Goal: Task Accomplishment & Management: Use online tool/utility

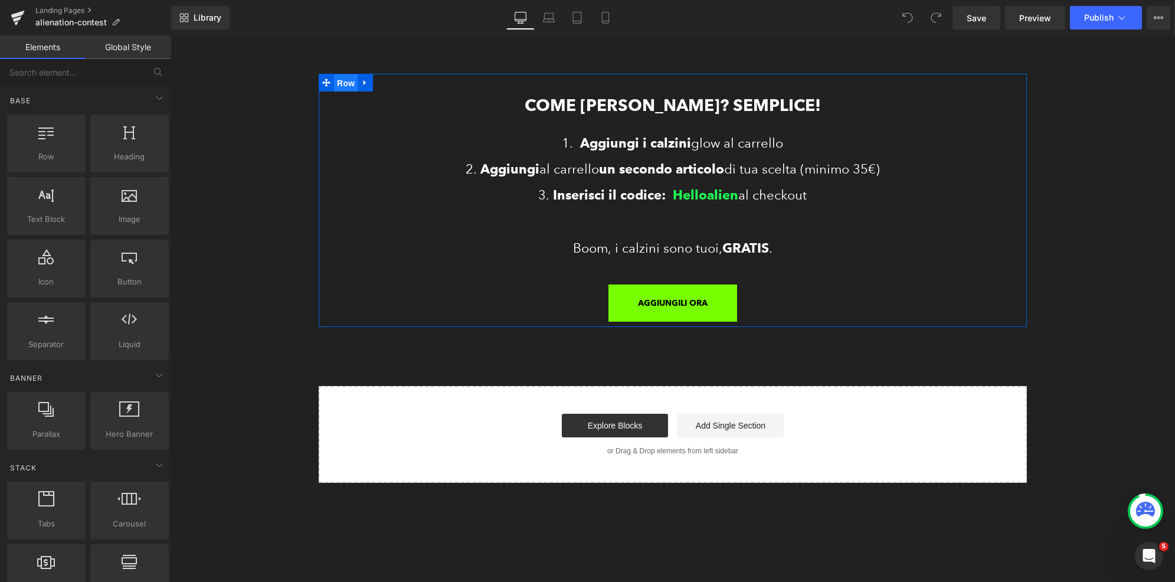
click at [343, 80] on span "Row" at bounding box center [345, 83] width 24 height 18
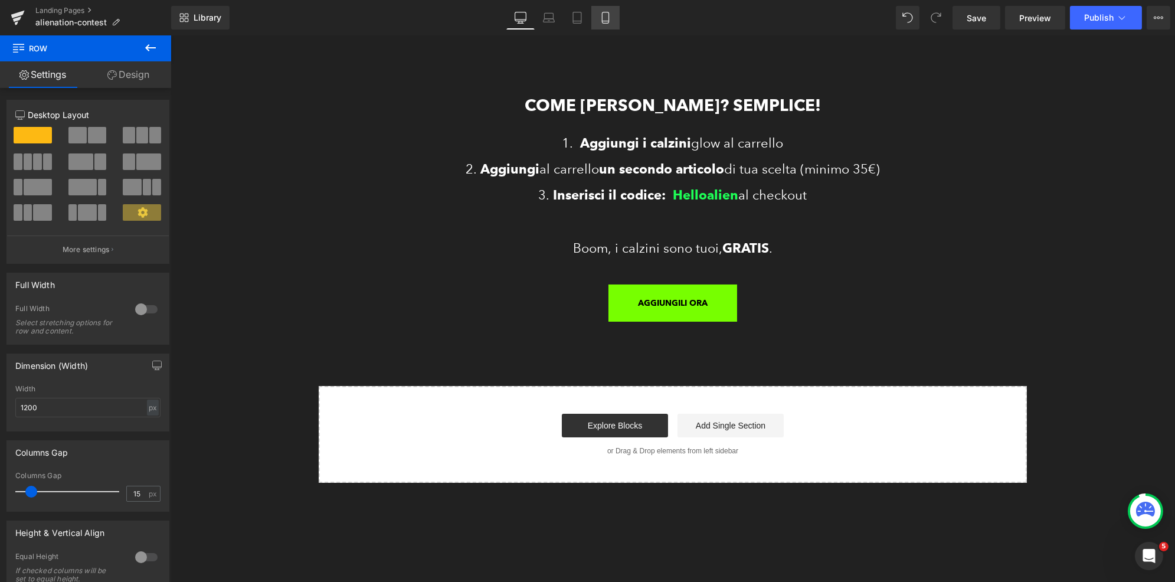
click at [605, 24] on link "Mobile" at bounding box center [605, 18] width 28 height 24
type input "100"
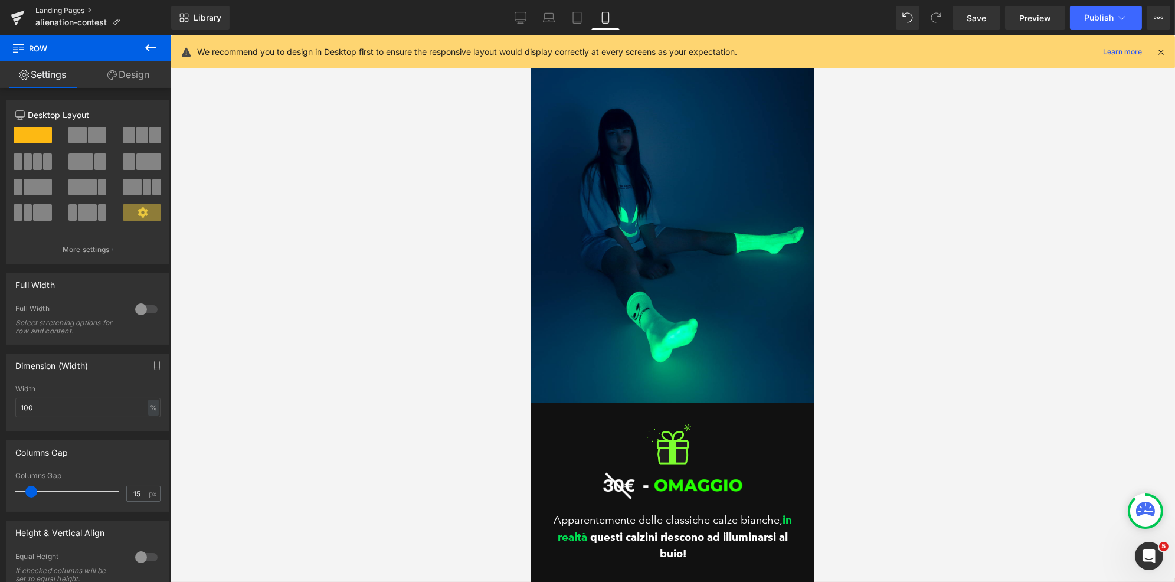
click at [52, 6] on link "Landing Pages" at bounding box center [103, 10] width 136 height 9
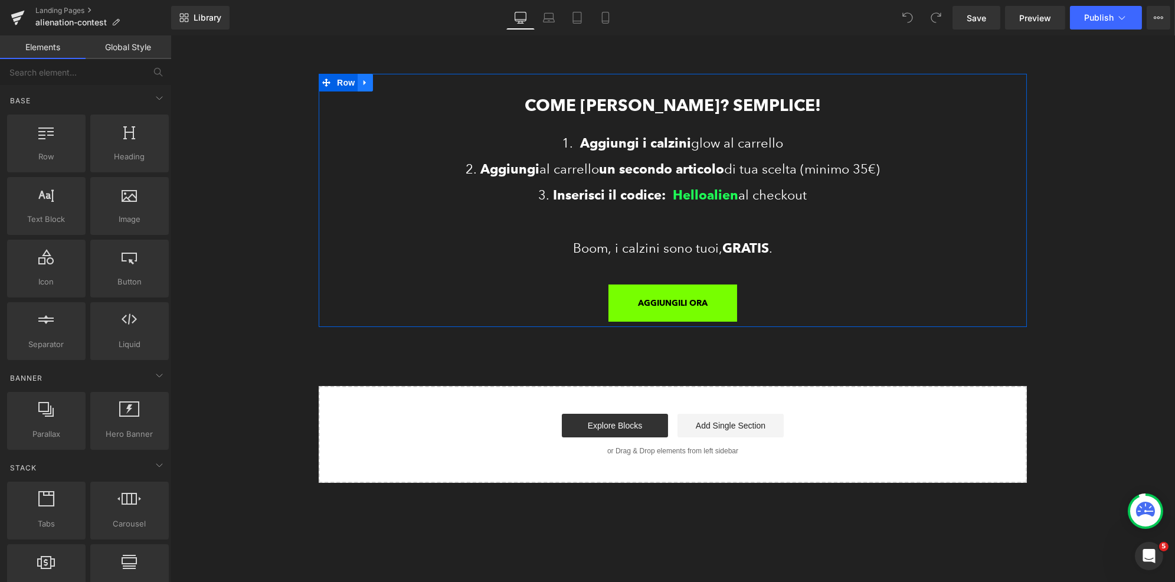
click at [363, 81] on icon at bounding box center [364, 82] width 2 height 5
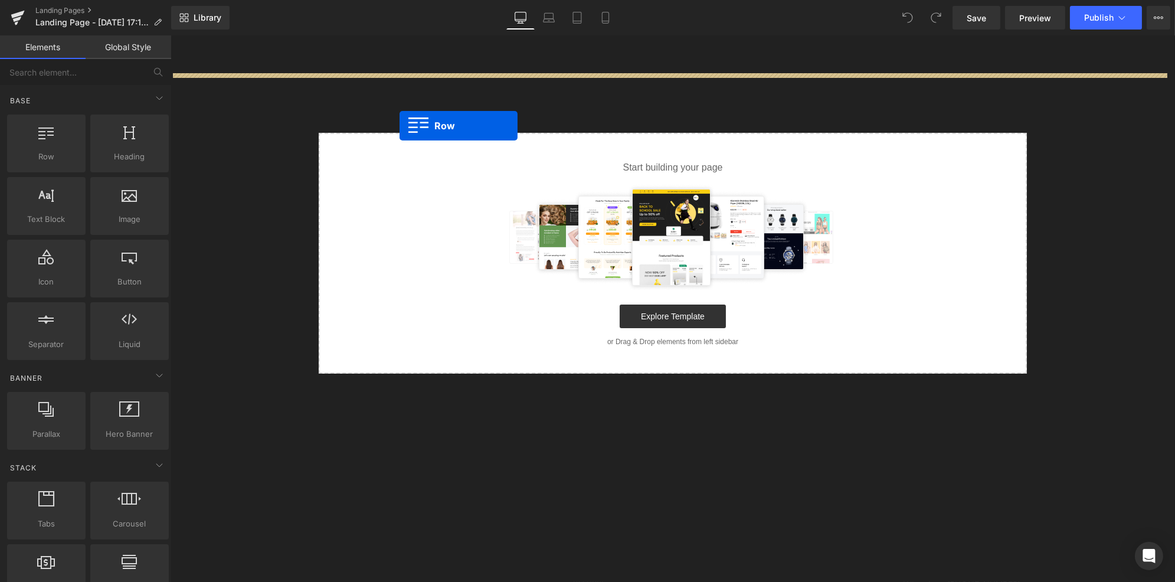
drag, startPoint x: 191, startPoint y: 187, endPoint x: 401, endPoint y: 124, distance: 219.3
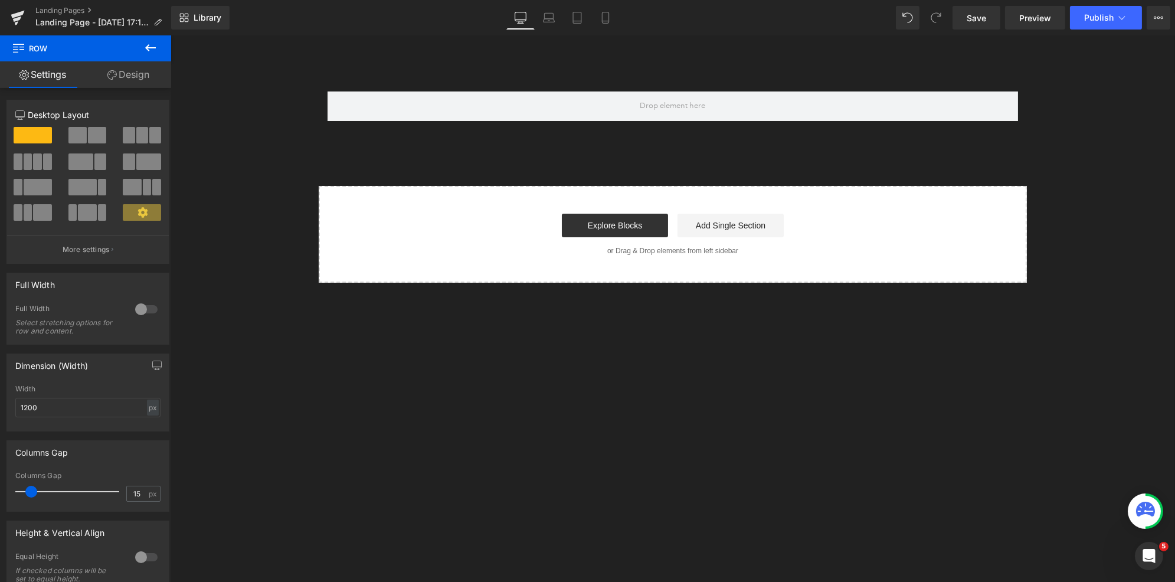
click at [152, 45] on icon at bounding box center [150, 48] width 14 height 14
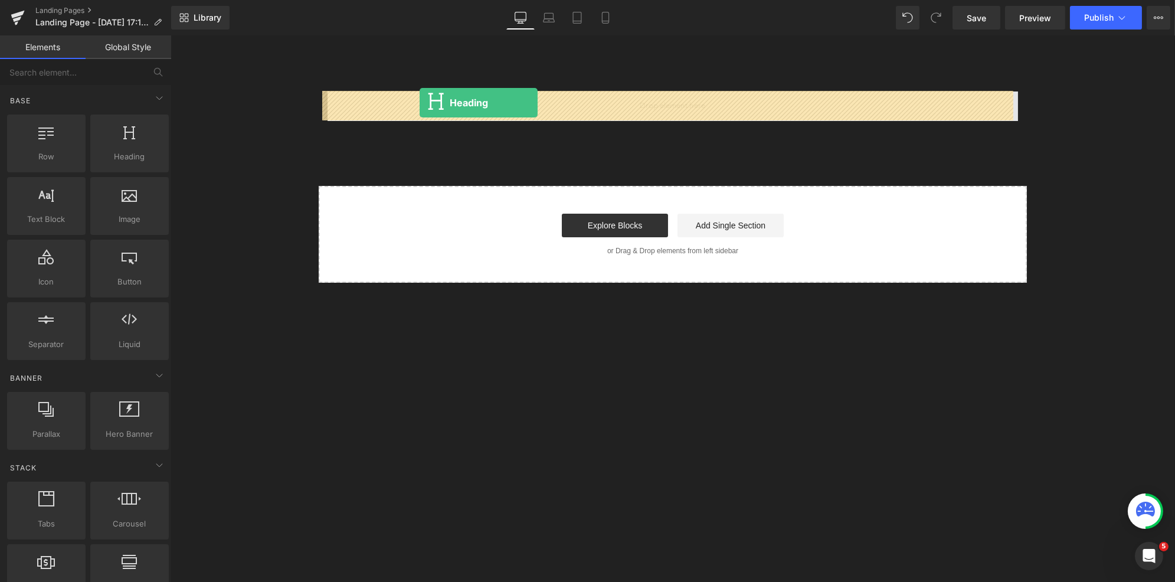
drag, startPoint x: 290, startPoint y: 186, endPoint x: 419, endPoint y: 103, distance: 153.5
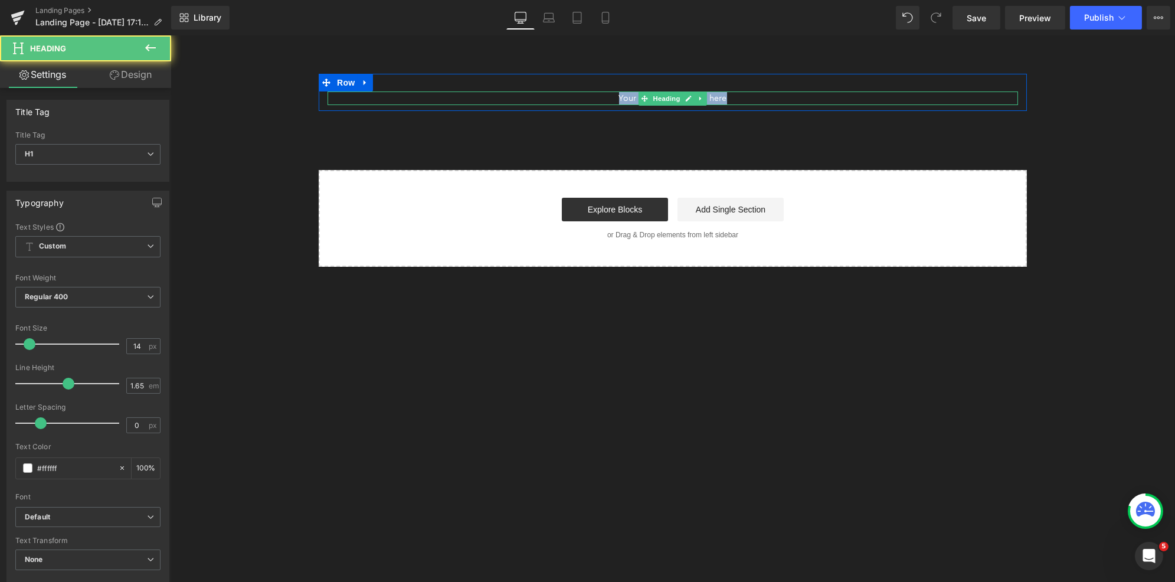
drag, startPoint x: 611, startPoint y: 99, endPoint x: 768, endPoint y: 95, distance: 156.4
click at [768, 95] on h1 "Your heading text goes here" at bounding box center [672, 98] width 690 height 14
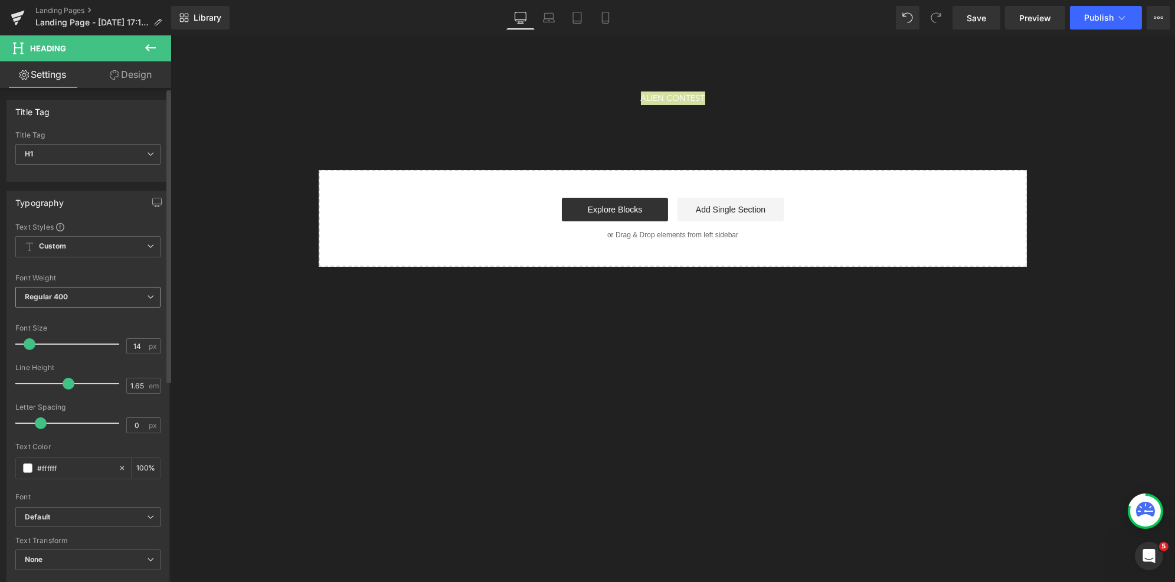
click at [61, 288] on div "Font Weight Regular 400 Thin 100 Semi Thin 200 Light 300 Regular 400 Medium 500…" at bounding box center [87, 297] width 145 height 47
click at [60, 296] on b "Regular 400" at bounding box center [47, 296] width 44 height 9
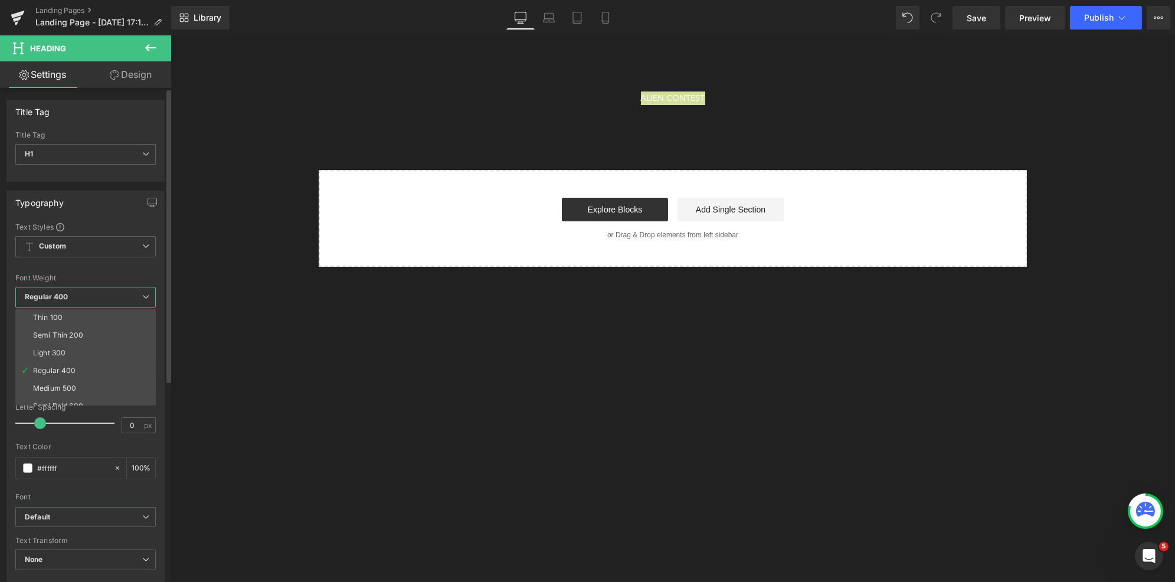
scroll to position [97, 0]
click at [61, 340] on div "Boldest 900" at bounding box center [53, 344] width 41 height 8
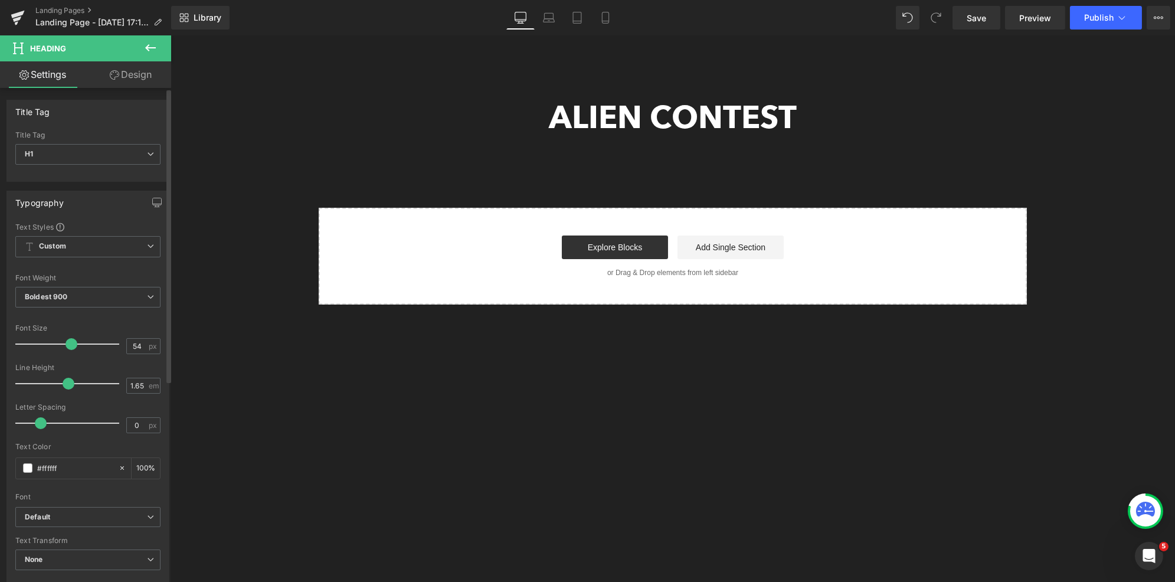
type input "55"
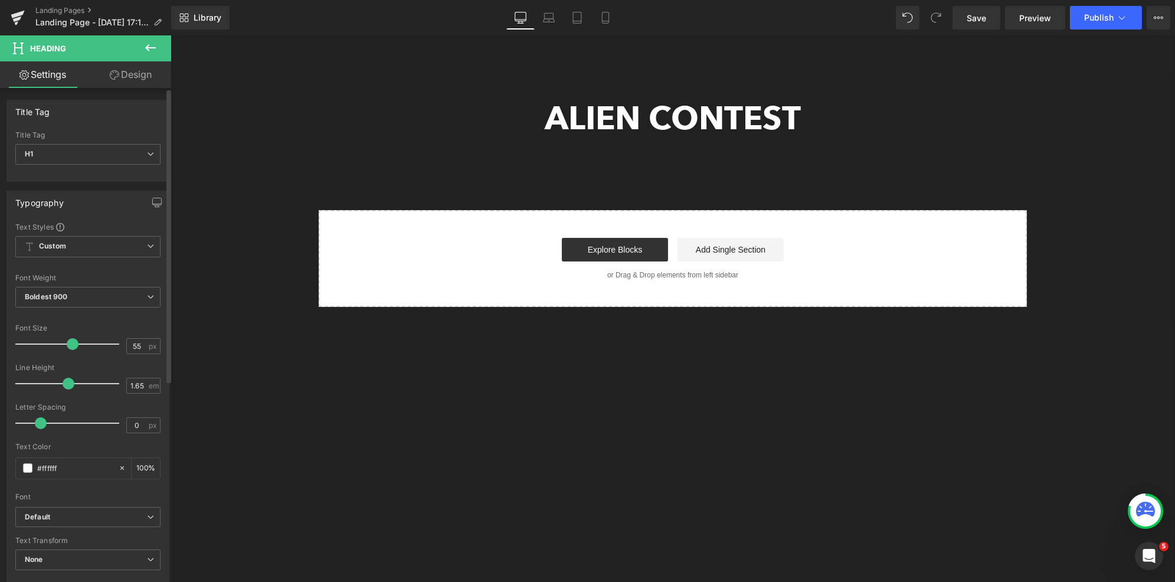
drag, startPoint x: 30, startPoint y: 339, endPoint x: 71, endPoint y: 337, distance: 40.8
click at [71, 338] on span at bounding box center [73, 344] width 12 height 12
click at [699, 185] on div "ALIEN CONTEST Heading Row Select your layout" at bounding box center [672, 190] width 1004 height 233
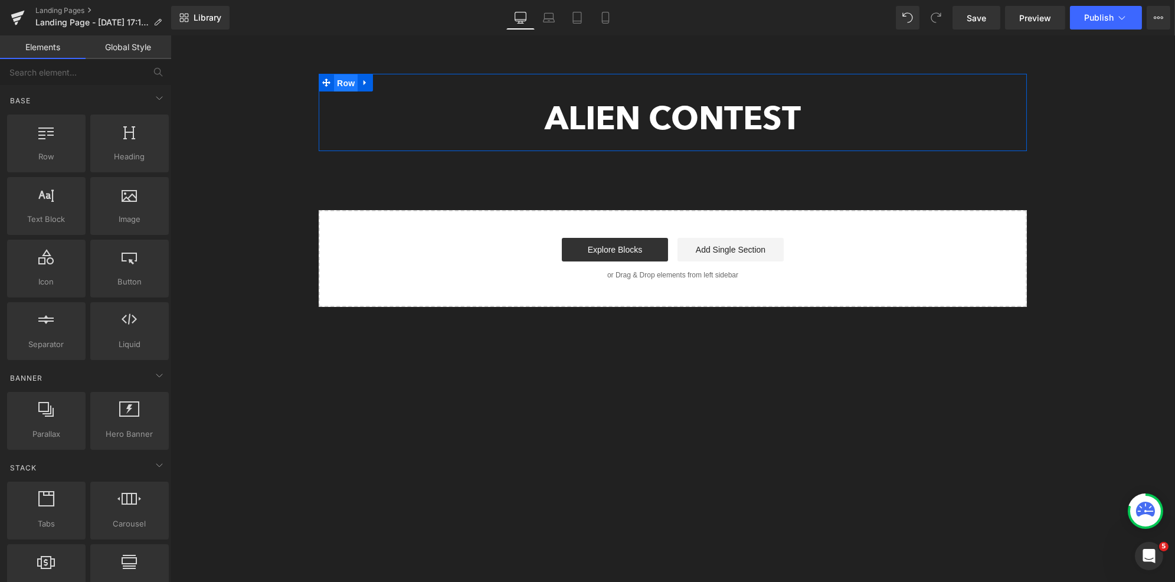
click at [333, 83] on span "Row" at bounding box center [345, 83] width 24 height 18
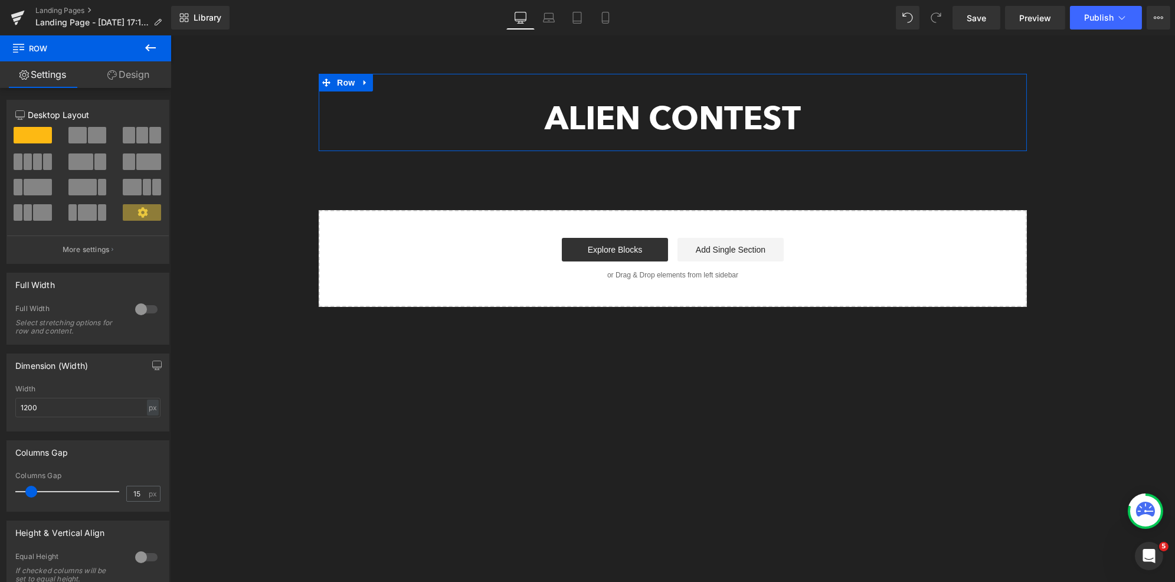
click at [144, 71] on link "Design" at bounding box center [129, 74] width 86 height 27
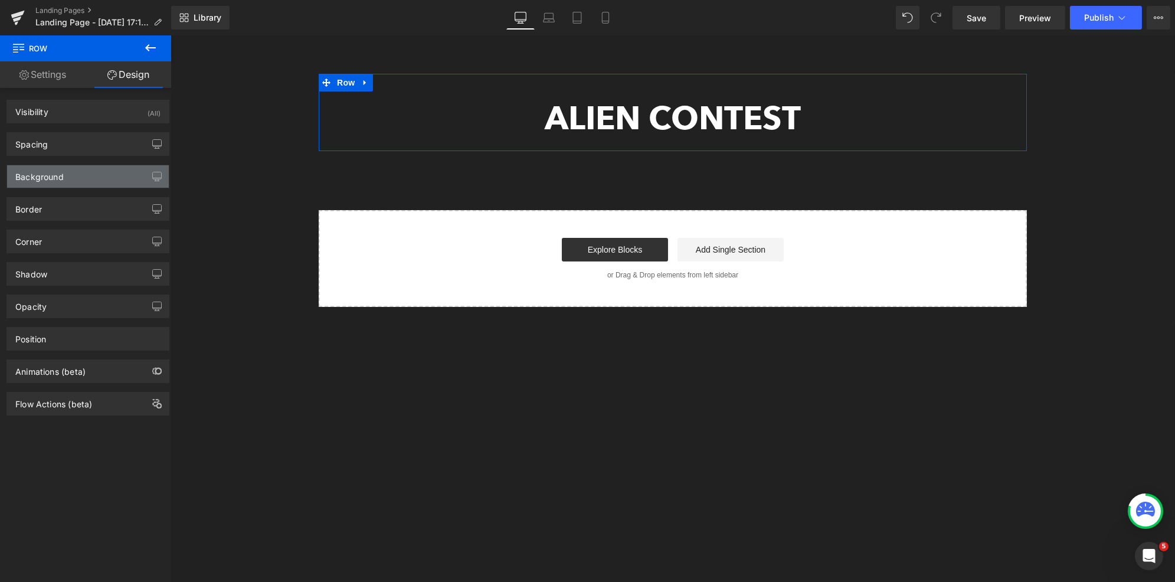
click at [63, 178] on div "Background" at bounding box center [88, 176] width 162 height 22
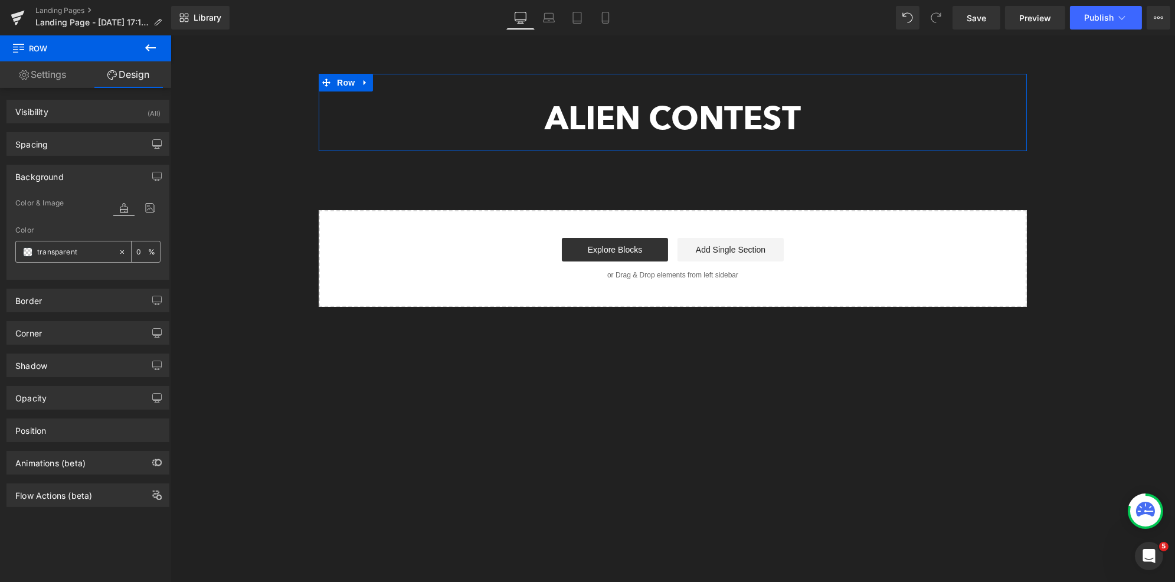
click at [28, 248] on span at bounding box center [27, 251] width 9 height 9
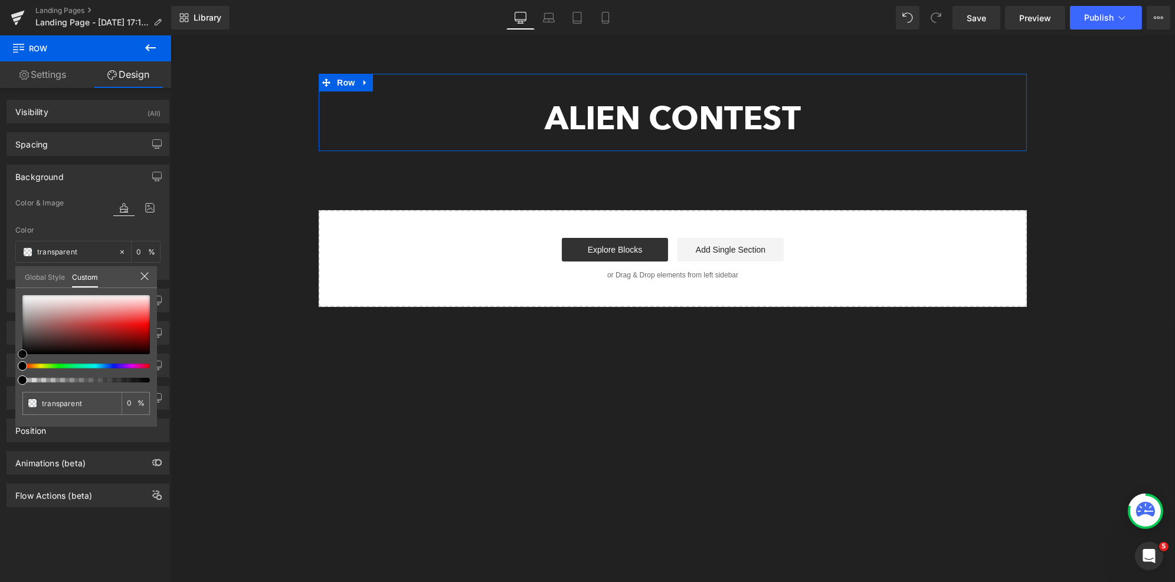
type input "#7d5858"
type input "100"
type input "#7d5858"
type input "100"
type input "#5d4545"
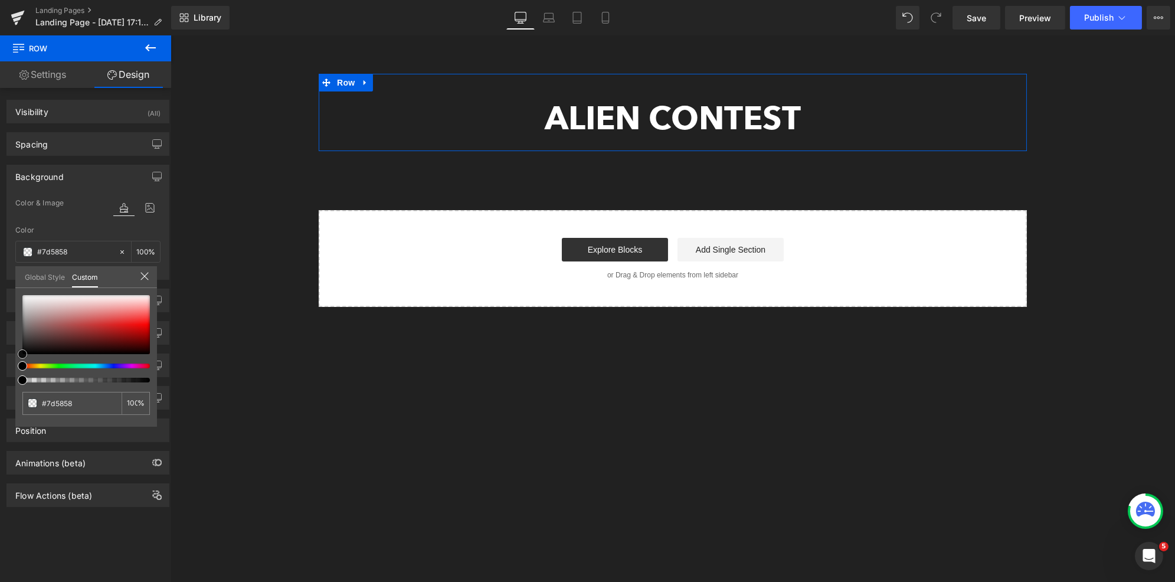
type input "#5d4545"
type input "#201c1c"
type input "#000000"
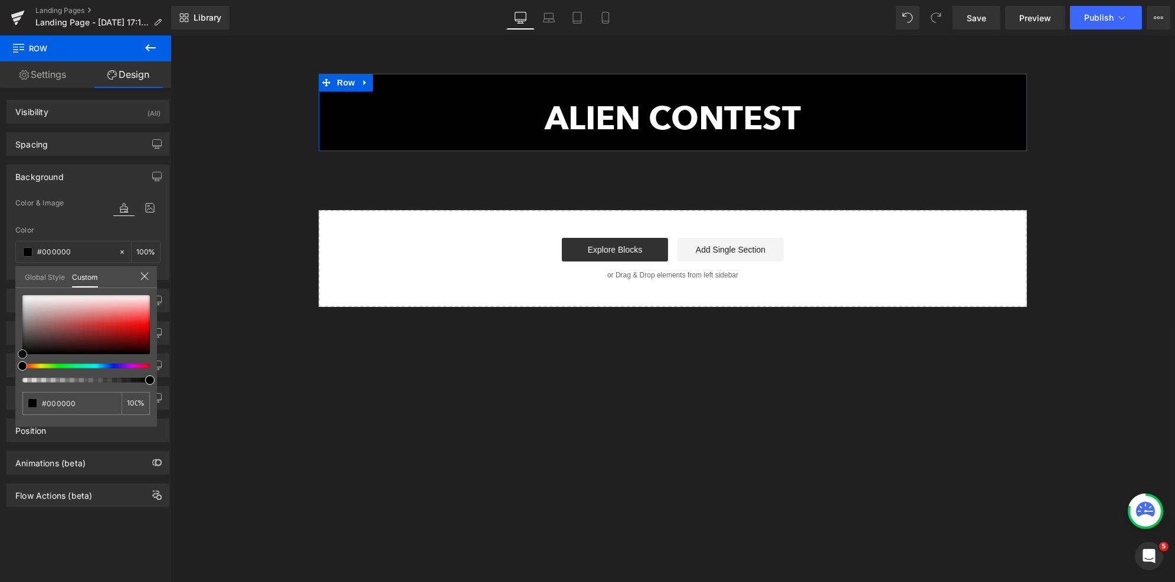
drag, startPoint x: 44, startPoint y: 329, endPoint x: 4, endPoint y: 362, distance: 52.4
click at [4, 280] on div "Background Color & Image color rgba(0, 0, 0, 1) Color #000000 100 % Image Repla…" at bounding box center [88, 218] width 176 height 124
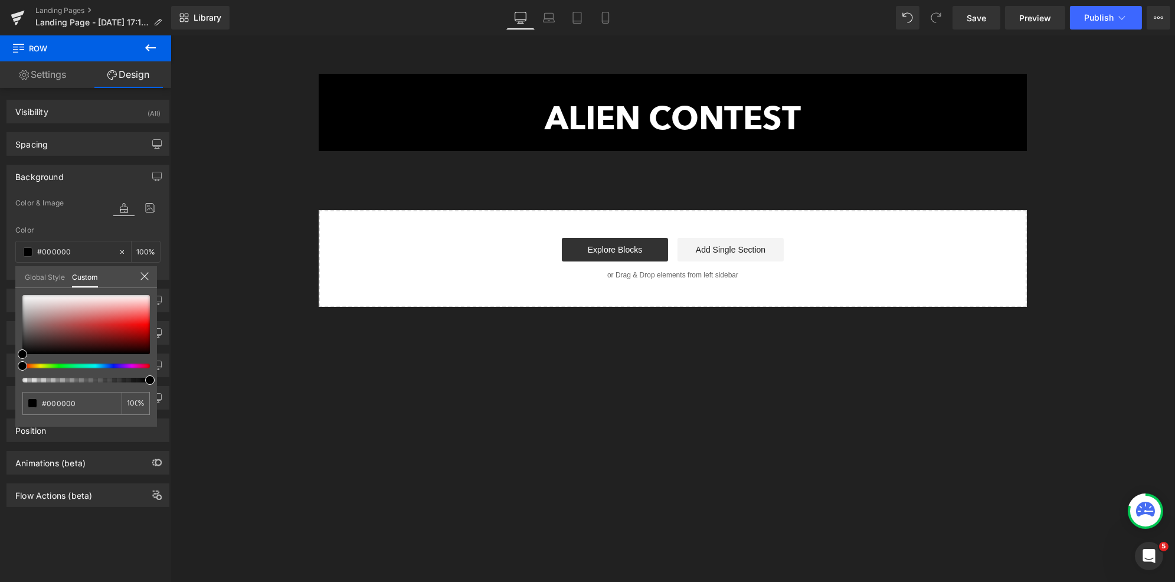
click at [335, 97] on body "Salta UOMO TUTTI I PRODOTTI Felpe Tshirt Pantaloni Outwear Accessori Gift Card …" at bounding box center [672, 370] width 1004 height 671
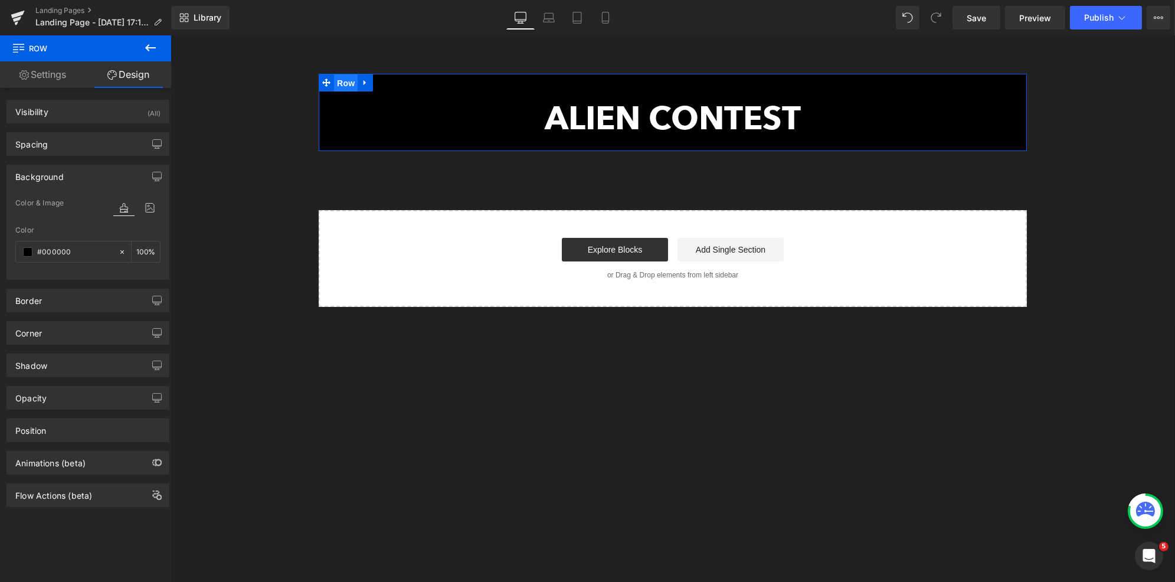
click at [337, 78] on span "Row" at bounding box center [345, 83] width 24 height 18
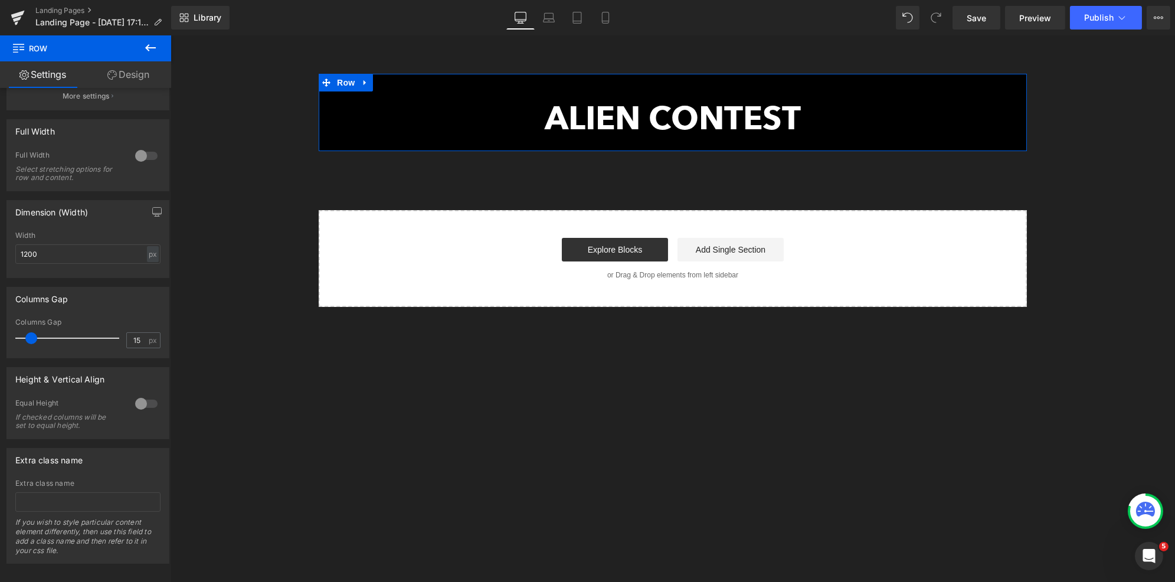
scroll to position [164, 0]
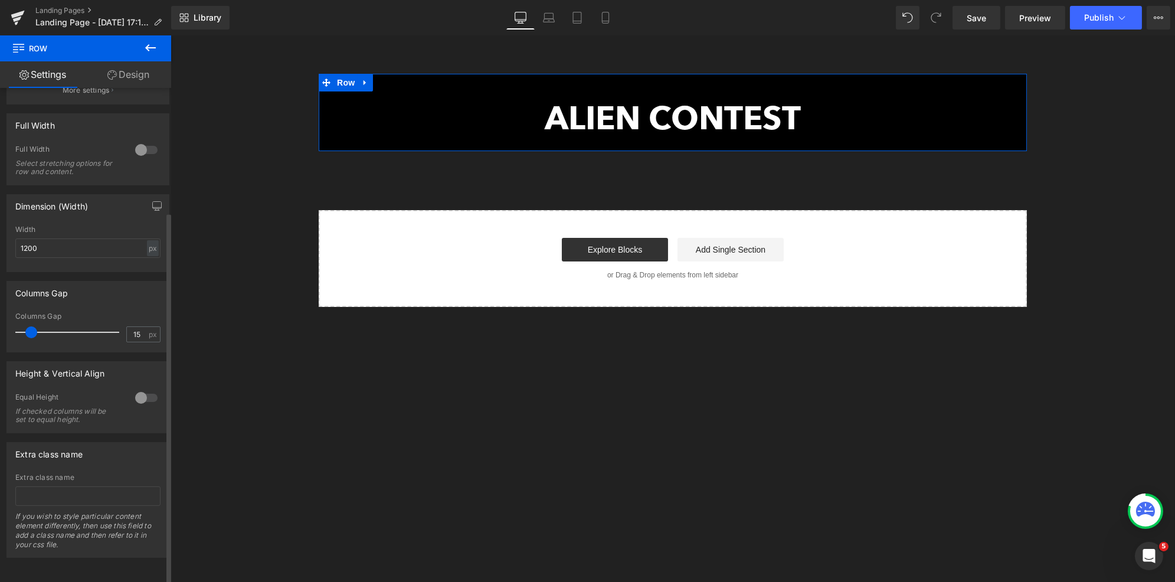
click at [137, 145] on div at bounding box center [146, 149] width 28 height 19
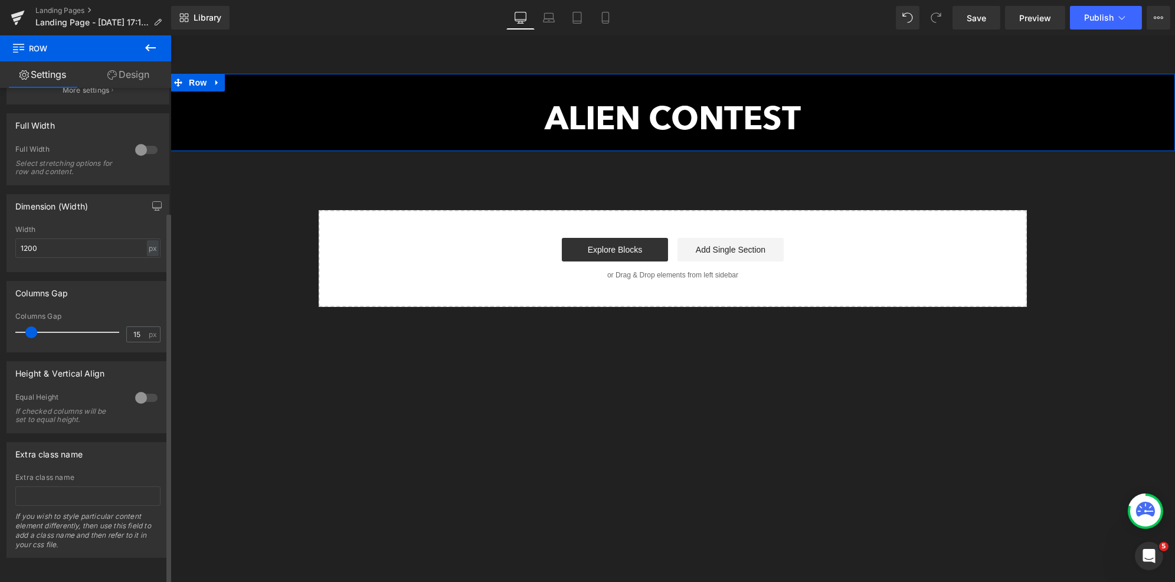
scroll to position [0, 0]
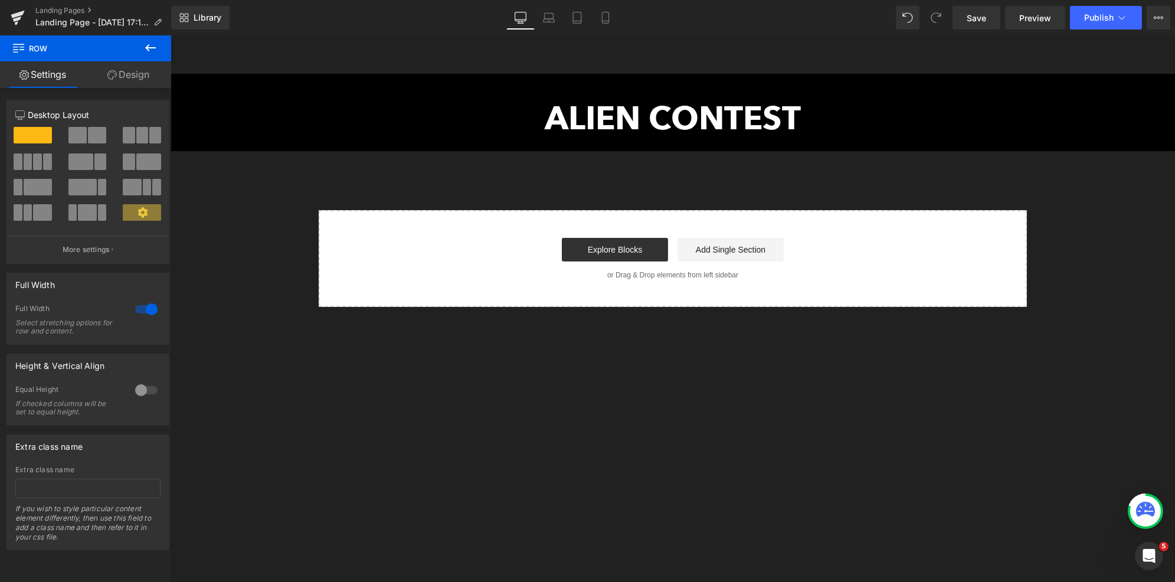
click at [156, 44] on icon at bounding box center [150, 48] width 14 height 14
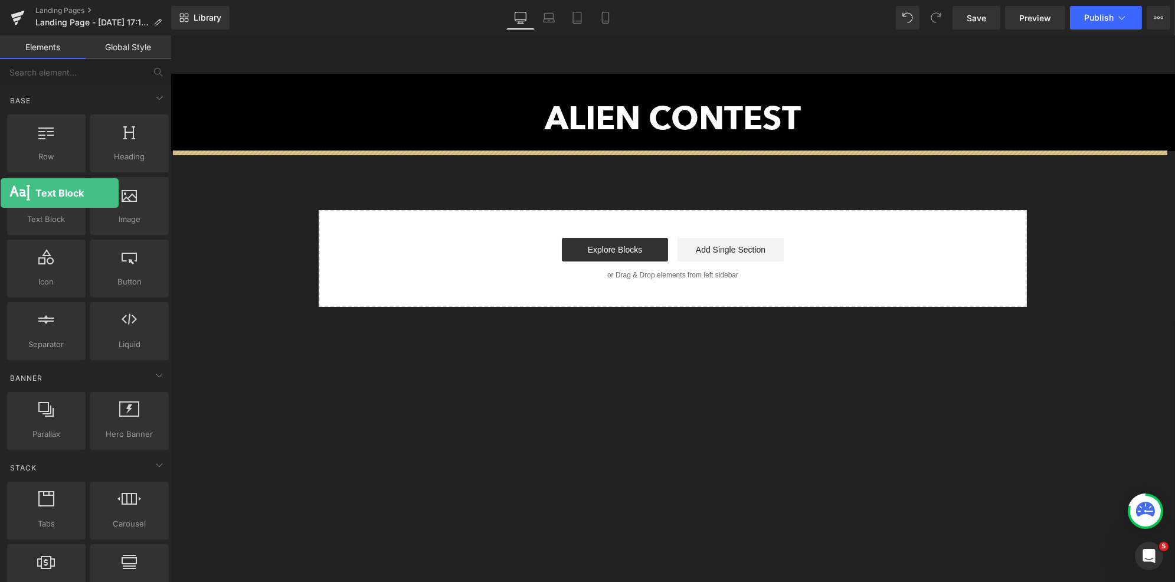
drag, startPoint x: 60, startPoint y: 208, endPoint x: 1, endPoint y: 193, distance: 61.0
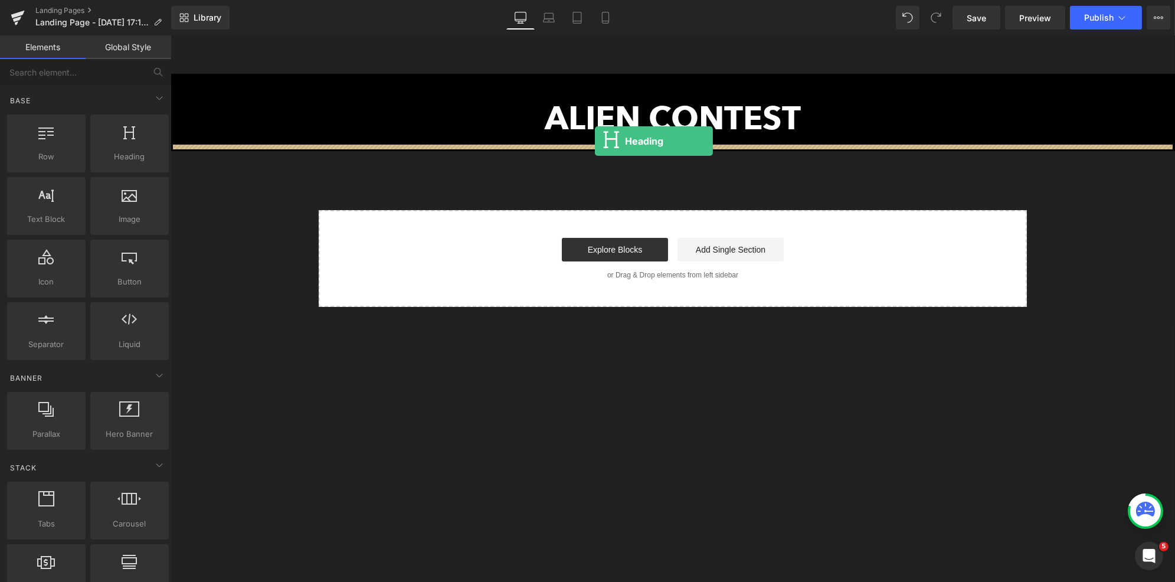
drag, startPoint x: 290, startPoint y: 189, endPoint x: 594, endPoint y: 141, distance: 307.7
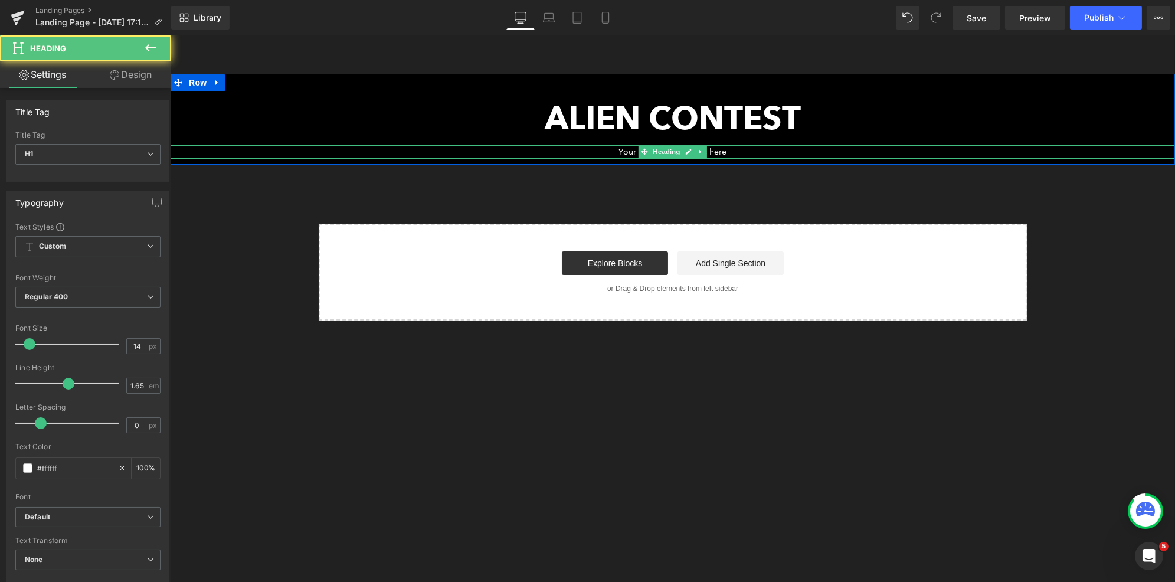
click at [624, 153] on h1 "Your heading text goes here" at bounding box center [672, 152] width 1004 height 14
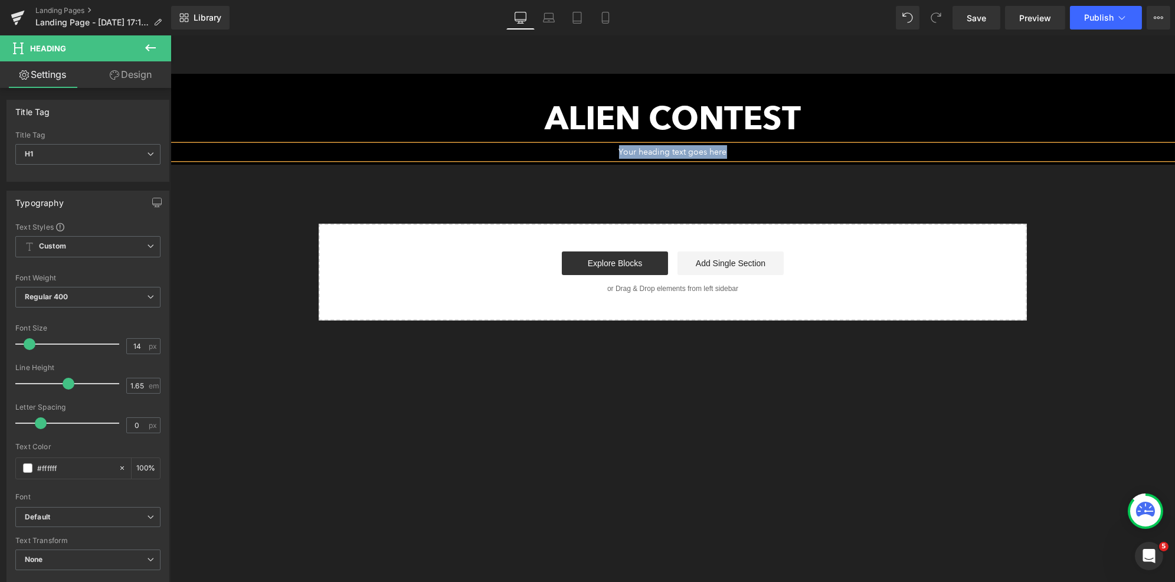
paste div
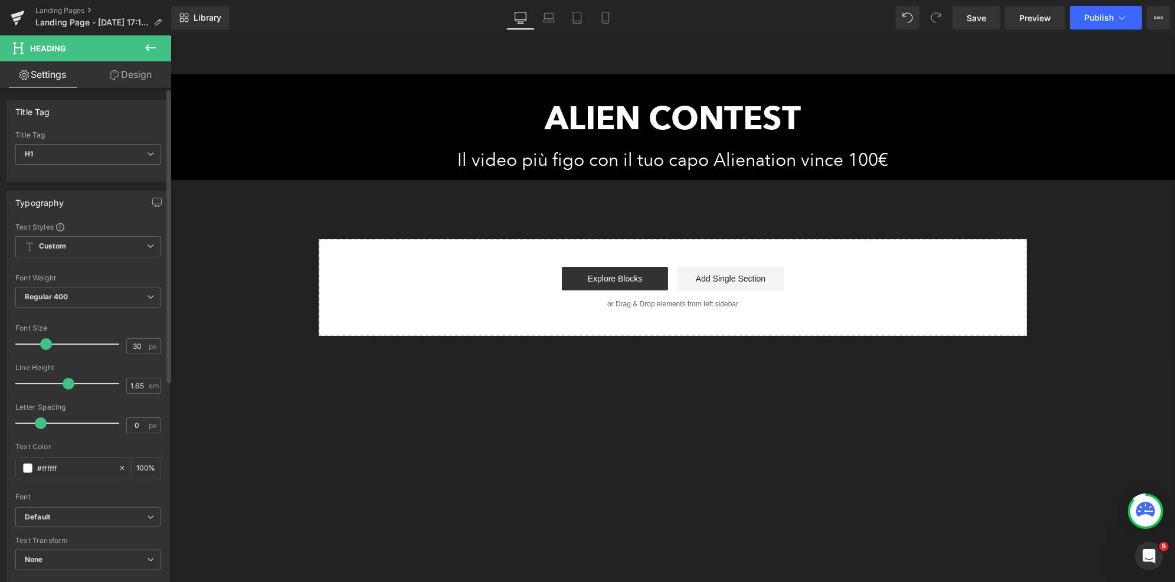
type input "29"
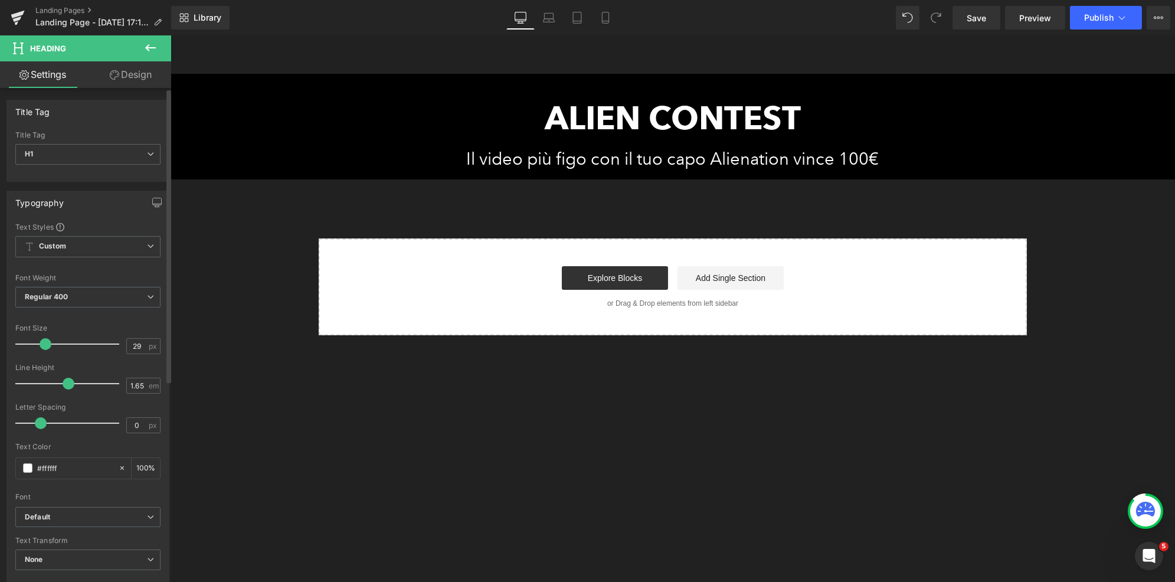
drag, startPoint x: 30, startPoint y: 343, endPoint x: 45, endPoint y: 342, distance: 14.9
click at [45, 342] on span at bounding box center [46, 344] width 12 height 12
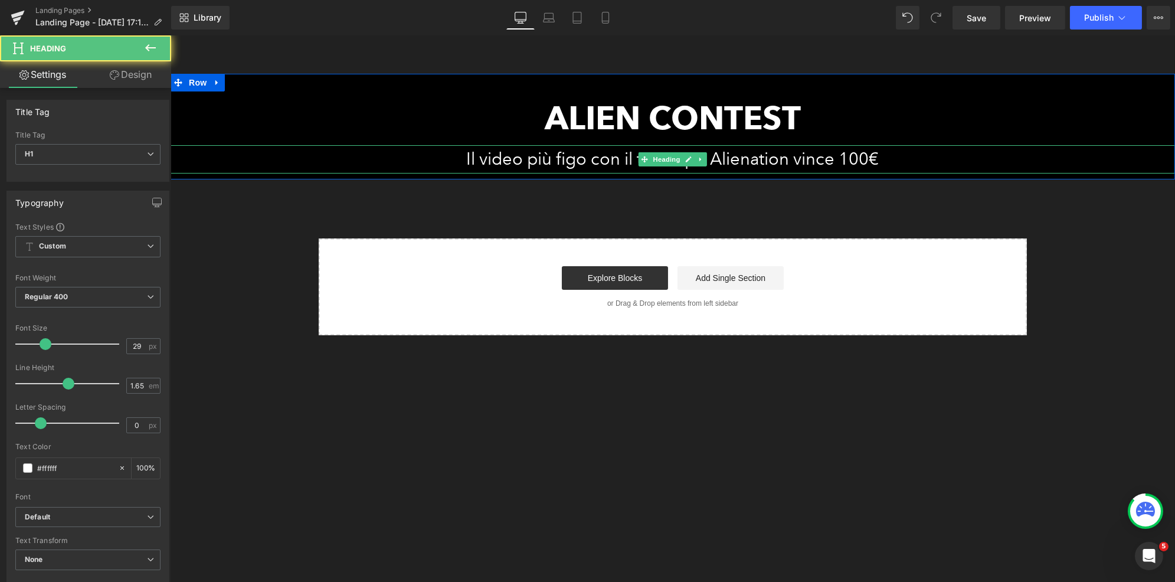
click at [702, 156] on h1 "Il video più figo con il tuo capo Alienation vince 100€" at bounding box center [672, 159] width 1004 height 28
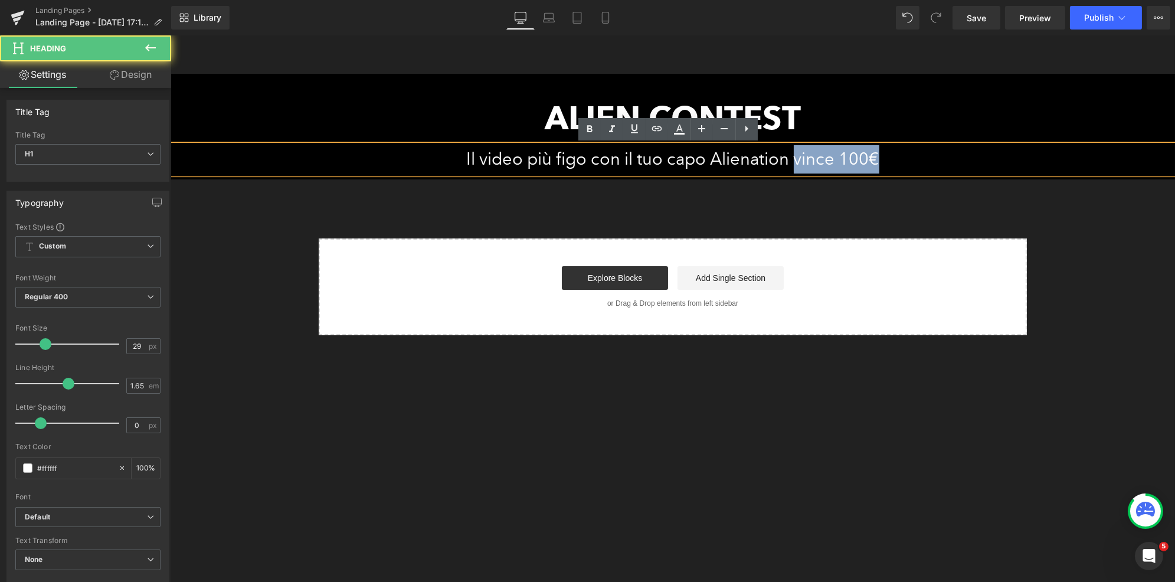
drag, startPoint x: 803, startPoint y: 160, endPoint x: 878, endPoint y: 160, distance: 74.9
click at [878, 160] on h1 "Il video più figo con il tuo capo Alienation vince 100€" at bounding box center [672, 159] width 1004 height 28
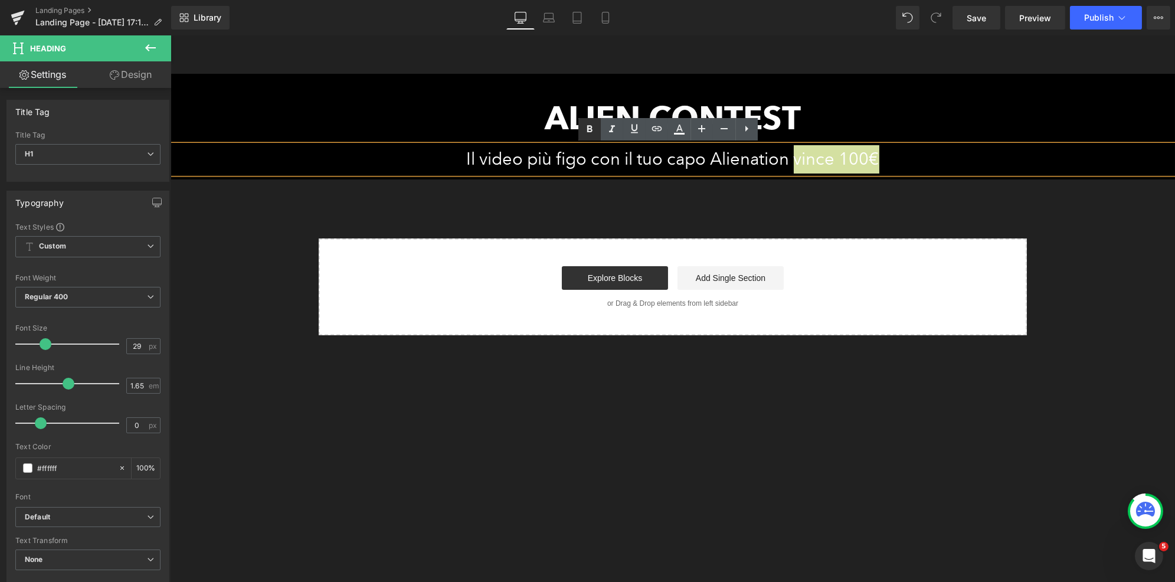
click at [592, 127] on icon at bounding box center [589, 129] width 14 height 14
click at [880, 188] on div "ALIEN CONTEST Heading Il video più figo con il tuo capo Alienation vince 100€ H…" at bounding box center [672, 204] width 1004 height 261
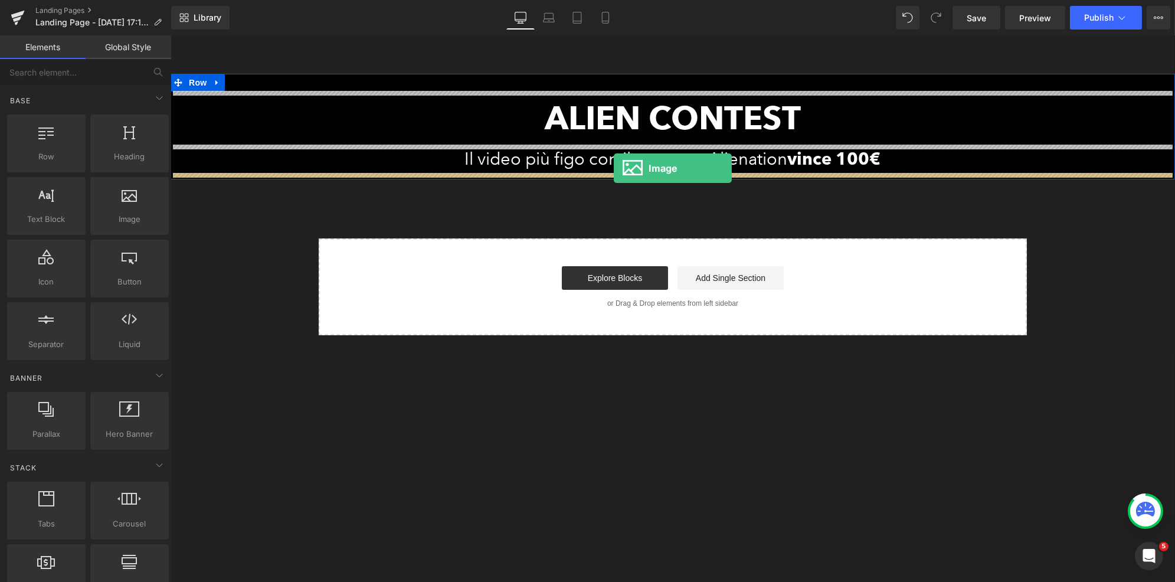
drag, startPoint x: 304, startPoint y: 245, endPoint x: 613, endPoint y: 168, distance: 318.6
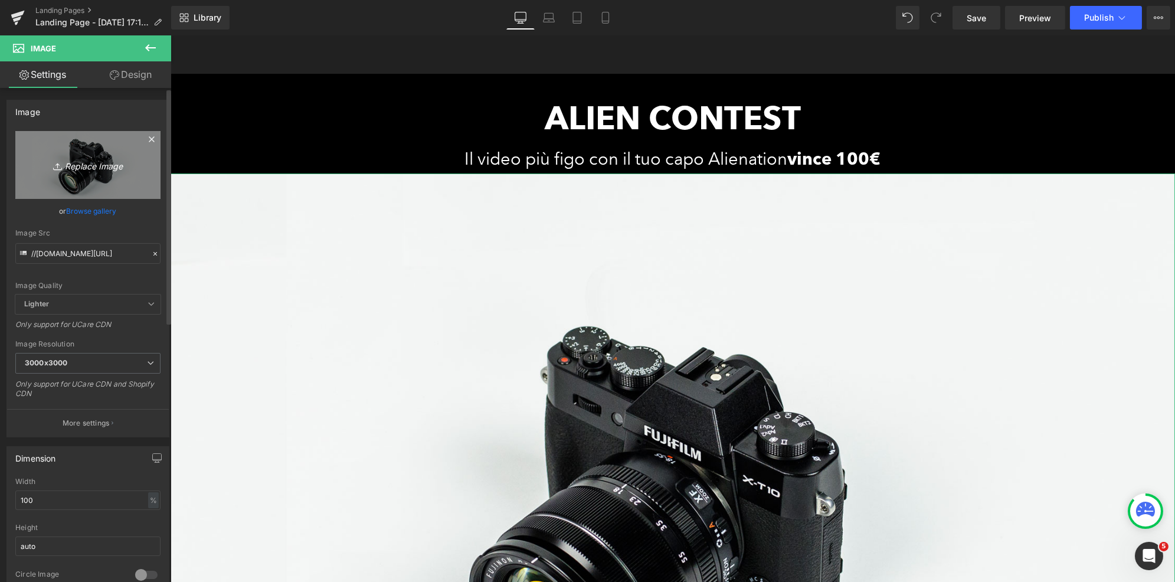
click at [89, 167] on icon "Replace Image" at bounding box center [88, 165] width 94 height 15
click at [67, 166] on icon "Replace Image" at bounding box center [88, 165] width 94 height 15
click at [80, 172] on link "Replace Image" at bounding box center [87, 165] width 145 height 68
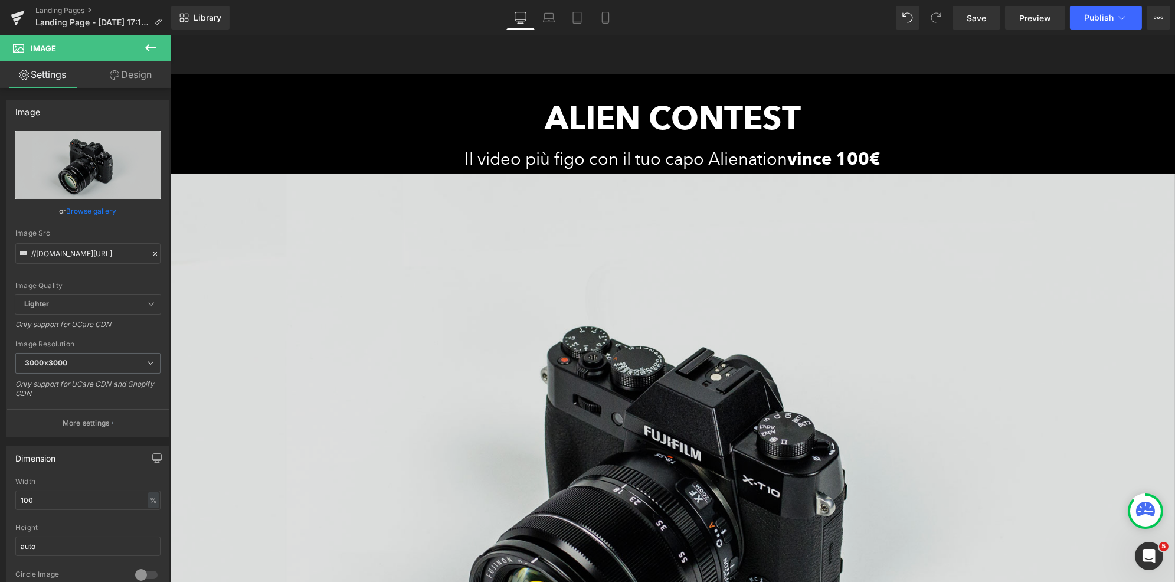
type input "C:\fakepath\contest-rewards.png"
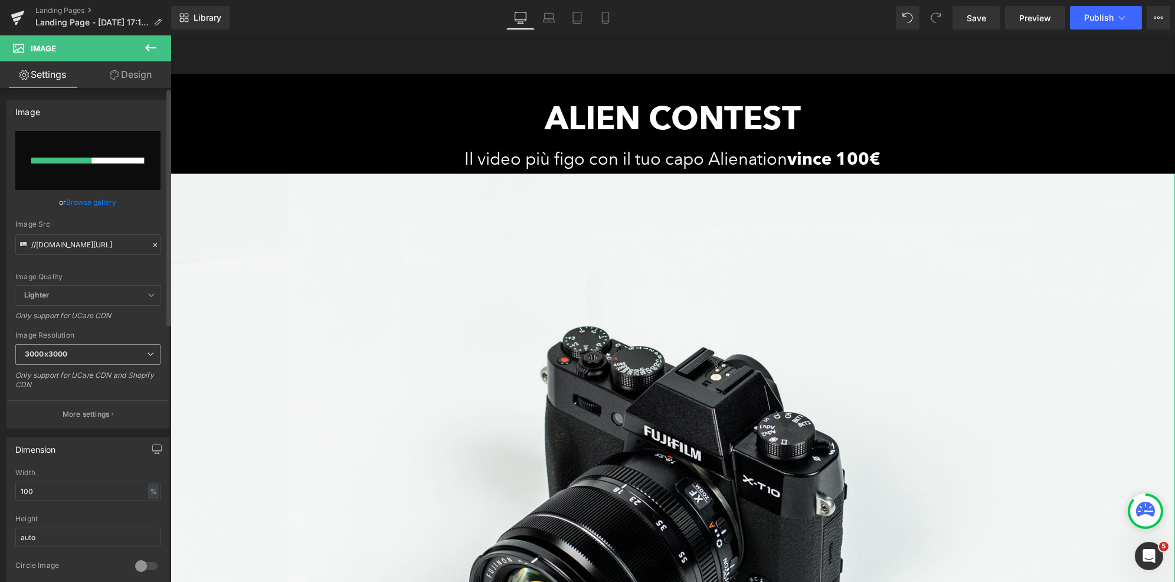
click at [85, 348] on span "3000x3000" at bounding box center [87, 354] width 145 height 21
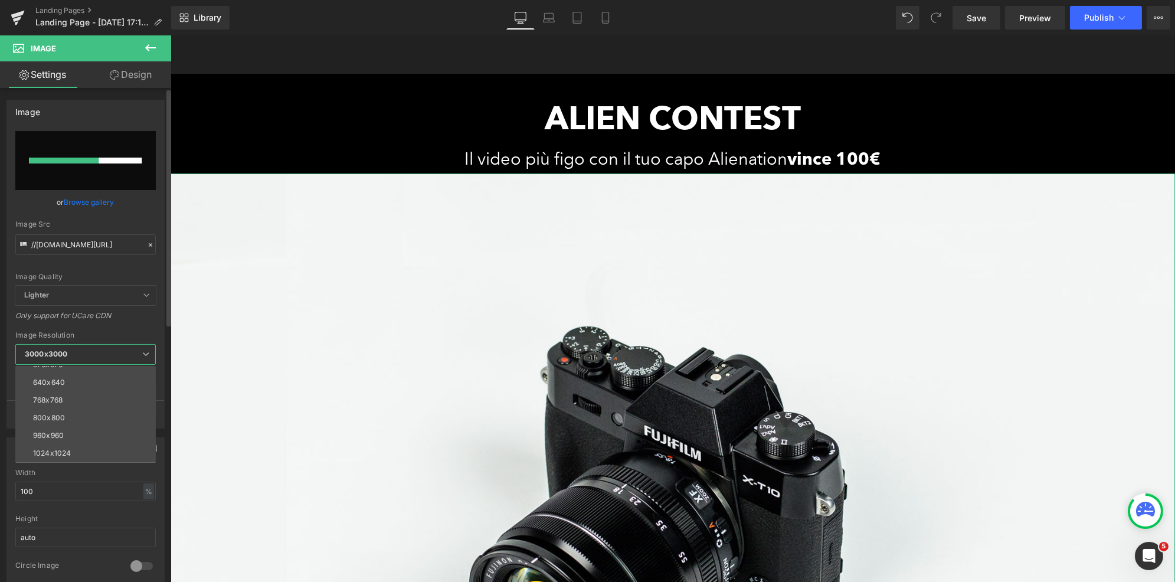
scroll to position [110, 0]
click at [75, 404] on li "1024x1024" at bounding box center [88, 406] width 146 height 18
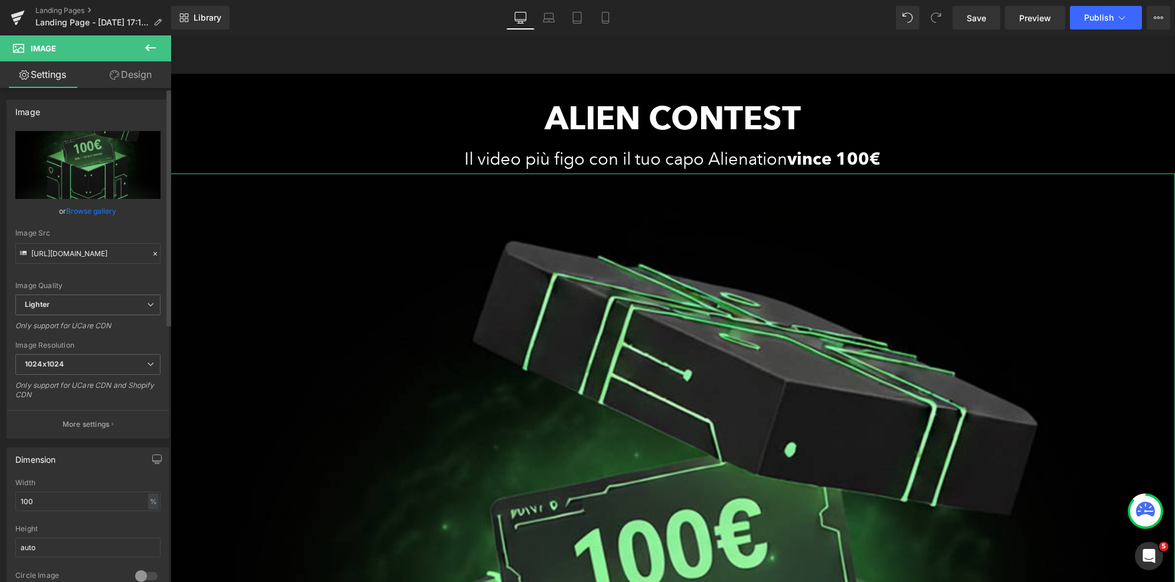
type input "https://ucarecdn.com/e44fe0ee-1f46-4adc-9eff-2b72fcb0aae7/-/format/auto/-/previ…"
click at [90, 500] on input "100" at bounding box center [87, 501] width 145 height 19
drag, startPoint x: 106, startPoint y: 499, endPoint x: 0, endPoint y: 485, distance: 107.2
click at [0, 485] on div "Dimension 100% Width 100 % % px auto Height auto 0 Circle Image" at bounding box center [88, 517] width 176 height 159
click at [153, 503] on div "%" at bounding box center [153, 501] width 11 height 16
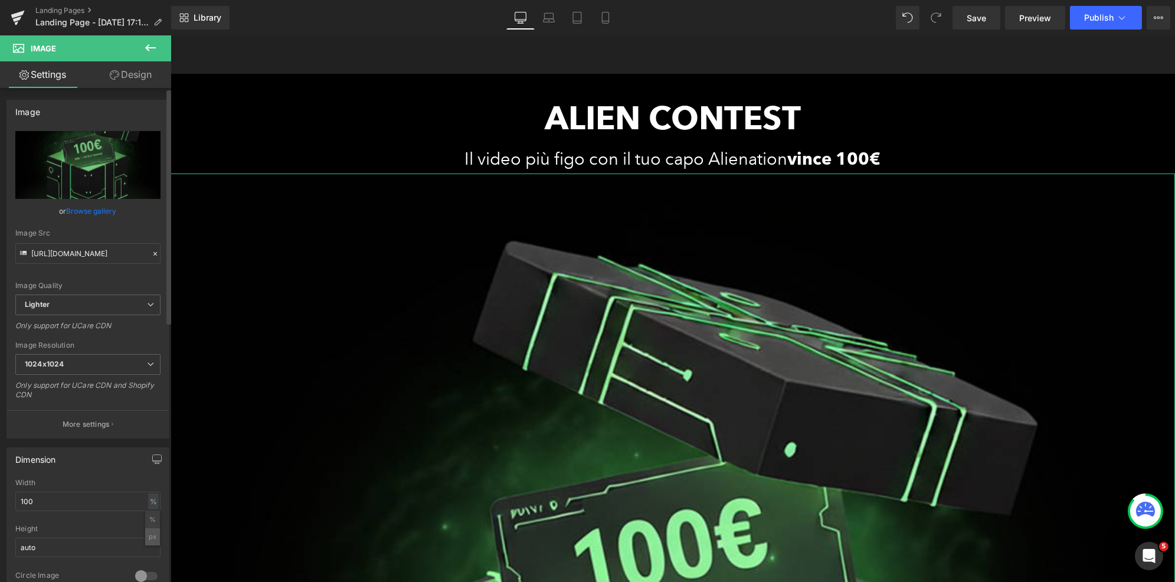
click at [152, 536] on li "px" at bounding box center [152, 536] width 15 height 17
drag, startPoint x: 76, startPoint y: 499, endPoint x: 12, endPoint y: 489, distance: 64.5
click at [12, 489] on div "1702.22px Width 1702.22 px % px auto Height auto 0 Circle Image" at bounding box center [88, 538] width 162 height 118
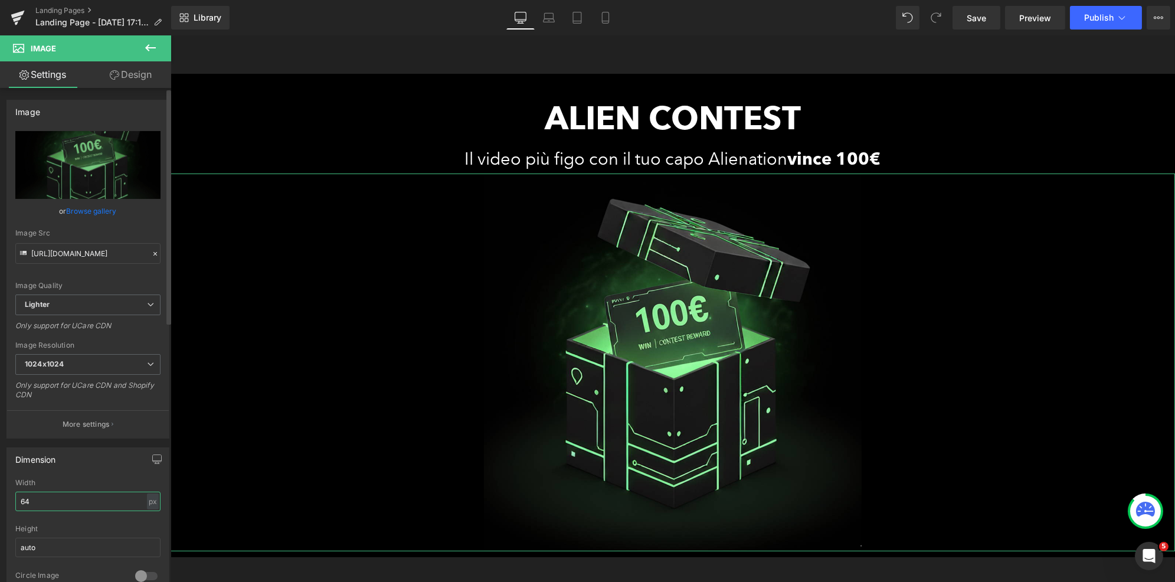
type input "6"
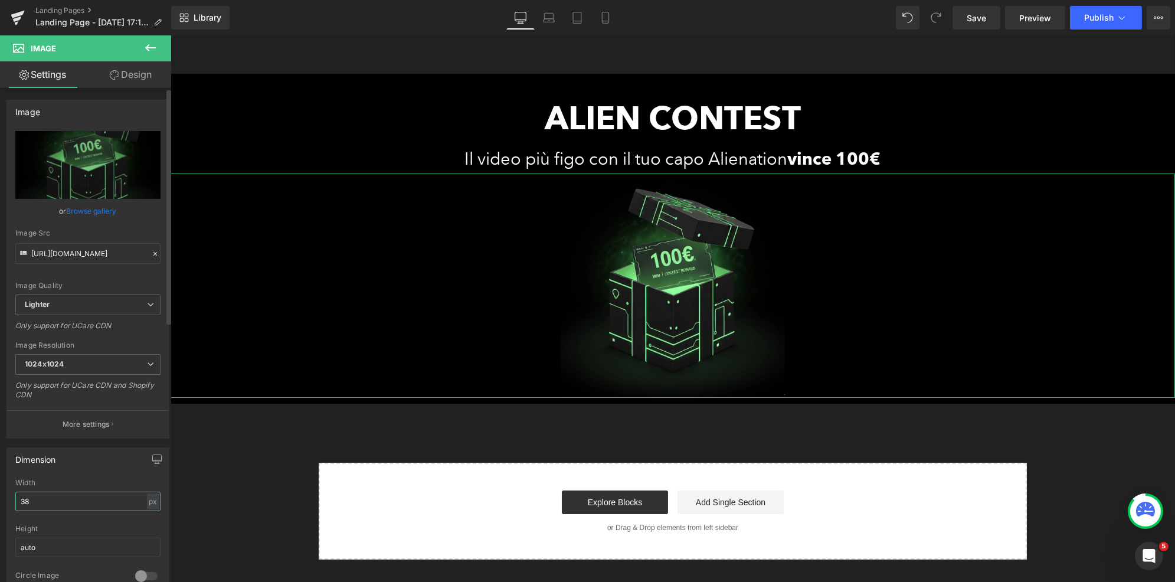
type input "3"
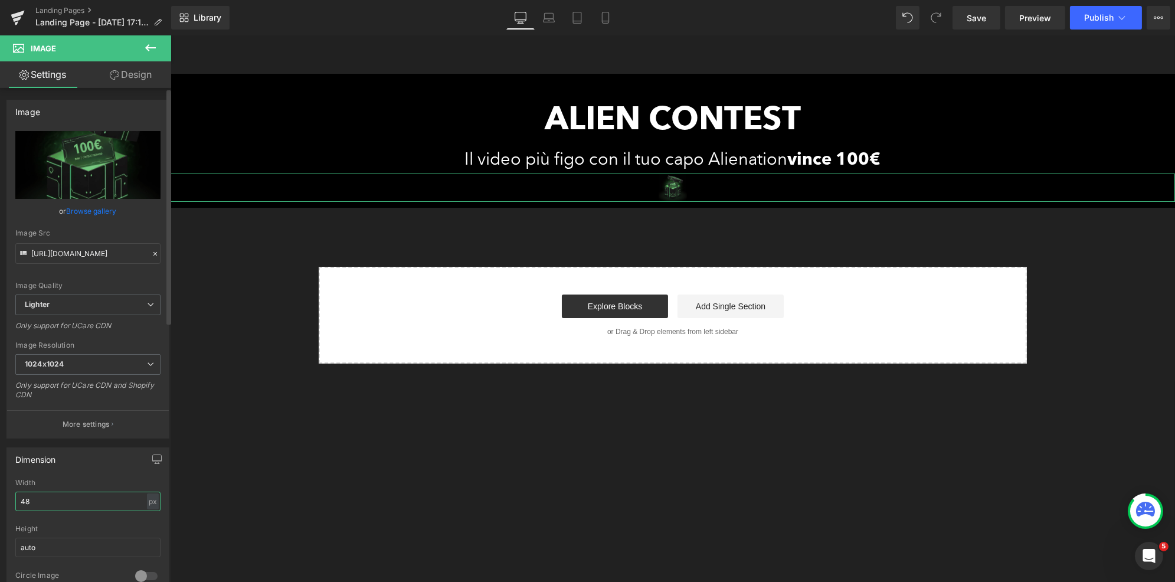
type input "480"
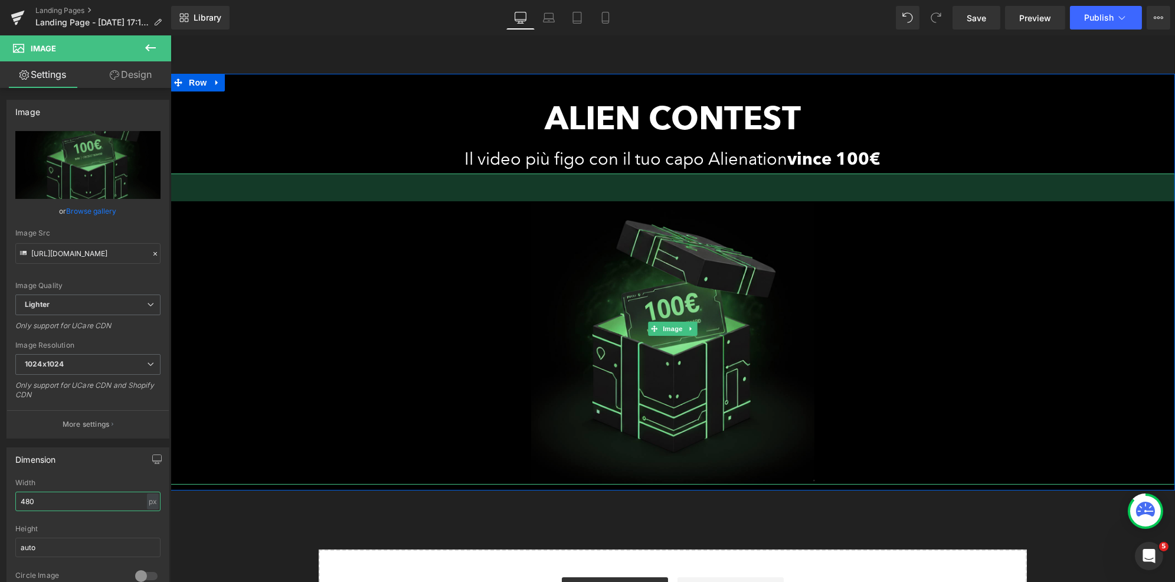
drag, startPoint x: 661, startPoint y: 173, endPoint x: 661, endPoint y: 201, distance: 27.7
click at [661, 201] on div "Image 47px" at bounding box center [672, 328] width 1004 height 311
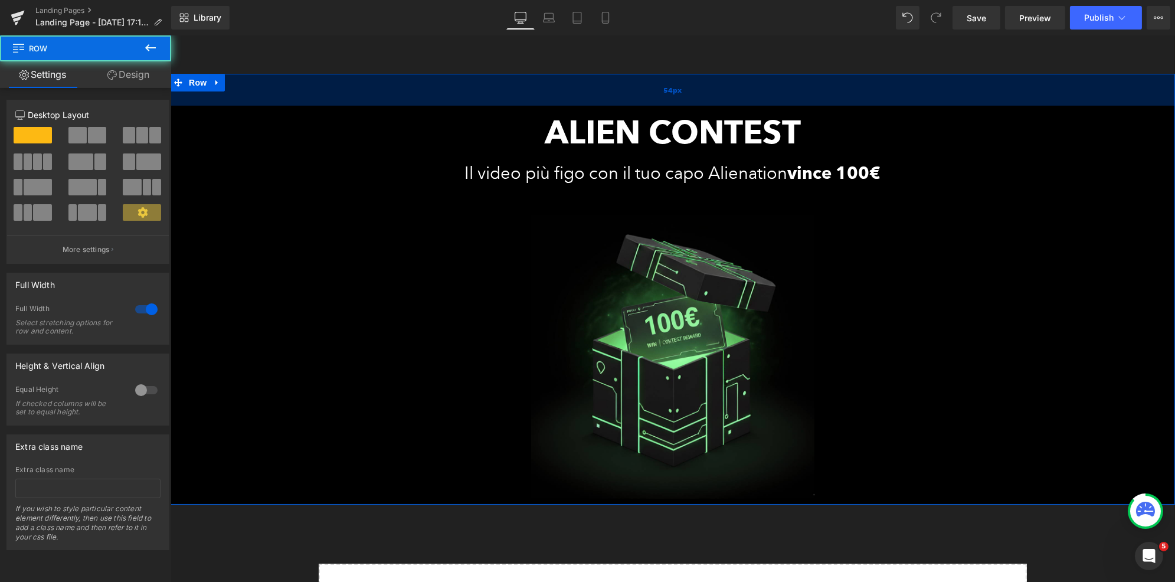
drag, startPoint x: 706, startPoint y: 77, endPoint x: 939, endPoint y: 36, distance: 236.1
click at [706, 91] on div "54px" at bounding box center [672, 90] width 1004 height 32
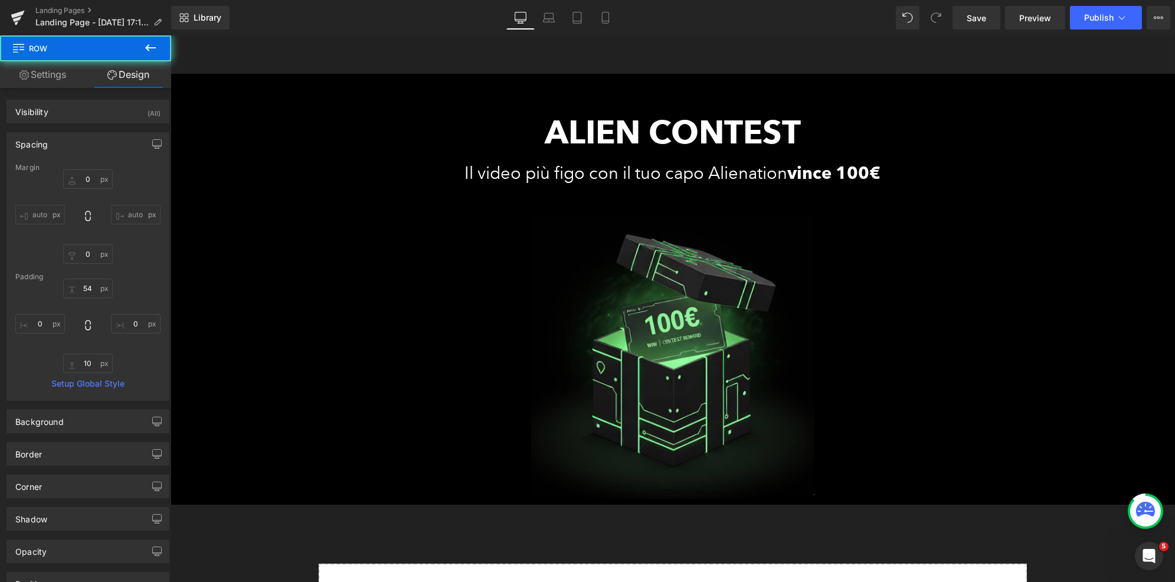
type input "0"
type input "54"
type input "0"
type input "10"
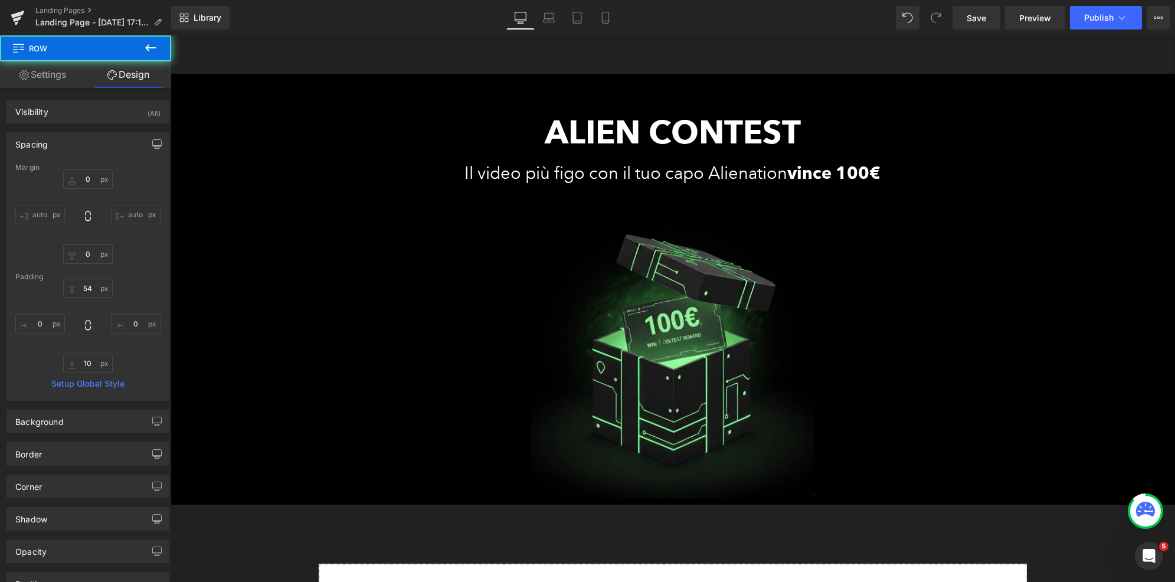
type input "0"
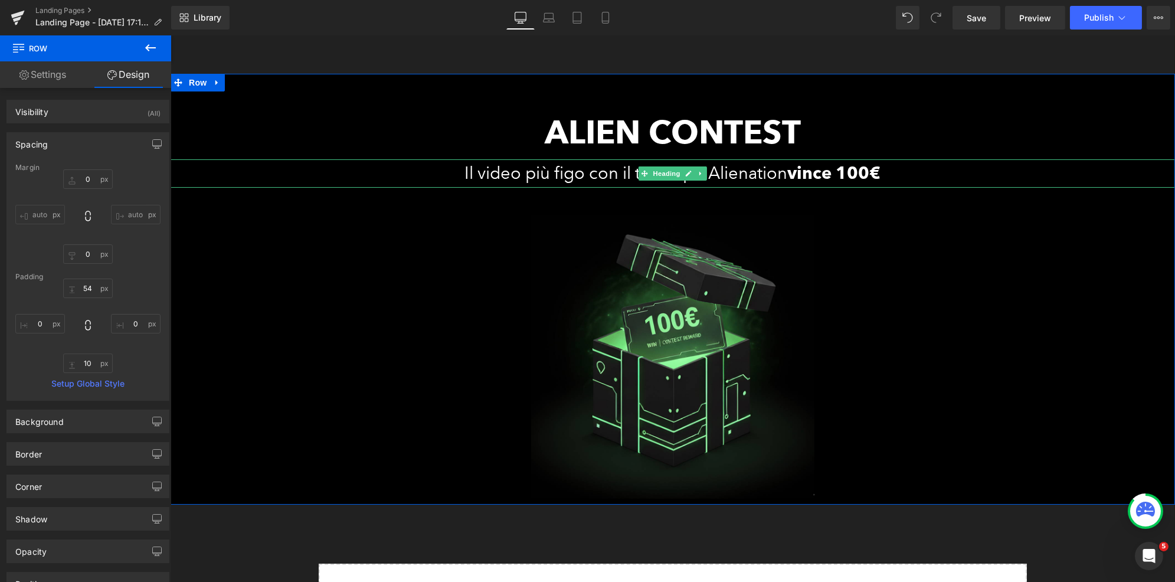
click at [612, 176] on h1 "Il video più figo con il tuo capo Alienation vince 100€" at bounding box center [672, 173] width 1004 height 28
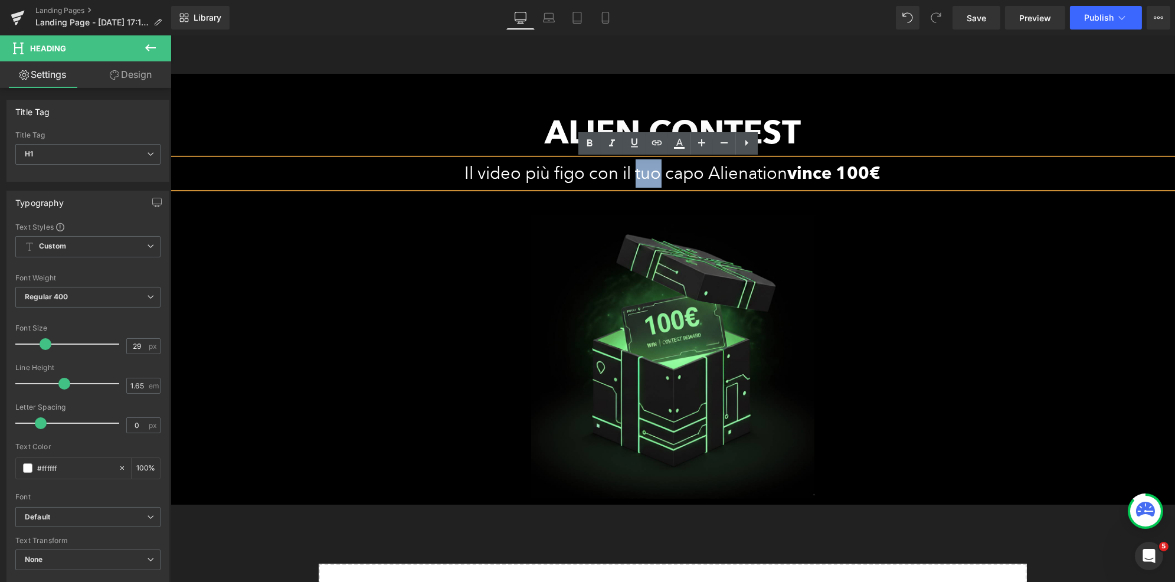
drag, startPoint x: 628, startPoint y: 175, endPoint x: 650, endPoint y: 177, distance: 22.5
click at [650, 177] on h1 "Il video più figo con il tuo capo Alienation vince 100€" at bounding box center [672, 173] width 1004 height 28
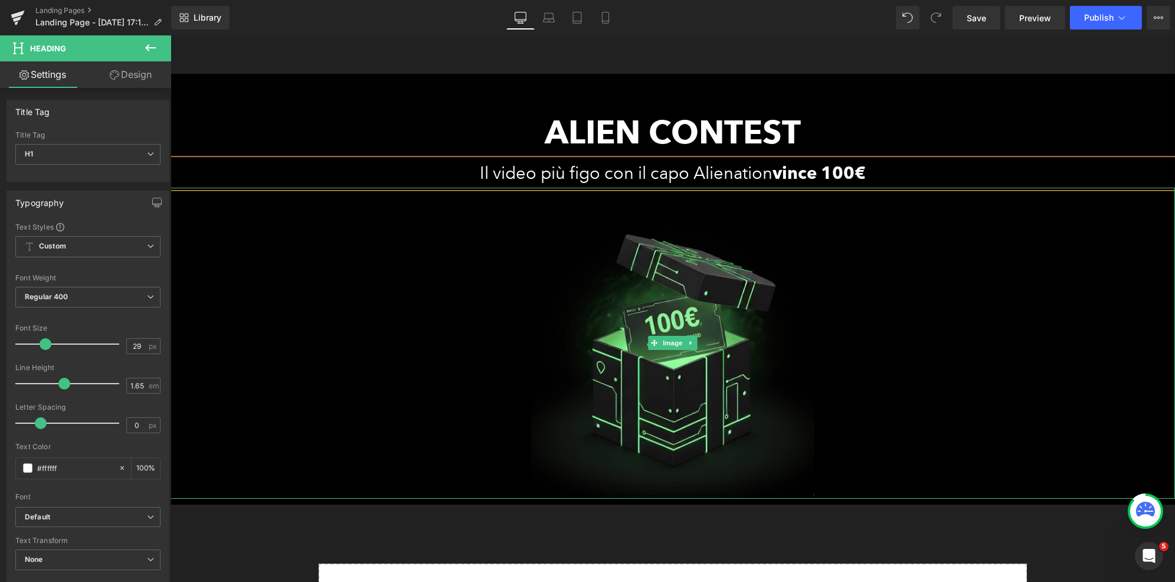
click at [945, 277] on div at bounding box center [672, 343] width 1004 height 311
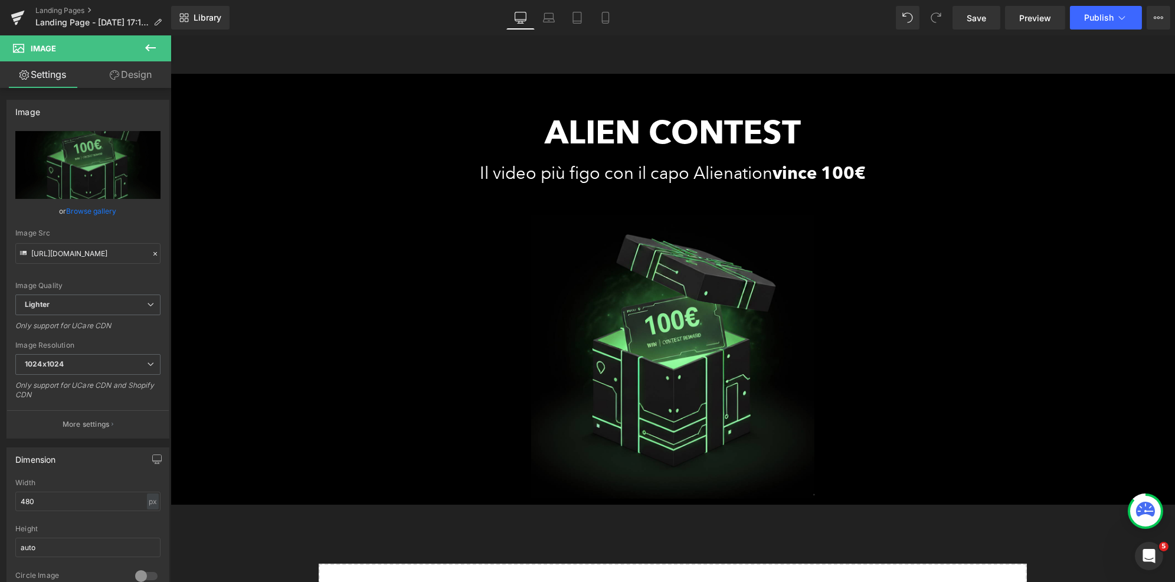
click at [148, 48] on icon at bounding box center [150, 48] width 14 height 14
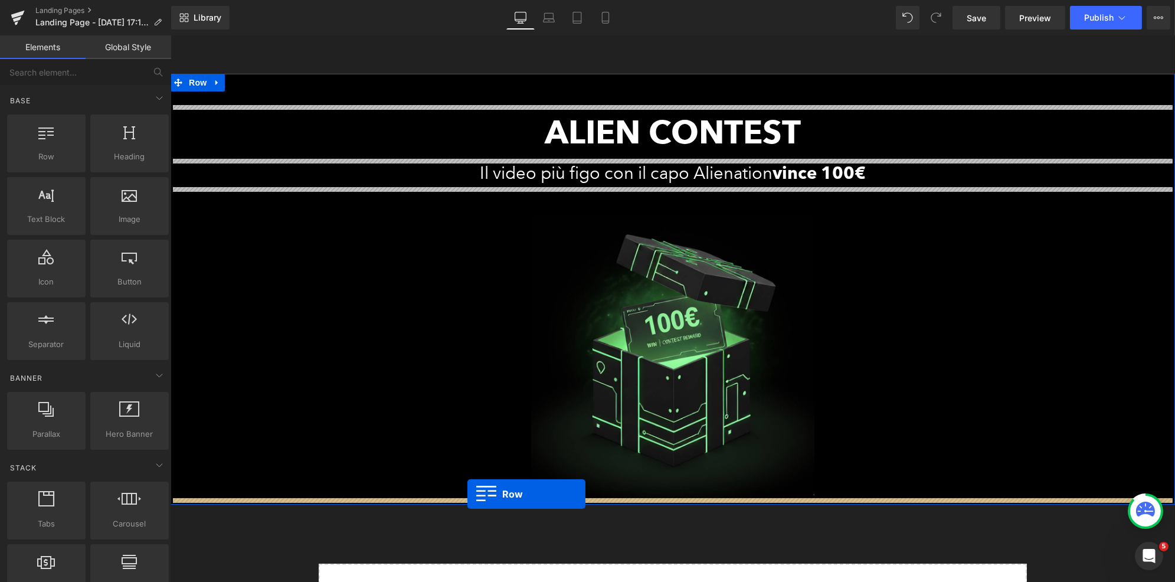
drag, startPoint x: 208, startPoint y: 201, endPoint x: 467, endPoint y: 494, distance: 390.8
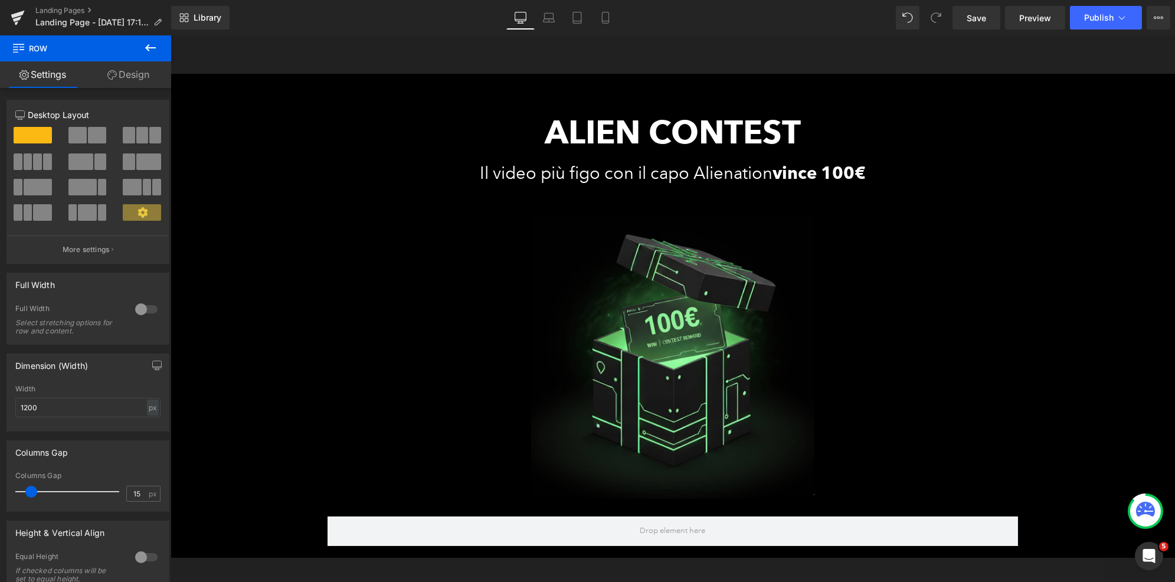
click at [153, 42] on icon at bounding box center [150, 48] width 14 height 14
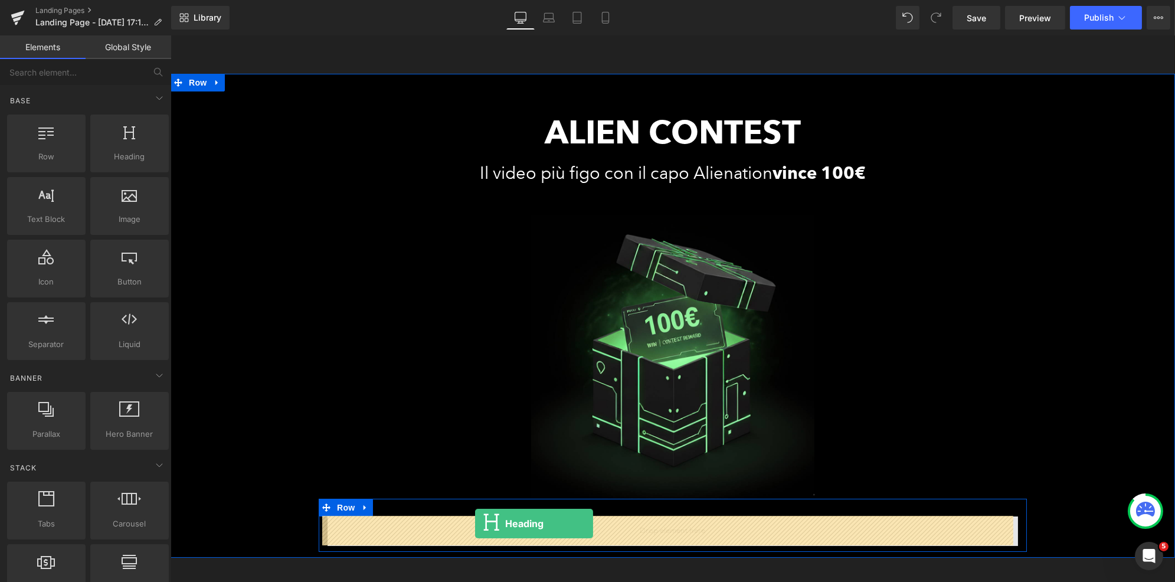
drag, startPoint x: 309, startPoint y: 202, endPoint x: 473, endPoint y: 523, distance: 361.3
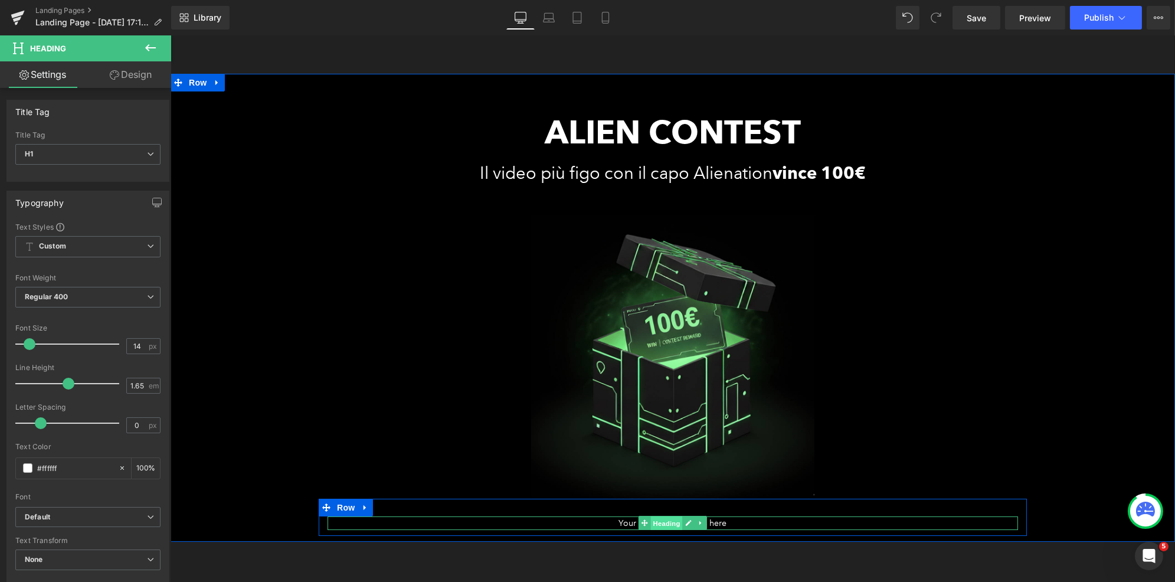
click at [654, 521] on span "Heading" at bounding box center [666, 523] width 32 height 14
click at [592, 523] on h1 "Your heading text goes here" at bounding box center [672, 523] width 690 height 14
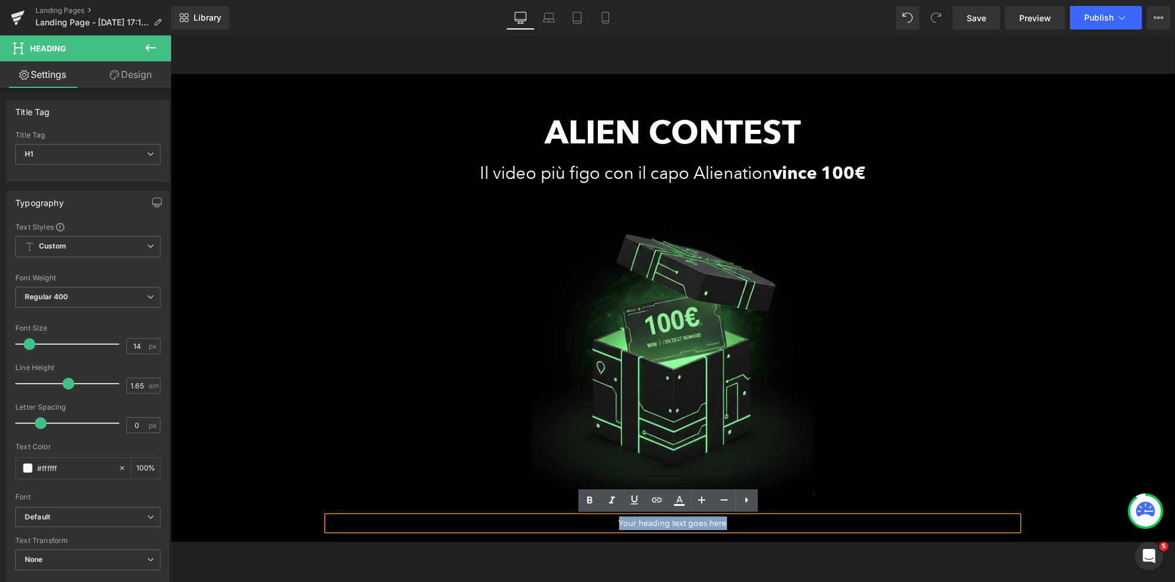
drag, startPoint x: 654, startPoint y: 525, endPoint x: 763, endPoint y: 524, distance: 108.6
click at [763, 524] on h1 "Your heading text goes here" at bounding box center [672, 523] width 690 height 14
paste div
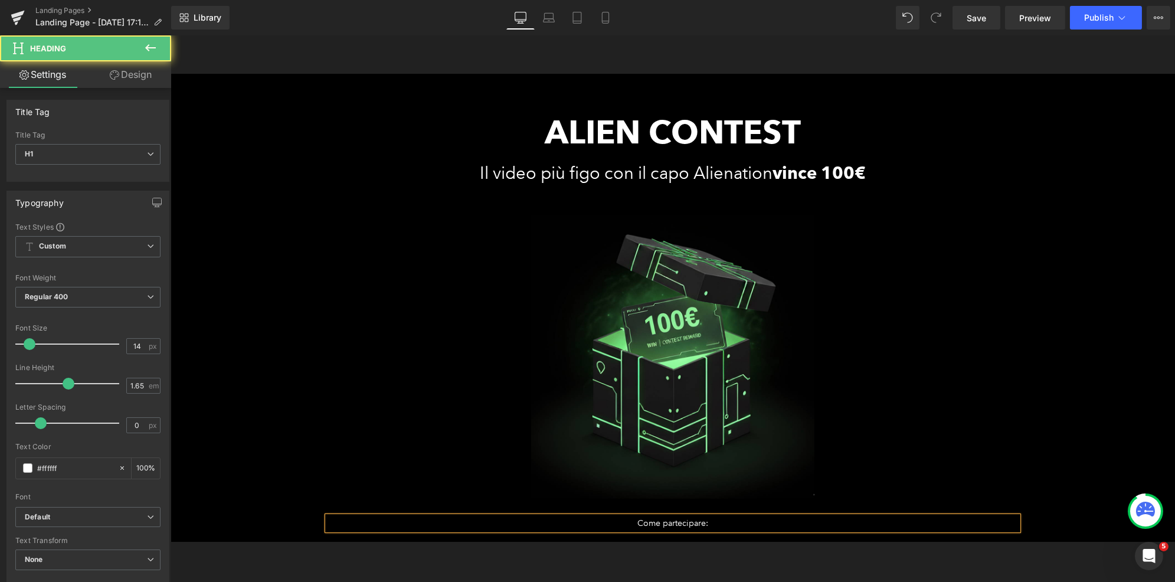
drag, startPoint x: 702, startPoint y: 523, endPoint x: 571, endPoint y: 513, distance: 130.7
click at [571, 516] on div "Come partecipare:" at bounding box center [672, 523] width 690 height 14
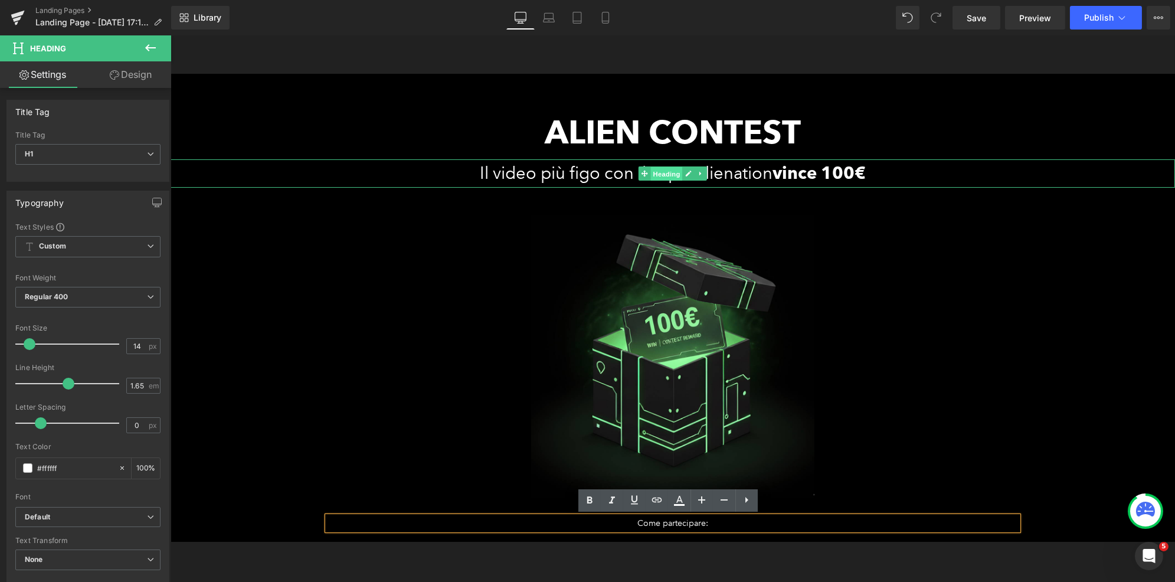
click at [651, 174] on span "Heading" at bounding box center [666, 173] width 32 height 14
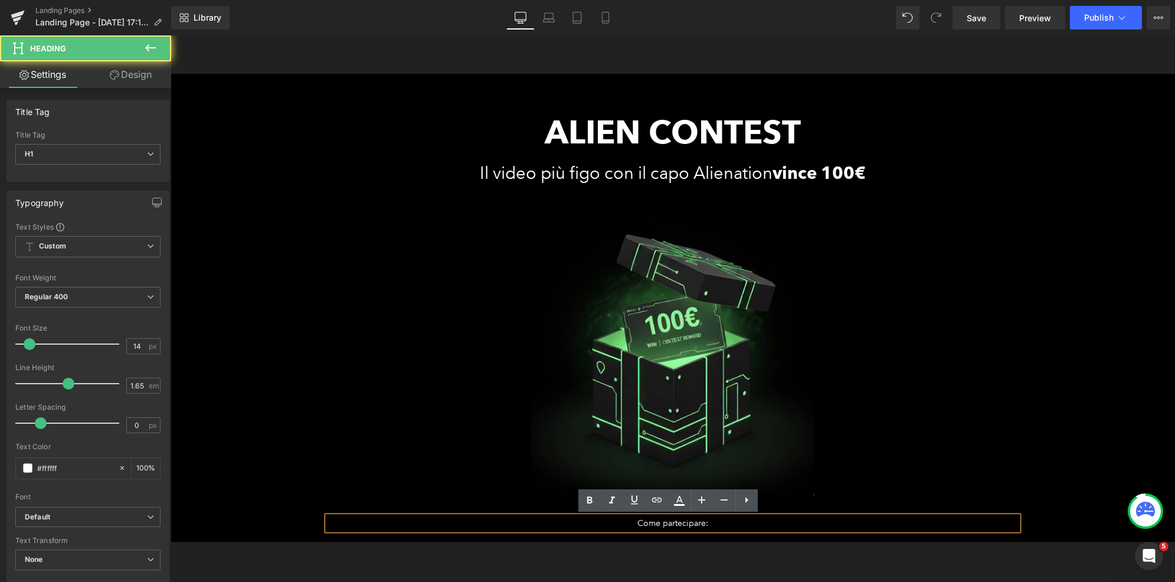
drag, startPoint x: 708, startPoint y: 525, endPoint x: 623, endPoint y: 526, distance: 85.0
click at [623, 526] on h1 "Come partecipare:" at bounding box center [672, 523] width 690 height 14
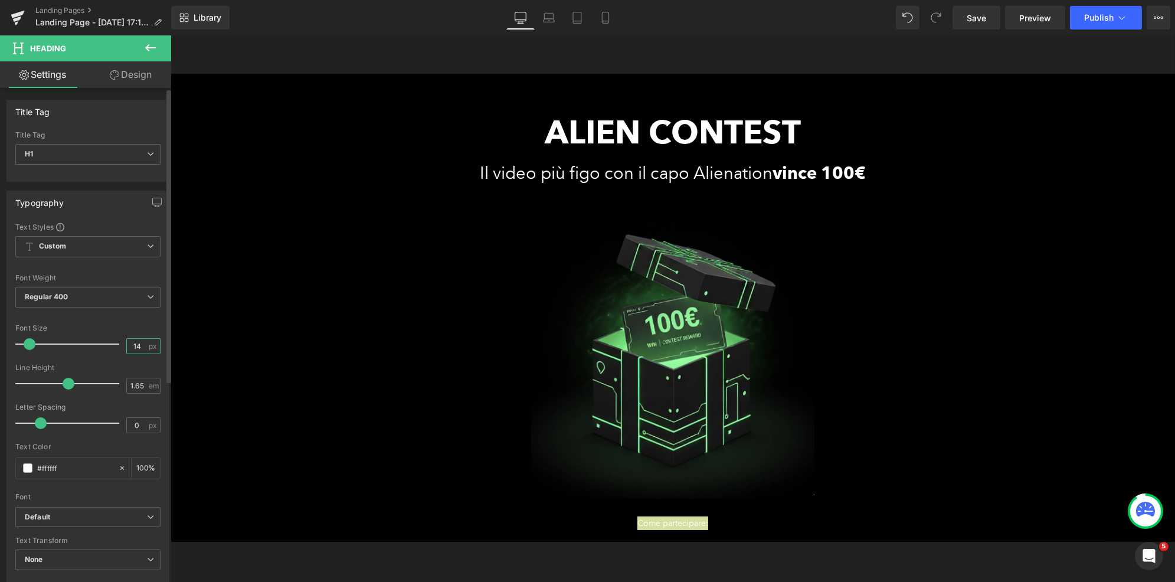
click at [136, 346] on input "14" at bounding box center [137, 346] width 21 height 15
click at [133, 345] on input "14" at bounding box center [137, 346] width 21 height 15
type input "29"
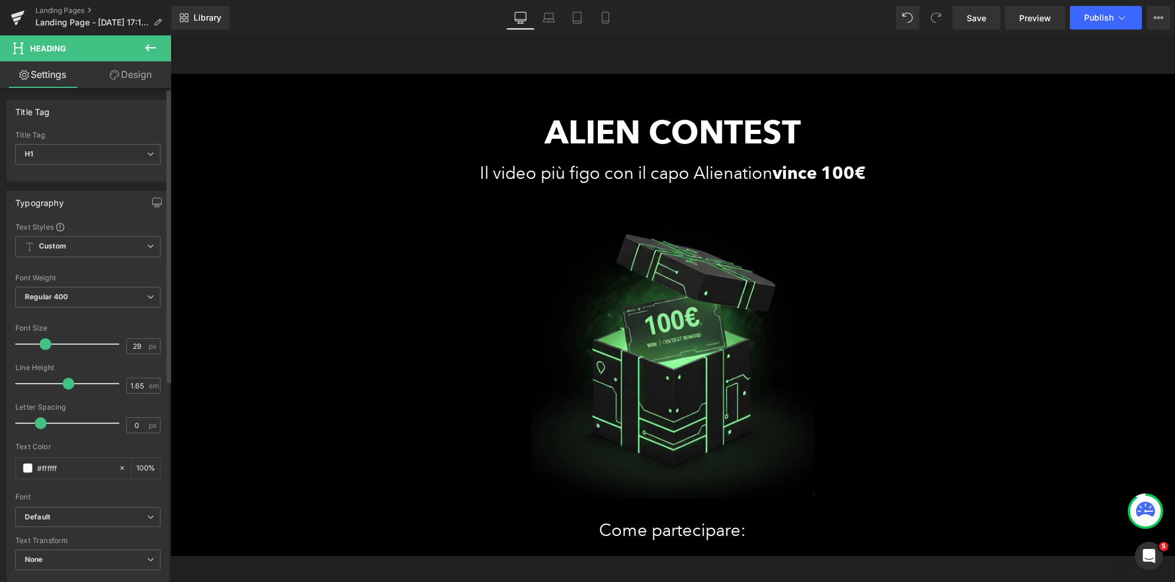
click at [123, 327] on div "Font Size" at bounding box center [87, 328] width 145 height 8
click at [60, 301] on span "Regular 400" at bounding box center [87, 297] width 145 height 21
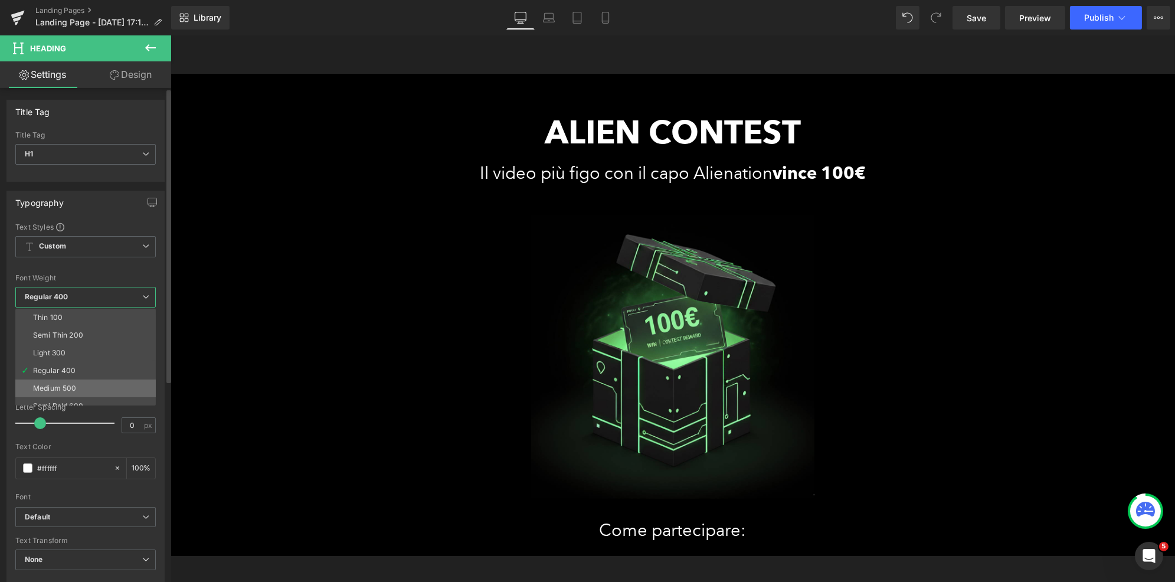
scroll to position [97, 0]
click at [70, 342] on div "Boldest 900" at bounding box center [53, 344] width 41 height 8
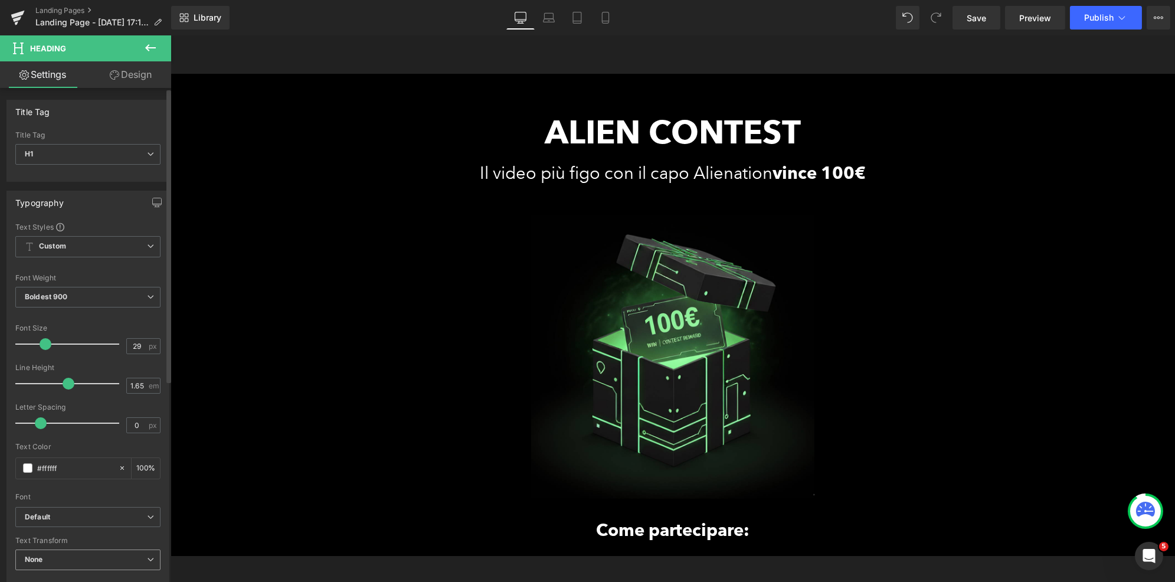
click at [53, 564] on span "None" at bounding box center [87, 559] width 145 height 21
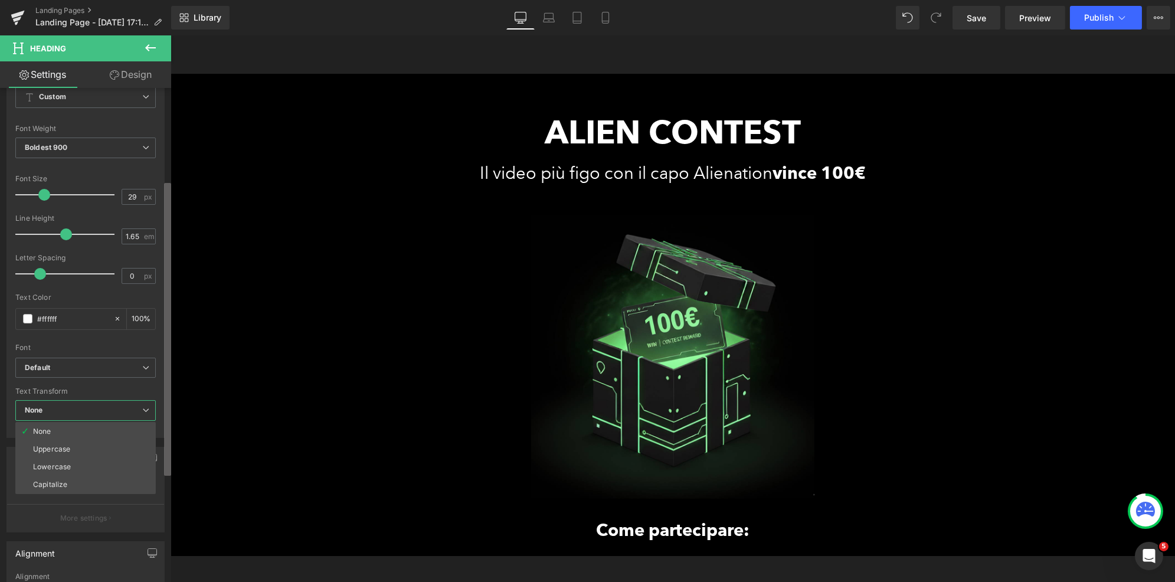
scroll to position [169, 0]
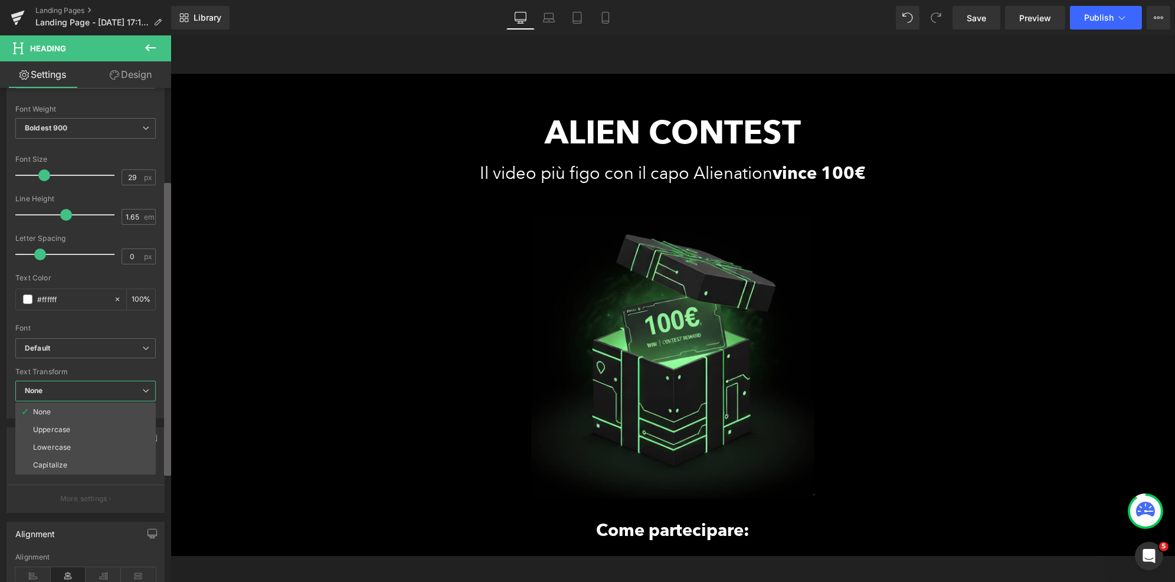
click at [159, 473] on div "Title Tag H1 H2 H3 H4 H5 H6 Title Tag H1 H1 H2 H3 H4 H5 H6 Typography Text Styl…" at bounding box center [85, 337] width 171 height 499
click at [54, 431] on li "Uppercase" at bounding box center [85, 430] width 140 height 18
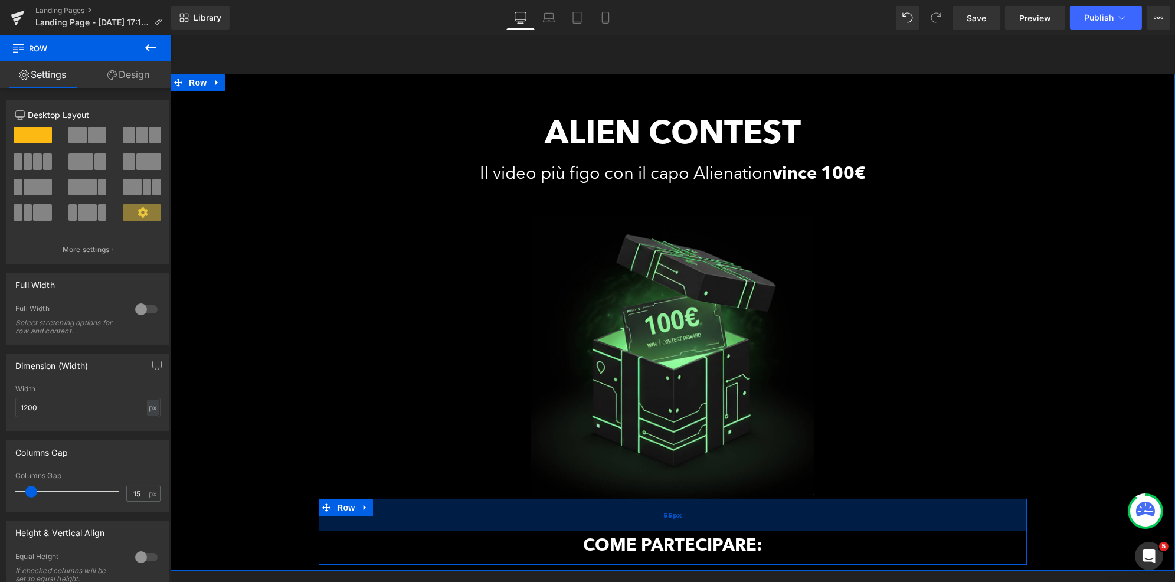
drag, startPoint x: 709, startPoint y: 500, endPoint x: 712, endPoint y: 515, distance: 15.7
click at [712, 515] on div "55px" at bounding box center [672, 515] width 708 height 32
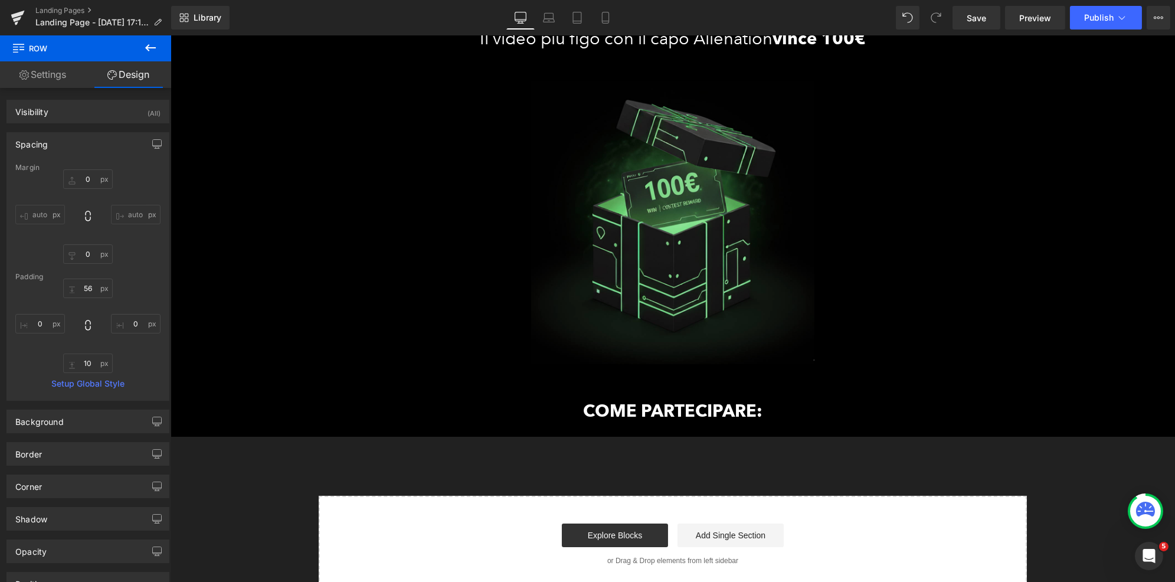
scroll to position [63, 0]
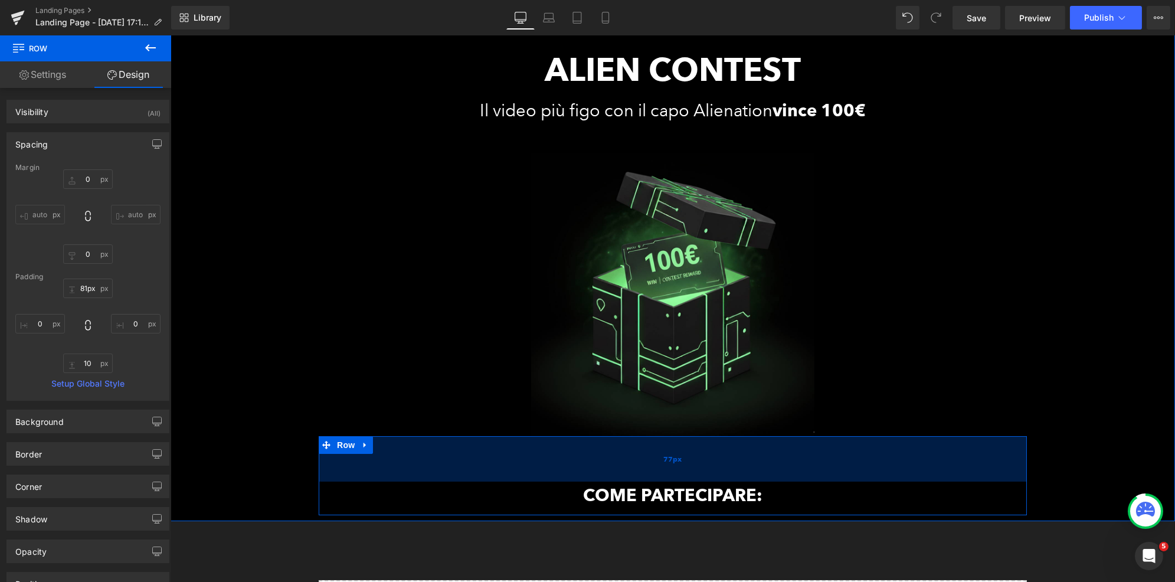
type input "82px"
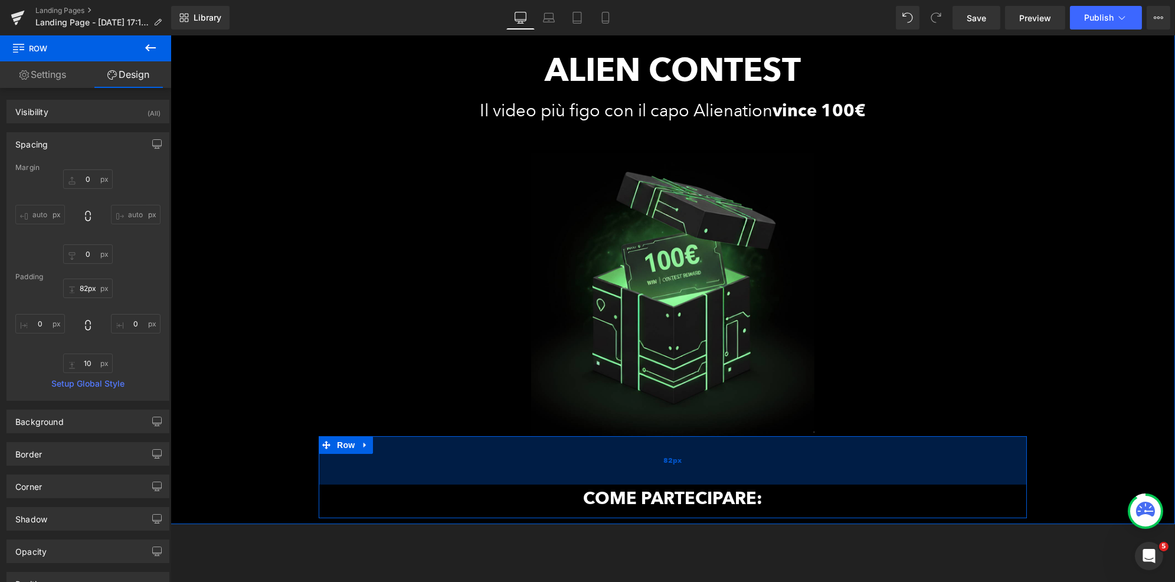
drag, startPoint x: 710, startPoint y: 460, endPoint x: 713, endPoint y: 475, distance: 15.5
click at [713, 475] on div "82px" at bounding box center [672, 460] width 708 height 48
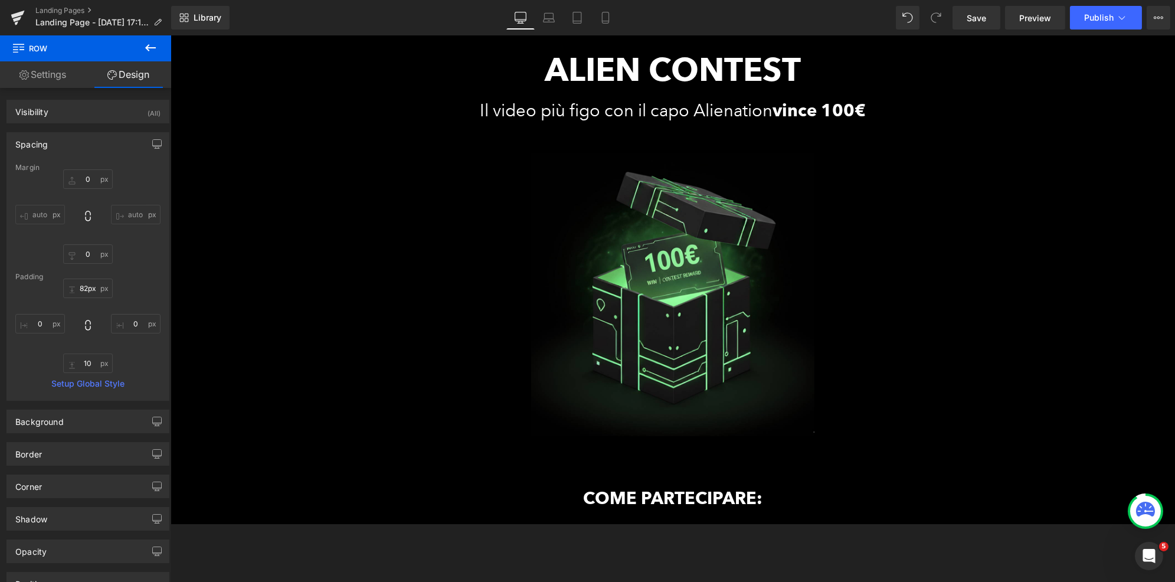
click at [153, 42] on icon at bounding box center [150, 48] width 14 height 14
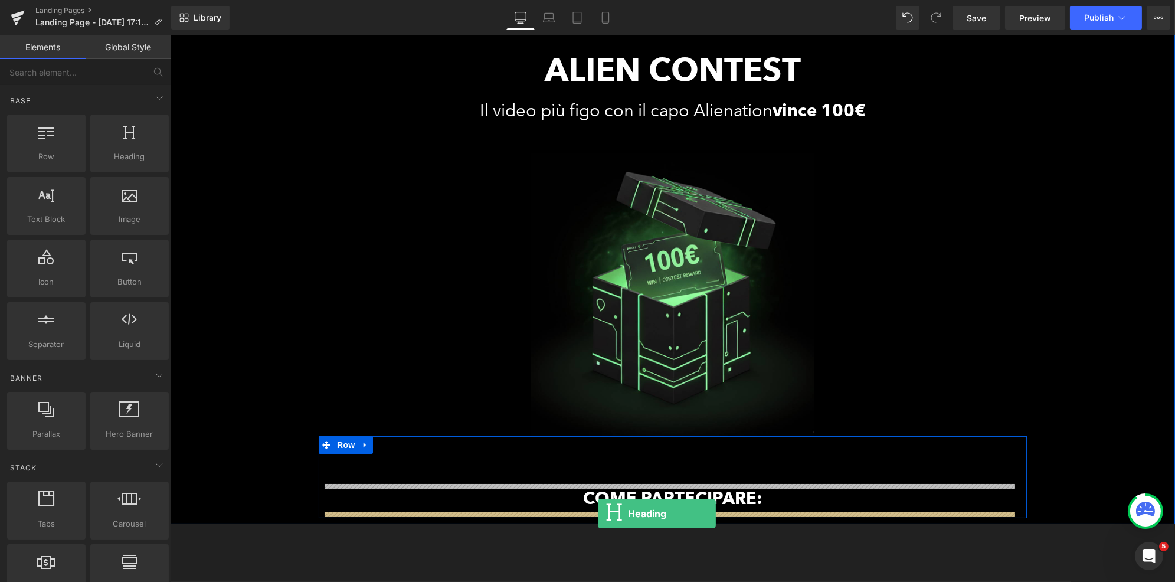
drag, startPoint x: 285, startPoint y: 182, endPoint x: 597, endPoint y: 513, distance: 455.0
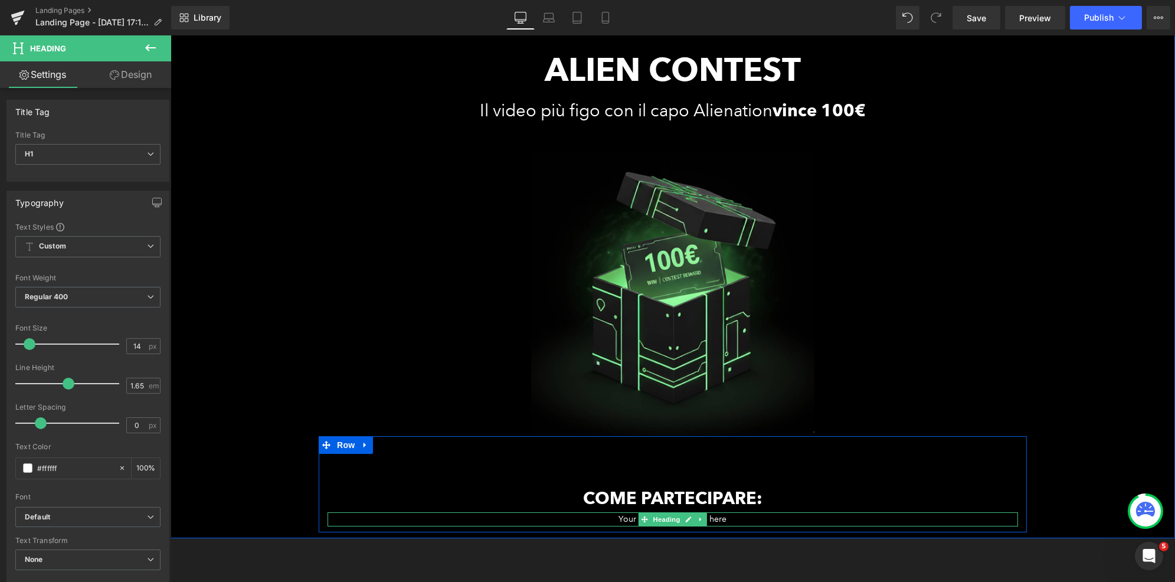
click at [624, 520] on h1 "Your heading text goes here" at bounding box center [672, 519] width 690 height 14
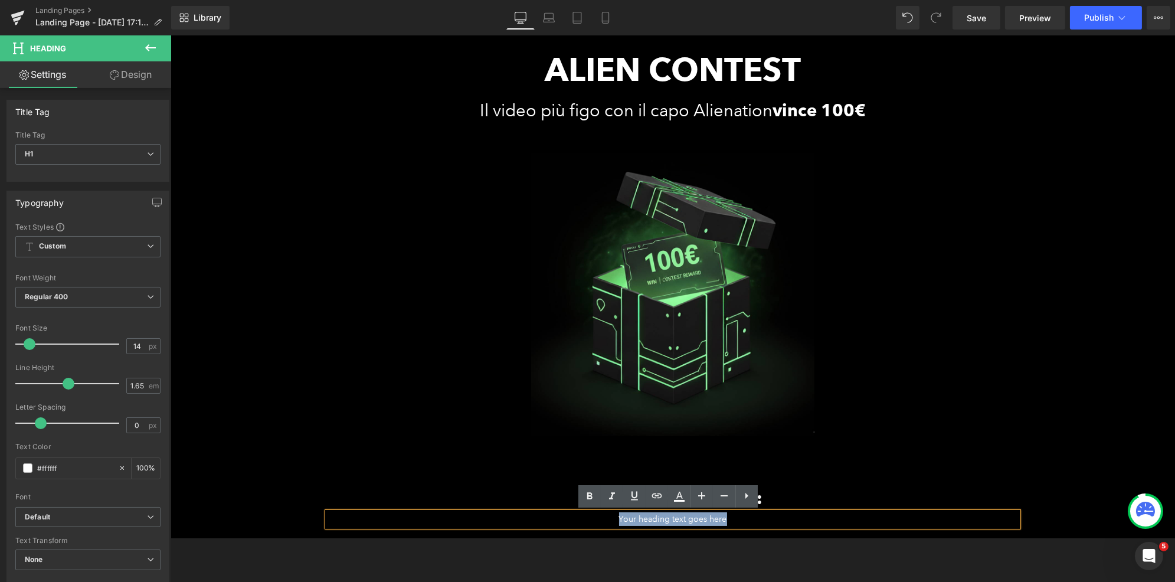
drag, startPoint x: 603, startPoint y: 522, endPoint x: 722, endPoint y: 522, distance: 118.6
click at [722, 522] on h1 "Your heading text goes here" at bounding box center [672, 519] width 690 height 14
paste div
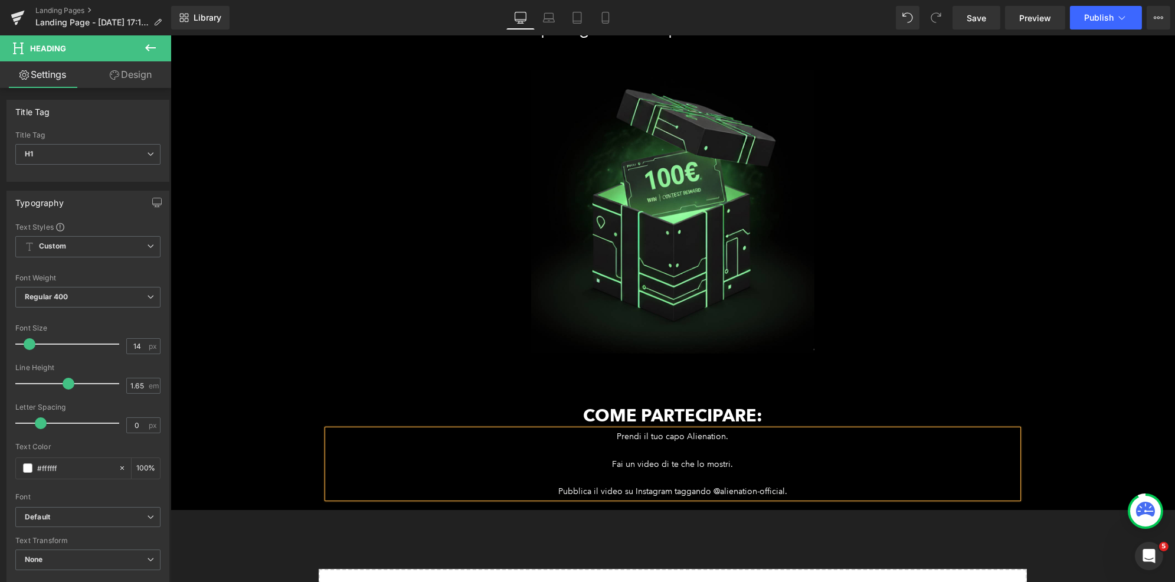
scroll to position [211, 0]
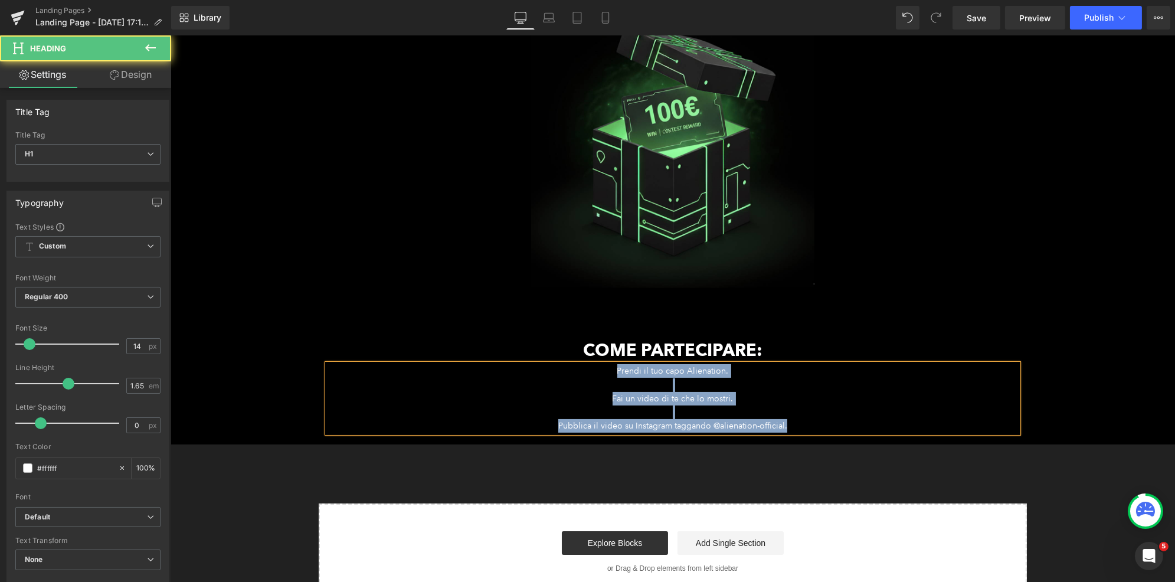
drag, startPoint x: 595, startPoint y: 369, endPoint x: 792, endPoint y: 431, distance: 206.6
click at [792, 431] on div "Prendi il tuo capo Alienation. Fai un video di te che lo mostri. Pubblica il vi…" at bounding box center [672, 398] width 690 height 68
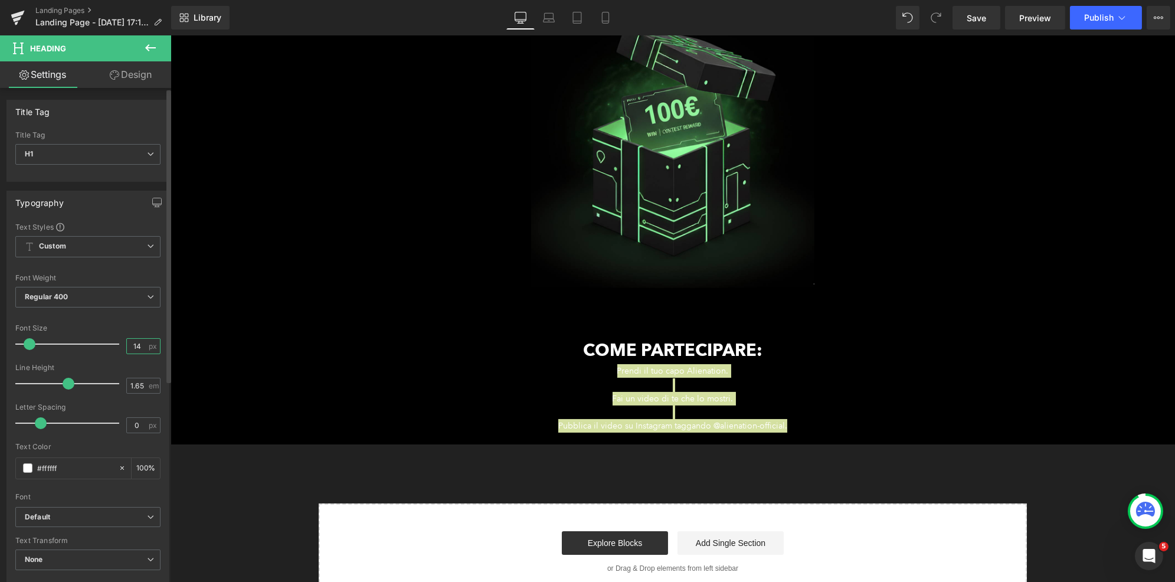
drag, startPoint x: 138, startPoint y: 345, endPoint x: 120, endPoint y: 345, distance: 17.7
click at [120, 345] on div "Font Size 14 px" at bounding box center [87, 344] width 145 height 40
type input "18"
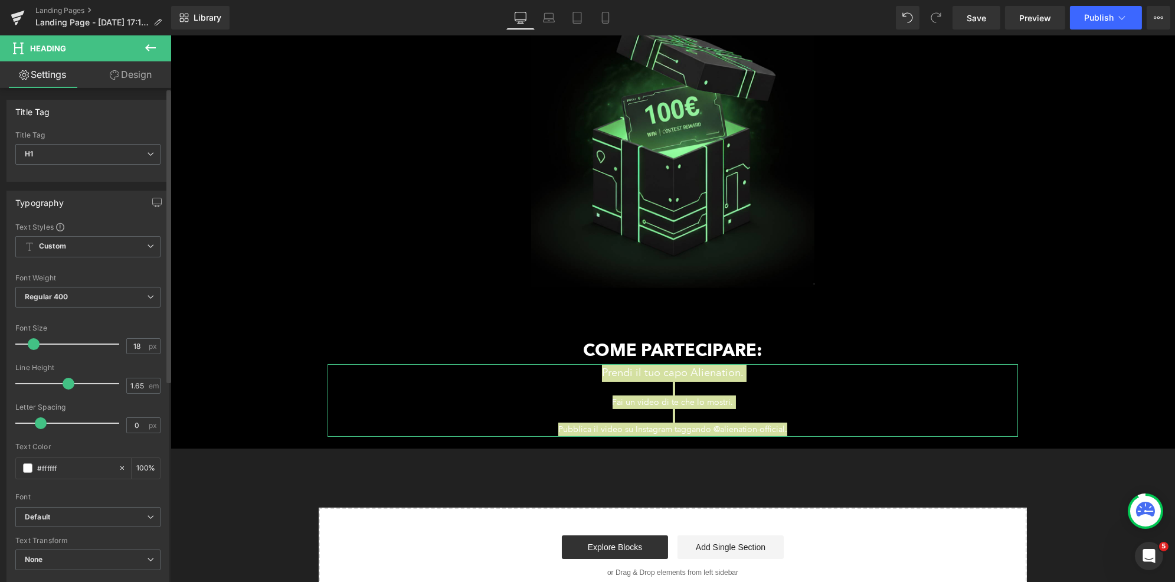
click at [133, 316] on div at bounding box center [87, 317] width 145 height 8
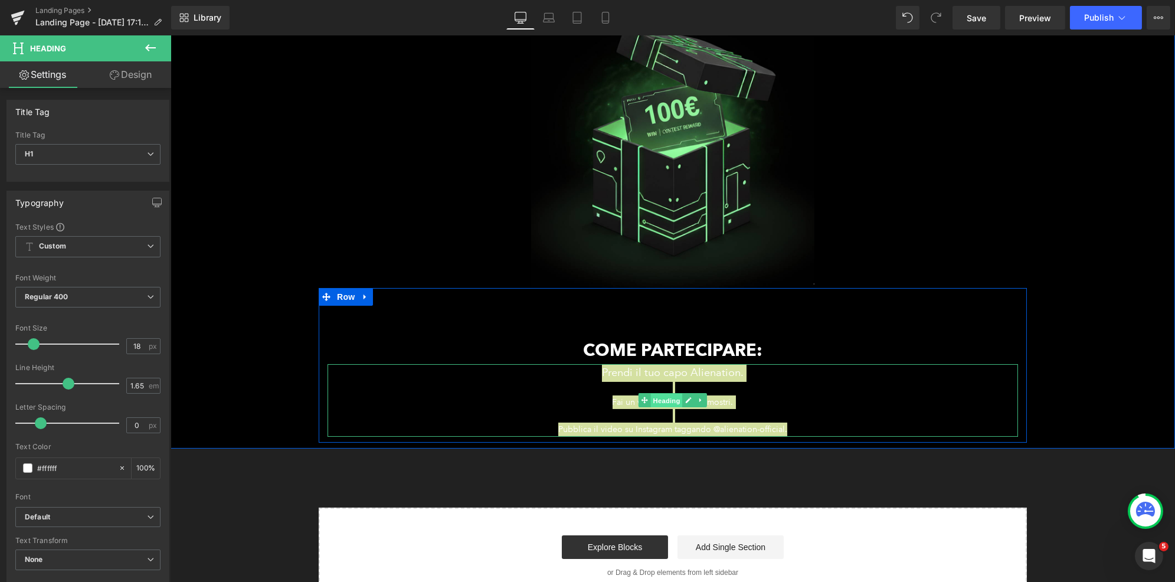
click at [657, 404] on span "Heading" at bounding box center [666, 401] width 32 height 14
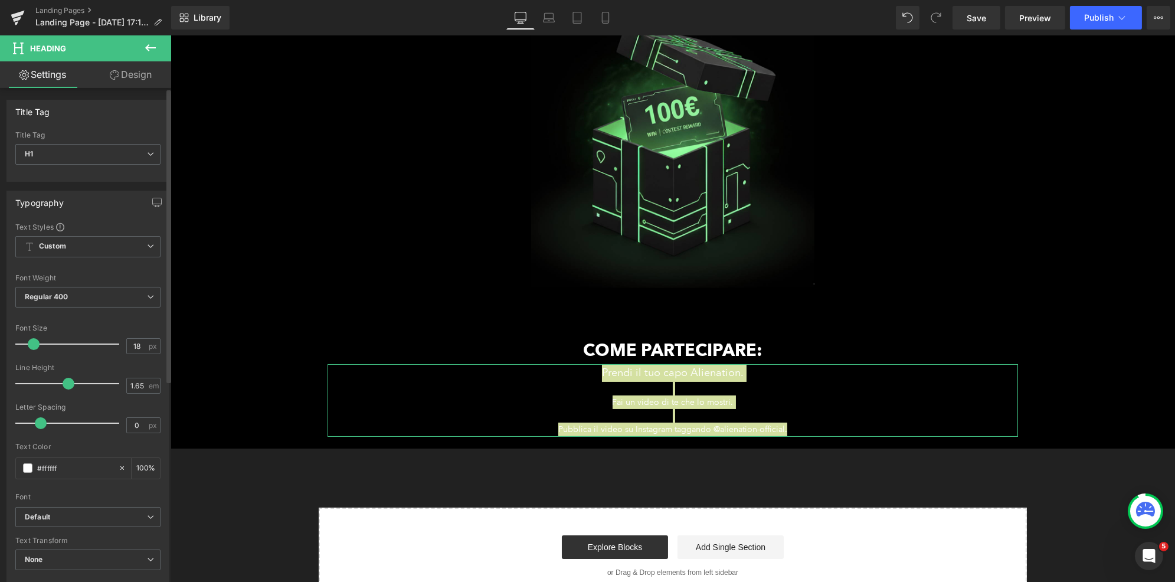
click at [89, 363] on div "Line Height" at bounding box center [87, 367] width 145 height 8
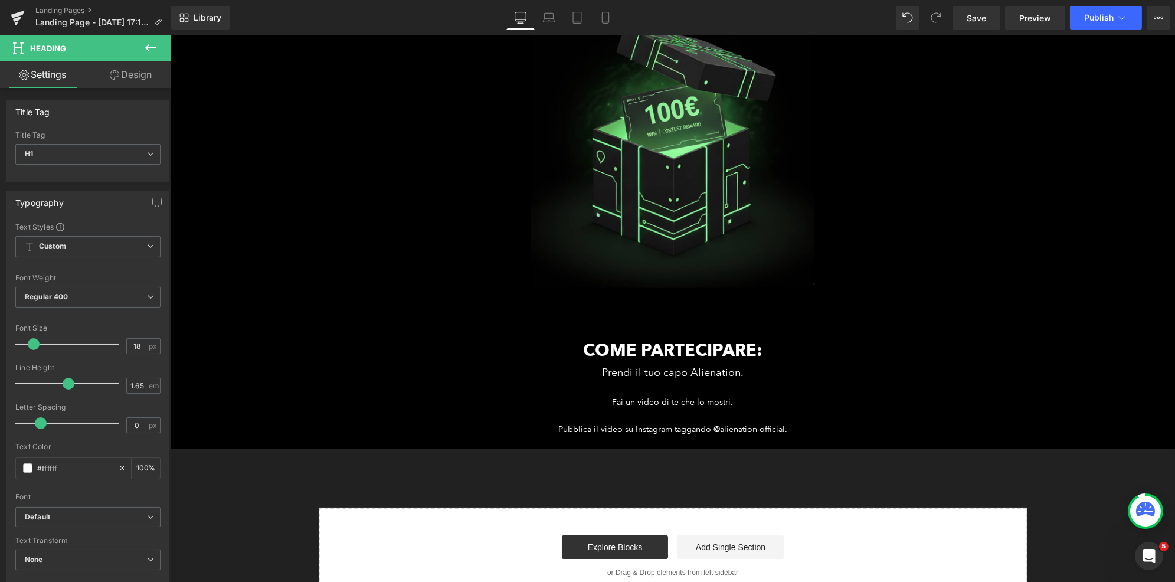
click at [509, 481] on div "ALIEN CONTEST Heading Il video più figo con il capo Alienation vince 100€ Headi…" at bounding box center [672, 233] width 1004 height 741
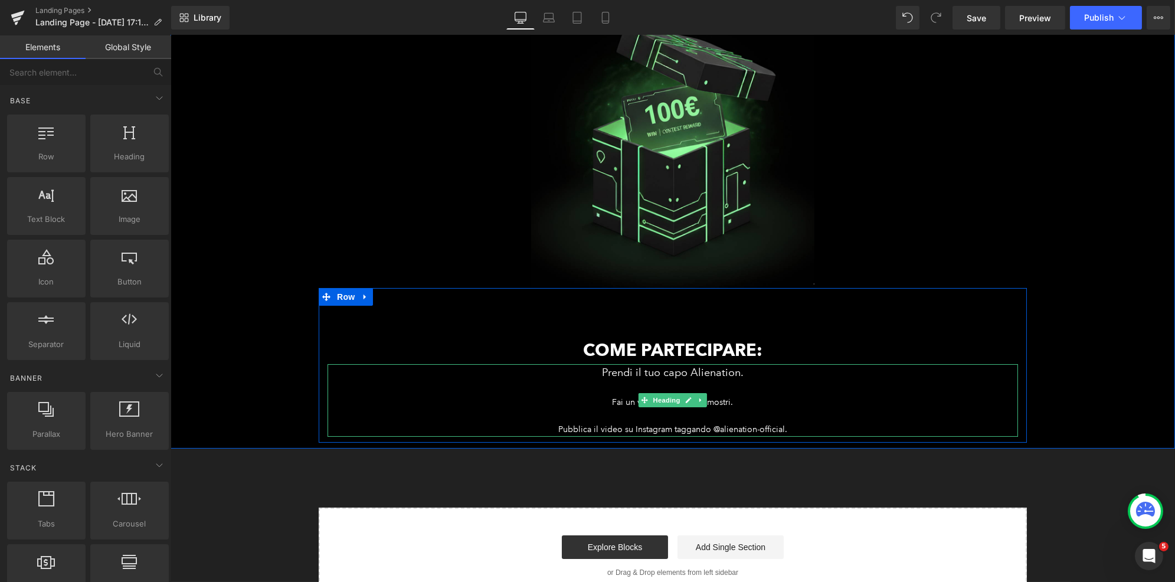
click at [621, 379] on h1 "Prendi il tuo capo Alienation." at bounding box center [672, 373] width 690 height 18
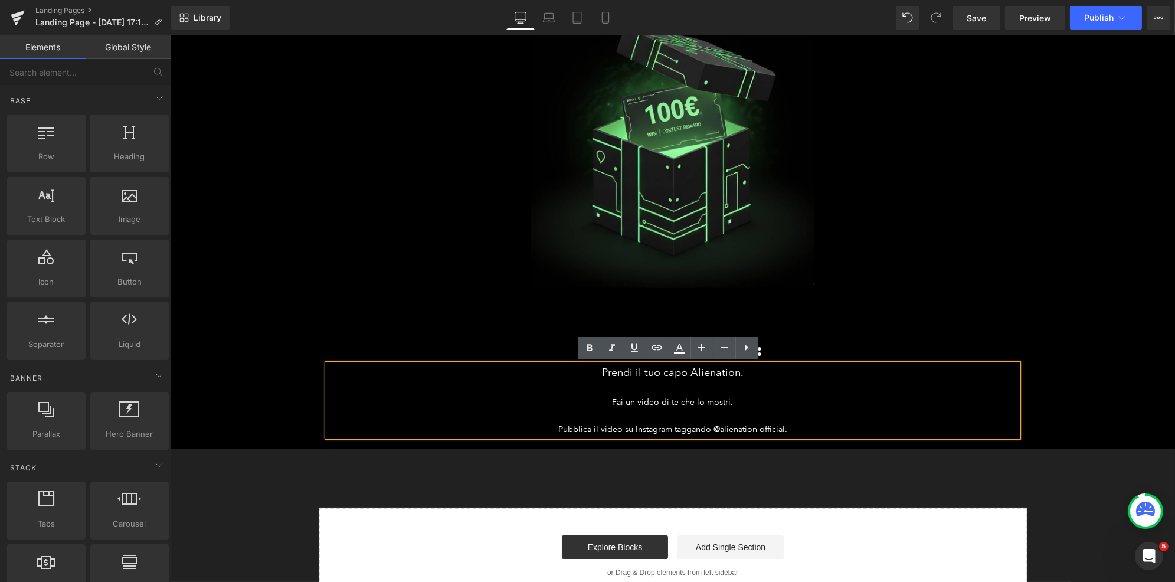
click at [631, 455] on div "ALIEN CONTEST Heading Il video più figo con il capo Alienation vince 100€ Headi…" at bounding box center [672, 233] width 1004 height 741
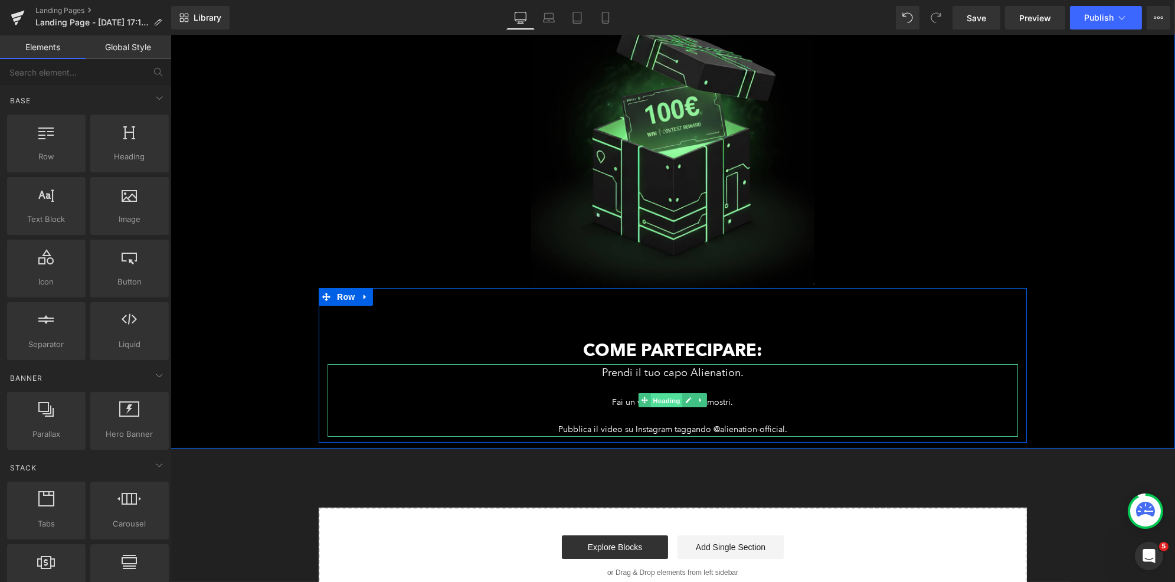
click at [660, 404] on span "Heading" at bounding box center [666, 401] width 32 height 14
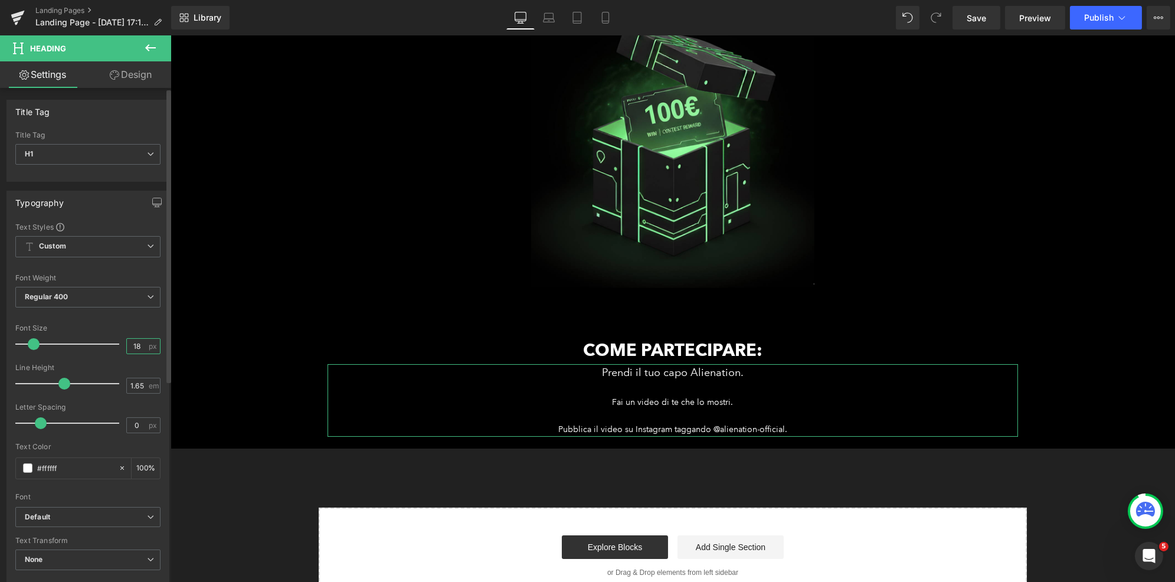
click at [132, 345] on input "18" at bounding box center [137, 346] width 21 height 15
type input "18"
click at [139, 359] on div at bounding box center [87, 360] width 145 height 8
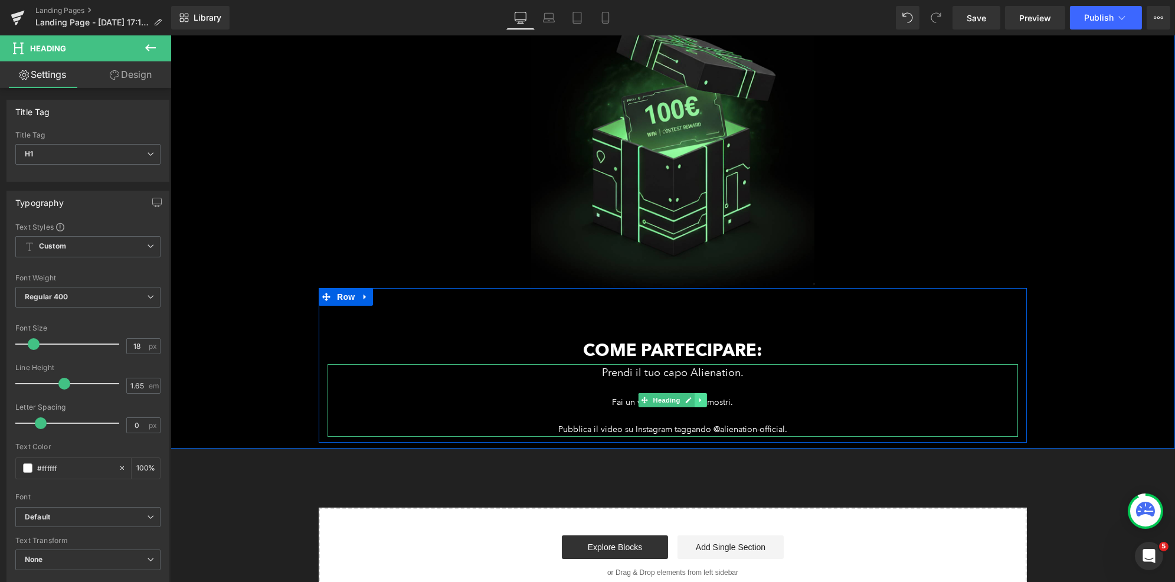
click at [699, 400] on icon at bounding box center [700, 400] width 2 height 4
click at [703, 400] on icon at bounding box center [706, 400] width 6 height 6
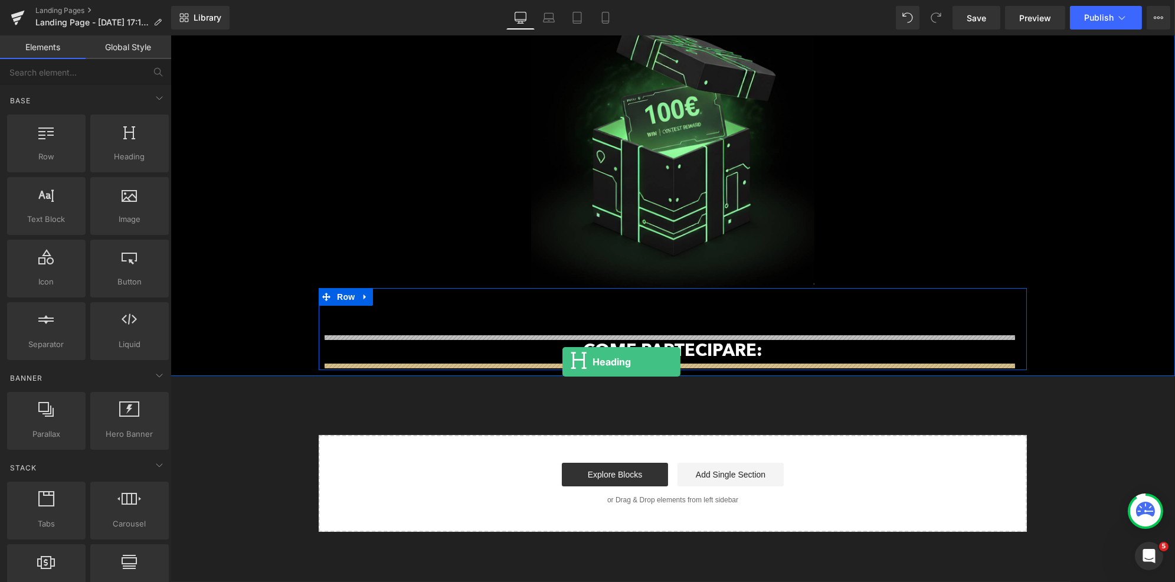
drag, startPoint x: 379, startPoint y: 312, endPoint x: 562, endPoint y: 363, distance: 189.4
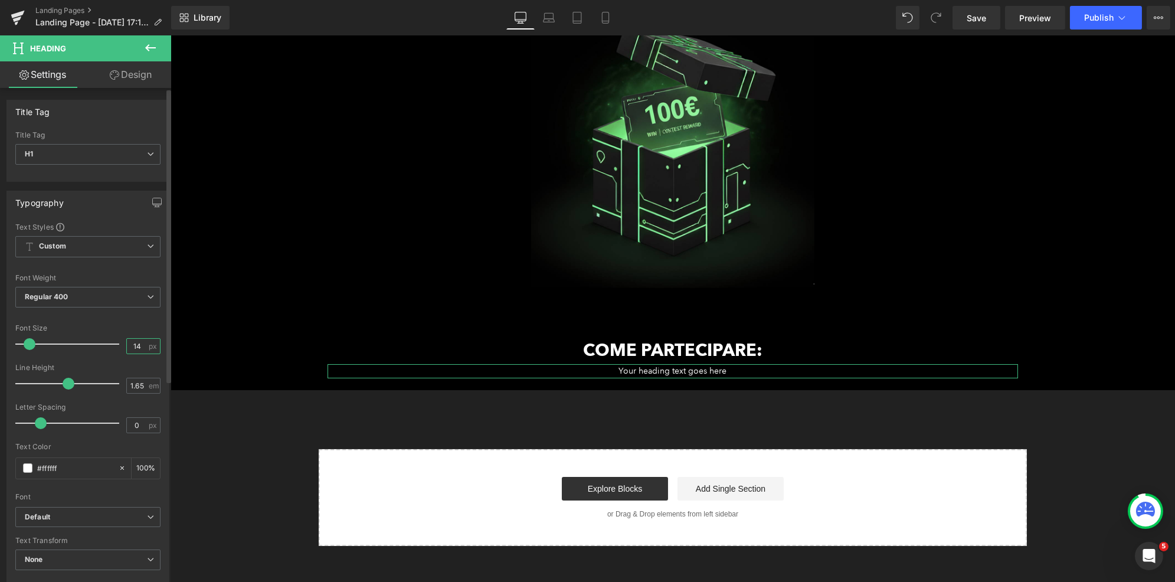
scroll to position [0, 0]
drag, startPoint x: 142, startPoint y: 341, endPoint x: 122, endPoint y: 346, distance: 20.8
click at [126, 349] on div "14 px" at bounding box center [143, 346] width 34 height 16
type input "18"
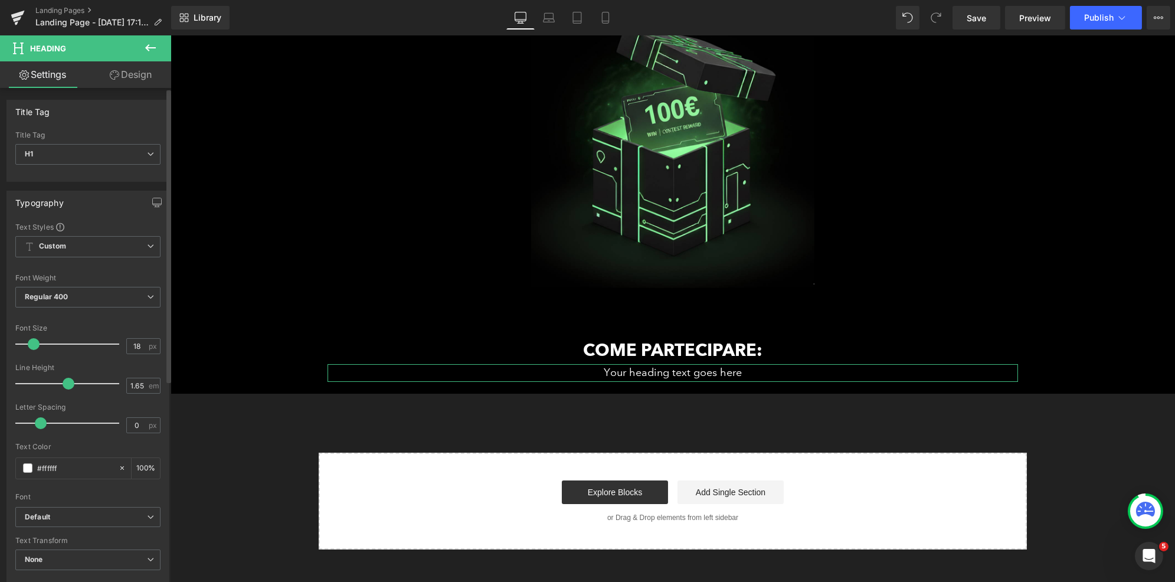
click at [139, 318] on div at bounding box center [87, 317] width 145 height 8
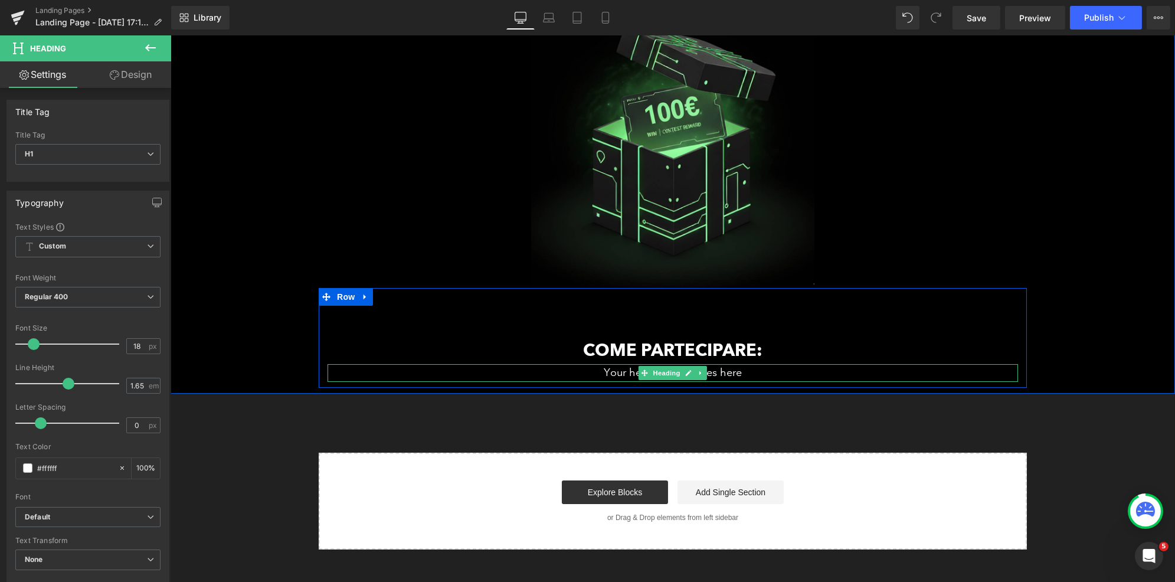
click at [735, 375] on h1 "Your heading text goes here" at bounding box center [672, 373] width 690 height 18
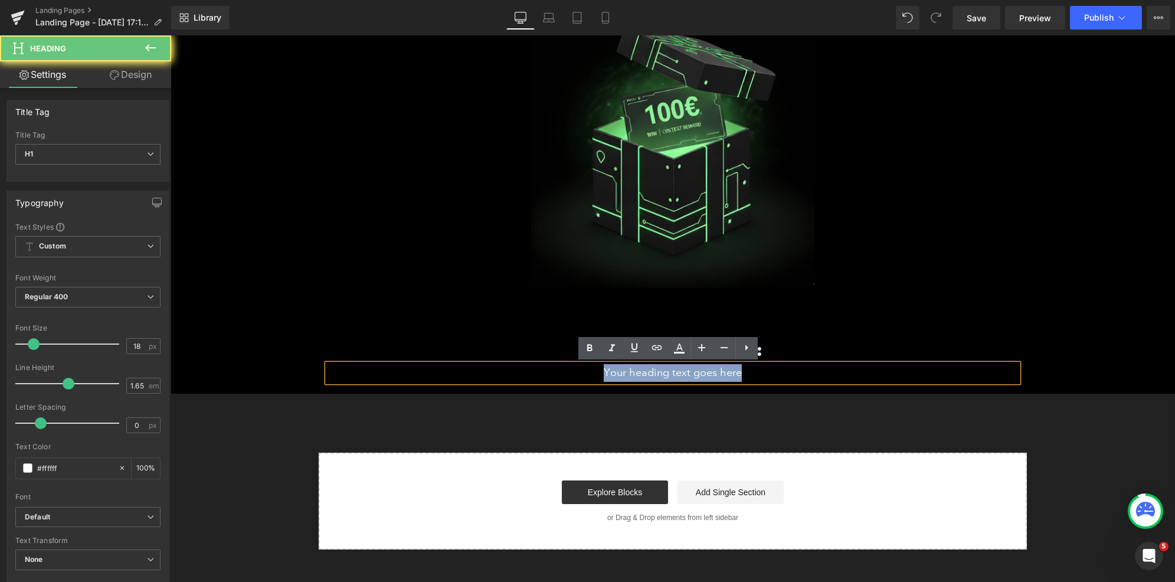
drag, startPoint x: 741, startPoint y: 375, endPoint x: 595, endPoint y: 375, distance: 146.3
click at [595, 375] on h1 "Your heading text goes here" at bounding box center [672, 373] width 690 height 18
paste div
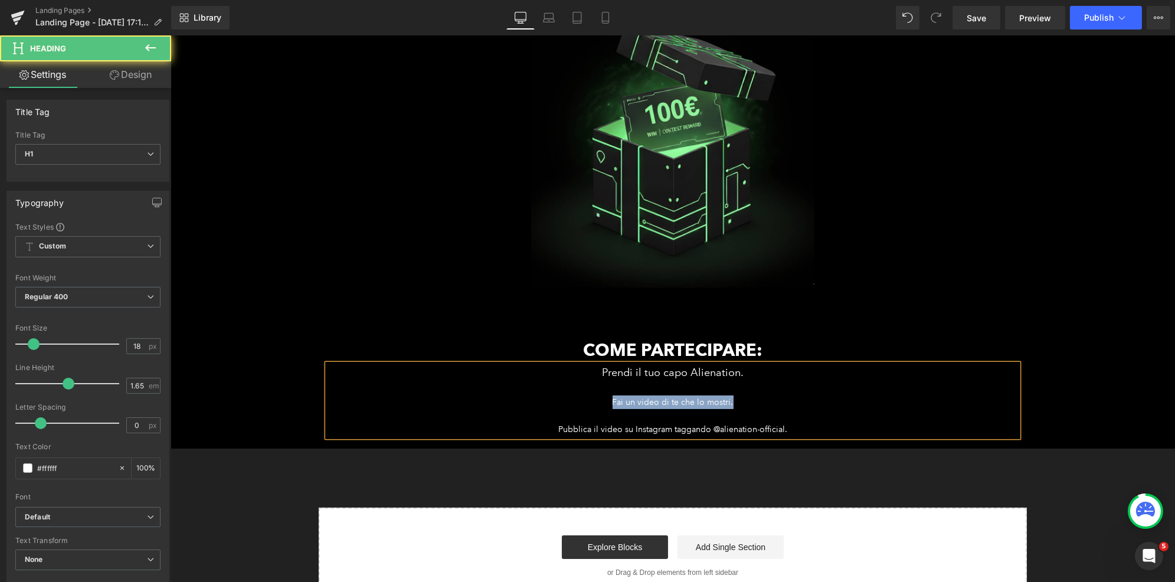
drag, startPoint x: 729, startPoint y: 402, endPoint x: 595, endPoint y: 399, distance: 133.4
click at [595, 399] on div "Fai un video di te che lo mostri." at bounding box center [672, 402] width 690 height 14
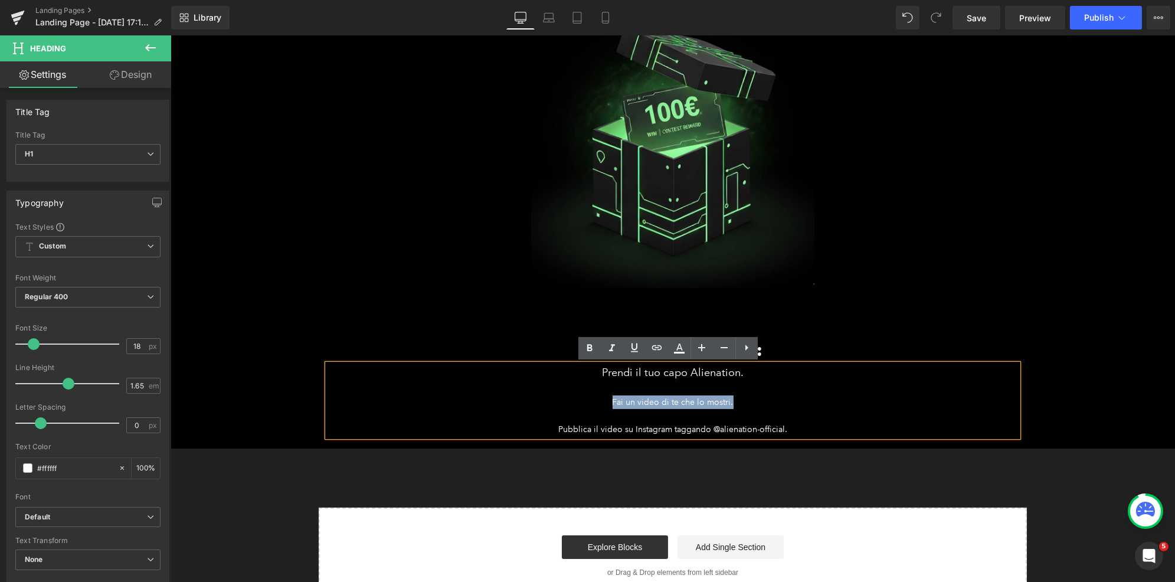
click at [761, 406] on div "Fai un video di te che lo mostri." at bounding box center [672, 402] width 690 height 14
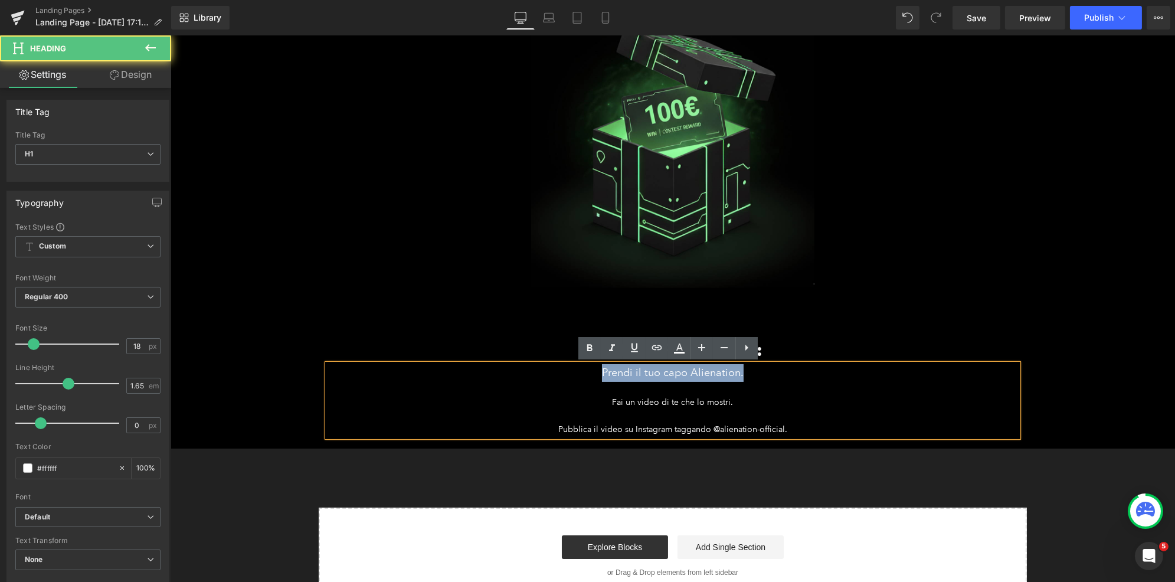
drag, startPoint x: 751, startPoint y: 374, endPoint x: 562, endPoint y: 374, distance: 189.4
click at [562, 374] on h1 "Prendi il tuo capo Alienation." at bounding box center [672, 373] width 690 height 18
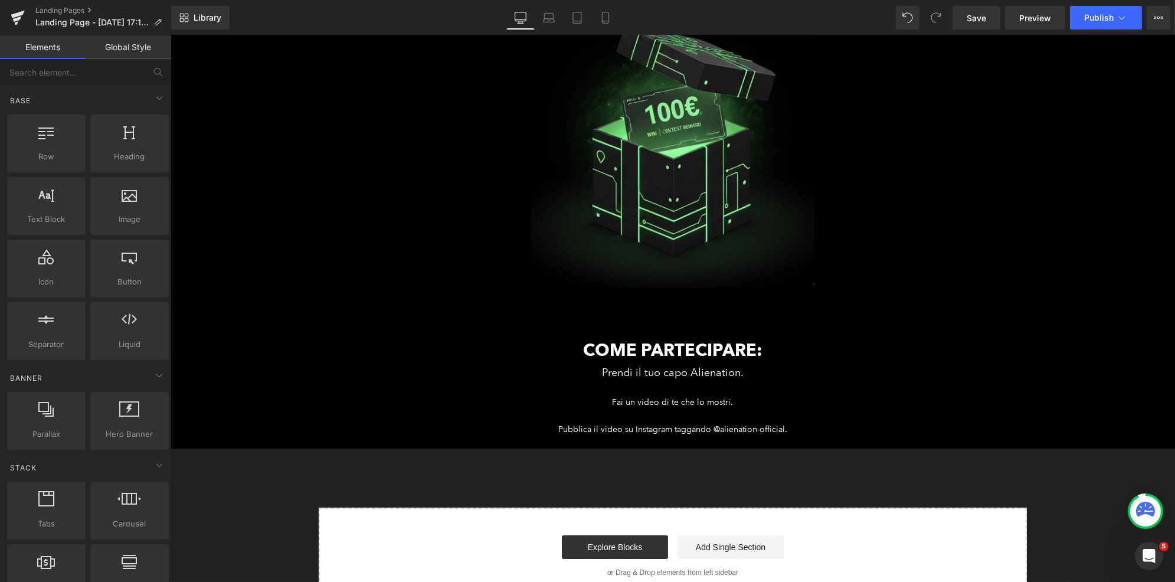
click at [356, 480] on div "ALIEN CONTEST Heading Il video più figo con il capo Alienation vince 100€ Headi…" at bounding box center [672, 233] width 1004 height 741
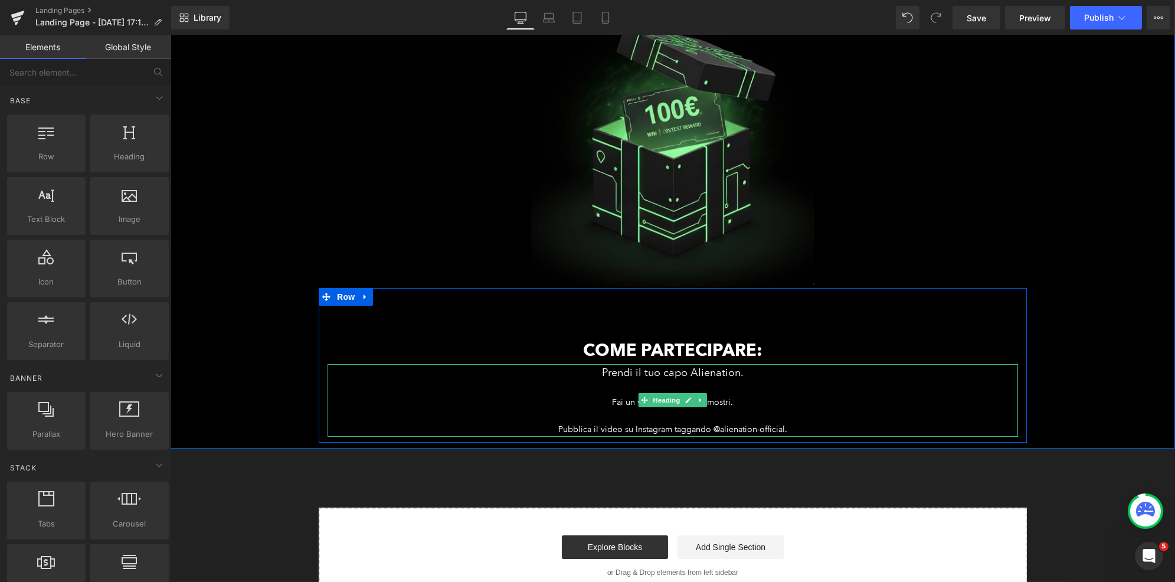
click at [764, 414] on div at bounding box center [672, 416] width 690 height 14
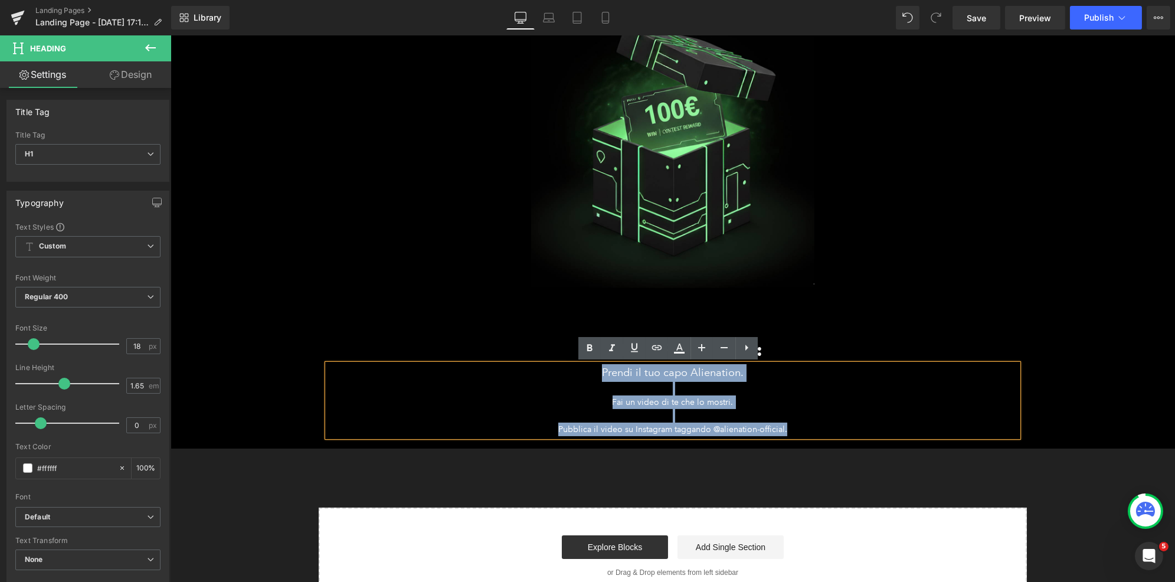
drag, startPoint x: 791, startPoint y: 425, endPoint x: 565, endPoint y: 376, distance: 230.7
click at [565, 376] on div "Prendi il tuo capo Alienation. Fai un video di te che lo mostri. Pubblica il vi…" at bounding box center [672, 400] width 690 height 72
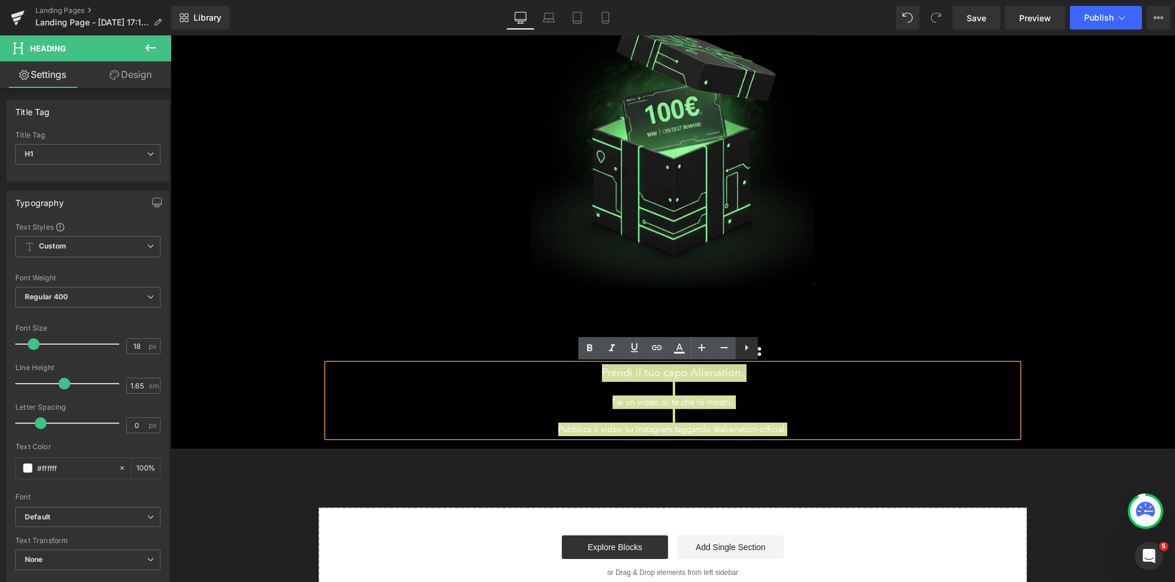
click at [746, 349] on icon at bounding box center [746, 347] width 14 height 14
click at [723, 349] on icon at bounding box center [724, 347] width 14 height 14
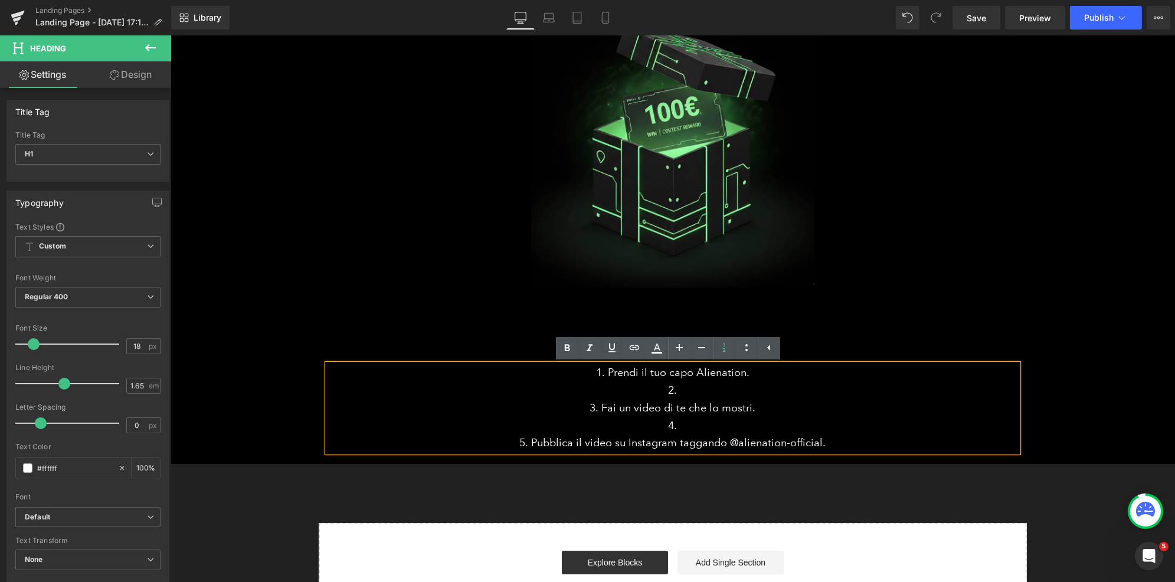
click at [692, 389] on li at bounding box center [672, 391] width 690 height 18
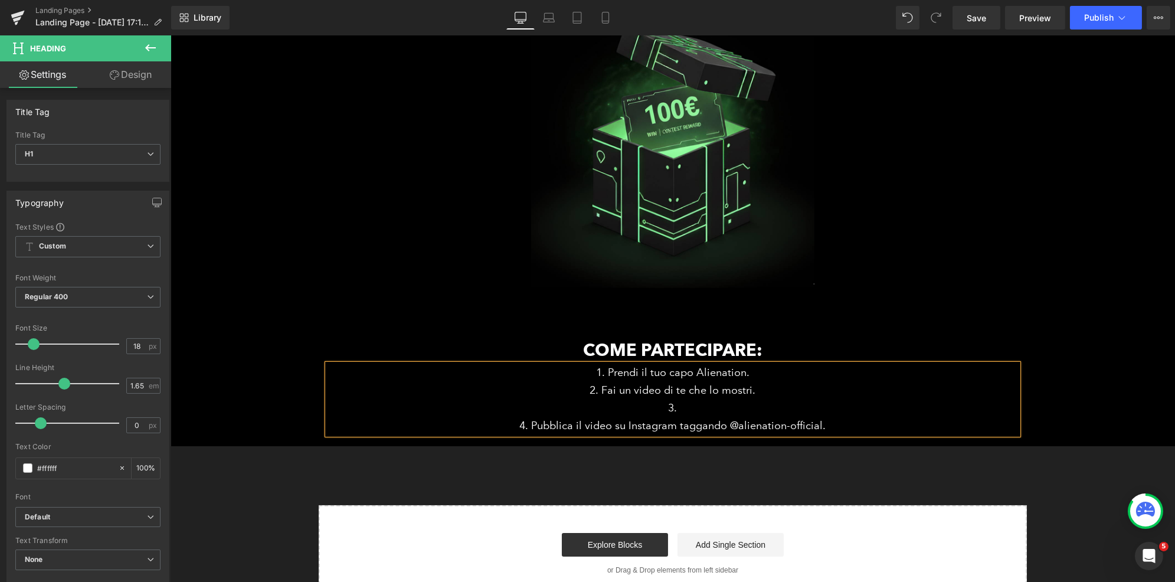
click at [683, 413] on li at bounding box center [672, 408] width 690 height 18
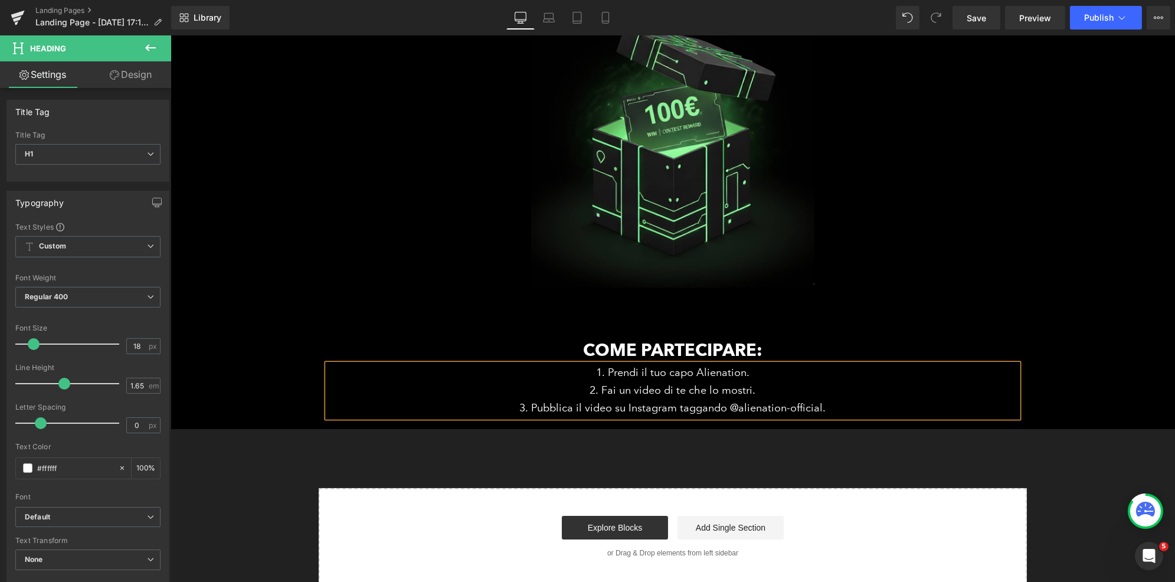
click at [691, 448] on div "ALIEN CONTEST Heading Il video più figo con il capo Alienation vince 100€ Headi…" at bounding box center [672, 224] width 1004 height 722
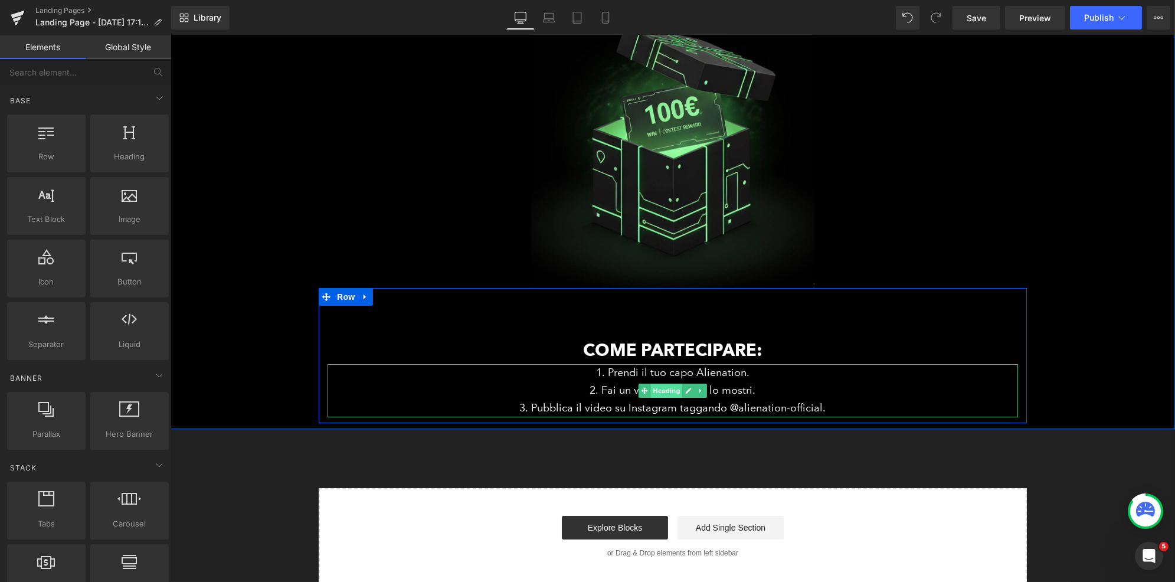
click at [664, 391] on span "Heading" at bounding box center [666, 391] width 32 height 14
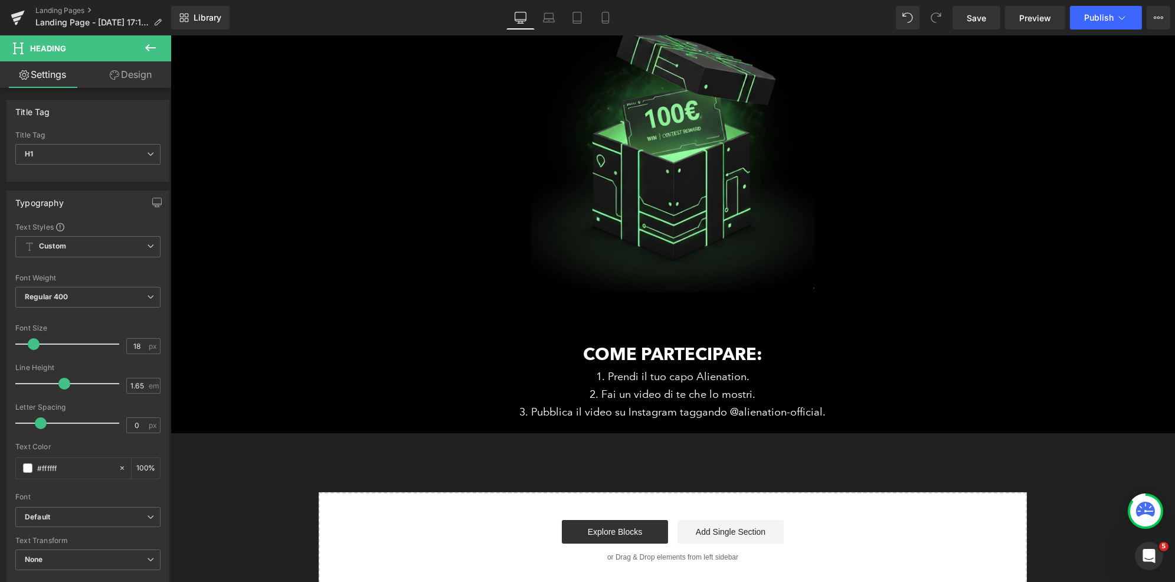
scroll to position [205, 0]
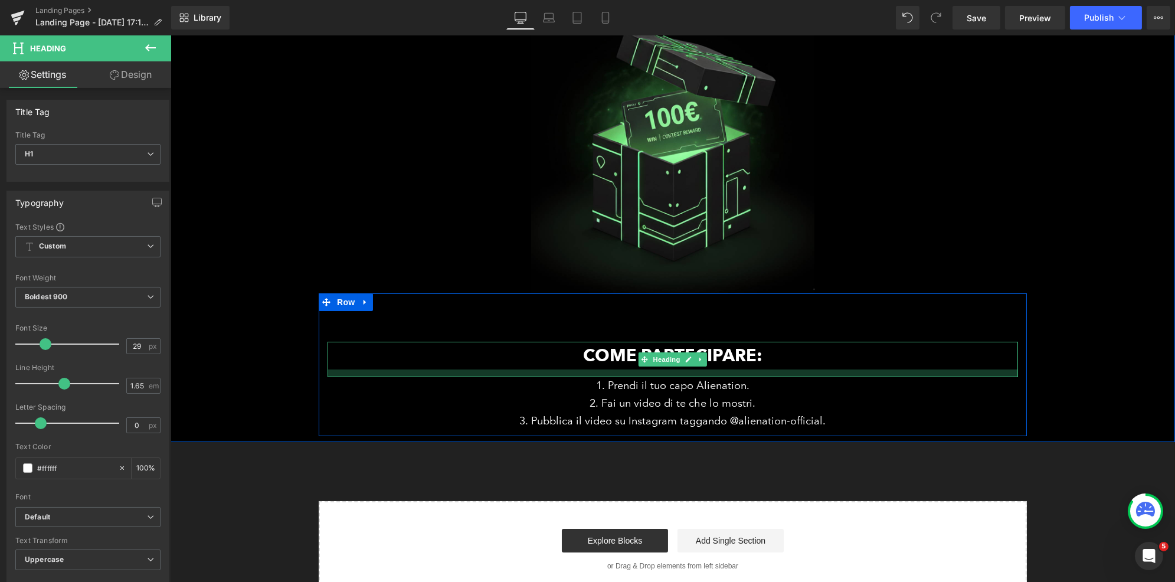
drag, startPoint x: 680, startPoint y: 368, endPoint x: 684, endPoint y: 375, distance: 8.4
click at [684, 375] on div at bounding box center [672, 373] width 690 height 8
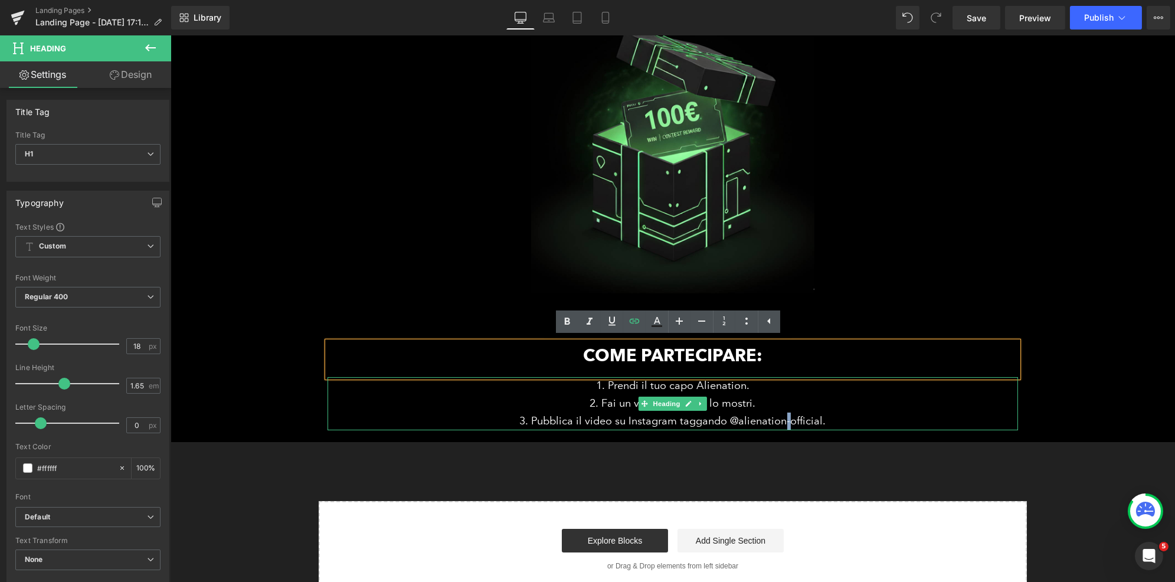
click at [780, 422] on li "Pubblica il video su Instagram taggando @alienation-official." at bounding box center [672, 421] width 690 height 18
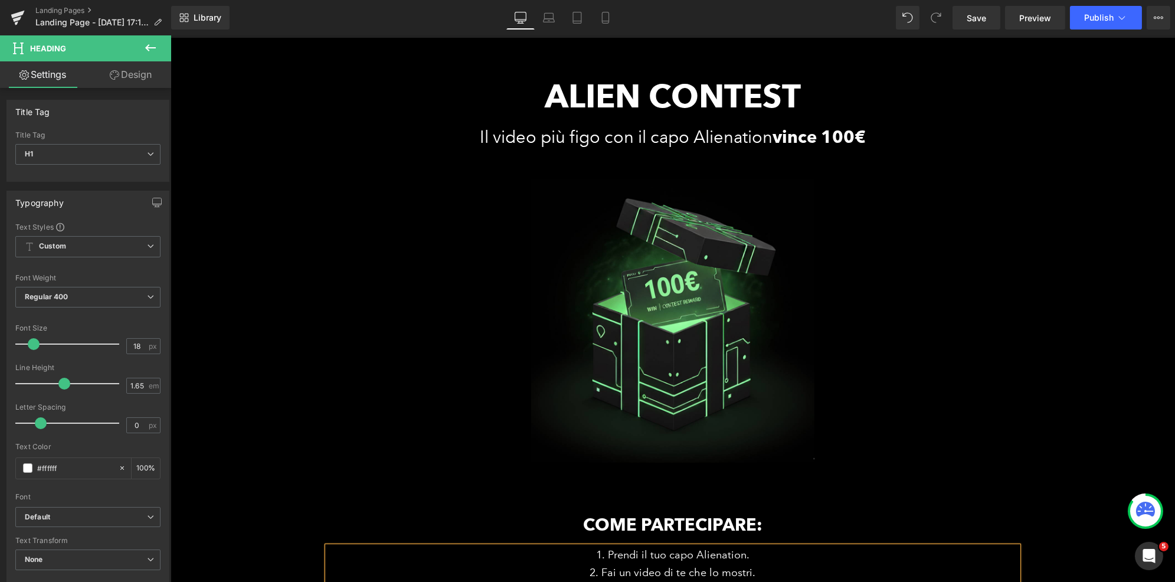
scroll to position [281, 0]
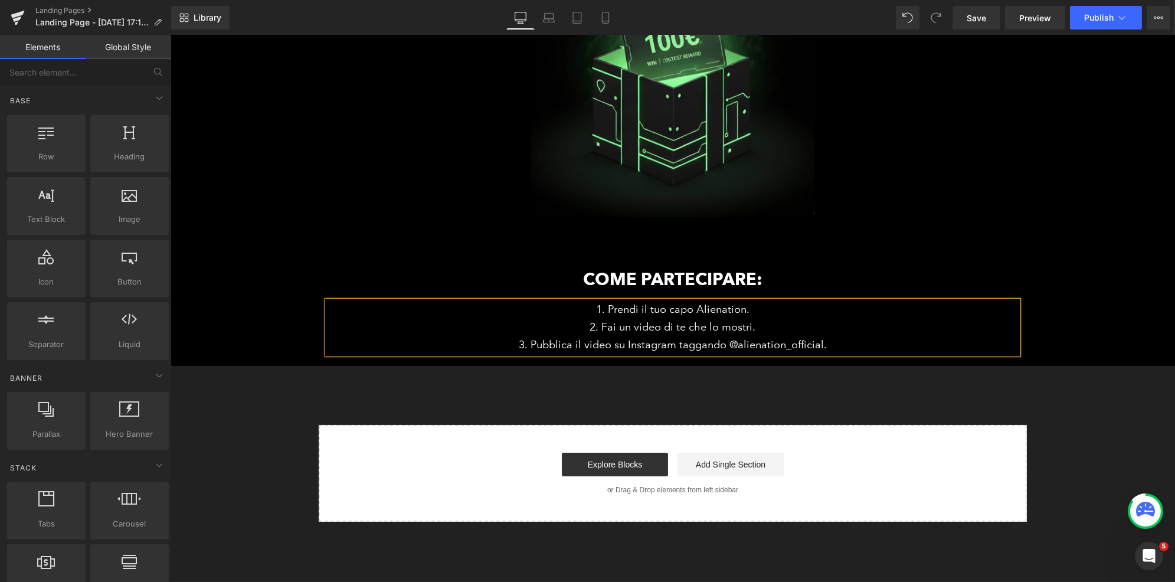
click at [436, 395] on div "ALIEN CONTEST Heading Il video più figo con il capo Alienation vince 100€ Headi…" at bounding box center [672, 156] width 1004 height 729
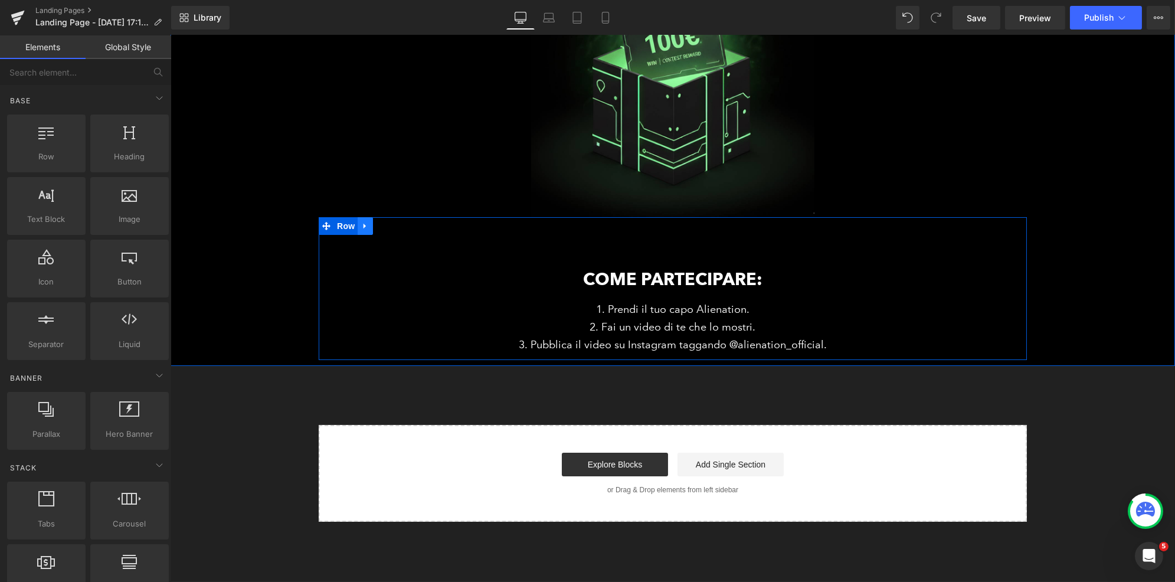
click at [362, 227] on icon at bounding box center [365, 225] width 8 height 9
click at [376, 229] on icon at bounding box center [380, 225] width 8 height 9
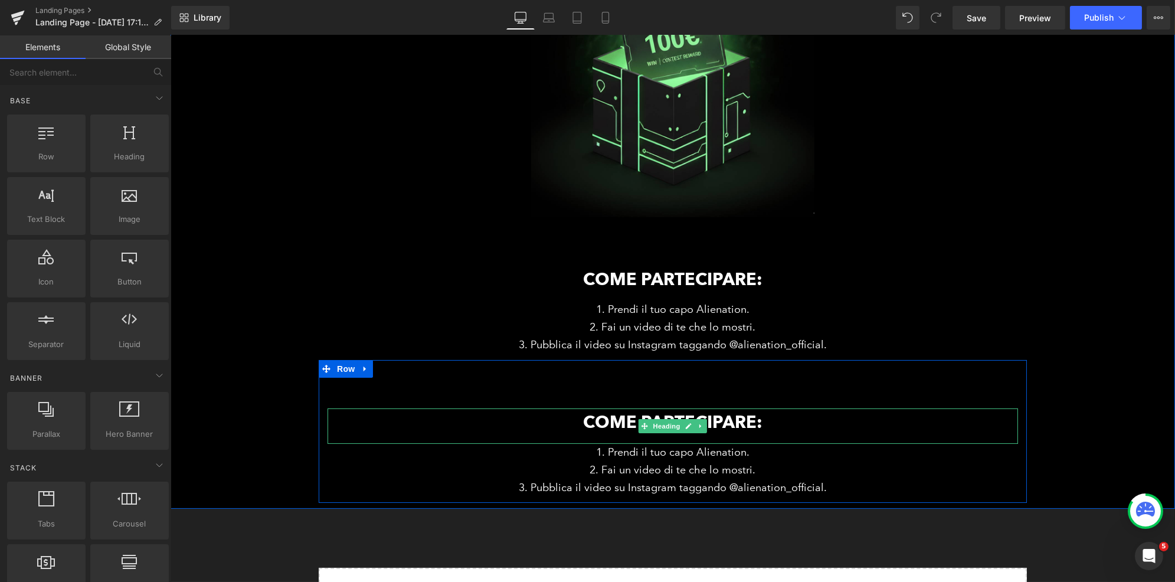
drag, startPoint x: 659, startPoint y: 422, endPoint x: 589, endPoint y: 422, distance: 70.2
click at [659, 422] on span "Heading" at bounding box center [666, 426] width 32 height 14
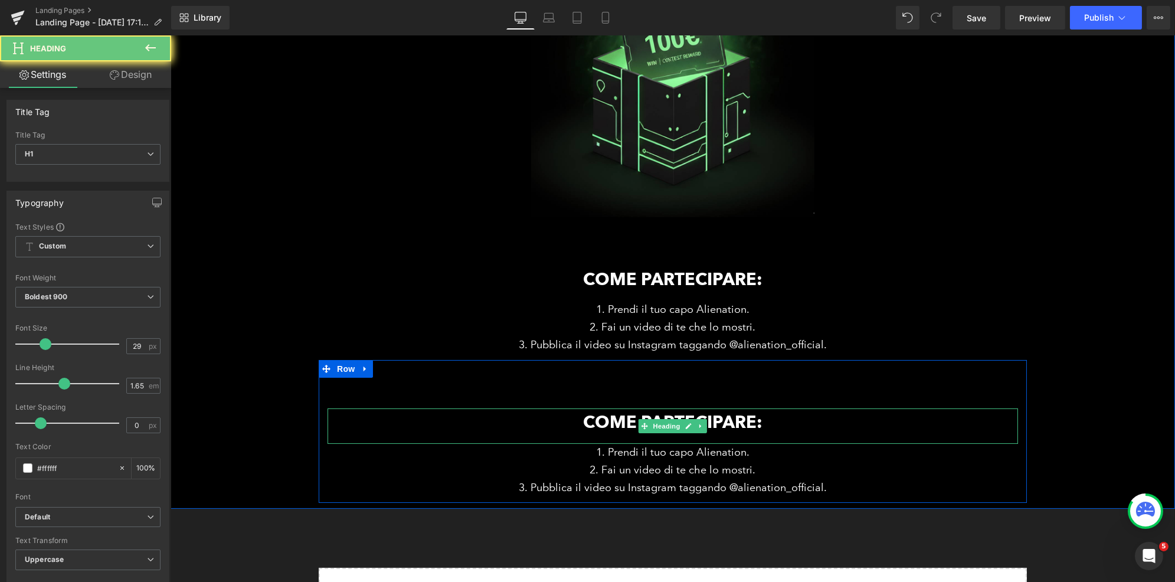
click at [588, 422] on h1 "Come partecipare:" at bounding box center [672, 422] width 690 height 28
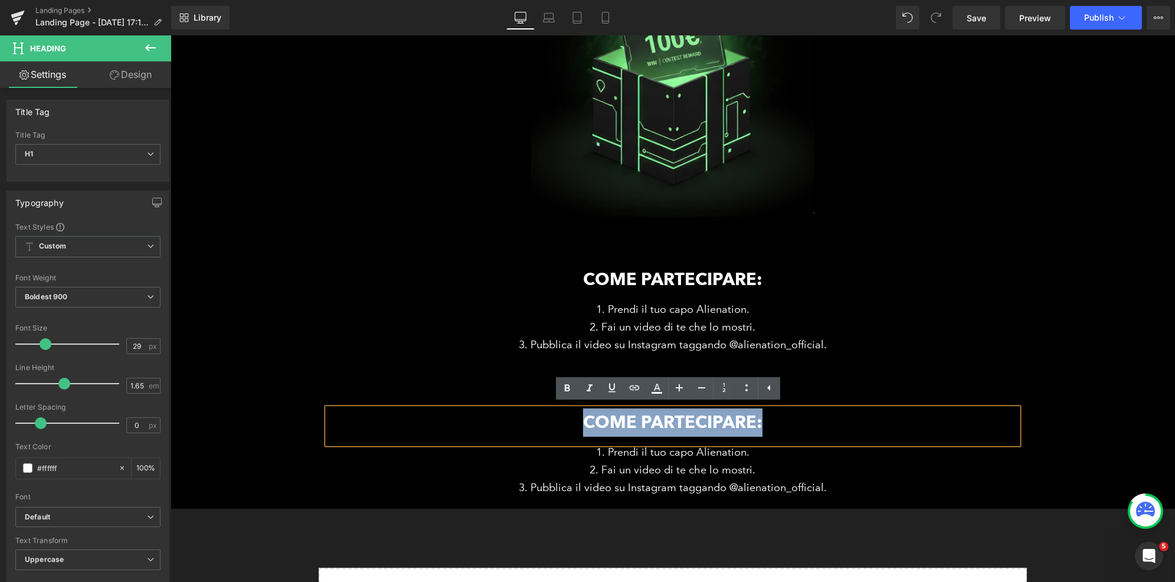
drag, startPoint x: 581, startPoint y: 424, endPoint x: 765, endPoint y: 424, distance: 183.5
click at [765, 424] on h1 "Come partecipare:" at bounding box center [672, 422] width 690 height 28
paste div
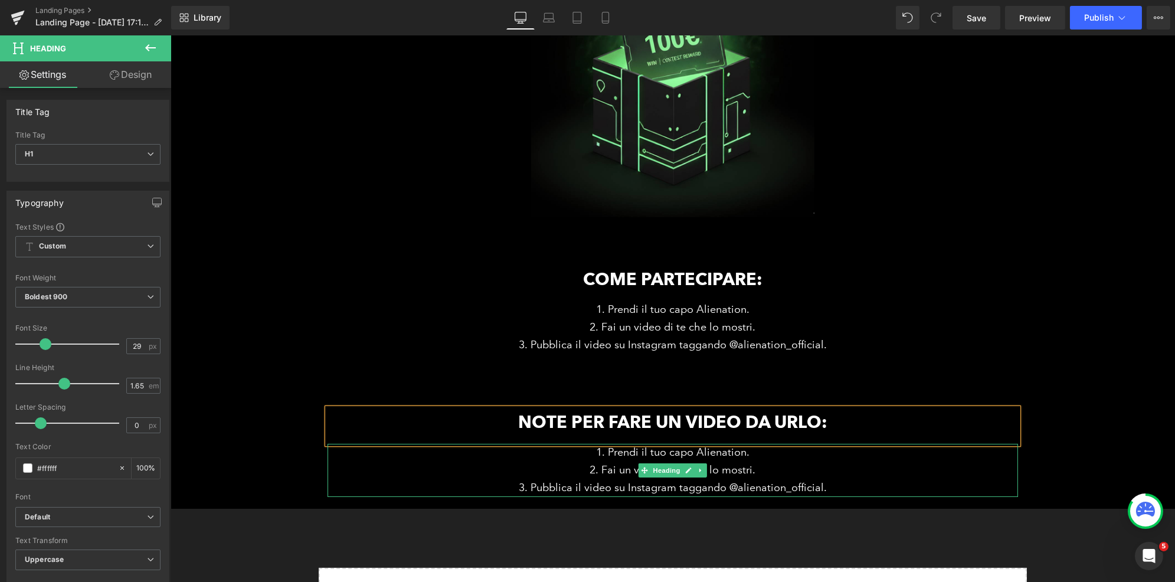
click at [615, 483] on li "Pubblica il video su Instagram taggando @alienation_official." at bounding box center [672, 488] width 690 height 18
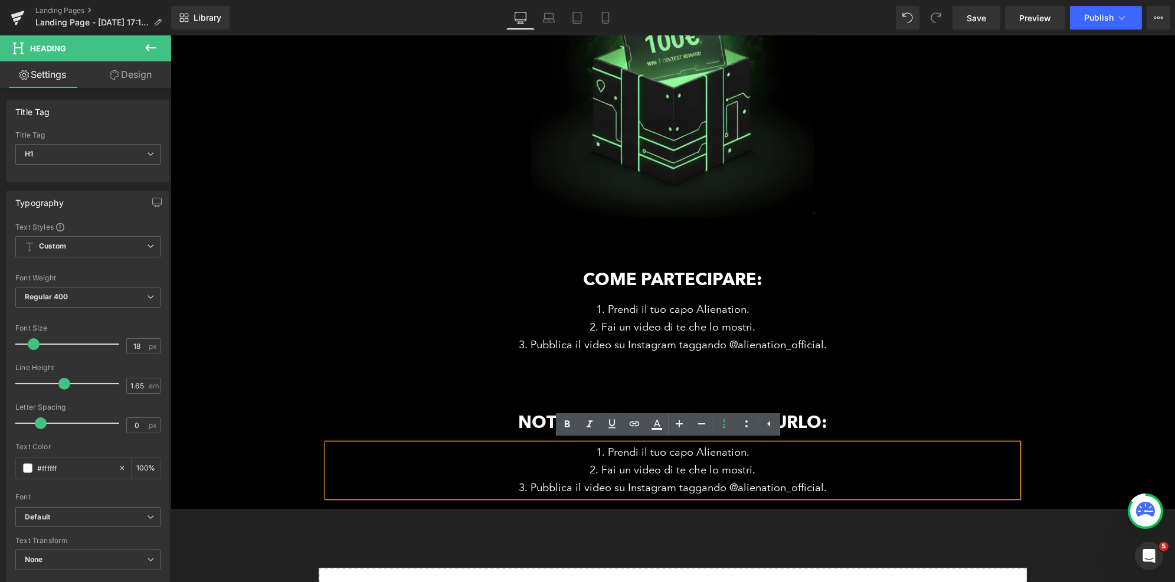
click at [600, 471] on li "Fai un video di te che lo mostri." at bounding box center [672, 470] width 690 height 18
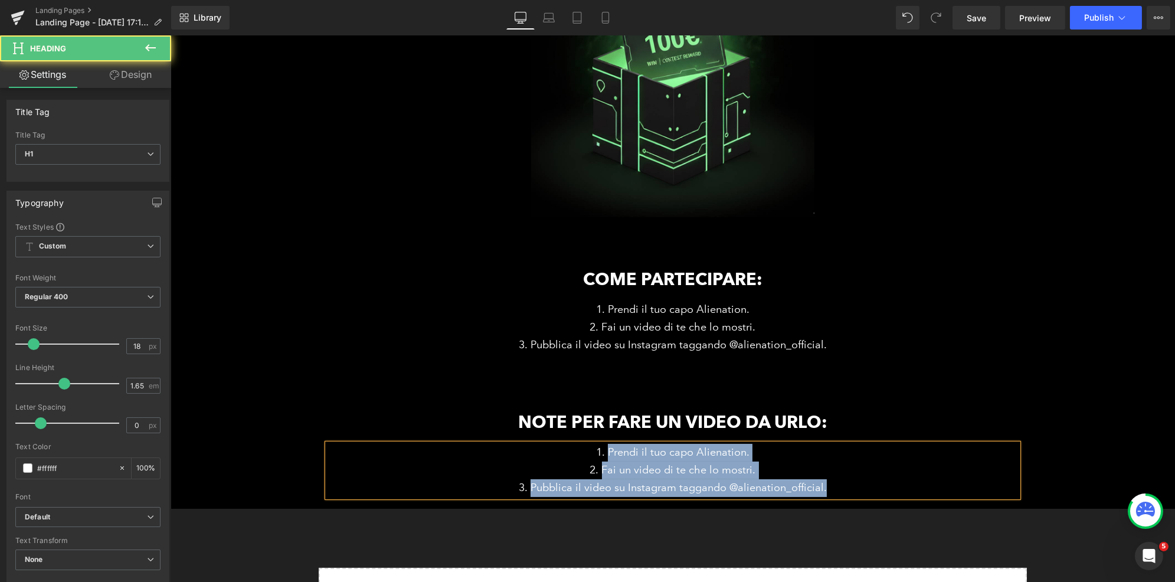
paste div
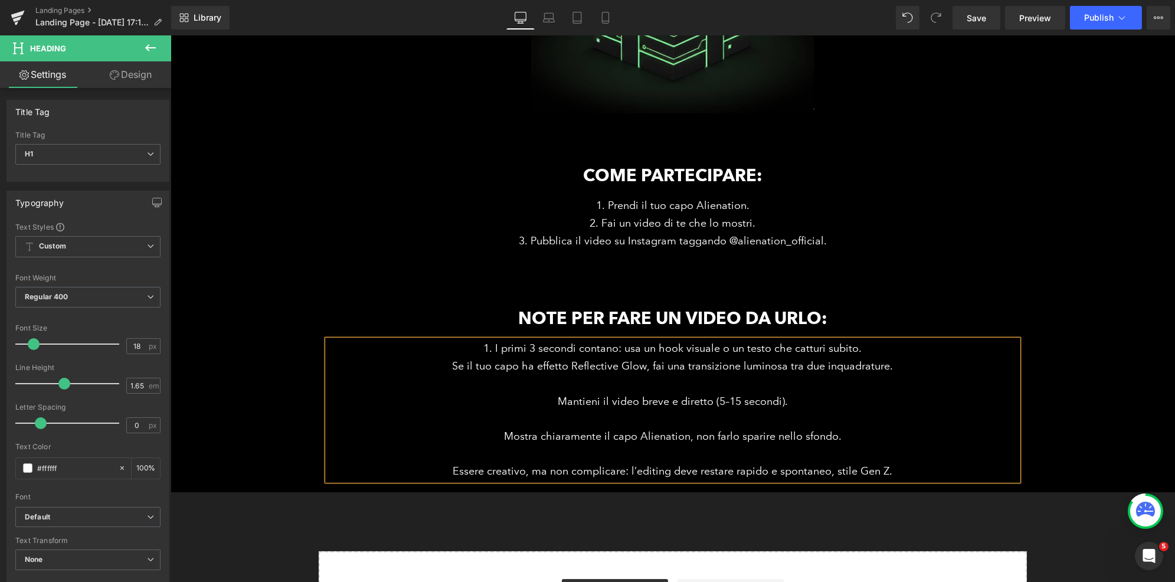
scroll to position [386, 0]
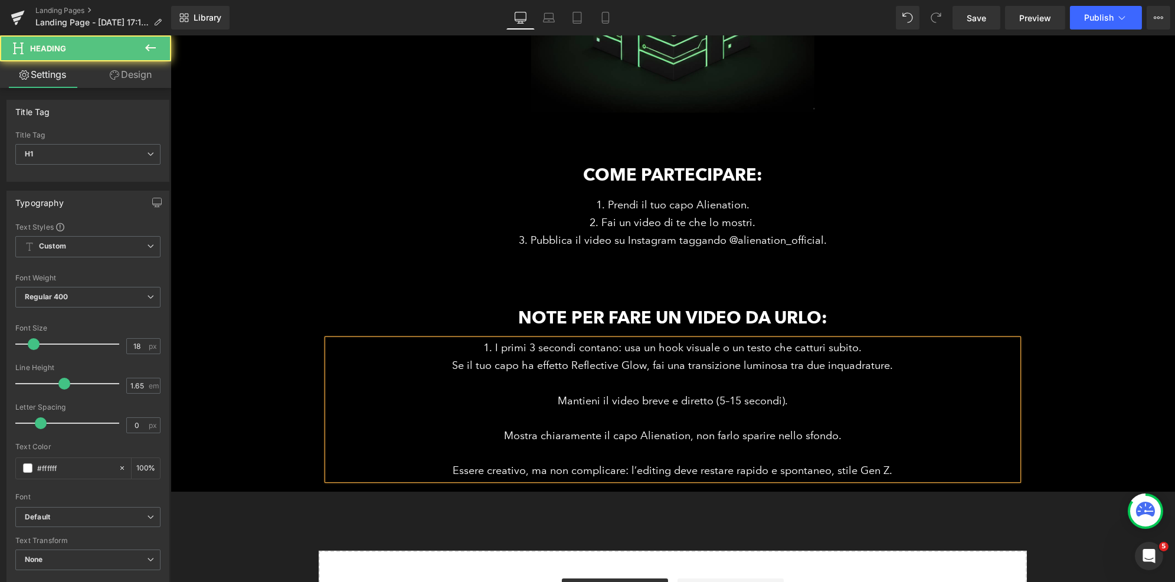
drag, startPoint x: 910, startPoint y: 472, endPoint x: 402, endPoint y: 339, distance: 525.3
click at [402, 339] on div "I primi 3 secondi contano: usa un hook visuale o un testo che catturi subito. S…" at bounding box center [672, 409] width 690 height 140
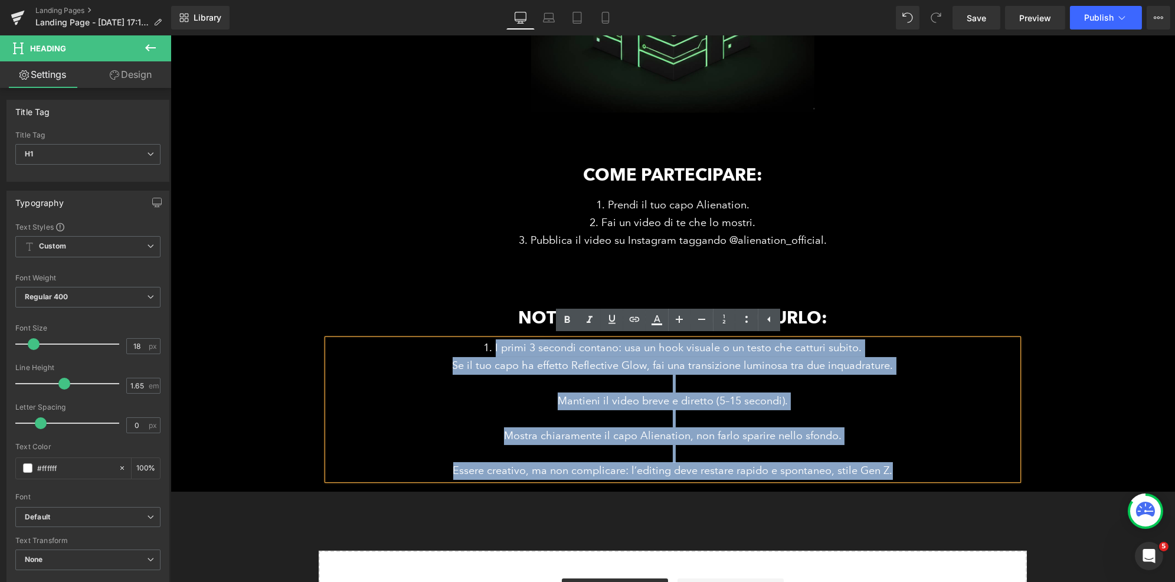
drag, startPoint x: 846, startPoint y: 454, endPoint x: 485, endPoint y: 350, distance: 375.2
click at [485, 350] on h1 "I primi 3 secondi contano: usa un hook visuale o un testo che catturi subito. S…" at bounding box center [672, 409] width 690 height 140
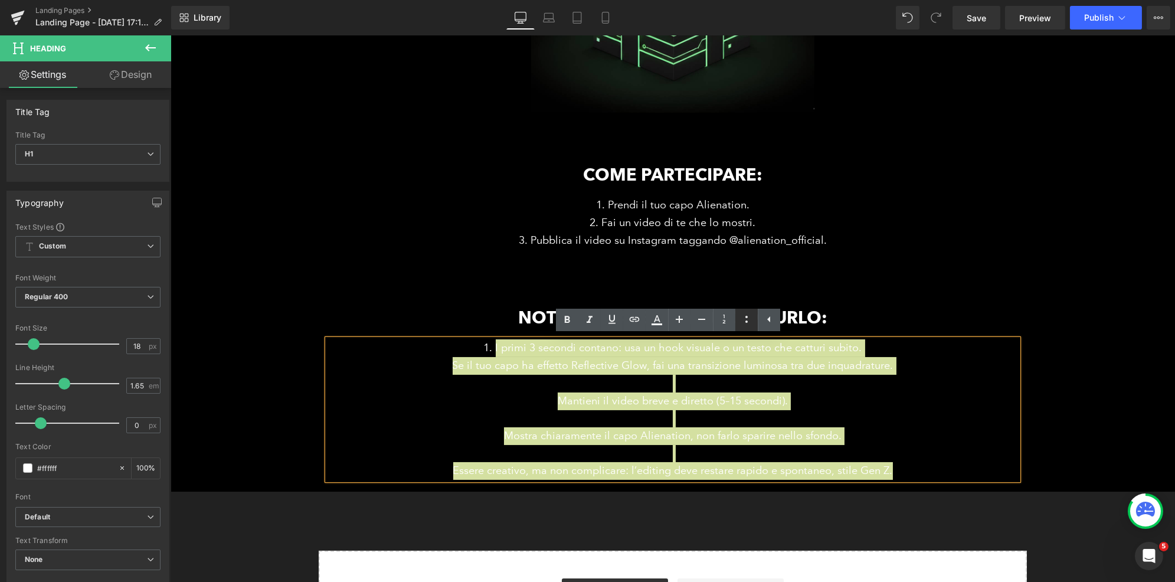
click at [739, 320] on icon at bounding box center [746, 319] width 14 height 14
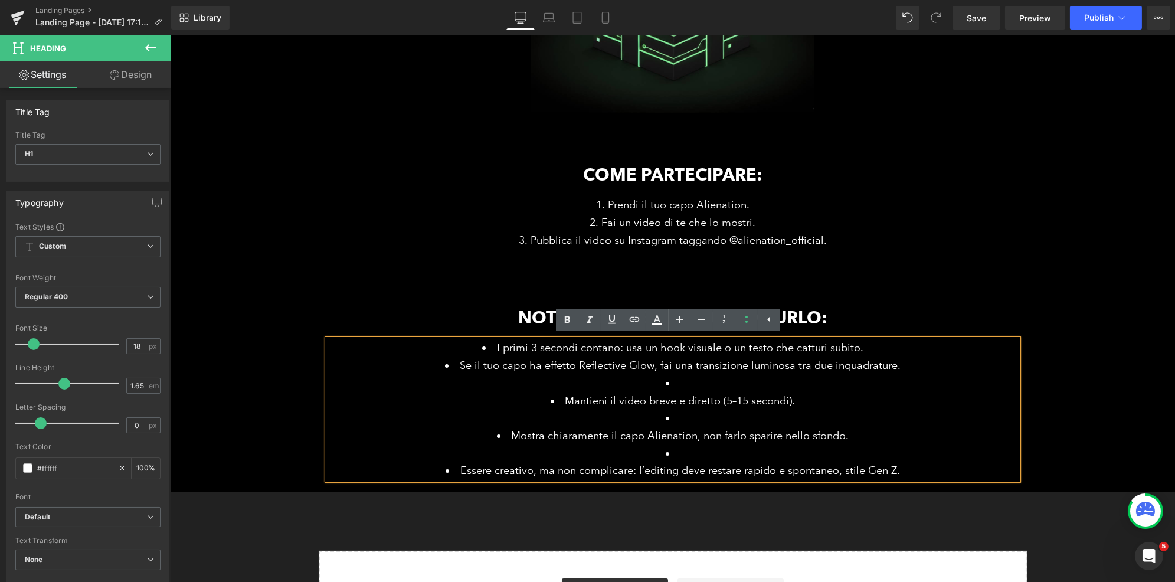
click at [516, 355] on li "I primi 3 secondi contano: usa un hook visuale o un testo che catturi subito." at bounding box center [672, 348] width 690 height 18
click at [683, 384] on li at bounding box center [672, 384] width 690 height 18
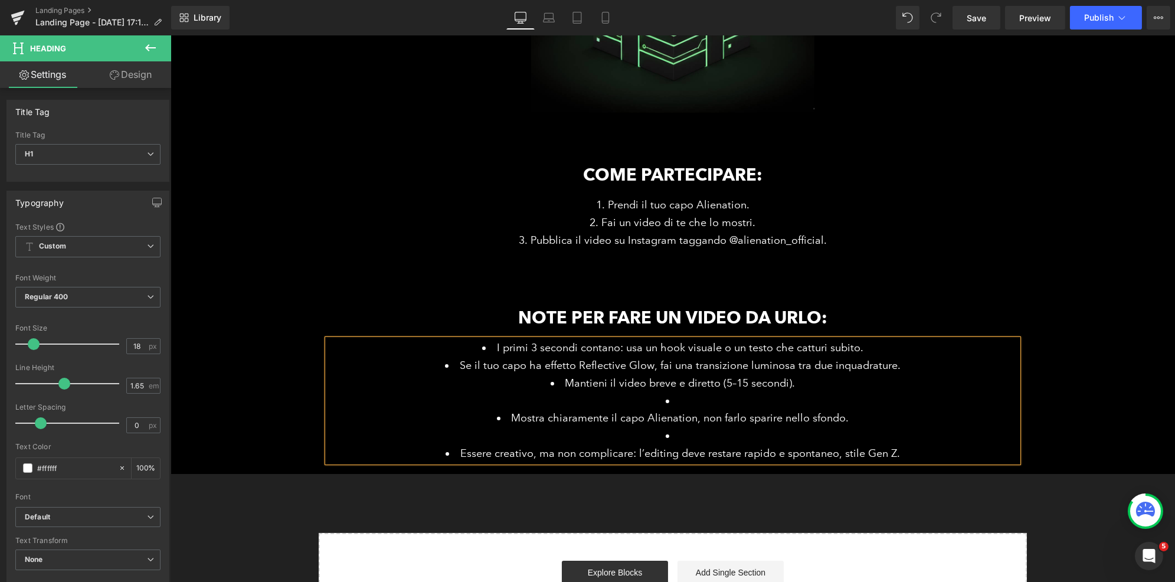
click at [677, 402] on li at bounding box center [672, 401] width 690 height 18
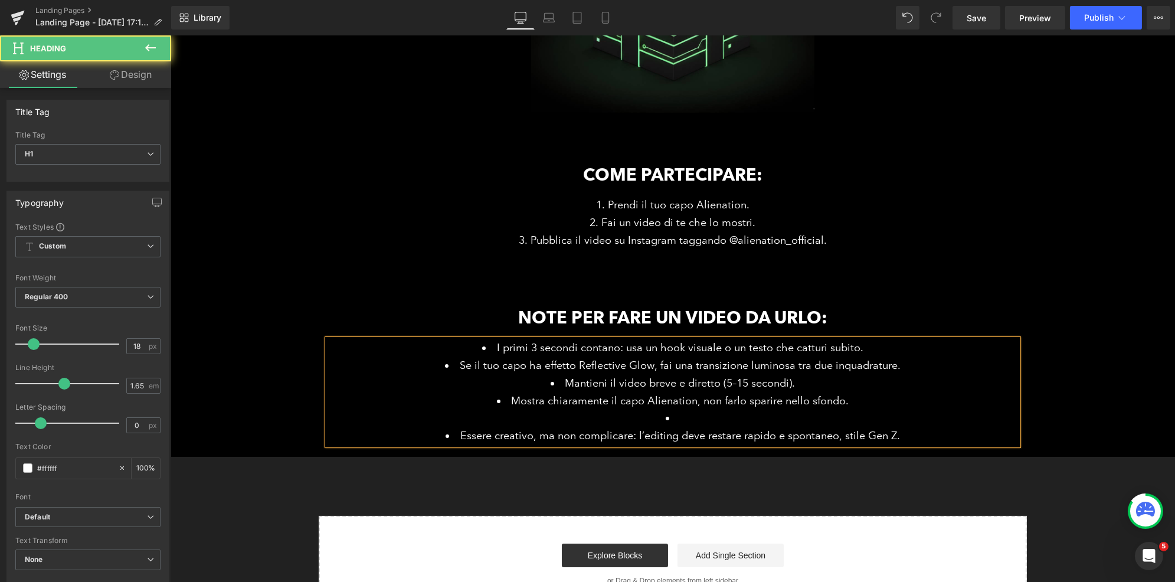
click at [684, 421] on li at bounding box center [672, 419] width 690 height 18
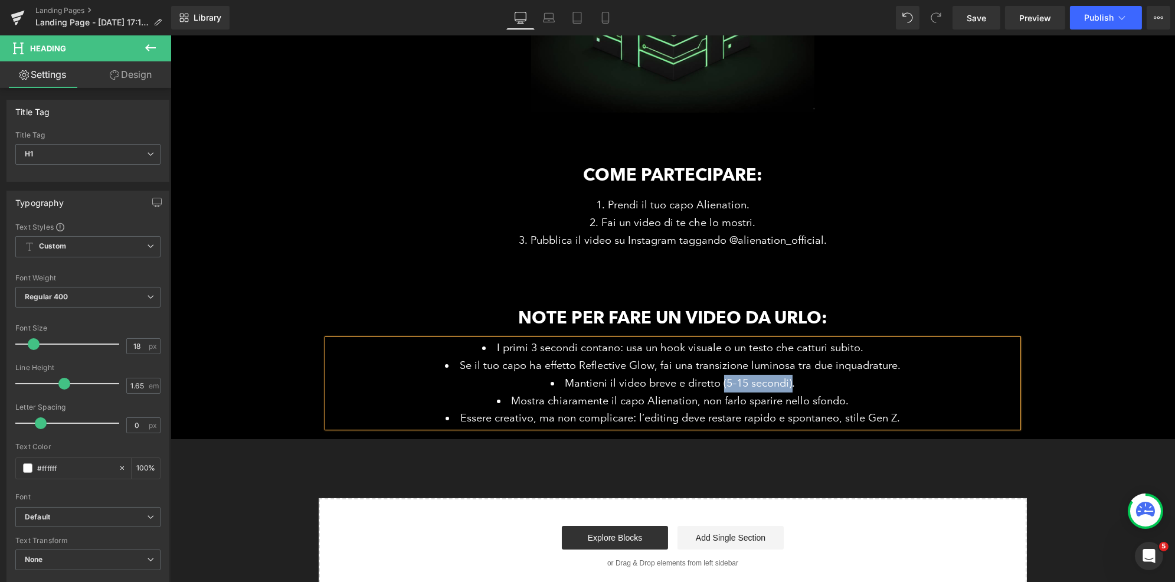
drag, startPoint x: 717, startPoint y: 384, endPoint x: 788, endPoint y: 385, distance: 70.8
click at [788, 385] on li "Mantieni il video breve e diretto (5–15 secondi)." at bounding box center [672, 384] width 690 height 18
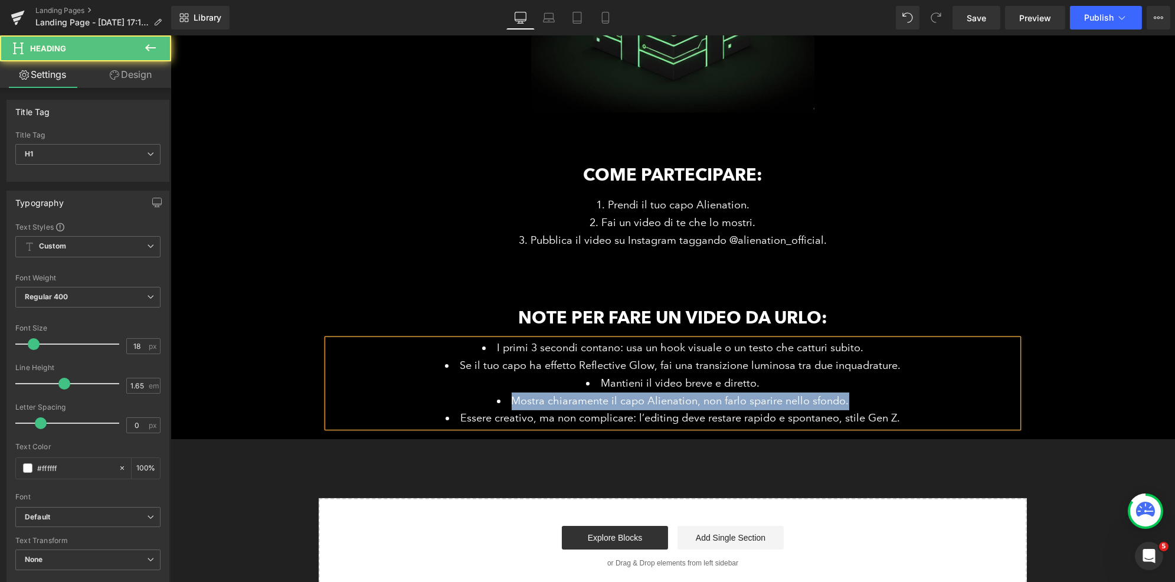
drag, startPoint x: 879, startPoint y: 405, endPoint x: 482, endPoint y: 400, distance: 396.5
click at [482, 400] on li "Mostra chiaramente il capo Alienation, non farlo sparire nello sfondo." at bounding box center [672, 401] width 690 height 18
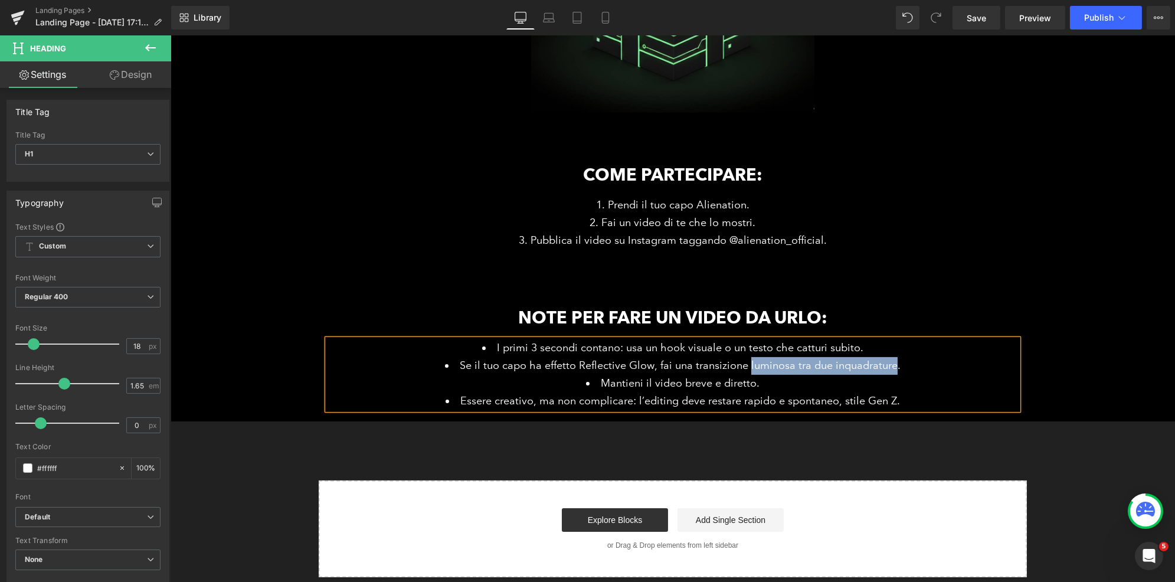
drag, startPoint x: 742, startPoint y: 366, endPoint x: 889, endPoint y: 362, distance: 147.0
click at [889, 362] on li "Se il tuo capo ha effetto Reflective Glow, fai una transizione luminosa tra due…" at bounding box center [672, 366] width 690 height 18
click at [805, 447] on div "ALIEN CONTEST Heading Il video più figo con il capo Alienation vince 100€ Headi…" at bounding box center [672, 132] width 1004 height 889
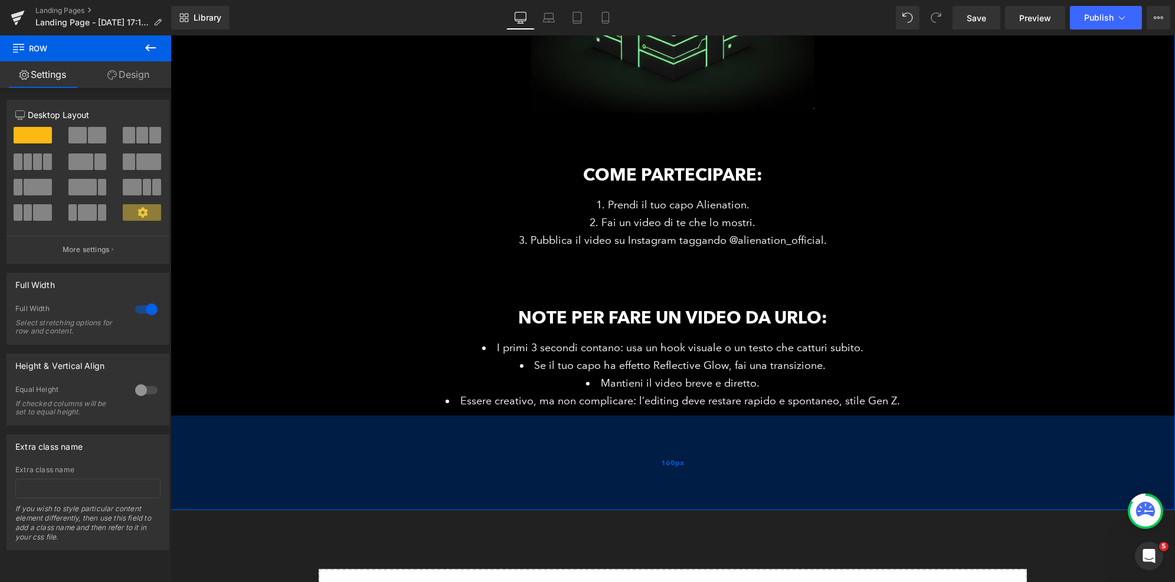
drag, startPoint x: 720, startPoint y: 420, endPoint x: 756, endPoint y: 497, distance: 86.1
click at [723, 509] on div "160px" at bounding box center [672, 462] width 1004 height 94
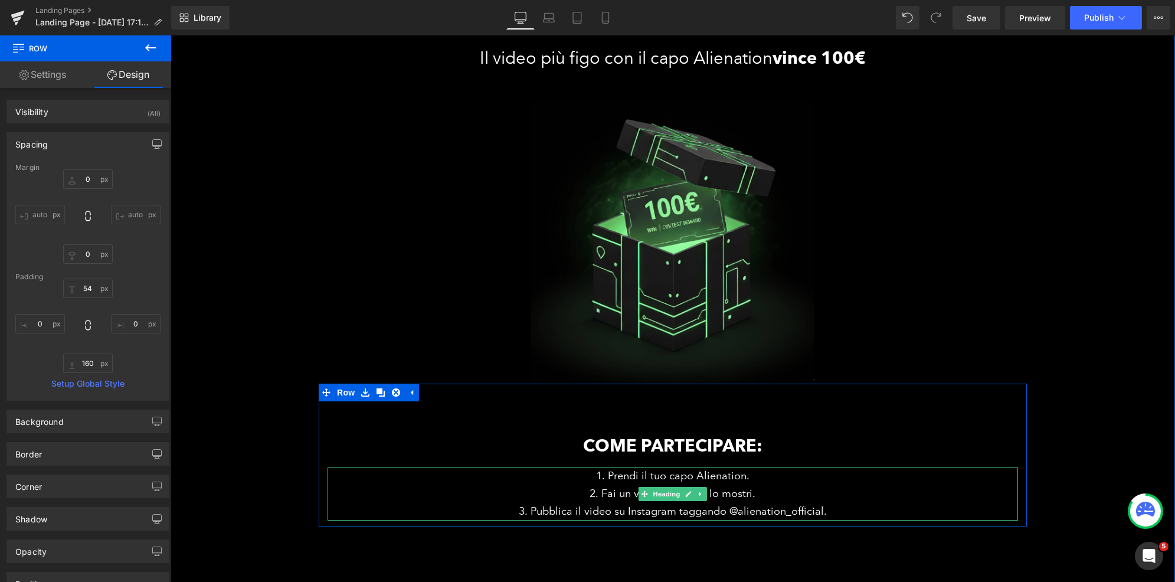
scroll to position [365, 0]
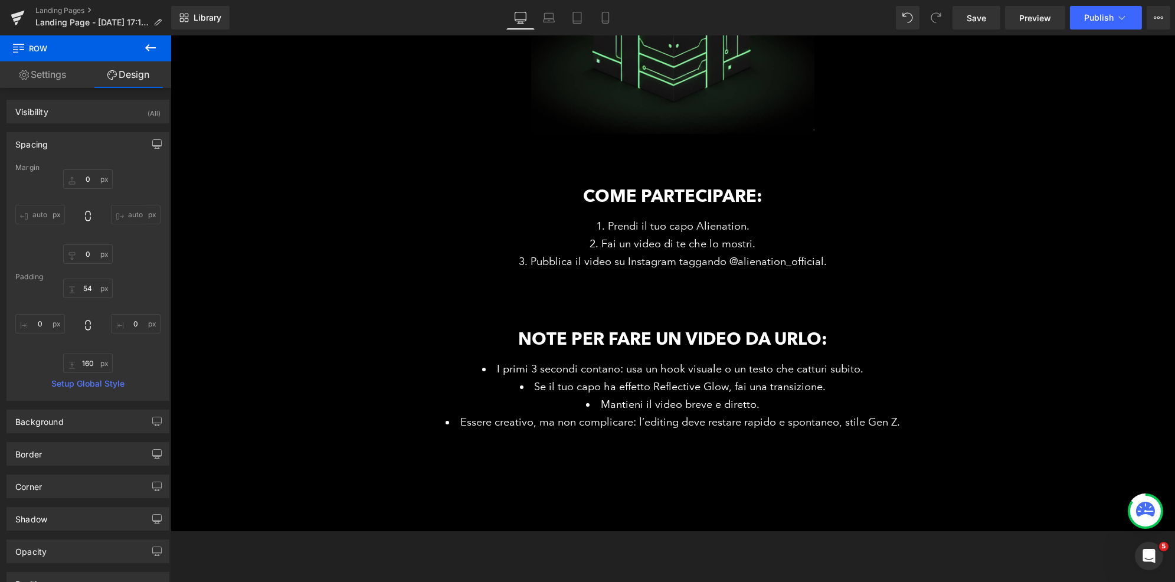
click at [146, 50] on icon at bounding box center [150, 48] width 14 height 14
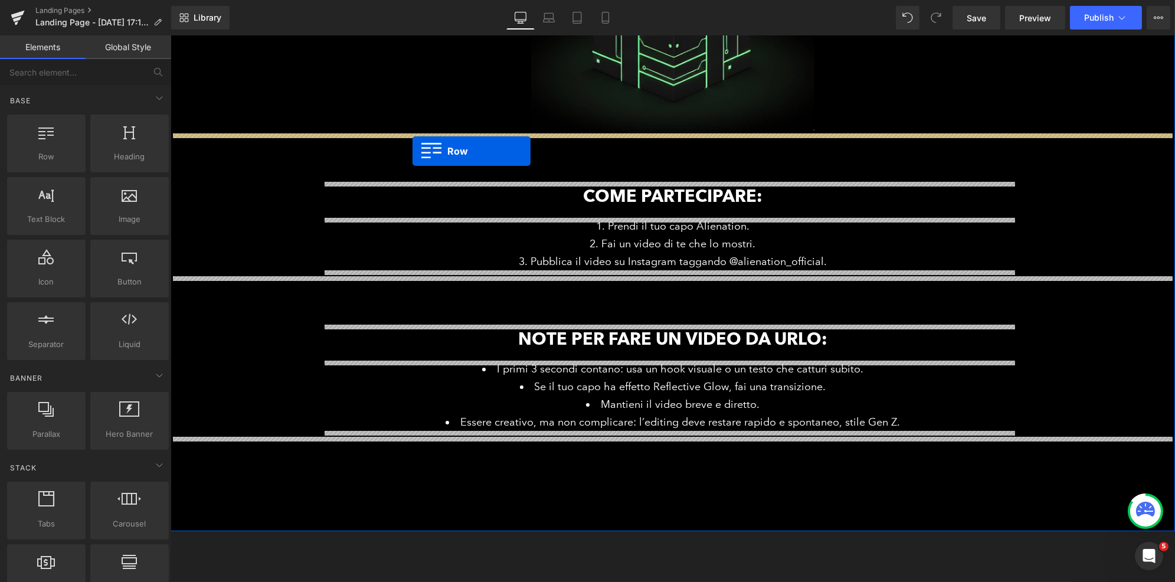
drag, startPoint x: 195, startPoint y: 185, endPoint x: 411, endPoint y: 147, distance: 218.7
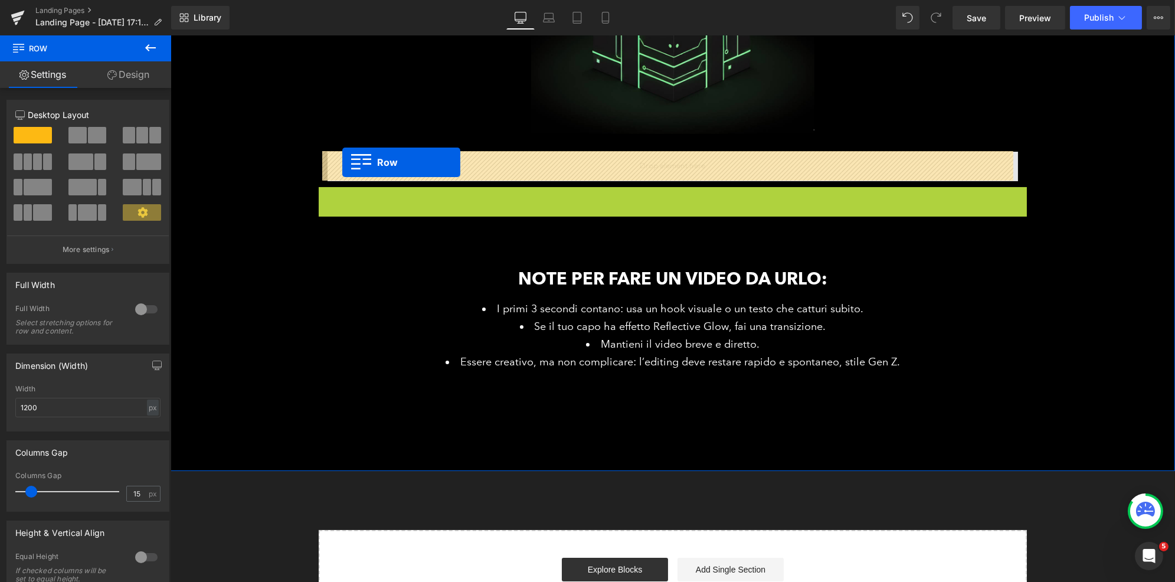
drag, startPoint x: 320, startPoint y: 194, endPoint x: 342, endPoint y: 162, distance: 38.3
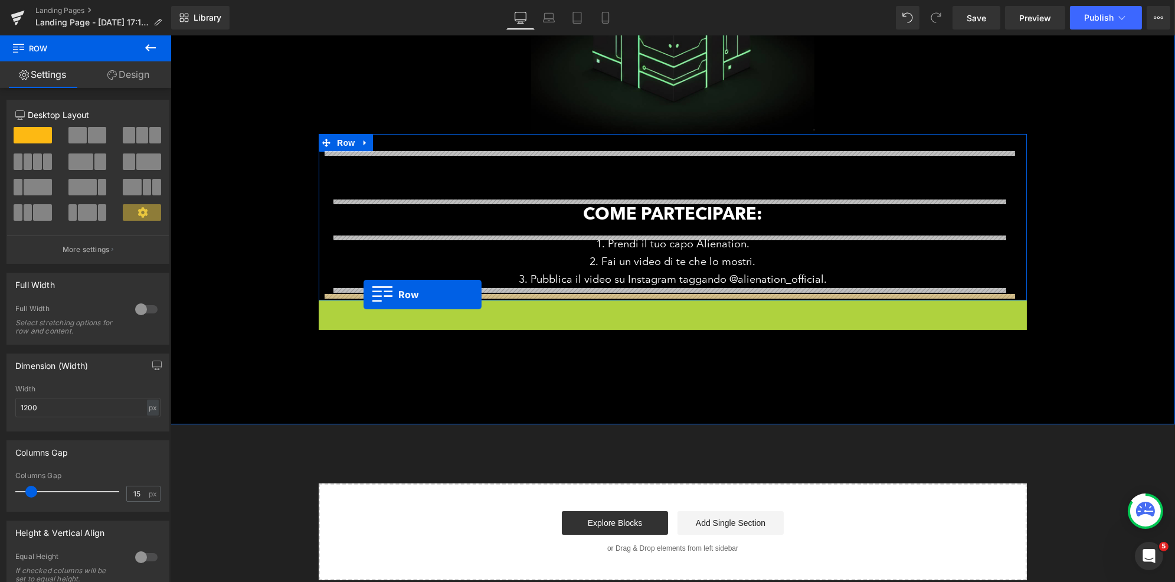
drag, startPoint x: 317, startPoint y: 309, endPoint x: 363, endPoint y: 294, distance: 48.2
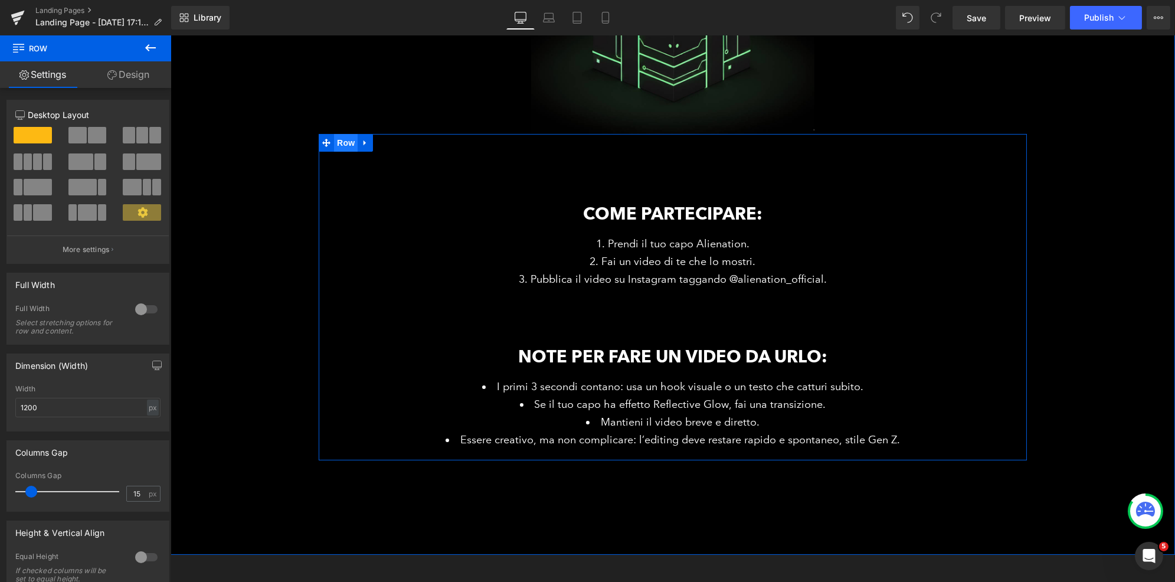
click at [335, 146] on span "Row" at bounding box center [345, 143] width 24 height 18
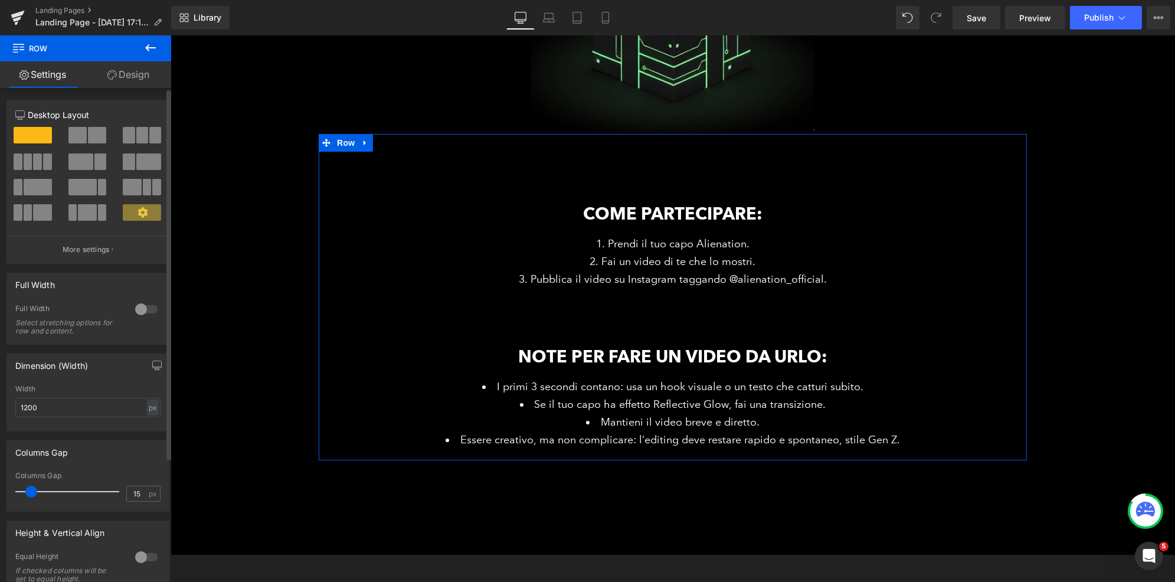
click at [145, 306] on div at bounding box center [146, 309] width 28 height 19
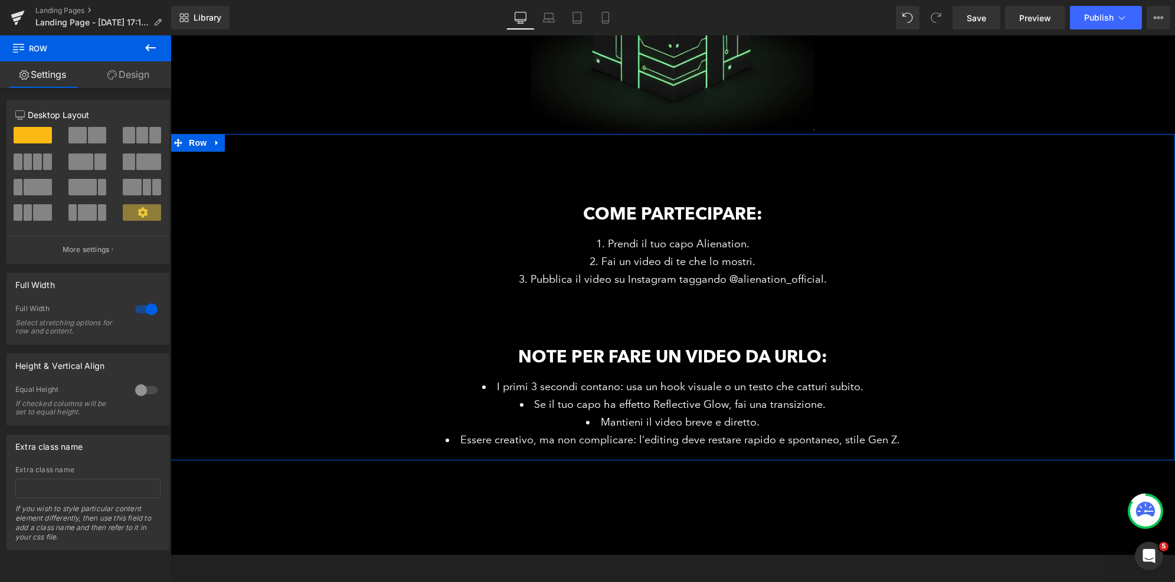
click at [119, 74] on link "Design" at bounding box center [129, 74] width 86 height 27
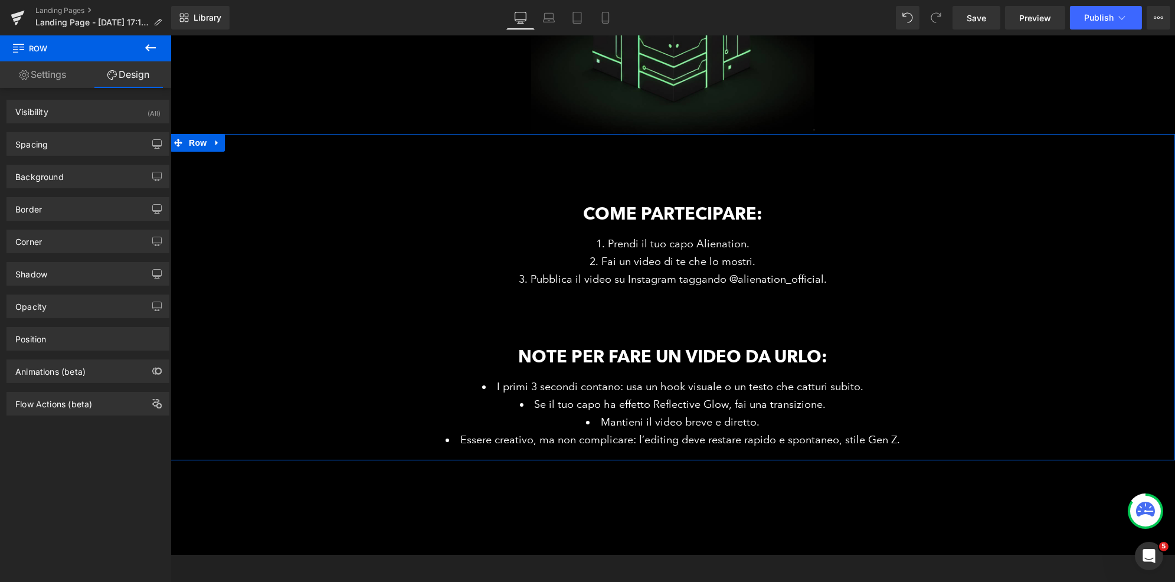
type input "transparent"
type input "0"
click at [58, 168] on div "Background" at bounding box center [39, 173] width 48 height 17
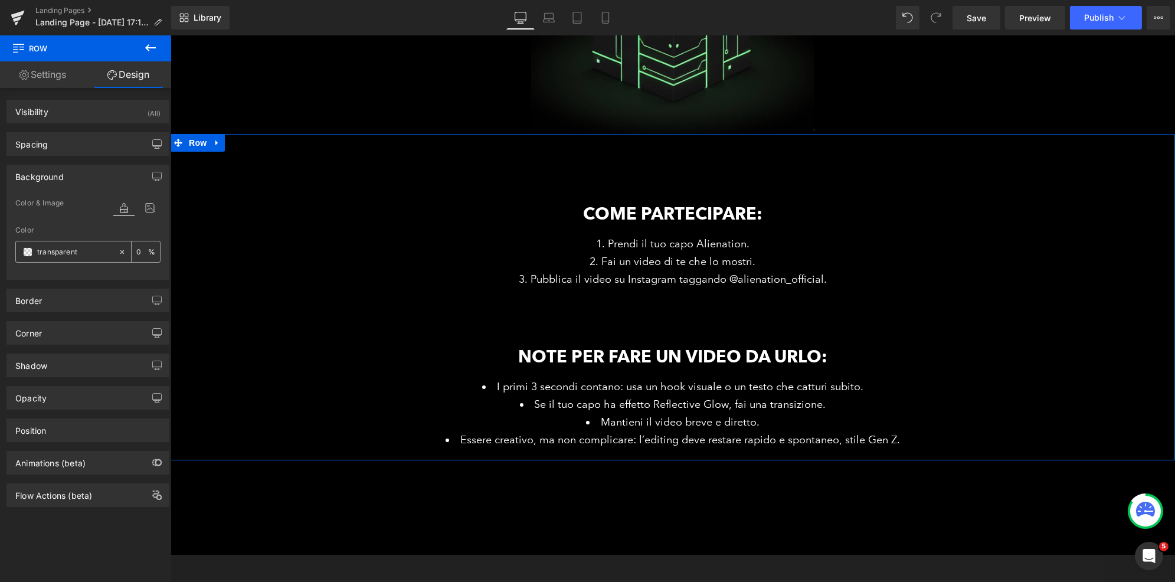
click at [30, 252] on span at bounding box center [27, 251] width 9 height 9
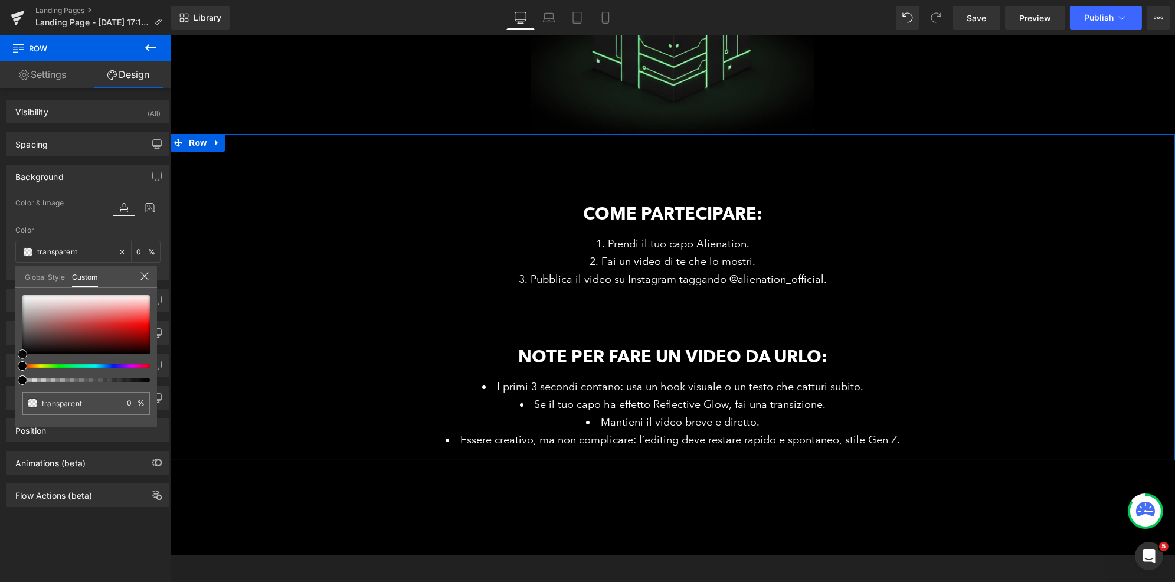
type input "#171616"
type input "100"
type input "#171616"
type input "100"
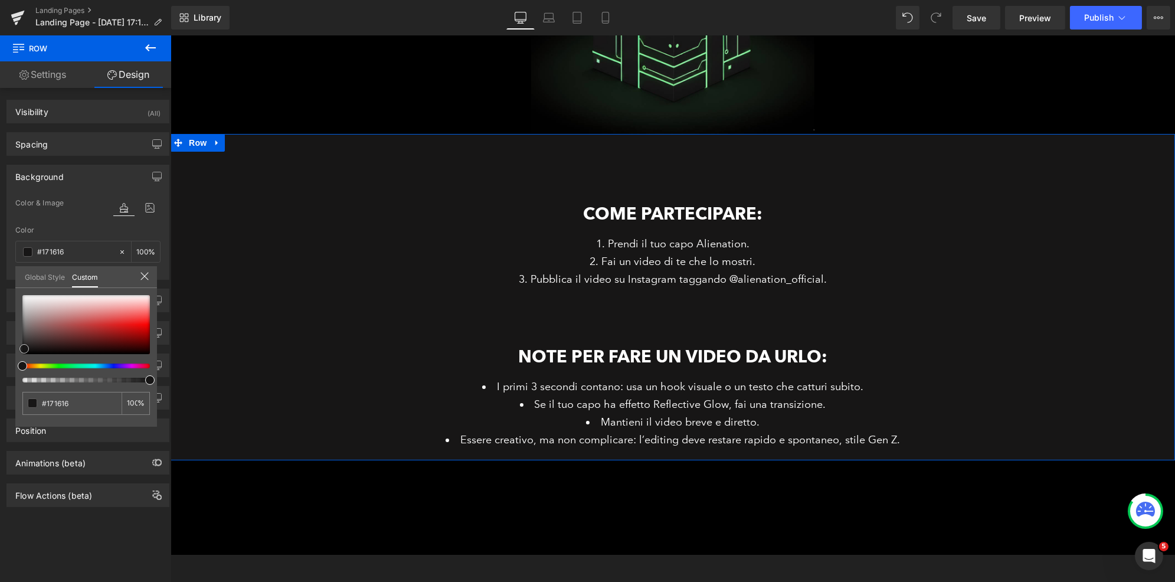
type input "#1a1818"
type input "#1c1c1c"
type input "#1e1e1e"
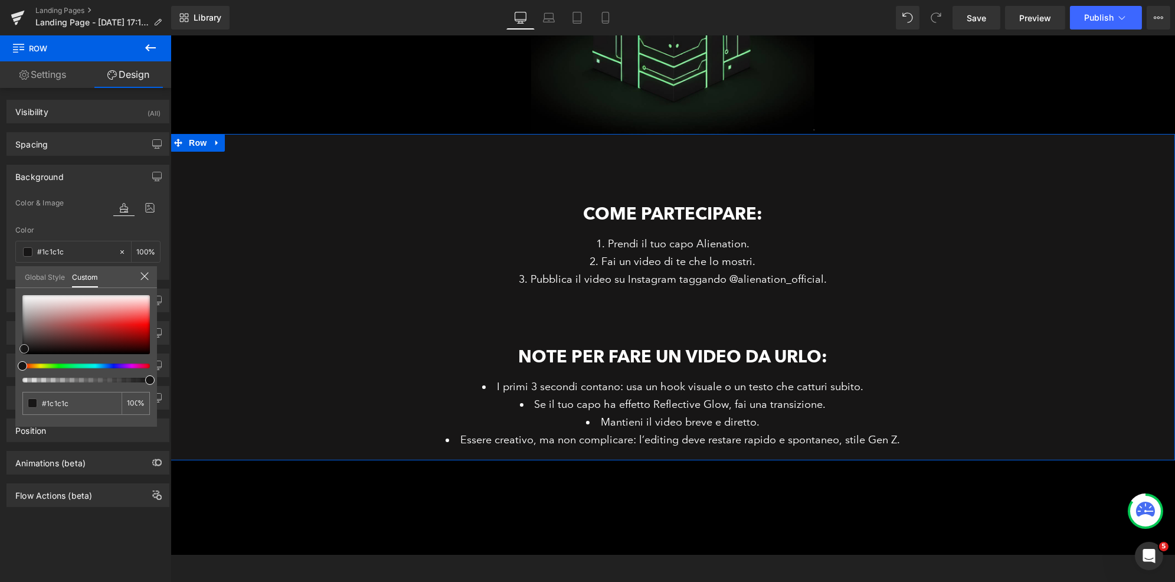
type input "#1e1e1e"
type input "#232323"
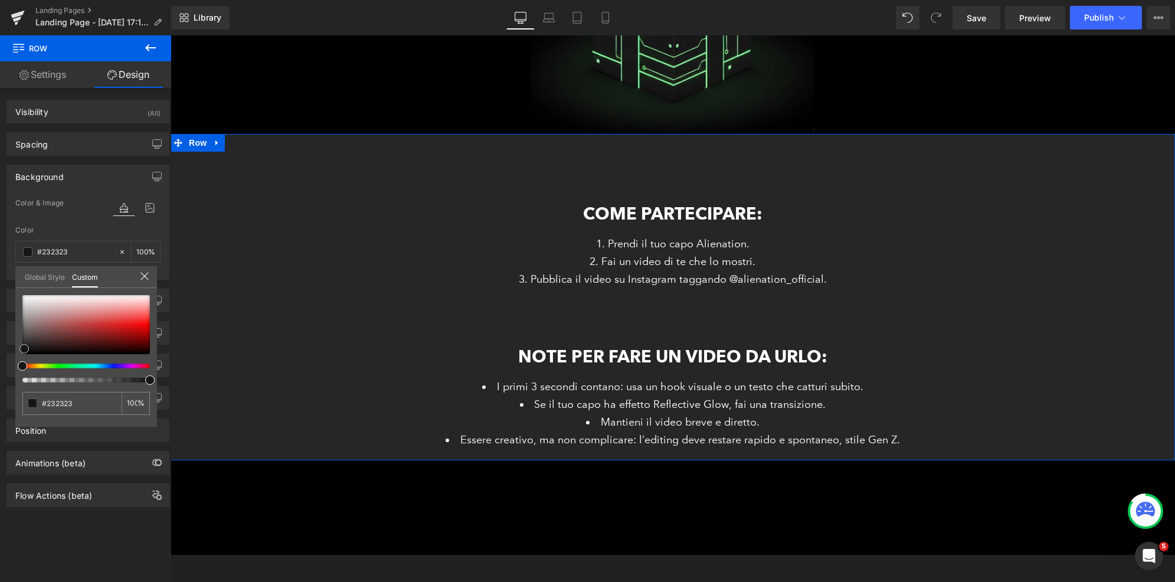
type input "#262626"
type input "#212121"
type input "#1e1e1e"
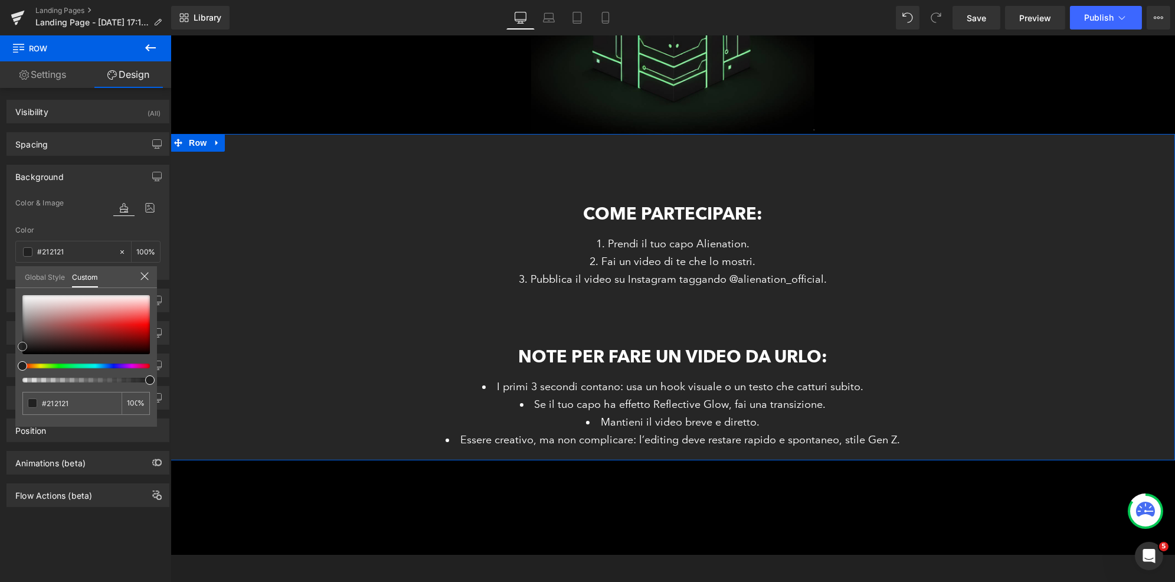
type input "#1e1e1e"
type input "#1c1c1c"
type input "#161616"
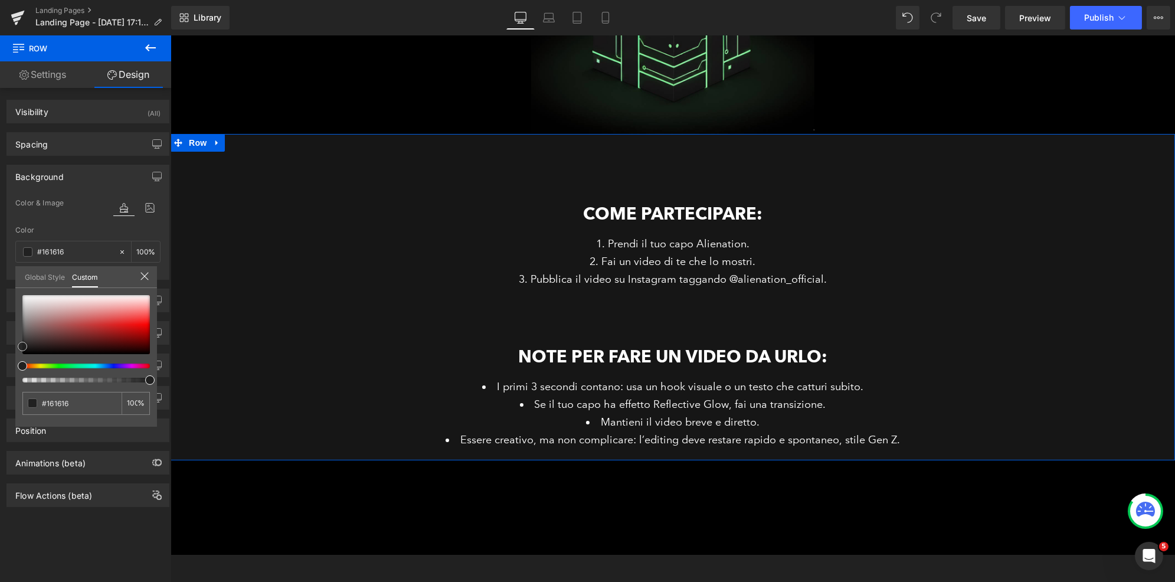
type input "#141414"
drag, startPoint x: 24, startPoint y: 348, endPoint x: 18, endPoint y: 349, distance: 5.9
click at [22, 349] on div at bounding box center [85, 324] width 127 height 59
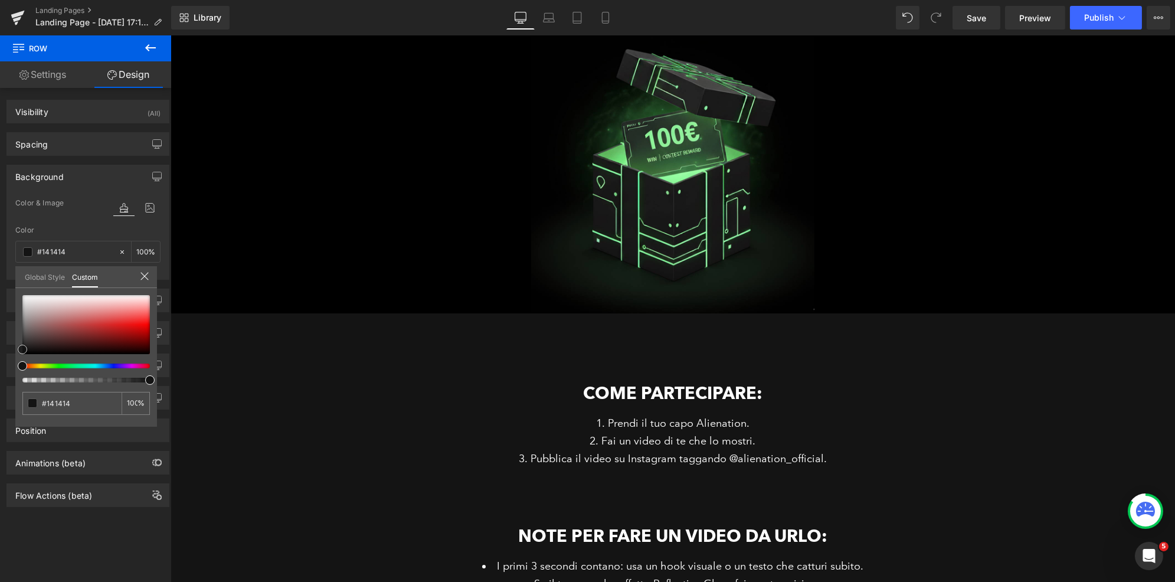
scroll to position [258, 0]
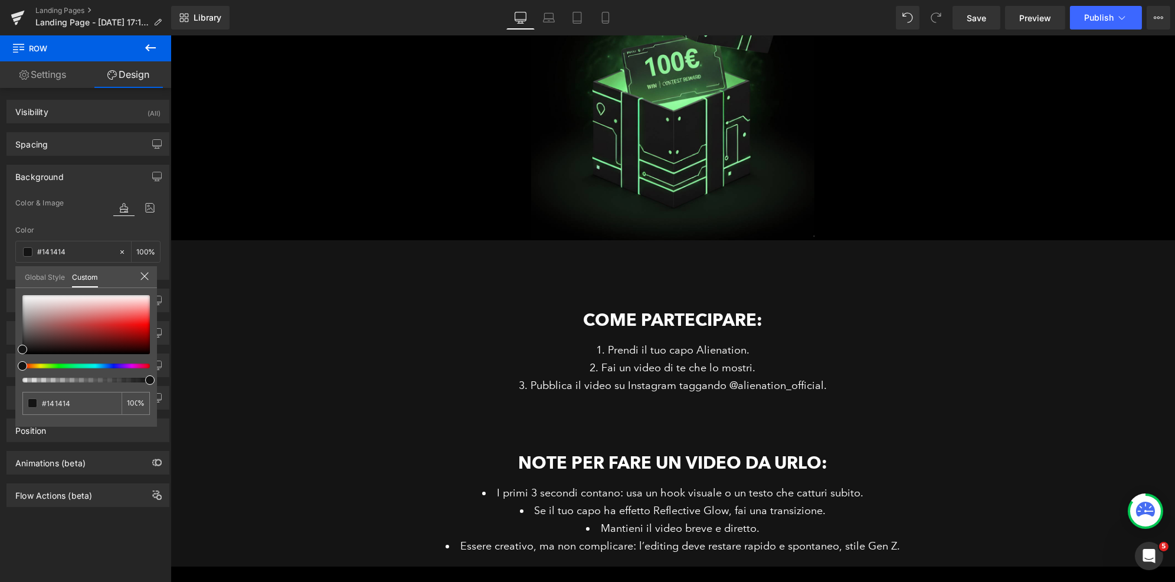
click at [682, 273] on body "Salta UOMO TUTTI I PRODOTTI Felpe Tshirt Pantaloni Outwear Accessori Gift Card …" at bounding box center [672, 496] width 1004 height 1439
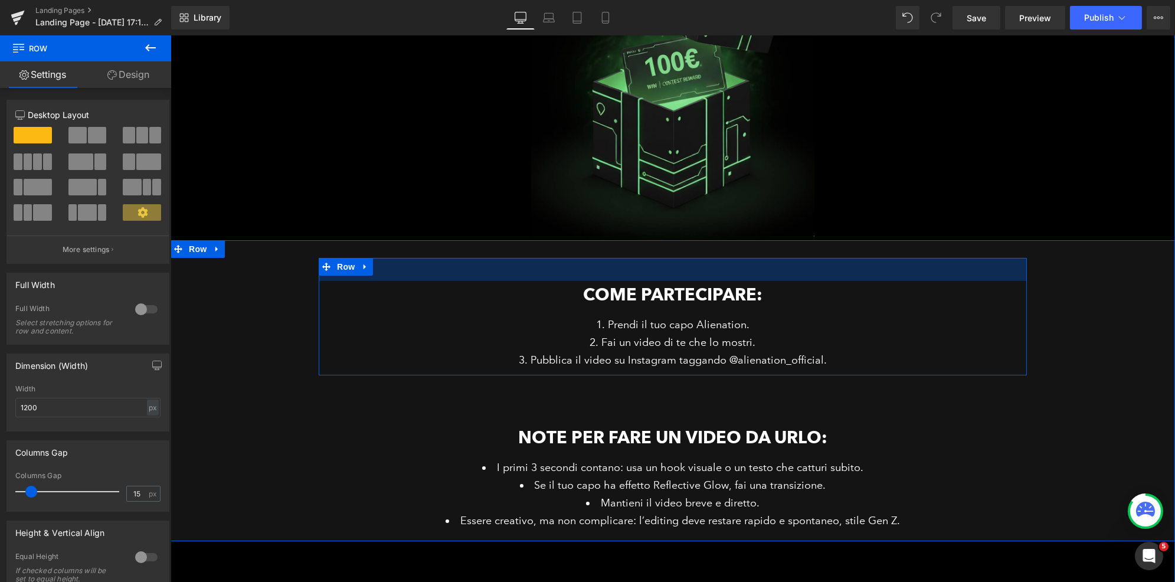
drag, startPoint x: 686, startPoint y: 262, endPoint x: 685, endPoint y: 237, distance: 25.4
click at [685, 237] on div "ALIEN CONTEST Heading Il video più figo con il capo Alienation vince 100€ Headi…" at bounding box center [672, 194] width 1004 height 694
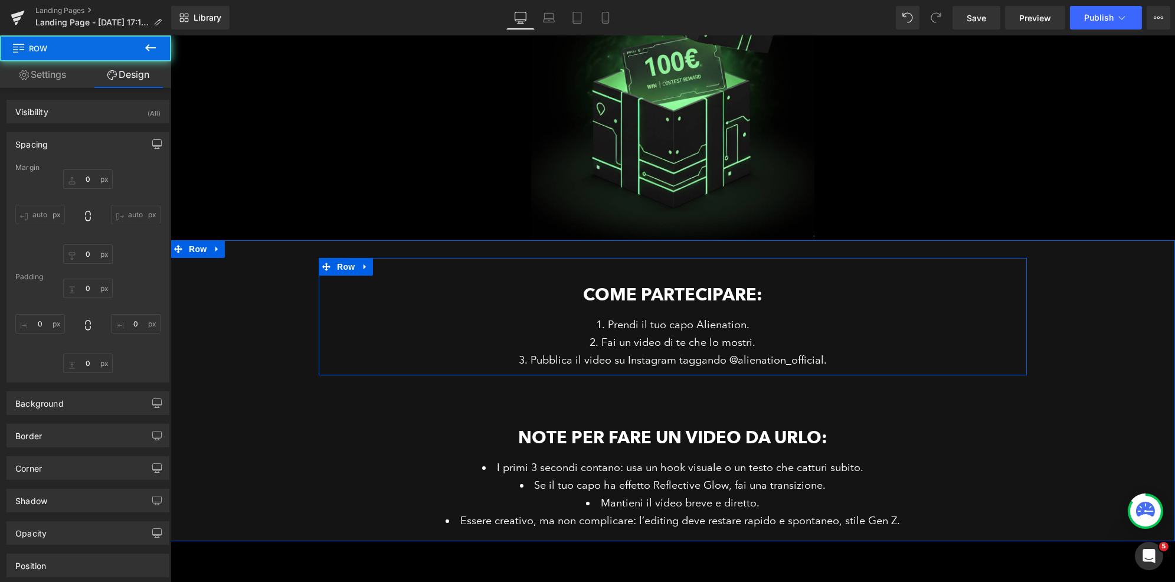
type input "0"
type input "39"
type input "0"
type input "10"
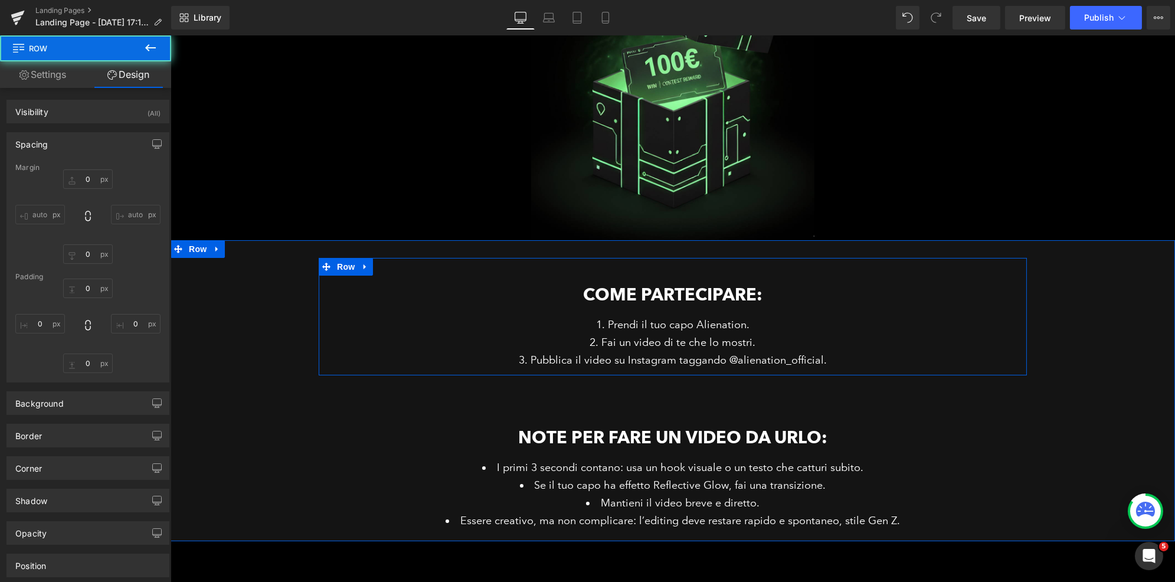
type input "0"
click at [1092, 409] on div "Come partecipare: Heading Prendi il tuo capo Alienation. Fai un video di te che…" at bounding box center [672, 397] width 1004 height 278
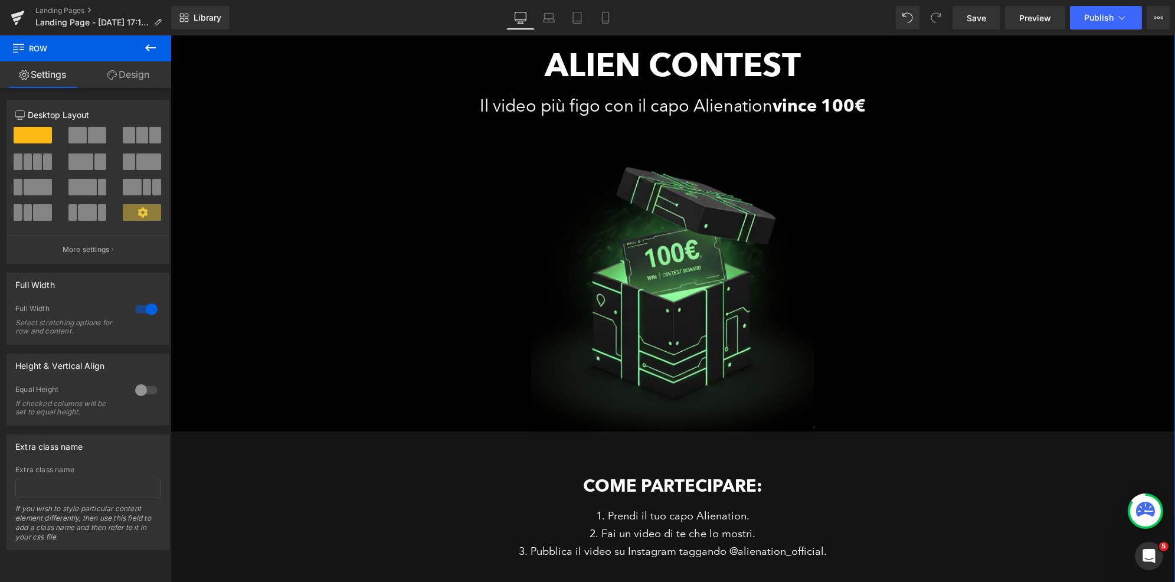
scroll to position [55, 0]
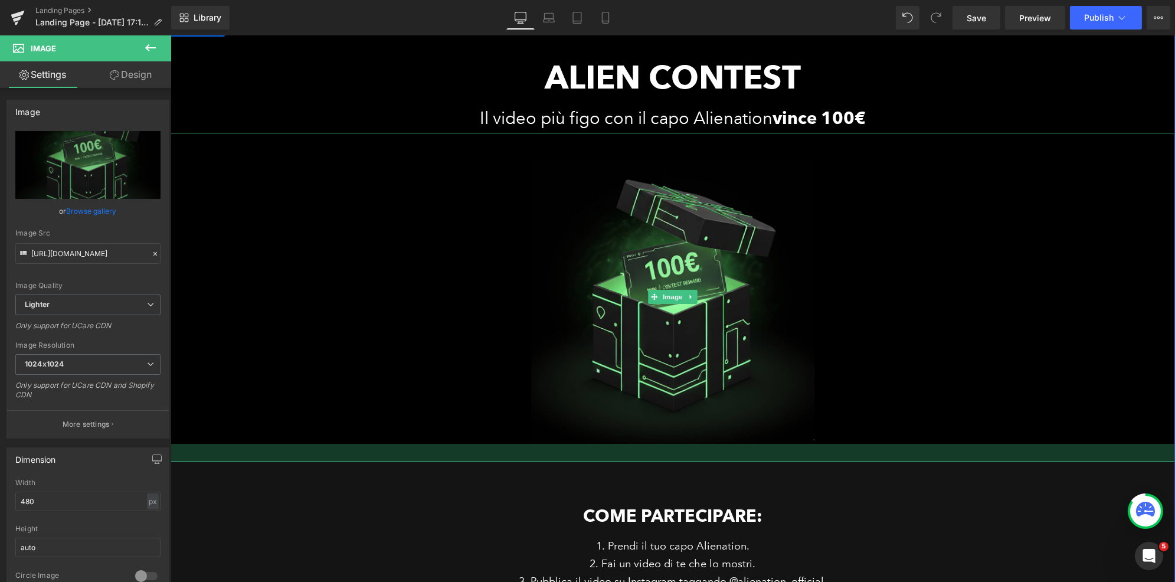
drag, startPoint x: 695, startPoint y: 449, endPoint x: 694, endPoint y: 458, distance: 8.9
click at [694, 458] on div at bounding box center [672, 453] width 1004 height 18
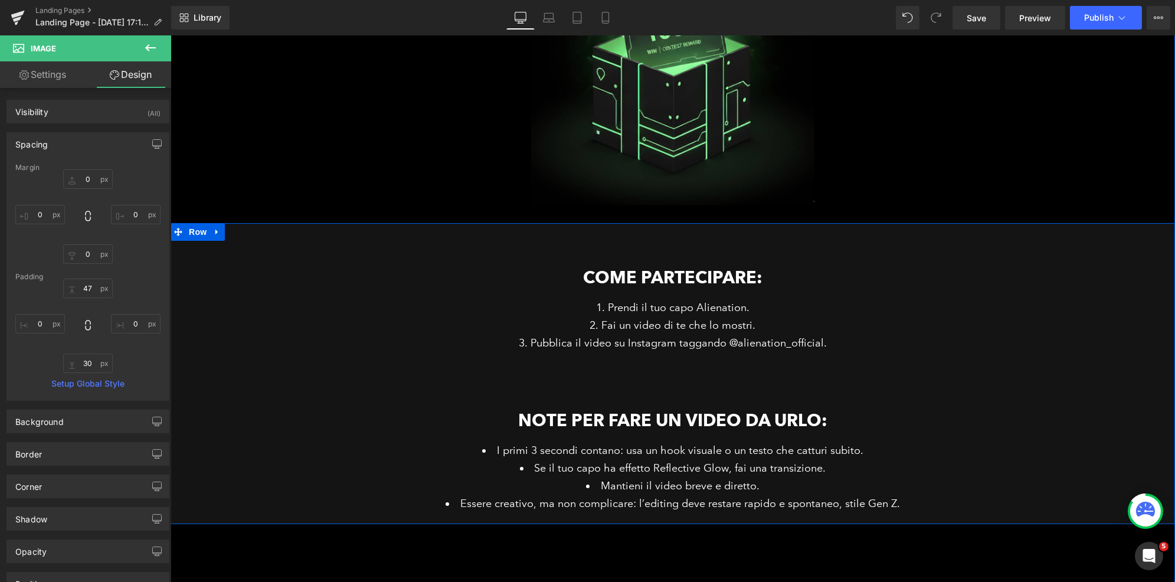
scroll to position [301, 0]
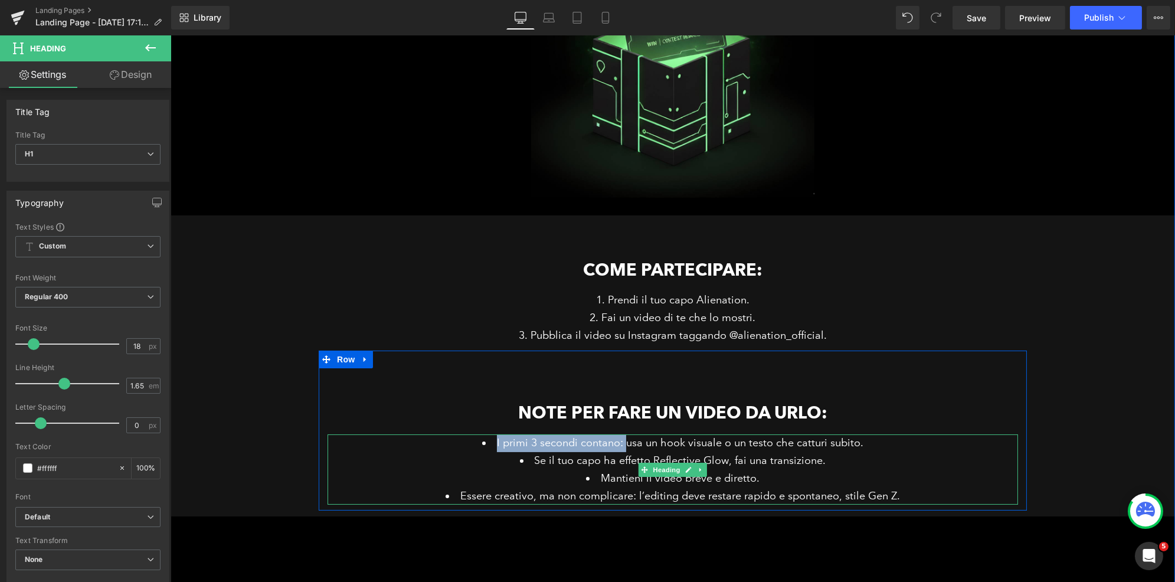
drag, startPoint x: 505, startPoint y: 444, endPoint x: 493, endPoint y: 445, distance: 11.2
click at [493, 445] on li "I primi 3 secondi contano: usa un hook visuale o un testo che catturi subito." at bounding box center [672, 443] width 690 height 18
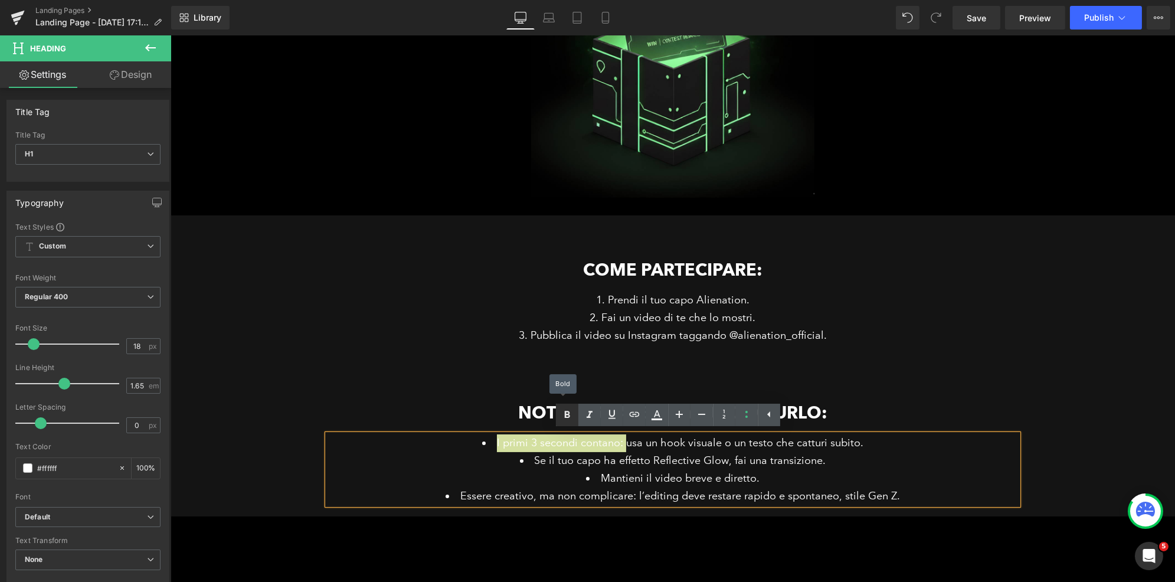
click at [566, 418] on icon at bounding box center [567, 415] width 14 height 14
click at [652, 463] on li "Se il tuo capo ha effetto Reflective Glow, fai una transizione." at bounding box center [672, 461] width 690 height 18
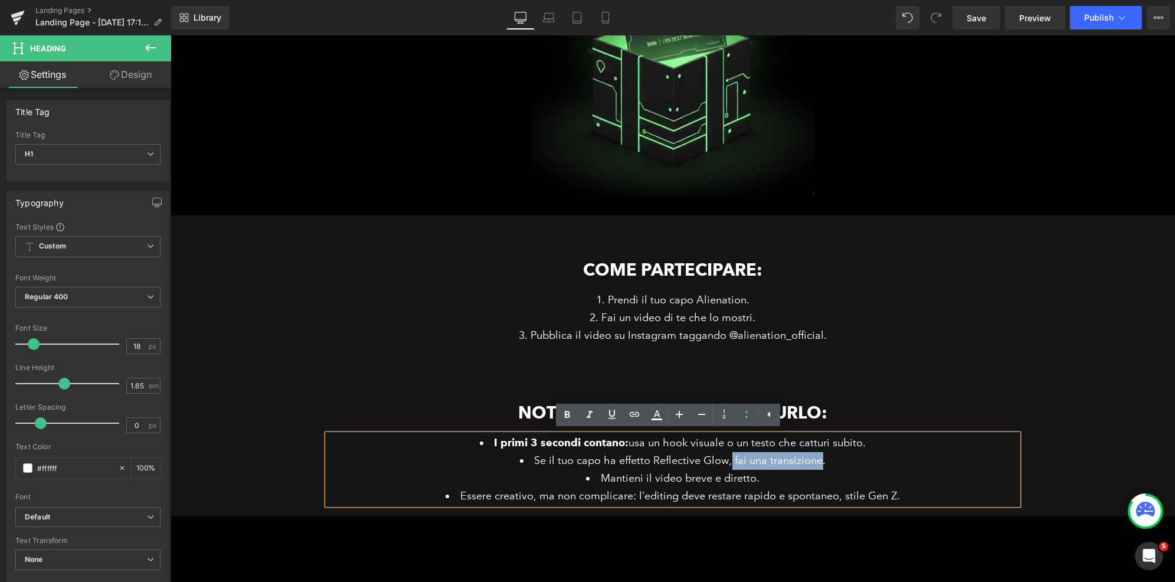
drag, startPoint x: 726, startPoint y: 463, endPoint x: 817, endPoint y: 466, distance: 90.9
click at [817, 466] on li "Se il tuo capo ha effetto Reflective Glow, fai una transizione." at bounding box center [672, 461] width 690 height 18
click at [569, 417] on icon at bounding box center [567, 415] width 14 height 14
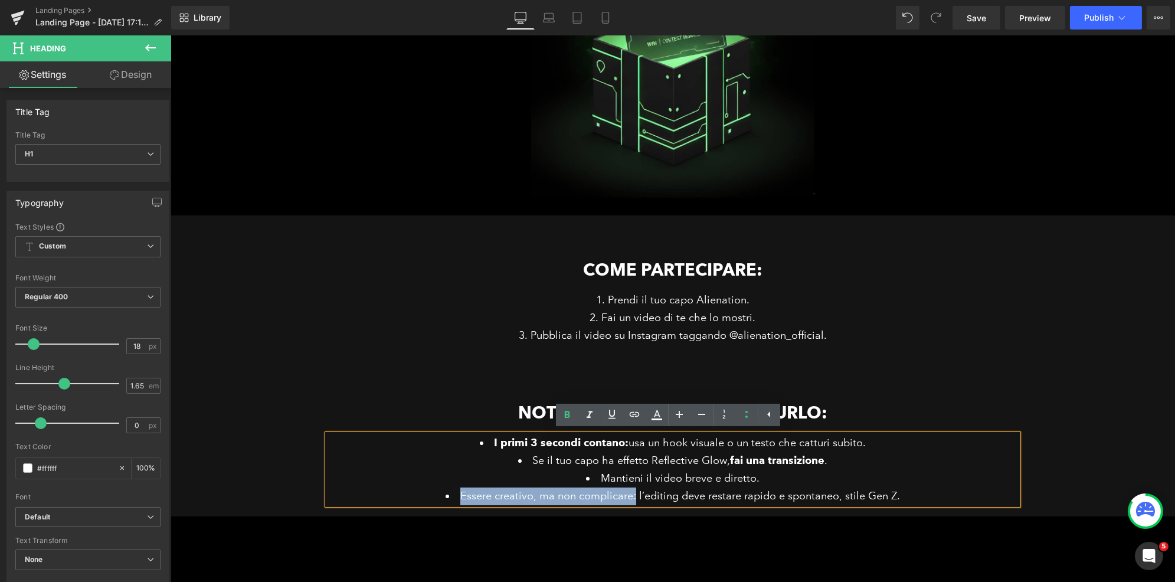
drag, startPoint x: 454, startPoint y: 494, endPoint x: 630, endPoint y: 497, distance: 175.3
click at [630, 497] on li "Essere creativo, ma non complicare: l’editing deve restare rapido e spontaneo, …" at bounding box center [672, 496] width 690 height 18
click at [570, 415] on icon at bounding box center [567, 415] width 14 height 14
drag, startPoint x: 650, startPoint y: 477, endPoint x: 707, endPoint y: 481, distance: 57.4
click at [707, 481] on li "Mantieni il video breve e diretto." at bounding box center [672, 479] width 690 height 18
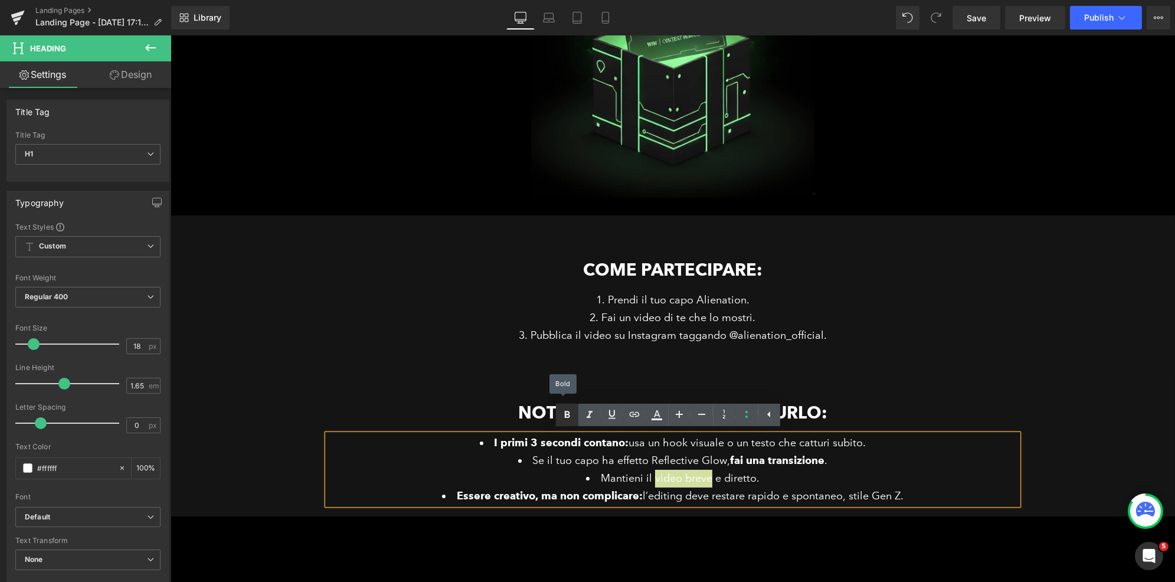
click at [564, 415] on icon at bounding box center [567, 415] width 14 height 14
click at [897, 340] on div "Prendi il tuo capo Alienation. Fai un video di te che lo mostri. Pubblica il vi…" at bounding box center [672, 317] width 690 height 53
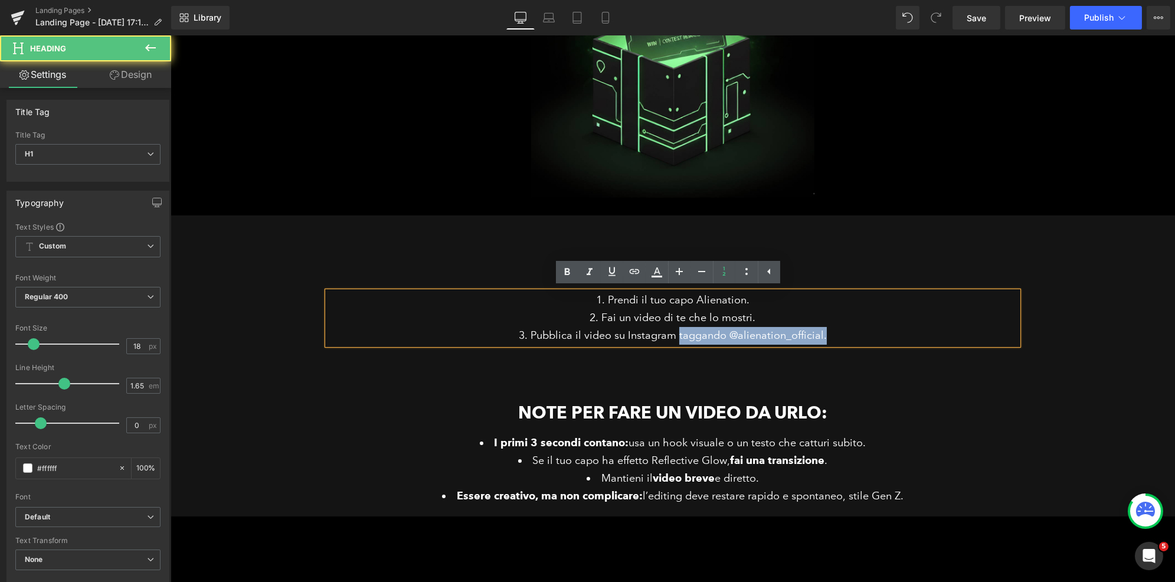
drag, startPoint x: 673, startPoint y: 337, endPoint x: 820, endPoint y: 336, distance: 146.3
click at [820, 336] on li "Pubblica il video su Instagram taggando @alienation_official." at bounding box center [672, 336] width 690 height 18
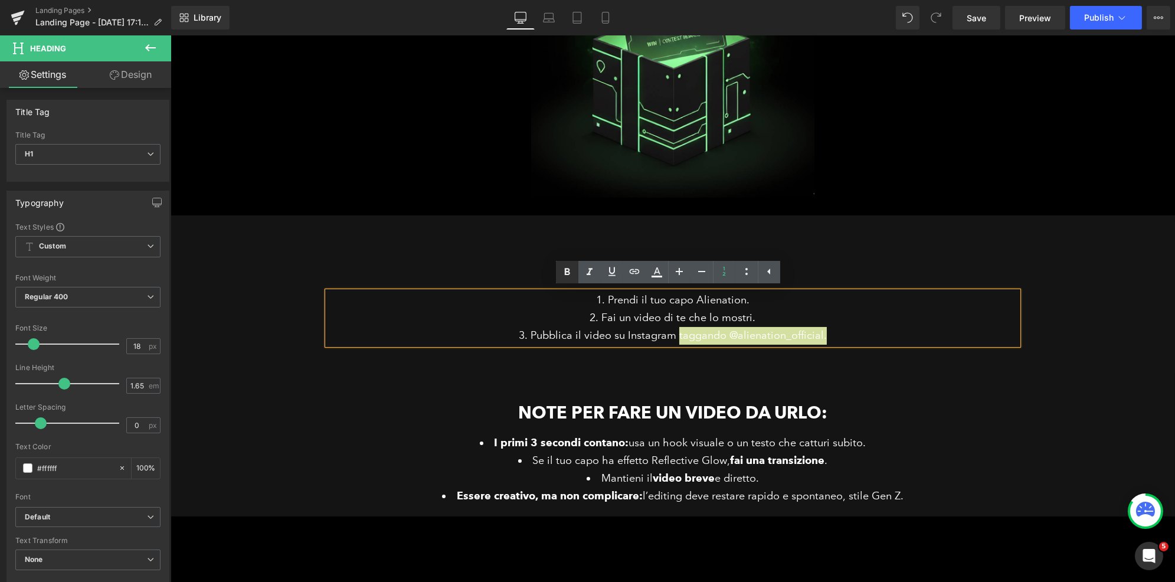
click at [571, 271] on icon at bounding box center [567, 272] width 14 height 14
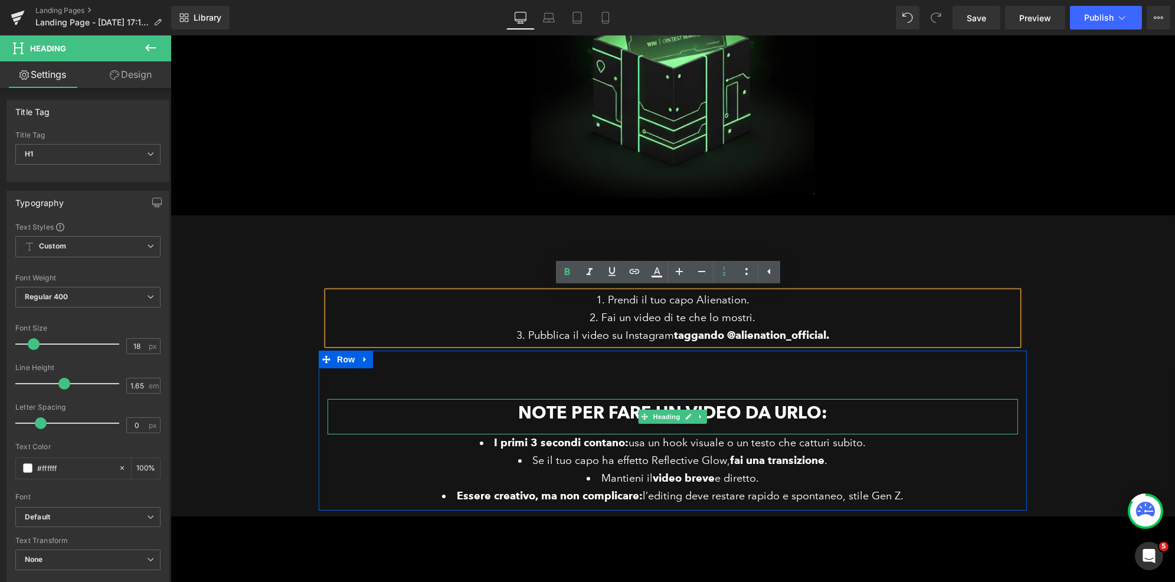
click at [933, 407] on h1 "Note per fare un video da urlo:" at bounding box center [672, 413] width 690 height 28
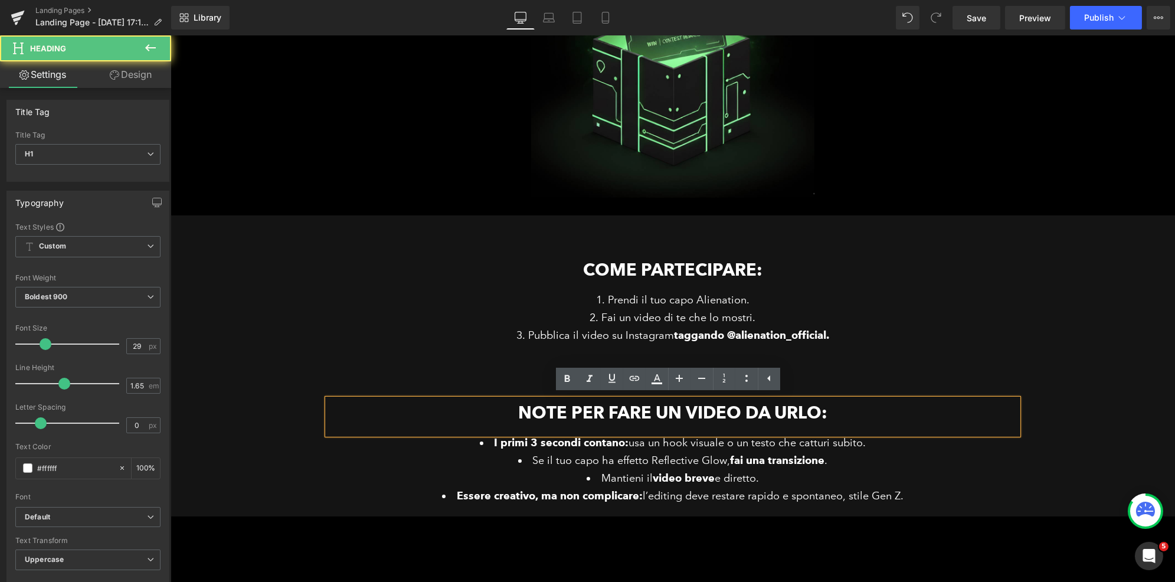
click at [1054, 332] on div "Come partecipare: Heading Prendi il tuo capo Alienation. Fai un video di te che…" at bounding box center [672, 372] width 1004 height 278
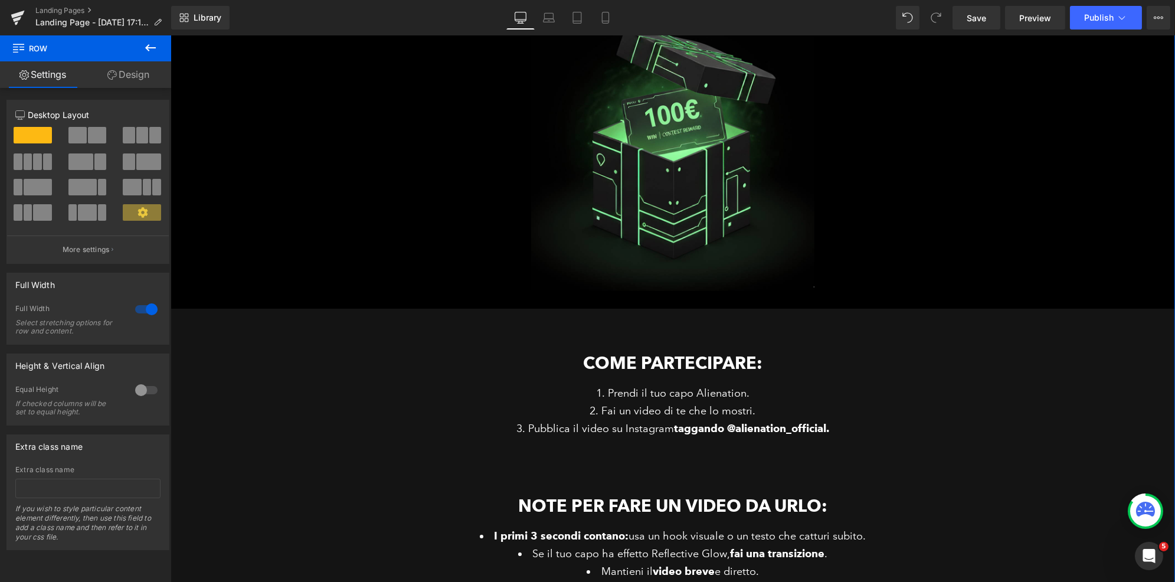
scroll to position [208, 0]
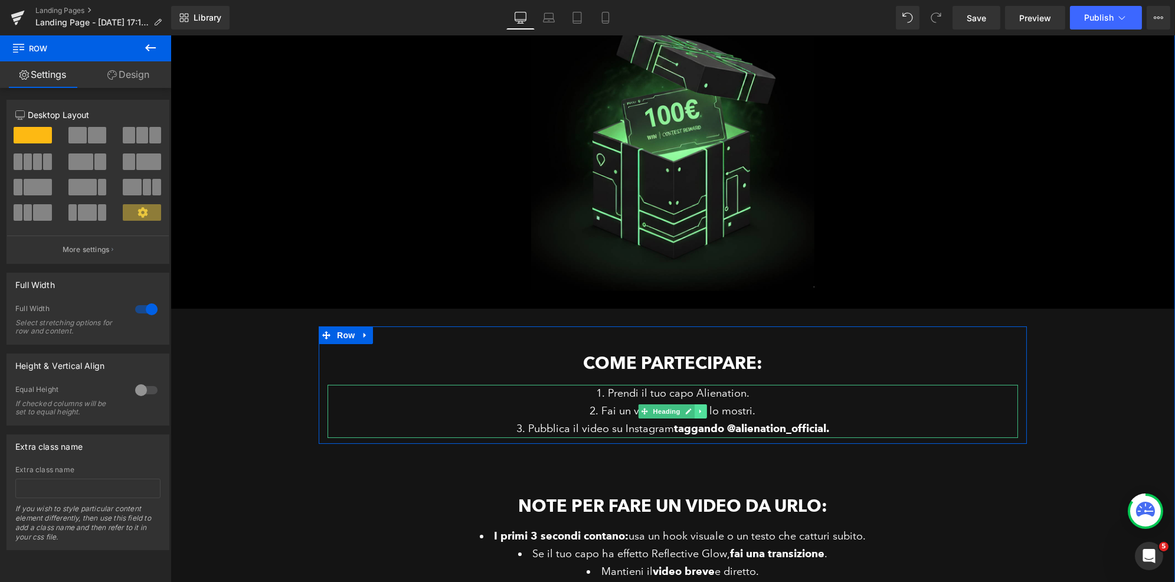
click at [699, 411] on icon at bounding box center [700, 412] width 2 height 4
click at [691, 412] on icon at bounding box center [694, 411] width 6 height 7
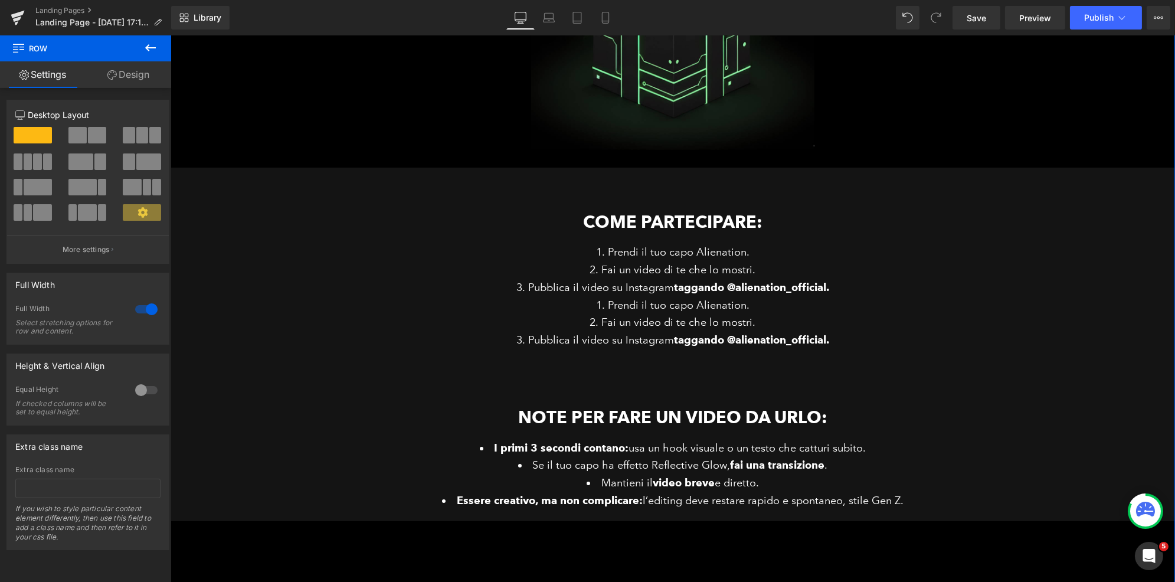
scroll to position [162, 0]
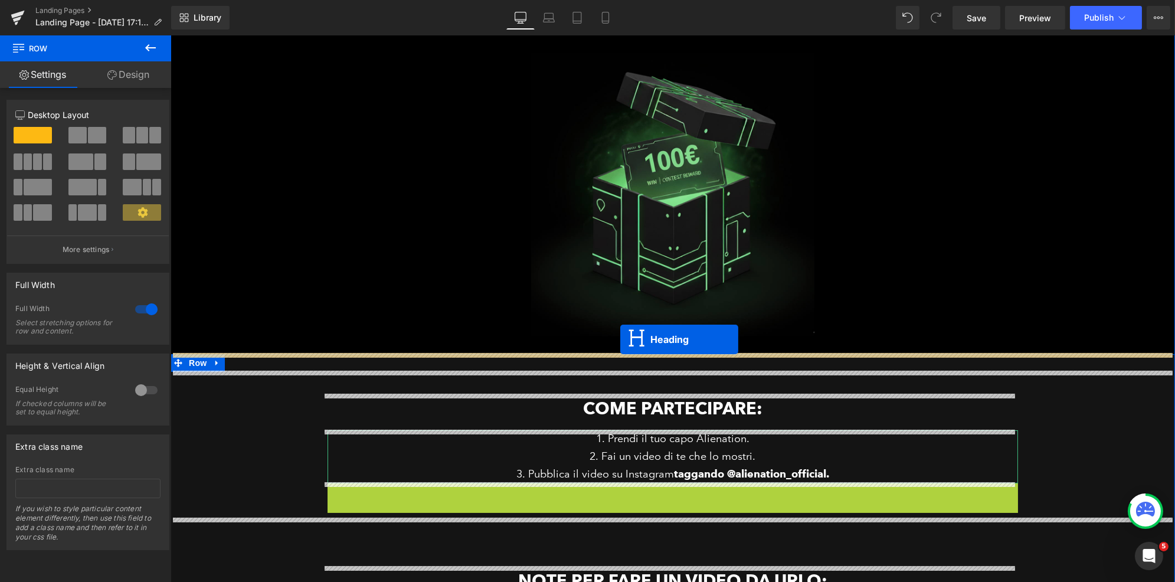
drag, startPoint x: 637, startPoint y: 508, endPoint x: 620, endPoint y: 339, distance: 169.7
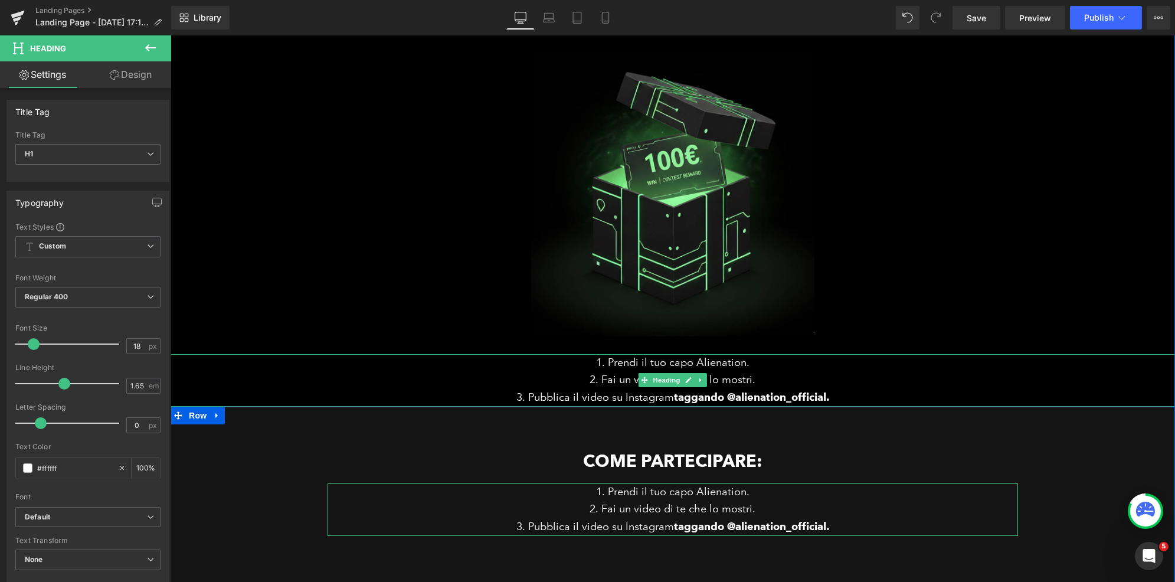
click at [651, 396] on li "Pubblica il video su Instagram taggando @alienation_official." at bounding box center [672, 398] width 1004 height 18
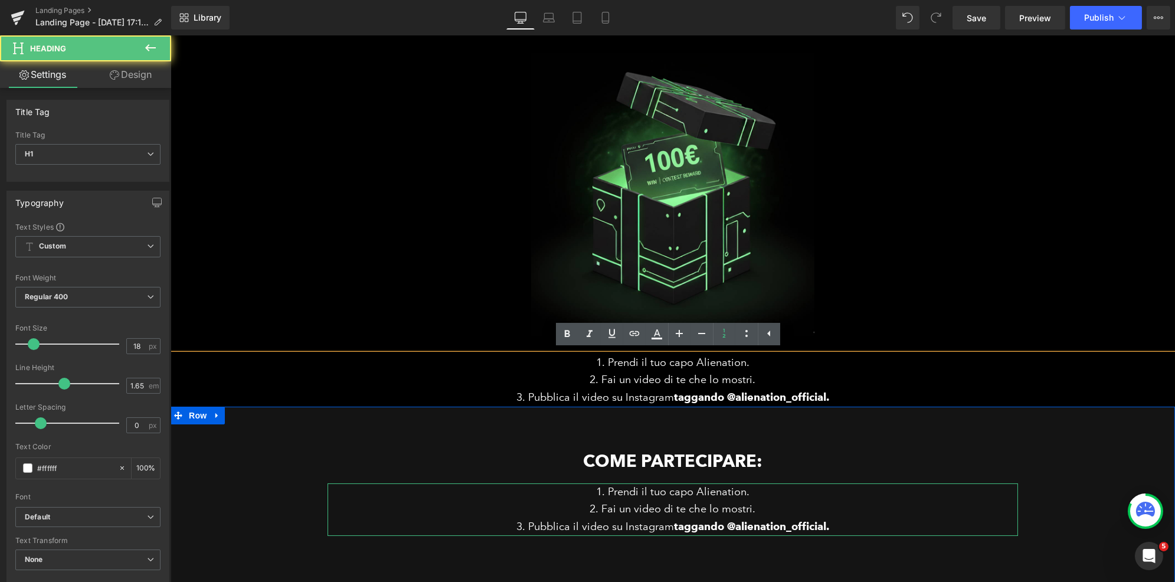
click at [618, 394] on li "Pubblica il video su Instagram taggando @alienation_official." at bounding box center [672, 398] width 1004 height 18
click at [617, 382] on li "Fai un video di te che lo mostri." at bounding box center [672, 380] width 1004 height 18
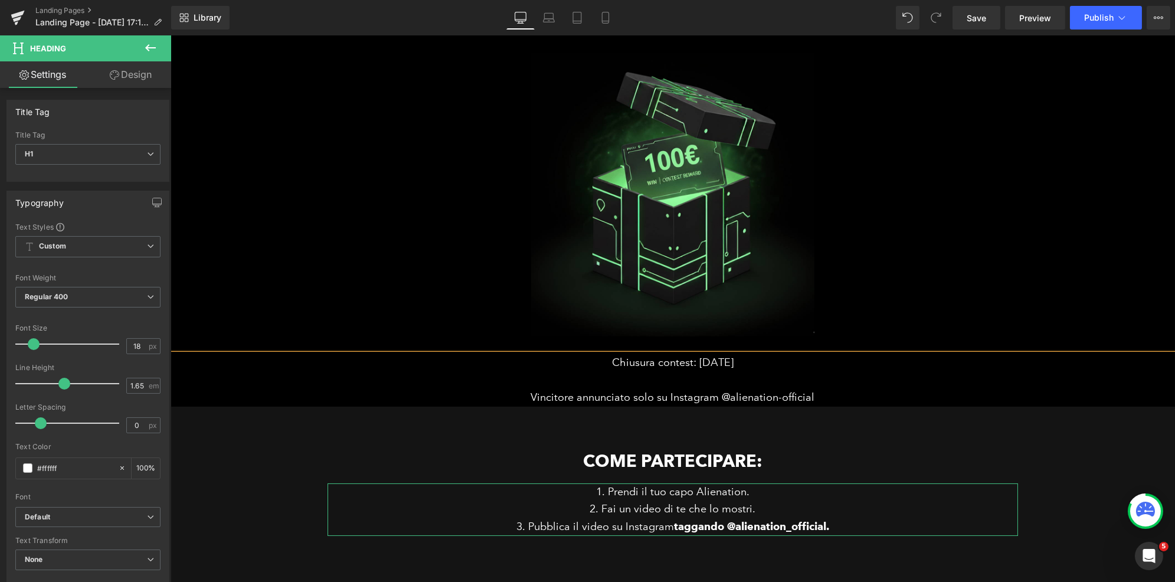
click at [525, 399] on div "Vincitore annunciato solo su Instagram @alienation-official" at bounding box center [672, 398] width 1004 height 18
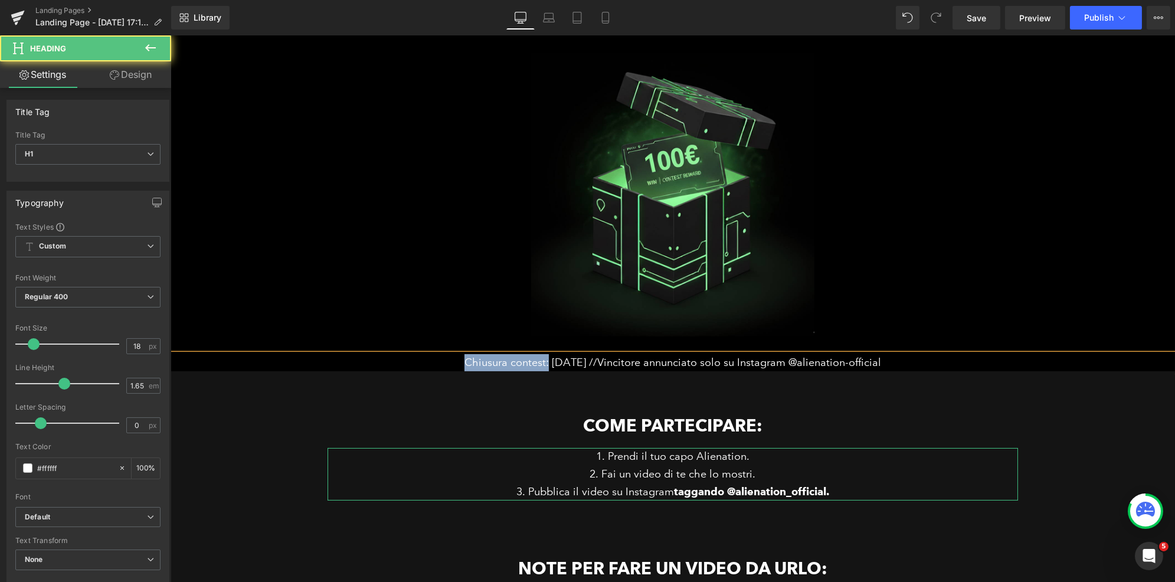
drag, startPoint x: 539, startPoint y: 362, endPoint x: 457, endPoint y: 359, distance: 82.6
click at [457, 359] on div "Chiusura contest: 4 ottobre // Vincitore annunciato solo su Instagram @alienati…" at bounding box center [672, 363] width 1004 height 18
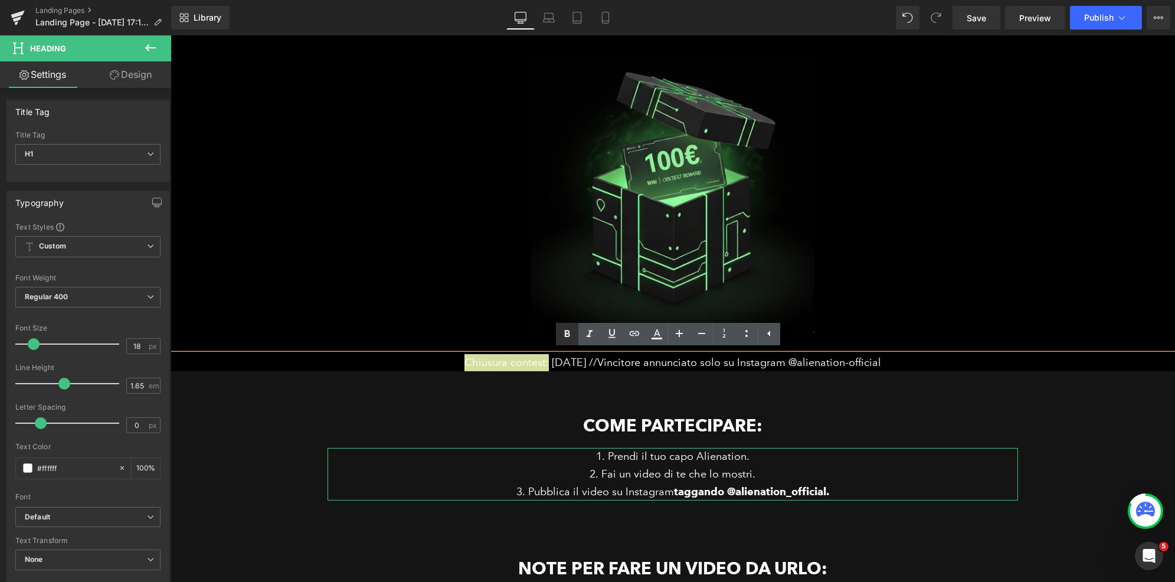
click at [568, 332] on icon at bounding box center [567, 334] width 14 height 14
click at [646, 365] on span "Vincitore annunciato solo su Instagram @alienation-official" at bounding box center [740, 362] width 284 height 13
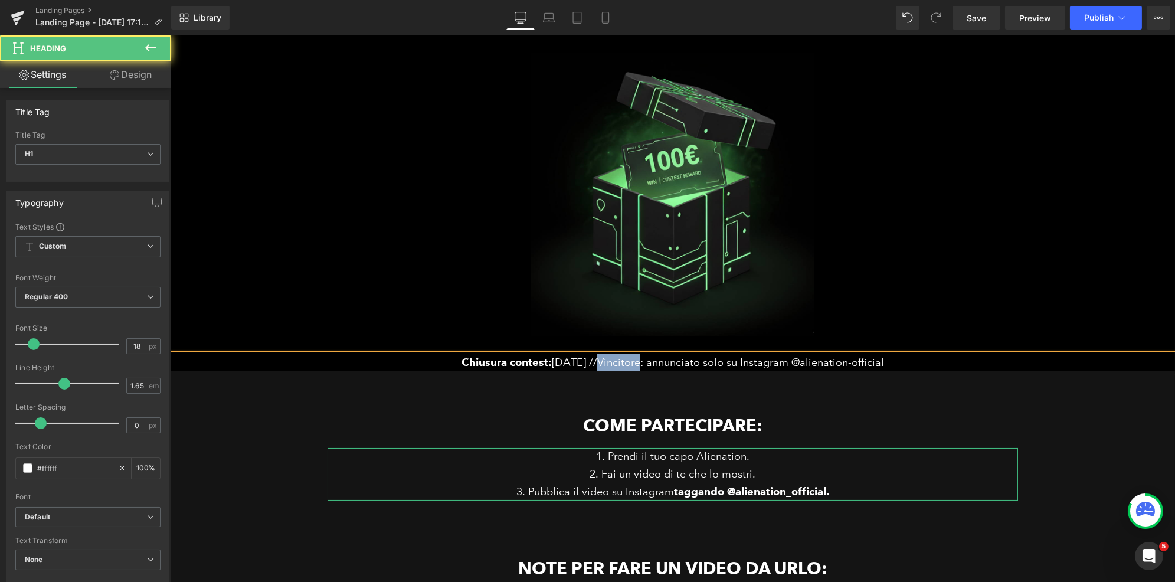
drag, startPoint x: 601, startPoint y: 363, endPoint x: 644, endPoint y: 363, distance: 43.1
click at [644, 363] on span "Vincitore: annunciato solo su Instagram @alienation-official" at bounding box center [740, 362] width 287 height 13
drag, startPoint x: 648, startPoint y: 365, endPoint x: 601, endPoint y: 366, distance: 46.6
click at [601, 366] on span "Vincitore: annunciato solo su Instagram @alienation-official" at bounding box center [740, 362] width 287 height 13
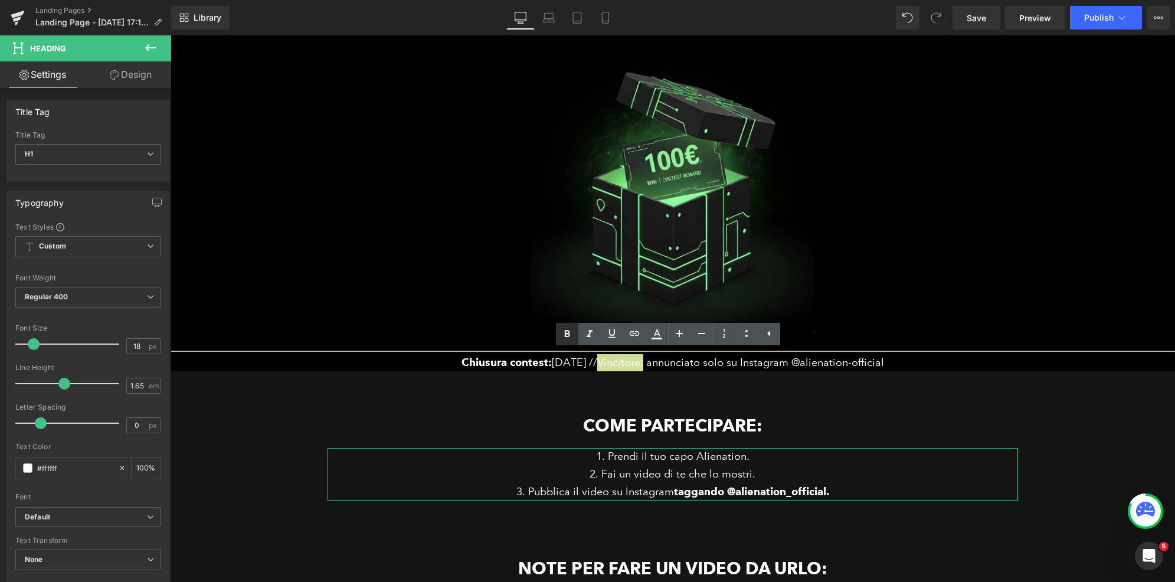
click at [568, 335] on icon at bounding box center [567, 334] width 14 height 14
click at [922, 264] on div at bounding box center [672, 189] width 1004 height 329
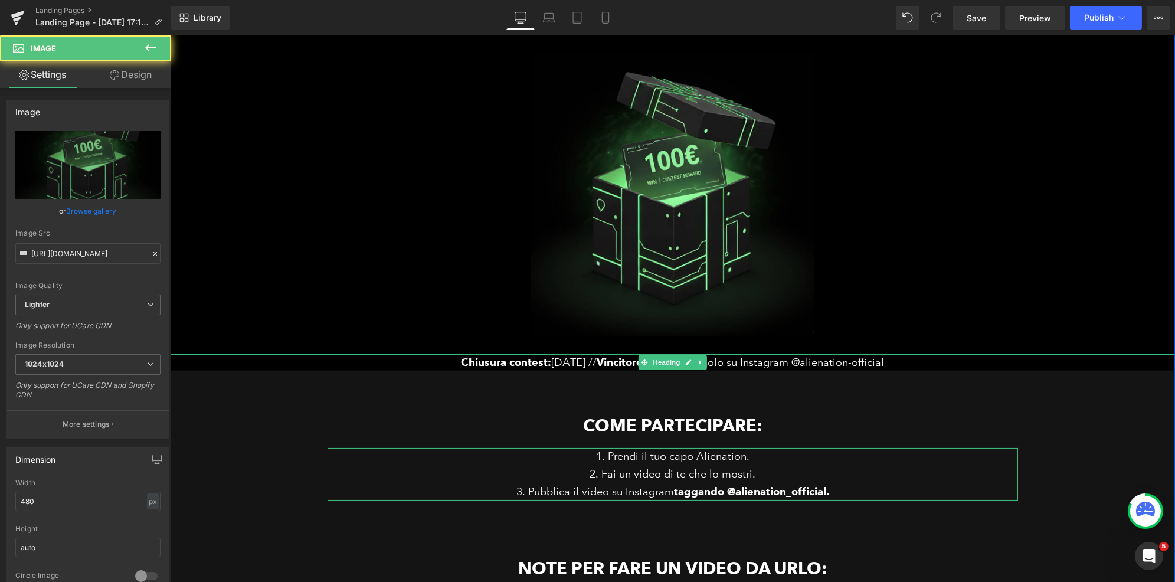
click at [720, 363] on span "Vincitore: annunciato solo su Instagram @alienation-official" at bounding box center [740, 362] width 287 height 13
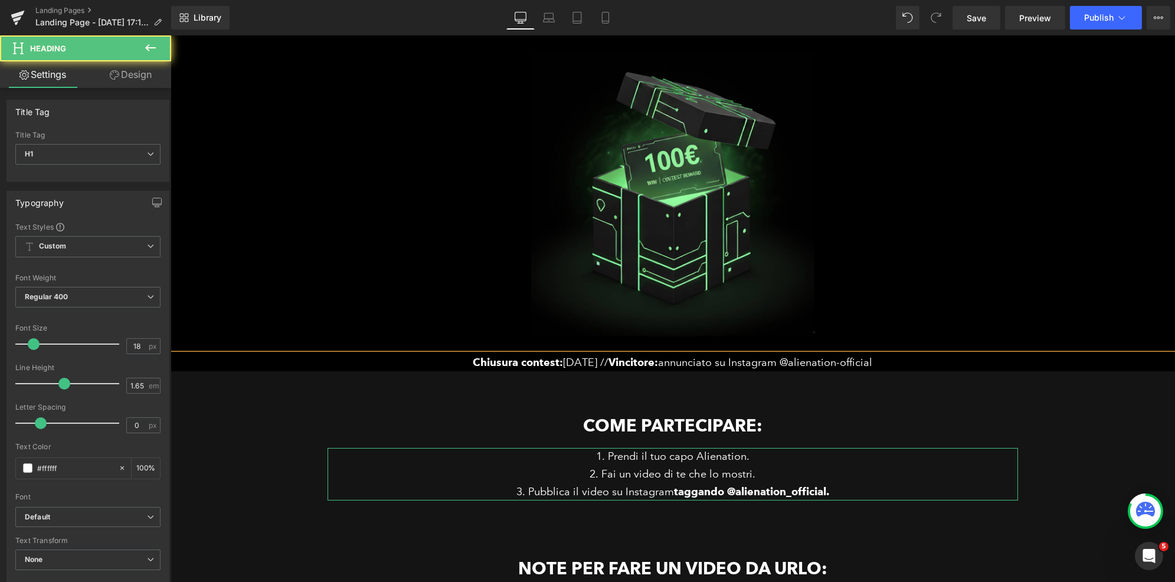
drag, startPoint x: 874, startPoint y: 363, endPoint x: 784, endPoint y: 358, distance: 91.0
click at [784, 358] on div "Chiusura contest: 4 ottobre // Vincitore: annunciato su Instagram @alienation-o…" at bounding box center [672, 363] width 1004 height 18
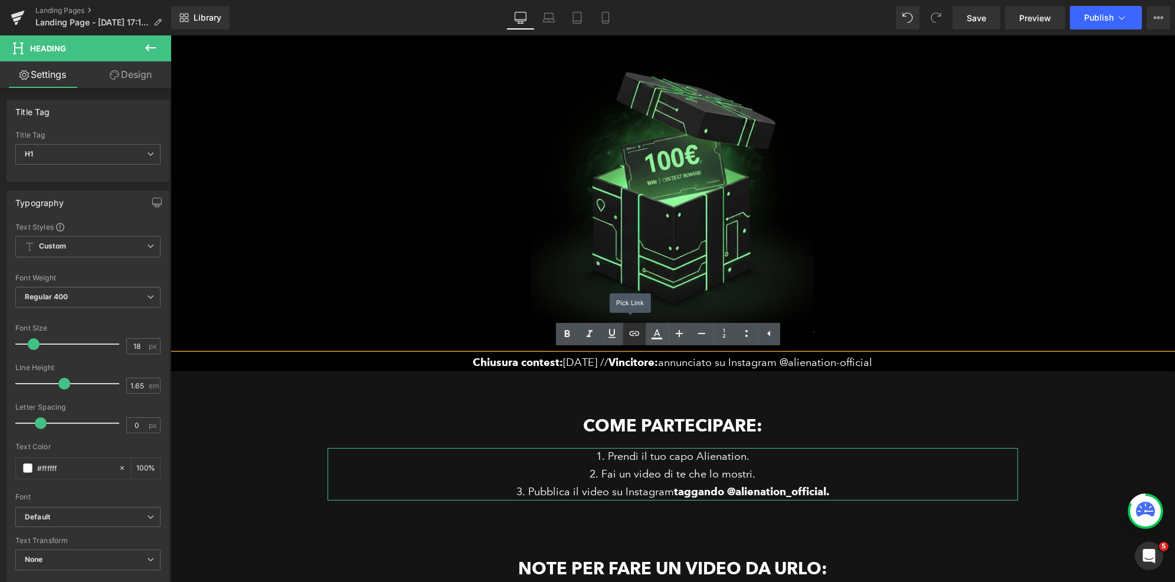
click at [633, 334] on icon at bounding box center [634, 333] width 14 height 14
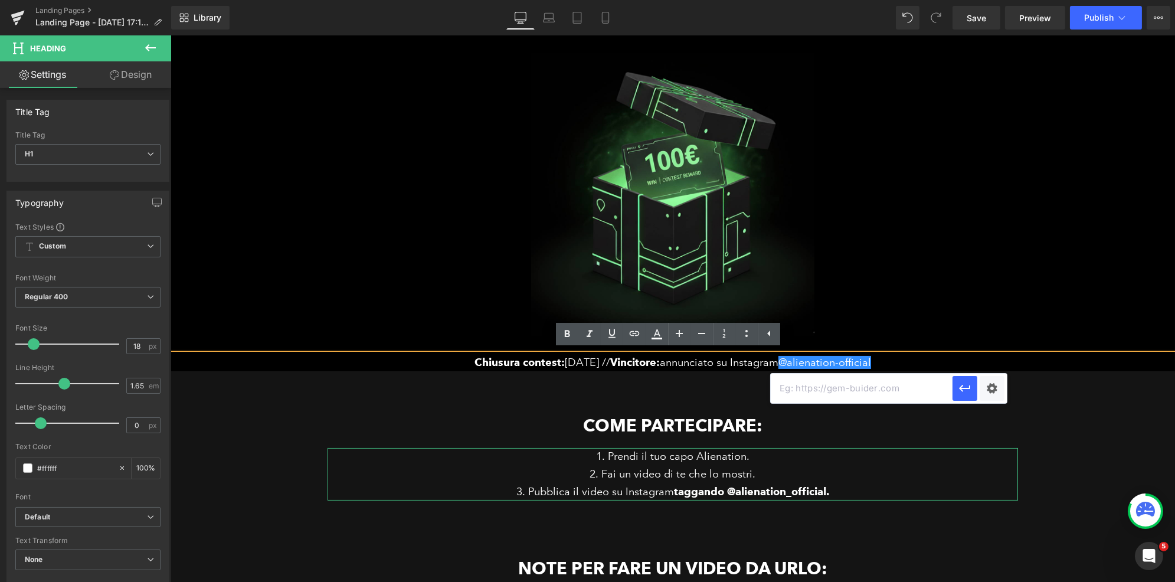
click at [818, 395] on input "text" at bounding box center [862, 389] width 182 height 30
paste input "https://www.instagram.com/alienation_official/"
type input "https://www.instagram.com/alienation_official/"
click at [966, 392] on icon "button" at bounding box center [965, 388] width 14 height 14
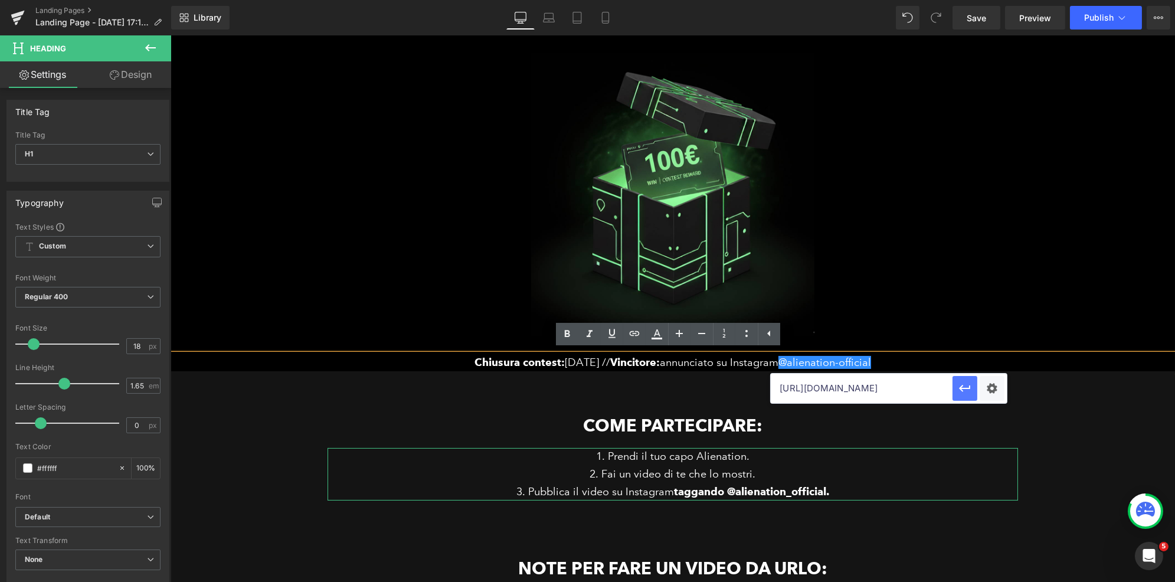
scroll to position [0, 0]
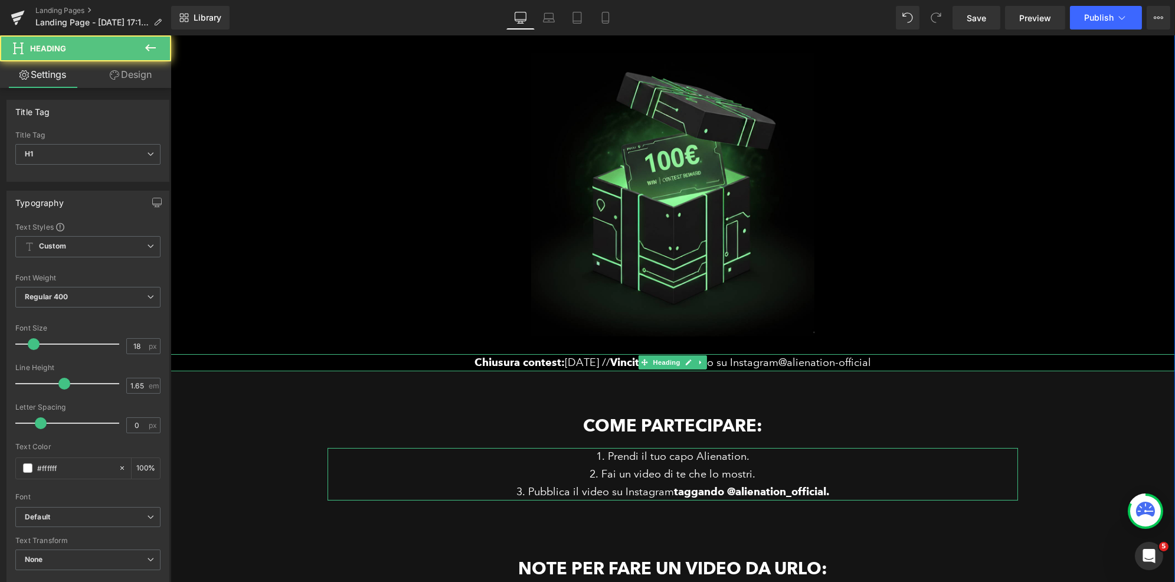
click at [898, 362] on div "Chiusura contest: 4 ottobre // Vincitore: annunciato su Instagram @alienation-o…" at bounding box center [672, 363] width 1004 height 18
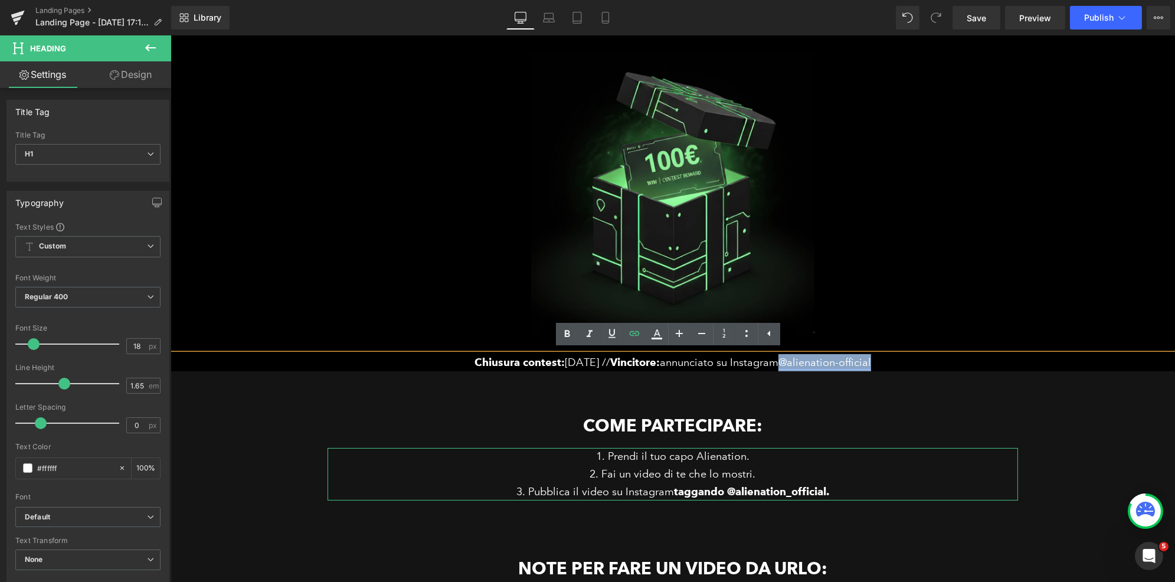
drag, startPoint x: 889, startPoint y: 364, endPoint x: 785, endPoint y: 363, distance: 103.9
click at [785, 363] on div "Chiusura contest: 4 ottobre // Vincitore: annunciato su Instagram @alienation-o…" at bounding box center [672, 363] width 1004 height 18
click at [843, 364] on link "@alienation-official" at bounding box center [824, 362] width 93 height 13
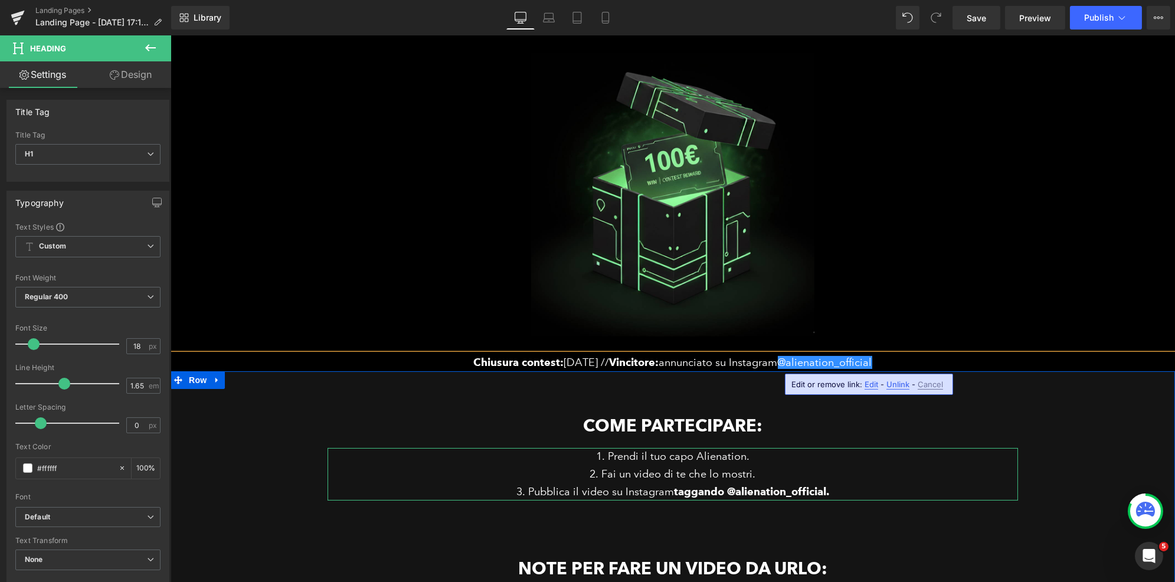
click at [1039, 398] on div "Come partecipare: Heading Prendi il tuo capo Alienation. Fai un video di te che…" at bounding box center [672, 528] width 1004 height 278
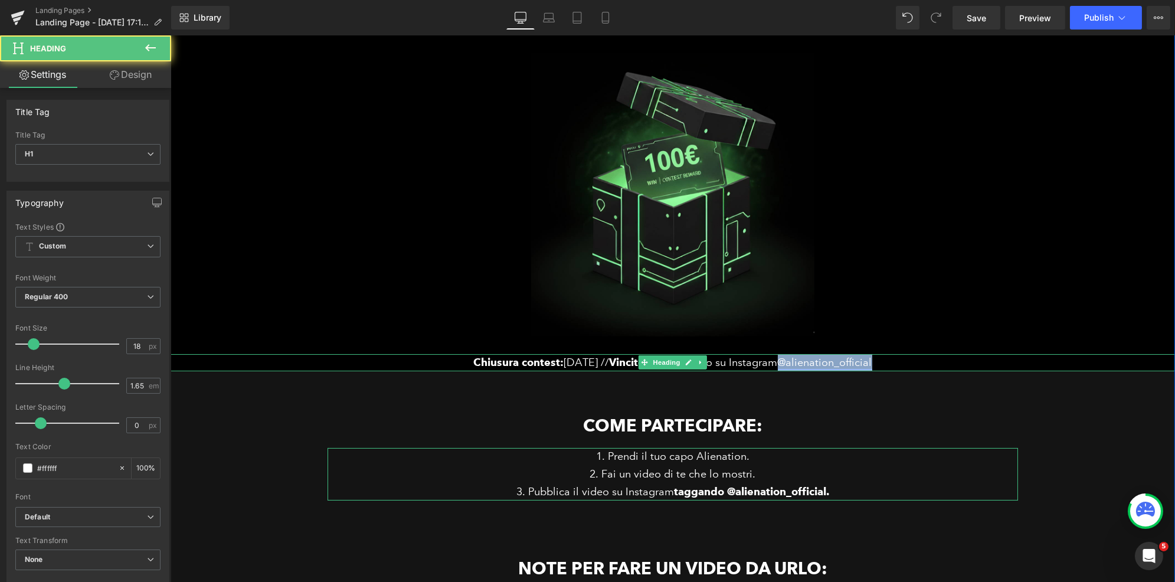
drag, startPoint x: 880, startPoint y: 363, endPoint x: 784, endPoint y: 361, distance: 96.2
click at [784, 361] on div "Chiusura contest: 4 ottobre // Vincitore: annunciato su Instagram @alienation_o…" at bounding box center [672, 363] width 1004 height 18
click at [839, 361] on link "@alienation_official" at bounding box center [824, 362] width 94 height 13
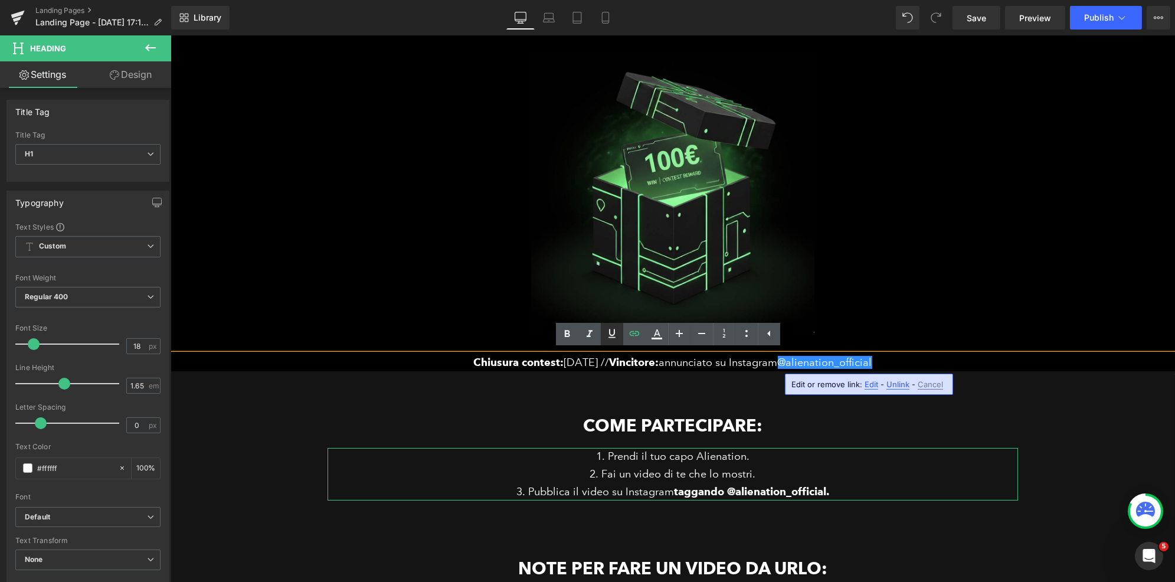
click at [620, 335] on link at bounding box center [612, 334] width 22 height 22
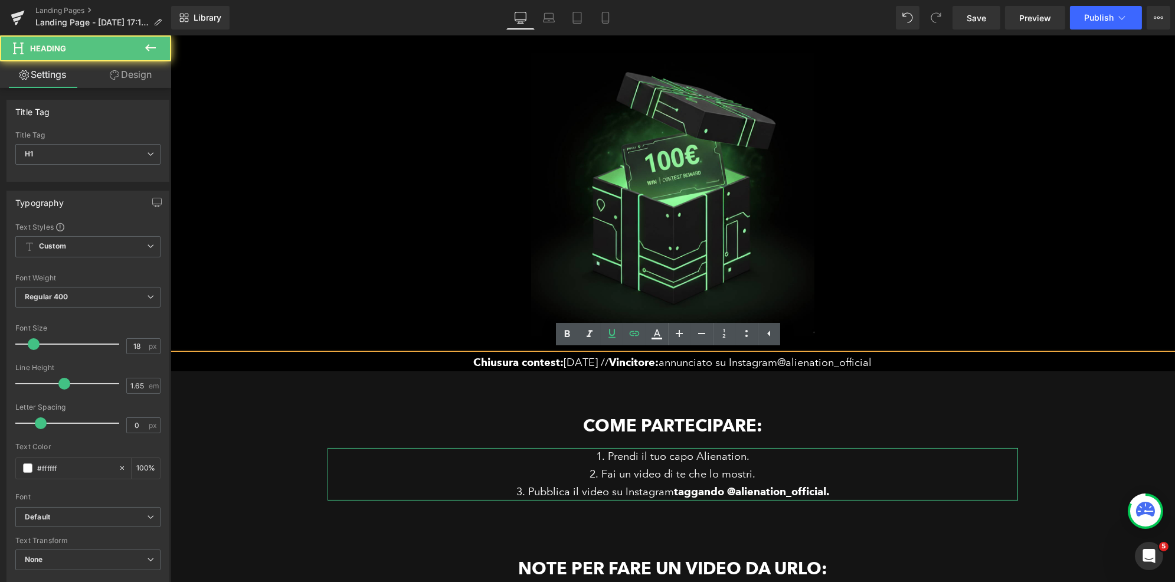
drag, startPoint x: 893, startPoint y: 364, endPoint x: 781, endPoint y: 361, distance: 112.2
click at [781, 361] on div "Chiusura contest: 4 ottobre // Vincitore: annunciato su Instagram @alienation_o…" at bounding box center [672, 363] width 1004 height 18
click at [887, 362] on div "Chiusura contest: 4 ottobre // Vincitore: annunciato su Instagram @alienation_o…" at bounding box center [672, 363] width 1004 height 18
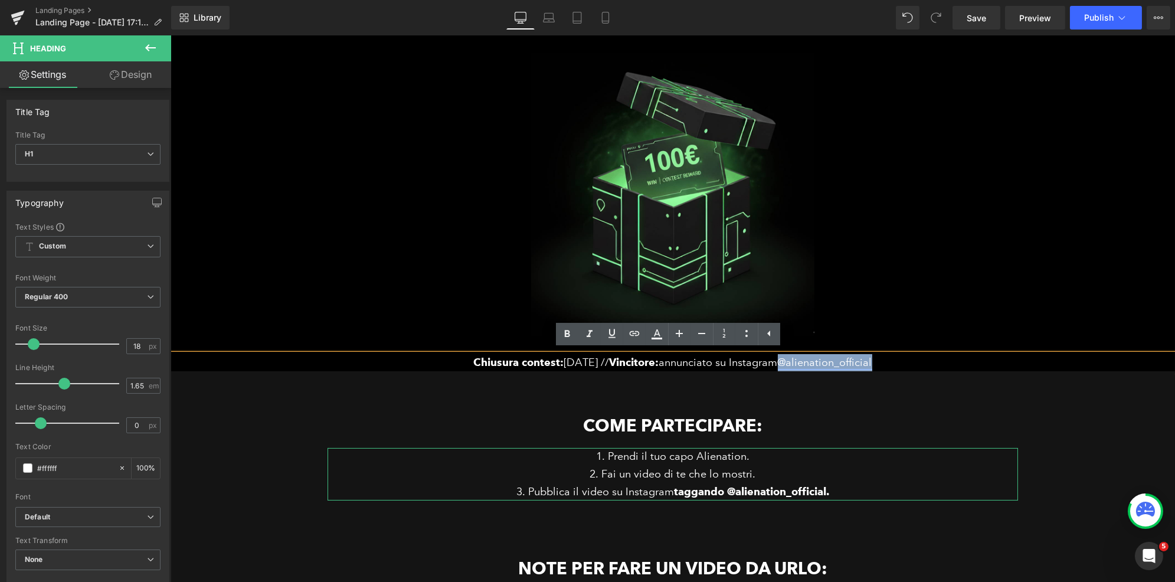
drag, startPoint x: 832, startPoint y: 362, endPoint x: 784, endPoint y: 362, distance: 48.4
click at [784, 362] on div "Chiusura contest: 4 ottobre // Vincitore: annunciato su Instagram @alienation_o…" at bounding box center [672, 363] width 1004 height 18
click at [614, 332] on icon at bounding box center [611, 333] width 7 height 9
click at [568, 336] on icon at bounding box center [567, 333] width 5 height 7
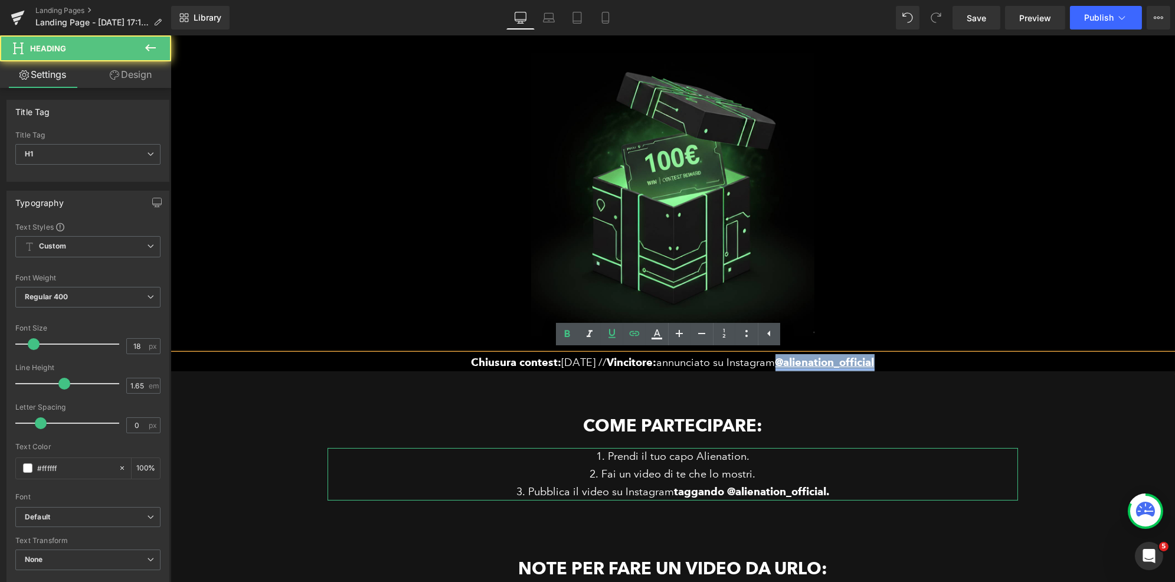
drag, startPoint x: 891, startPoint y: 362, endPoint x: 781, endPoint y: 358, distance: 109.8
click at [781, 358] on div "Chiusura contest: 4 ottobre // Vincitore: annunciato su Instagram @alienation_o…" at bounding box center [672, 363] width 1004 height 18
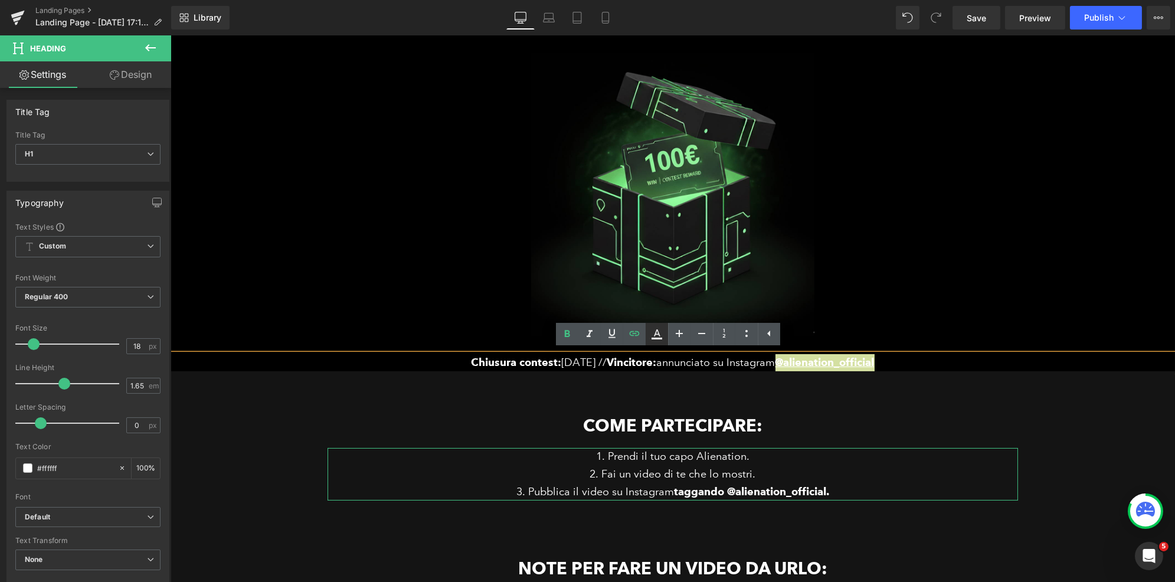
click at [655, 336] on icon at bounding box center [657, 334] width 14 height 14
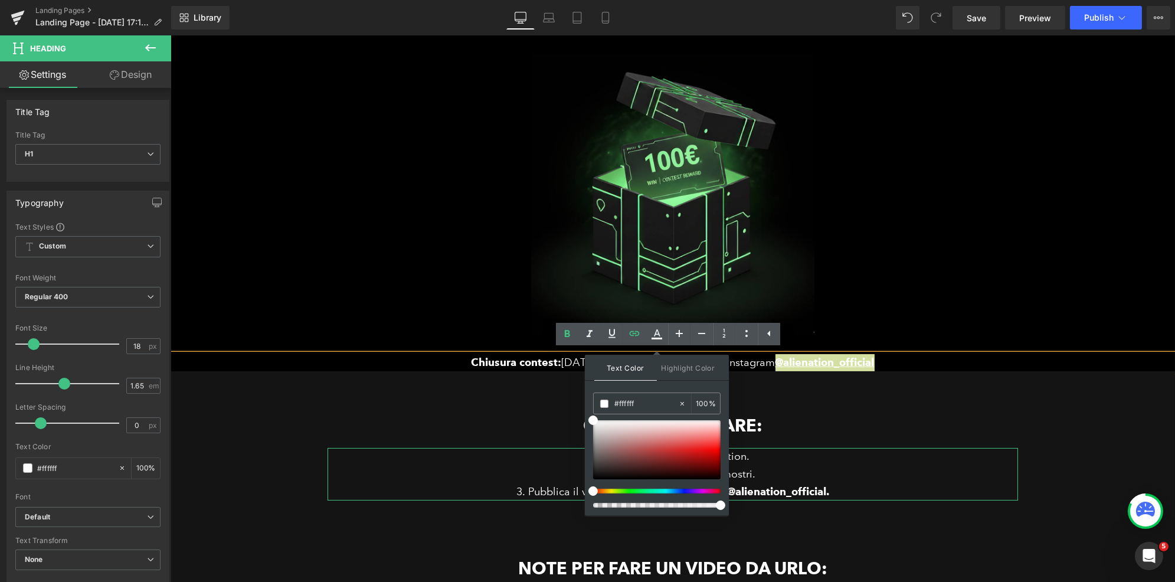
click at [626, 489] on div at bounding box center [651, 491] width 127 height 5
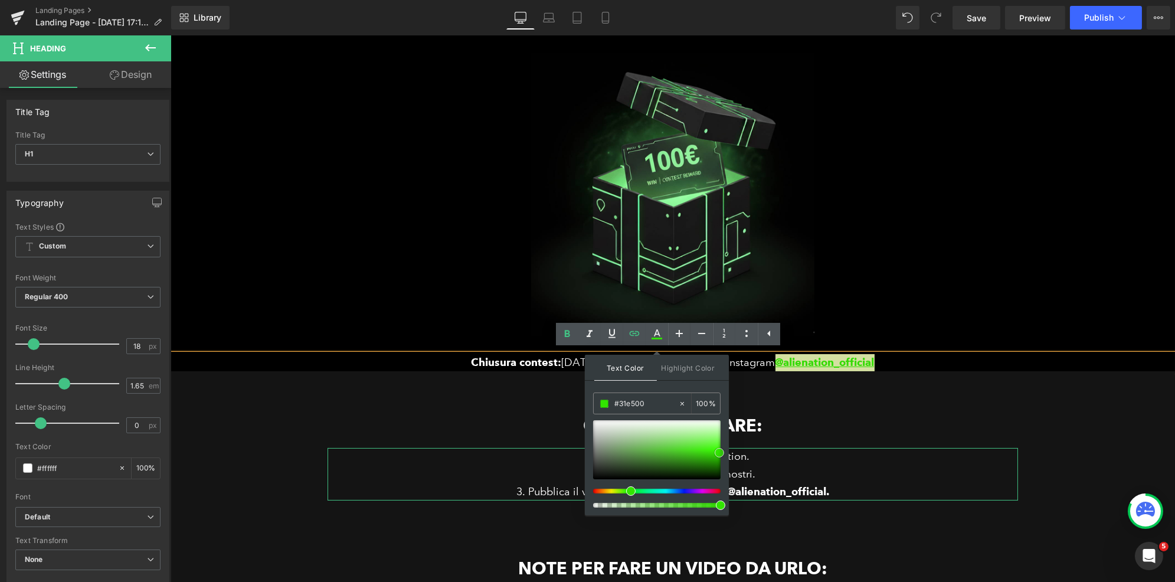
type input "#32ea00"
drag, startPoint x: 697, startPoint y: 453, endPoint x: 722, endPoint y: 451, distance: 24.8
click at [720, 451] on div at bounding box center [656, 449] width 127 height 59
click at [170, 35] on div at bounding box center [170, 35] width 0 height 0
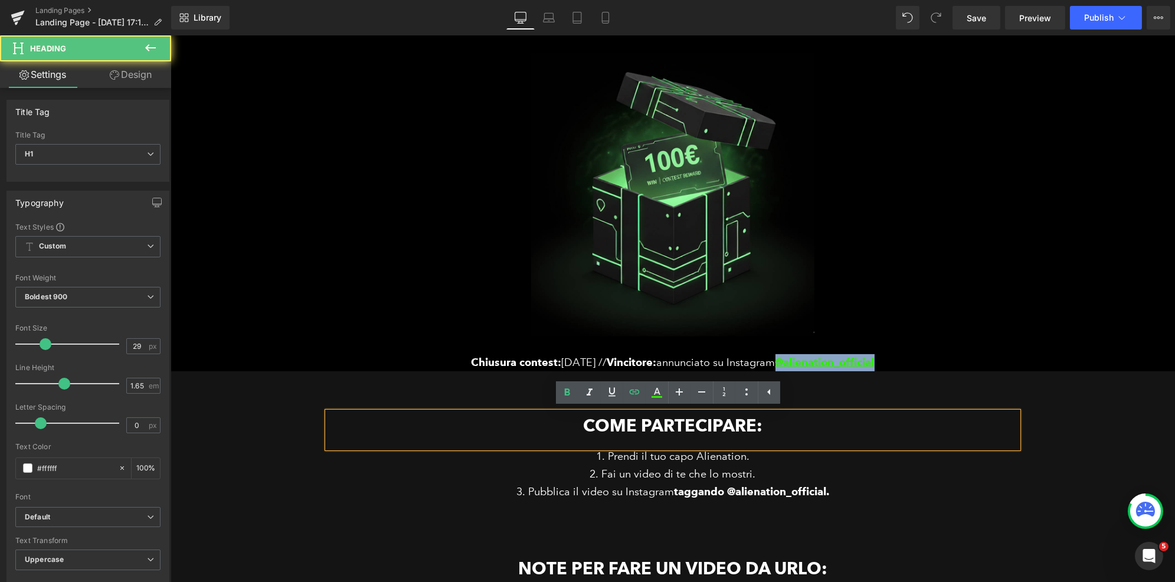
click at [991, 292] on div at bounding box center [672, 189] width 1004 height 329
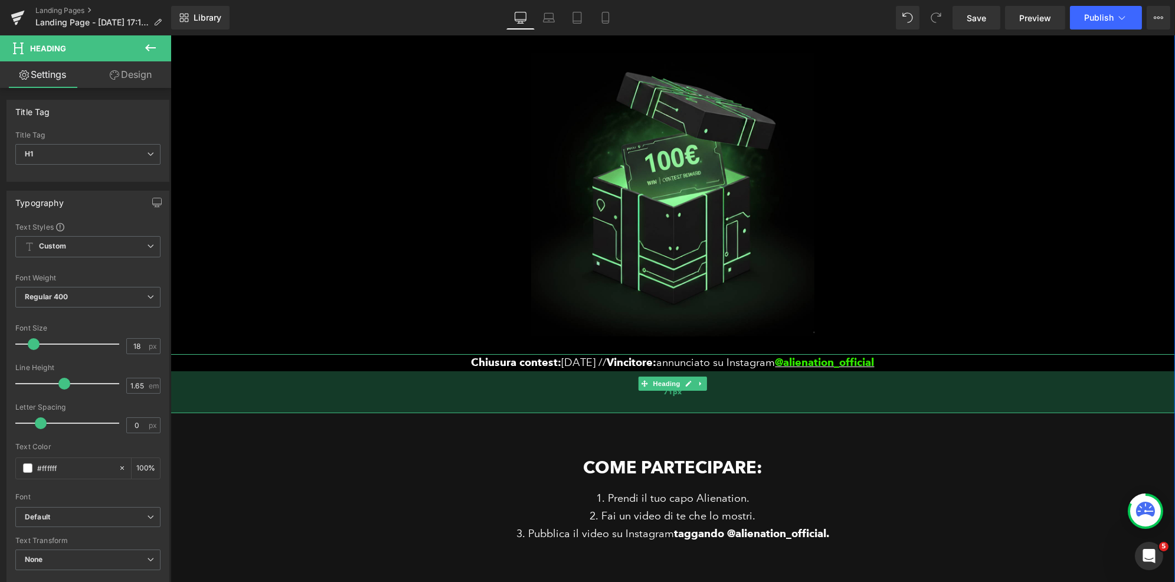
drag, startPoint x: 869, startPoint y: 370, endPoint x: 870, endPoint y: 412, distance: 42.5
click at [870, 412] on div "71px" at bounding box center [672, 392] width 1004 height 42
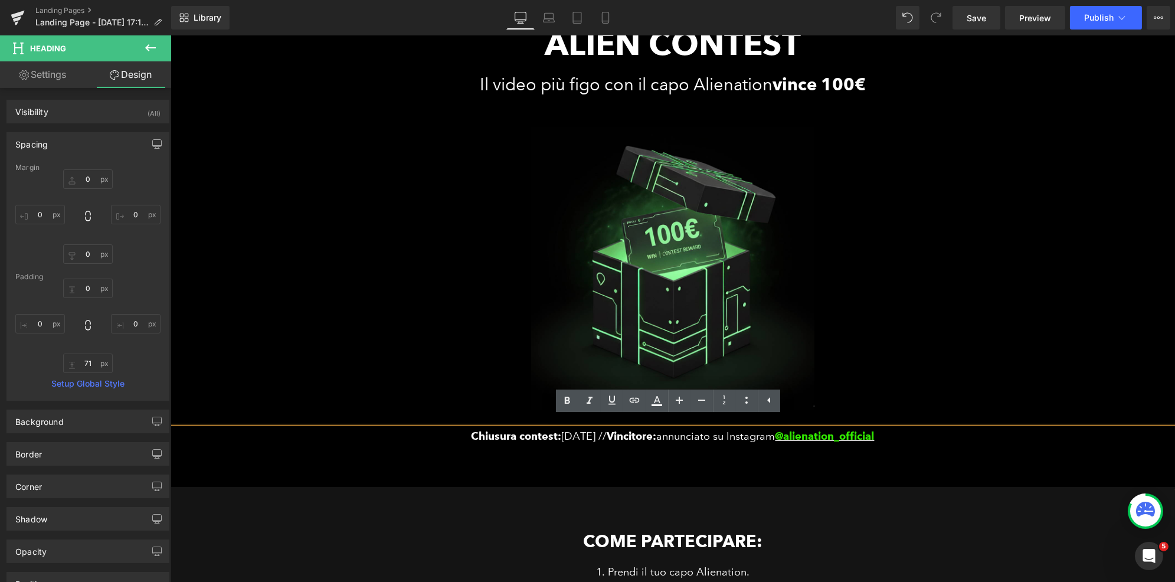
scroll to position [74, 0]
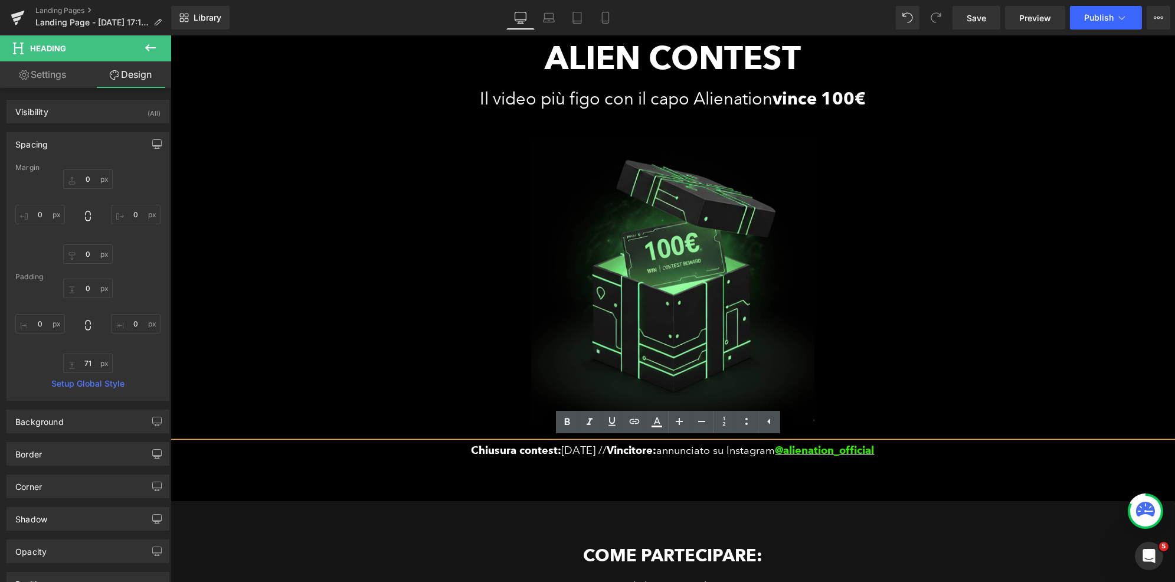
click at [604, 474] on div "Chiusura contest: 4 ottobre // Vincitore: annunciato su Instagram @alienation_o…" at bounding box center [672, 472] width 1004 height 60
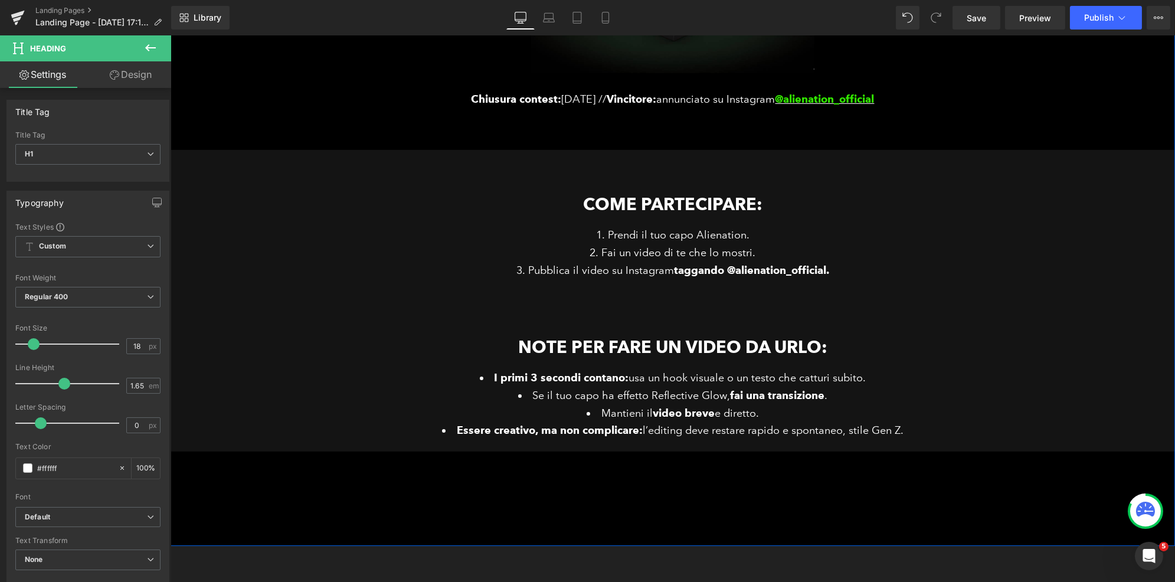
scroll to position [495, 0]
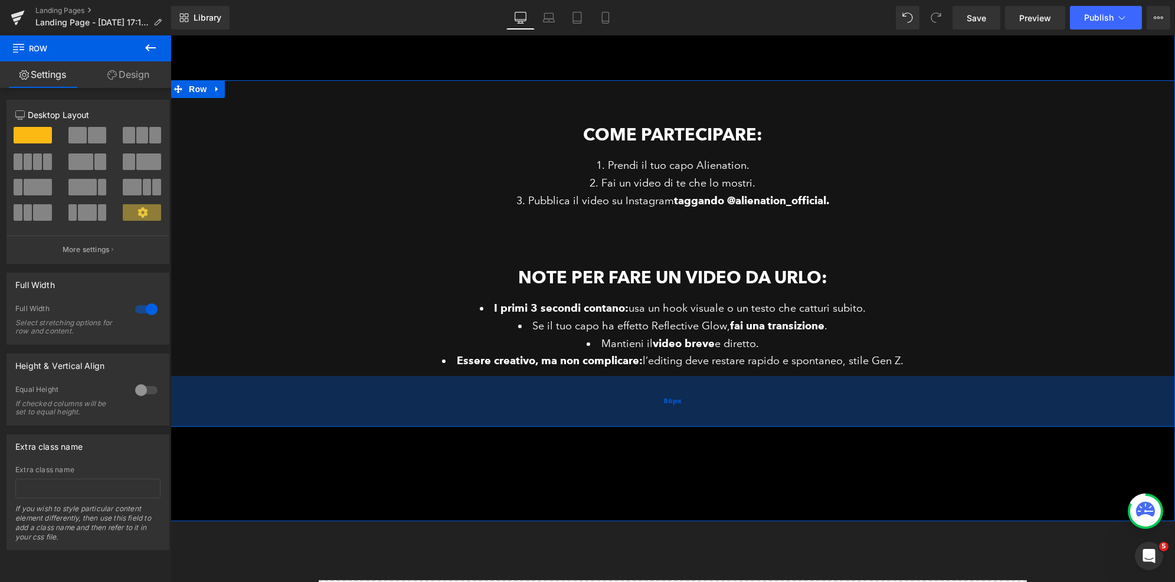
drag, startPoint x: 584, startPoint y: 378, endPoint x: 583, endPoint y: 422, distance: 44.3
click at [583, 422] on div "86px" at bounding box center [672, 401] width 1004 height 51
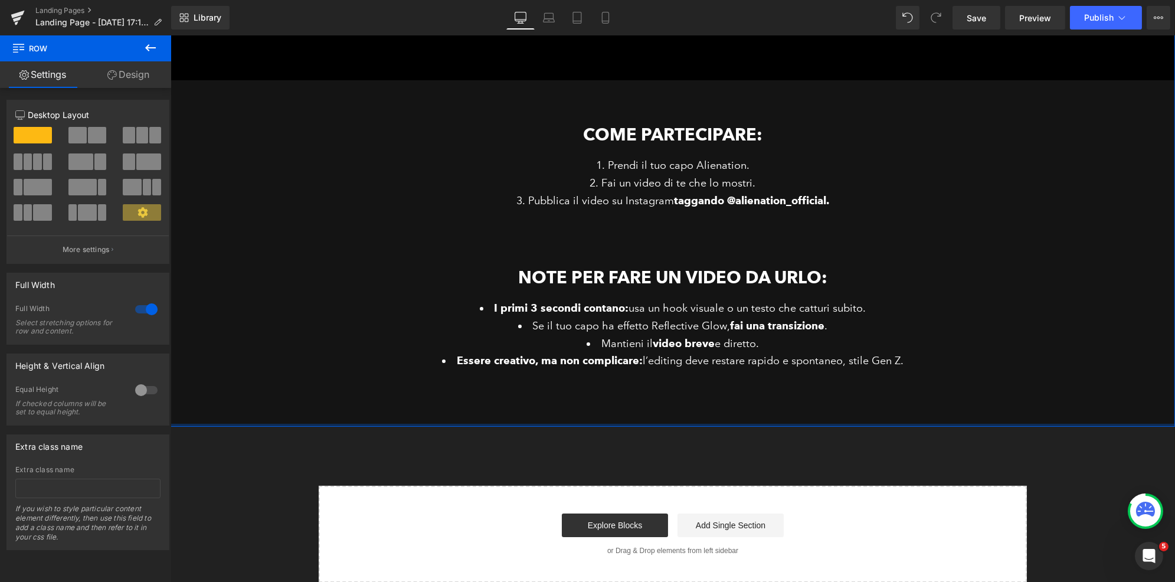
drag, startPoint x: 696, startPoint y: 517, endPoint x: 689, endPoint y: 420, distance: 97.6
click at [689, 420] on div "ALIEN CONTEST Heading Il video più figo con il capo Alienation vince 100€ Headi…" at bounding box center [672, 3] width 1004 height 848
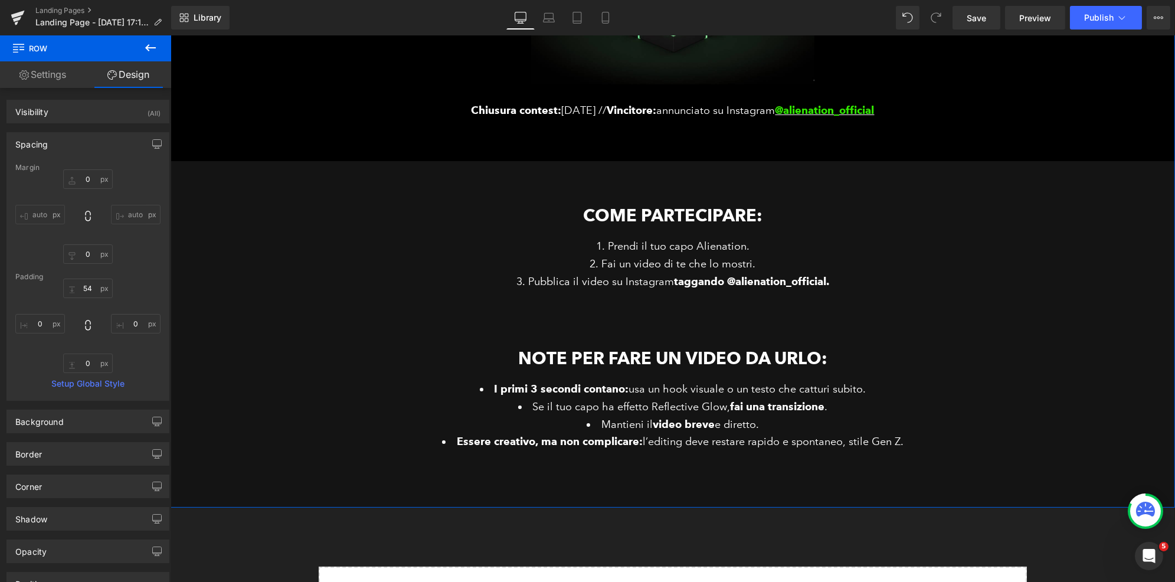
scroll to position [410, 0]
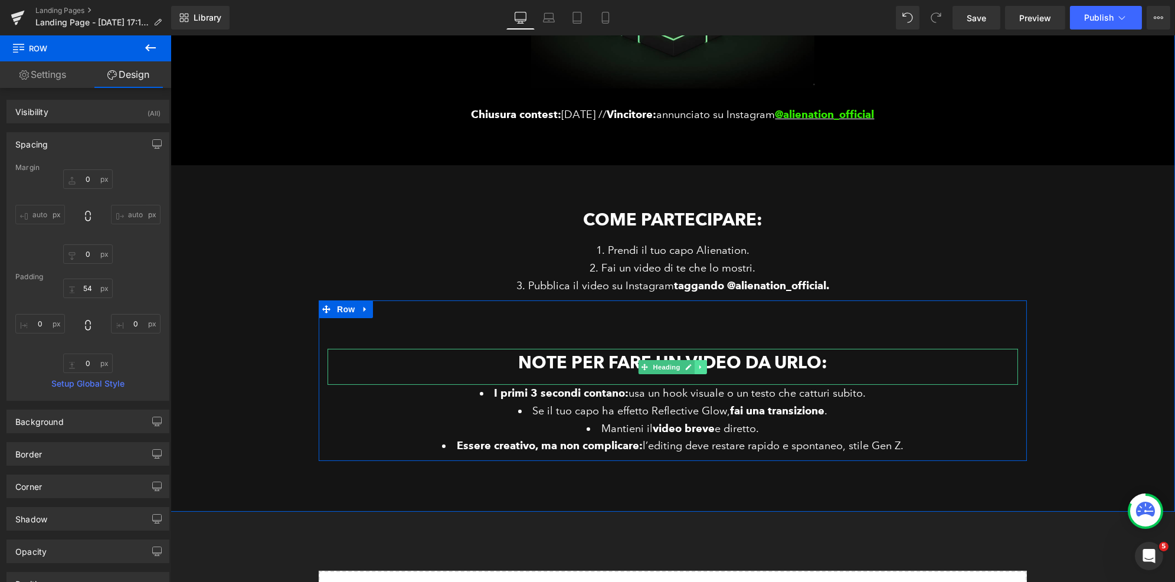
click at [699, 366] on icon at bounding box center [700, 367] width 2 height 4
click at [692, 369] on icon at bounding box center [694, 366] width 6 height 6
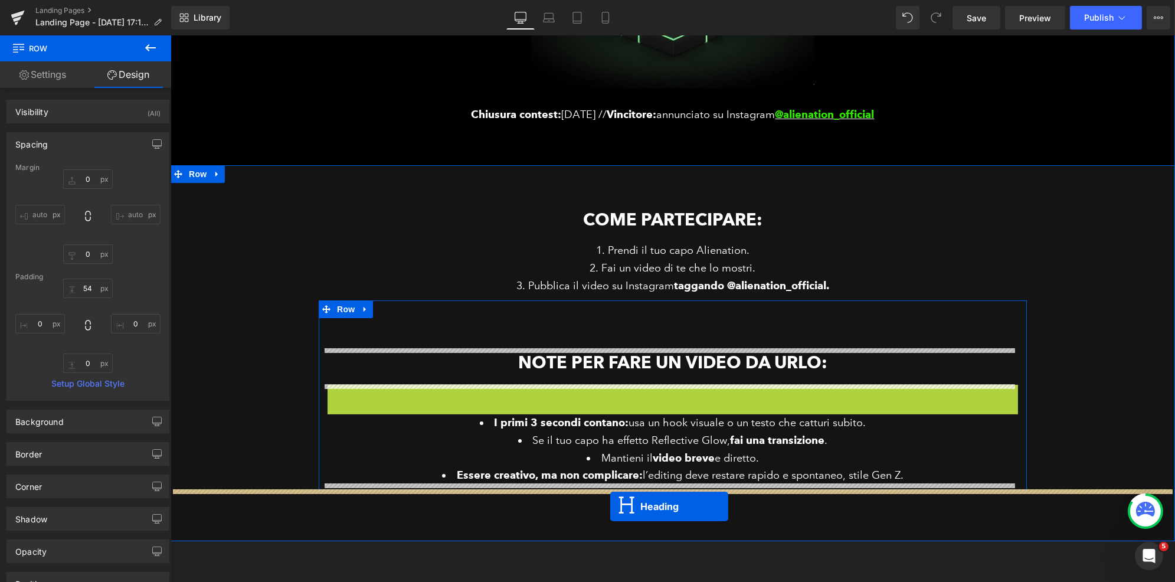
drag, startPoint x: 638, startPoint y: 401, endPoint x: 610, endPoint y: 506, distance: 108.8
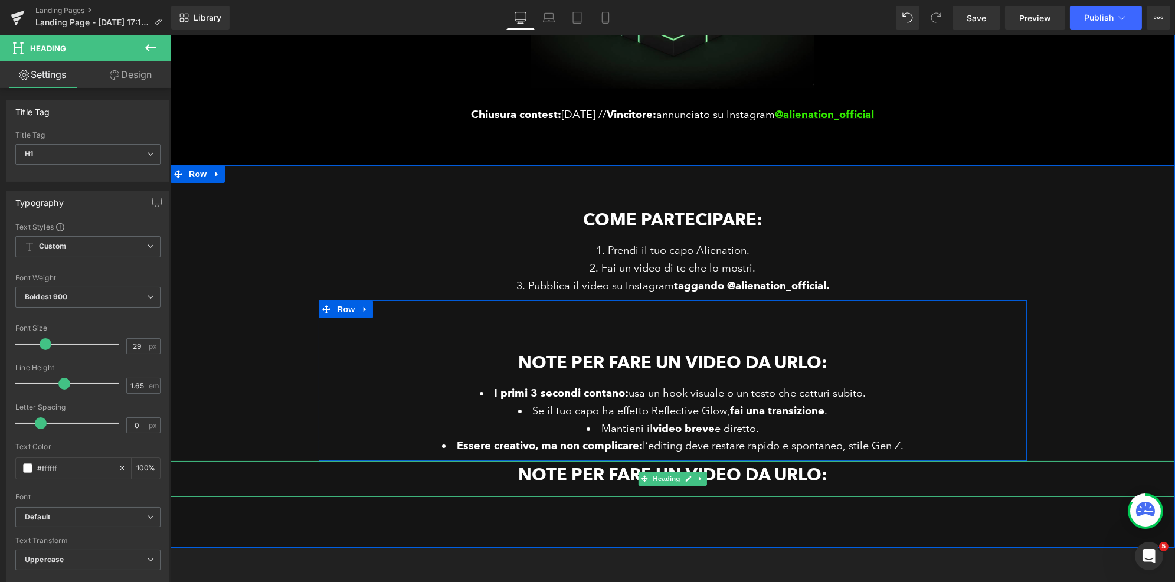
click at [589, 477] on h1 "Note per fare un video da urlo:" at bounding box center [672, 475] width 1004 height 28
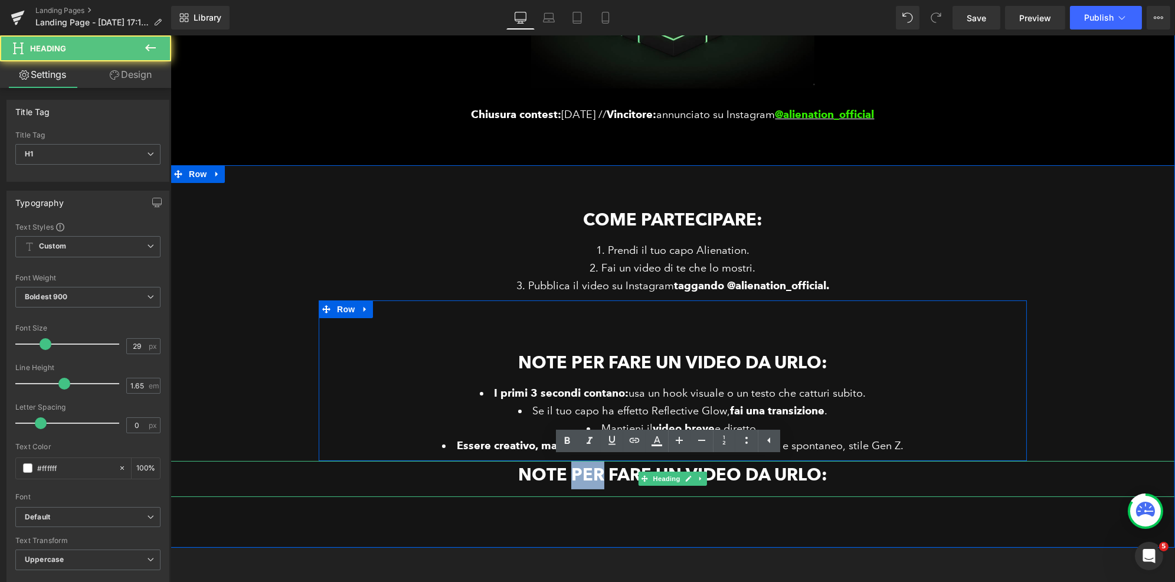
click at [589, 477] on h1 "Note per fare un video da urlo:" at bounding box center [672, 475] width 1004 height 28
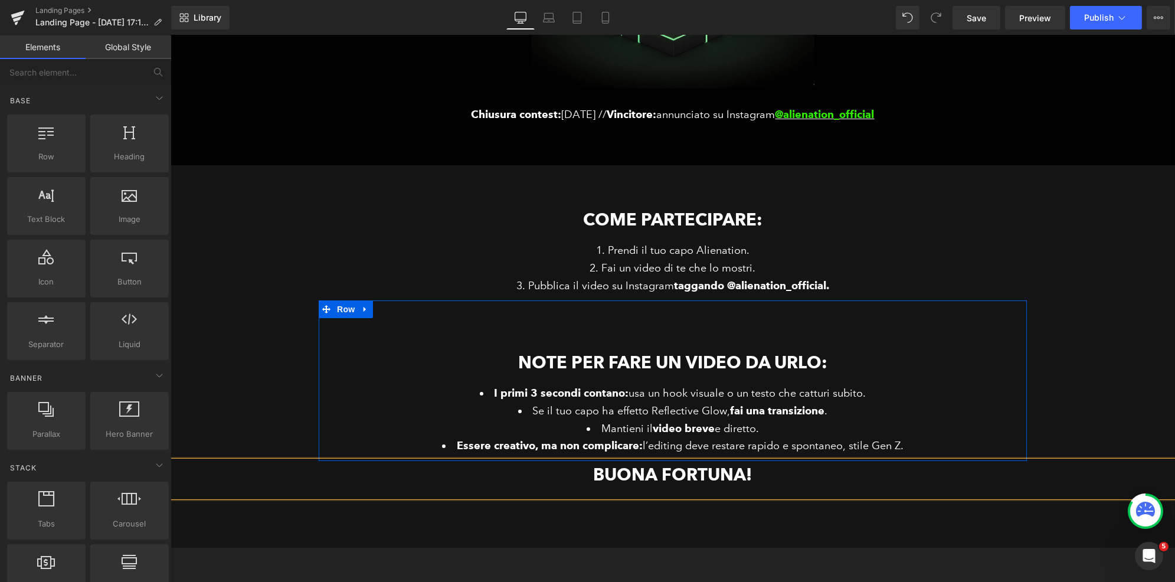
click at [597, 558] on div "ALIEN CONTEST Heading Il video più figo con il capo Alienation vince 100€ Headi…" at bounding box center [672, 184] width 1004 height 1040
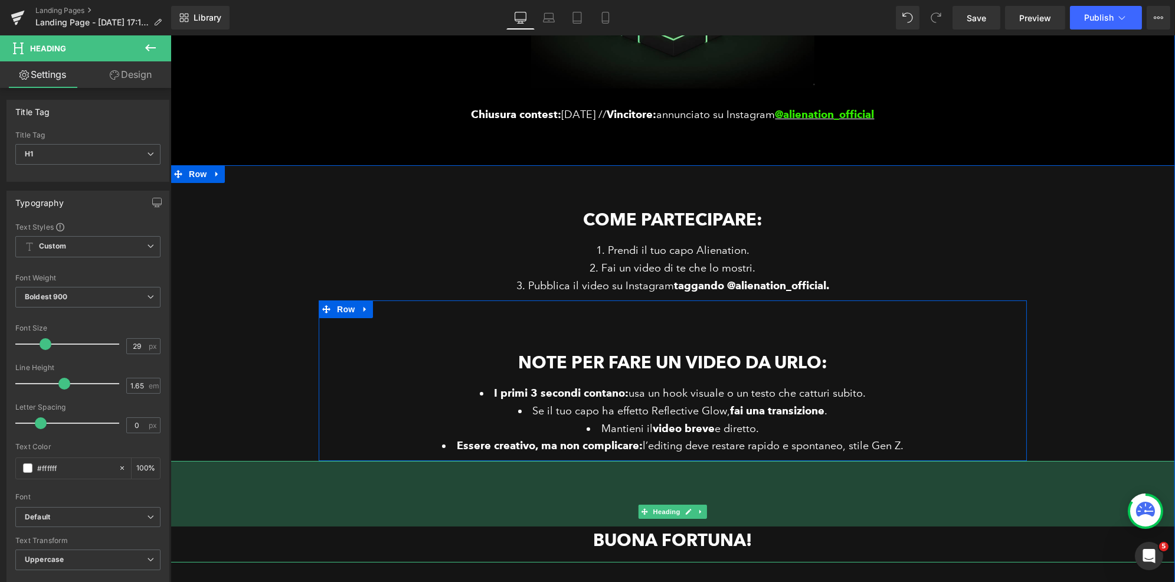
drag, startPoint x: 650, startPoint y: 461, endPoint x: 645, endPoint y: 526, distance: 65.7
click at [645, 526] on div "buona fortuna! Heading 111px" at bounding box center [672, 511] width 1004 height 101
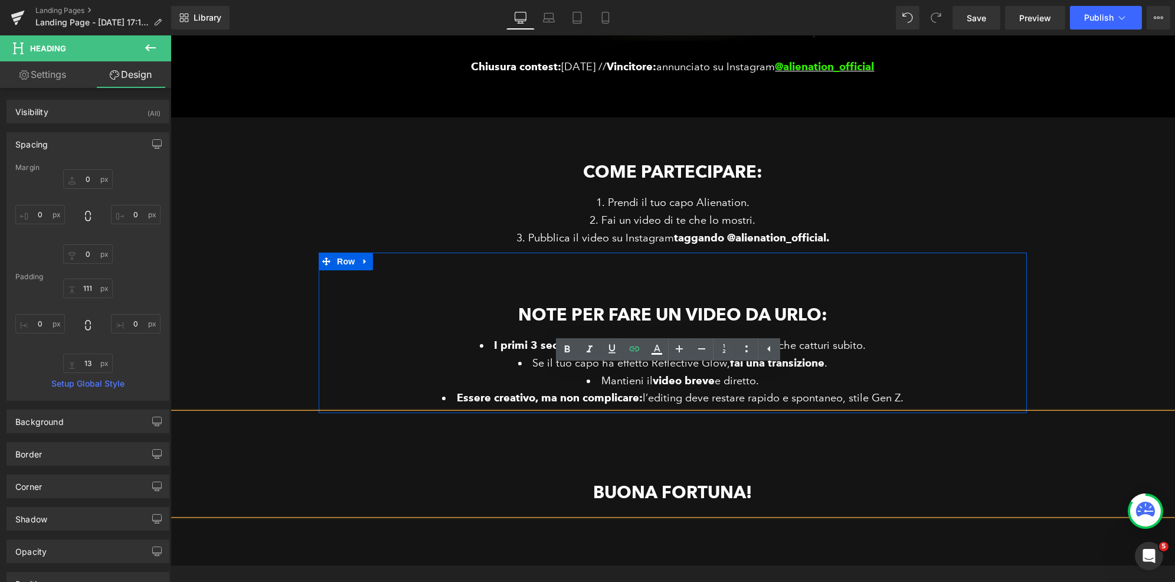
scroll to position [502, 0]
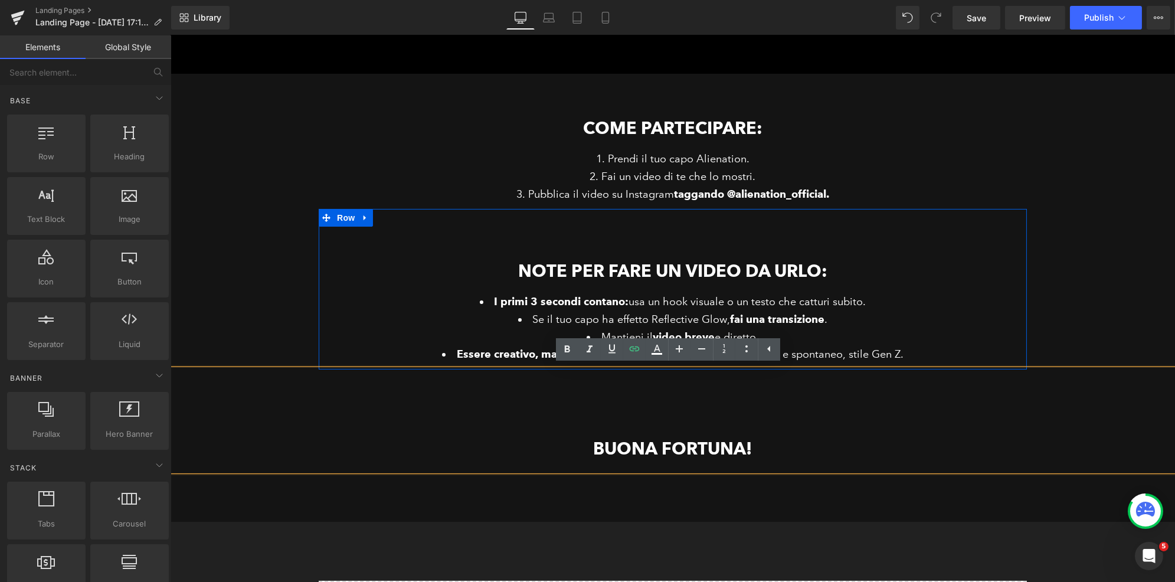
click at [670, 552] on div "ALIEN CONTEST Heading Il video più figo con il capo Alienation vince 100€ Headi…" at bounding box center [672, 124] width 1004 height 1105
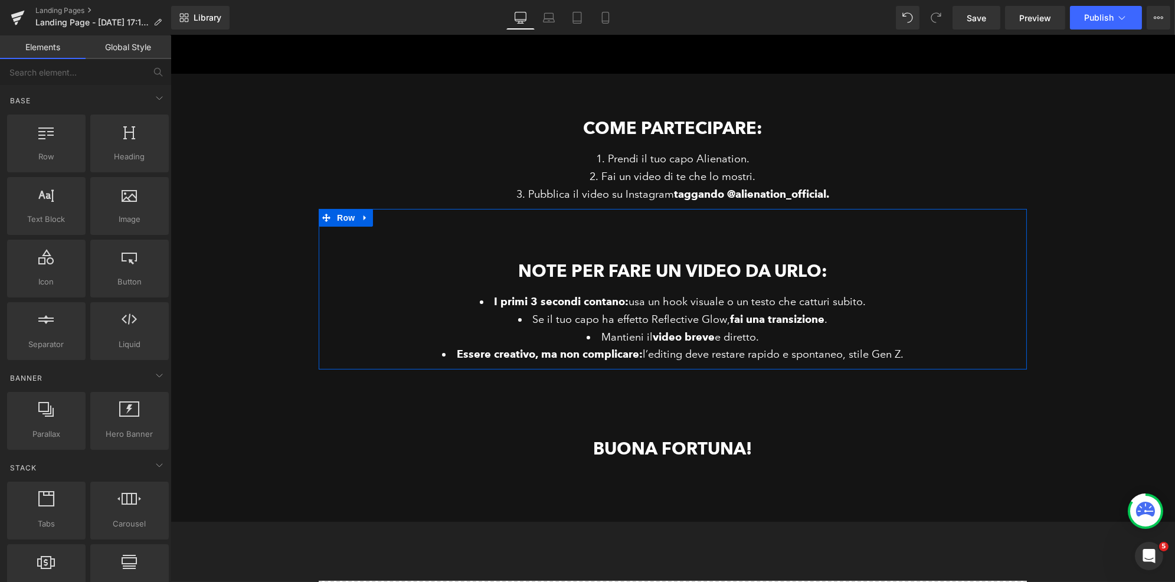
click at [799, 541] on div "ALIEN CONTEST Heading Il video più figo con il capo Alienation vince 100€ Headi…" at bounding box center [672, 124] width 1004 height 1105
click at [572, 528] on div "ALIEN CONTEST Heading Il video più figo con il capo Alienation vince 100€ Headi…" at bounding box center [672, 124] width 1004 height 1105
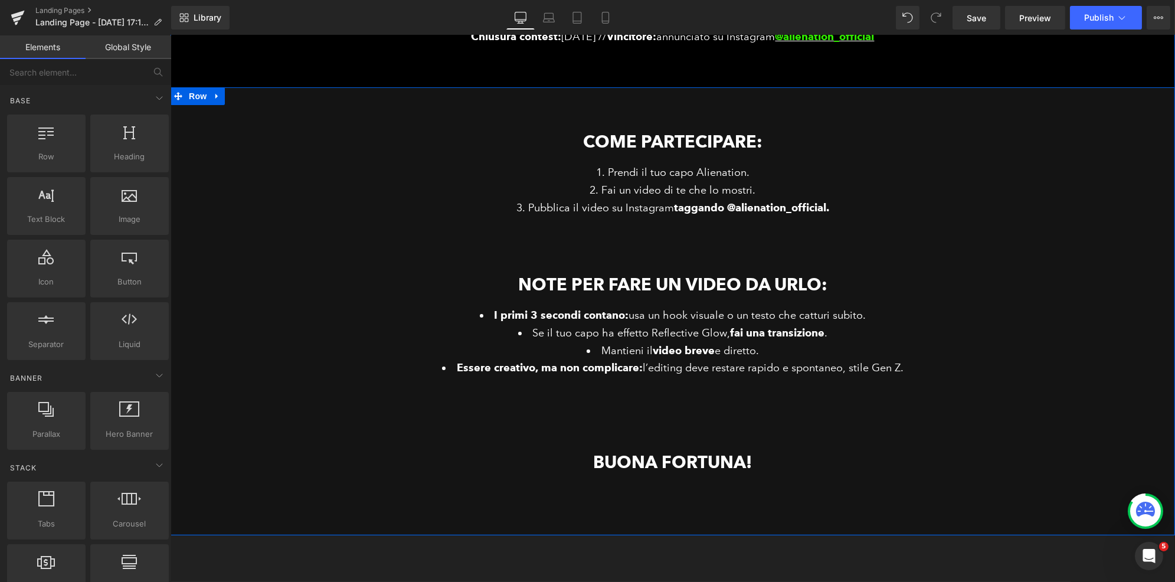
scroll to position [486, 0]
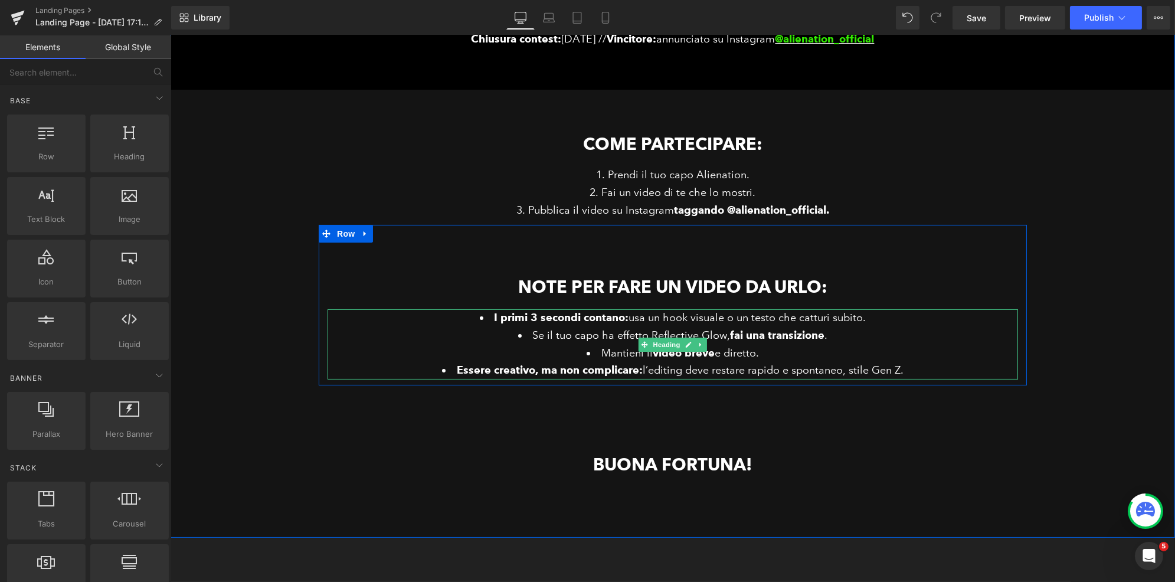
click at [795, 374] on li "Essere creativo, ma non complicare: l’editing deve restare rapido e spontaneo, …" at bounding box center [672, 371] width 690 height 18
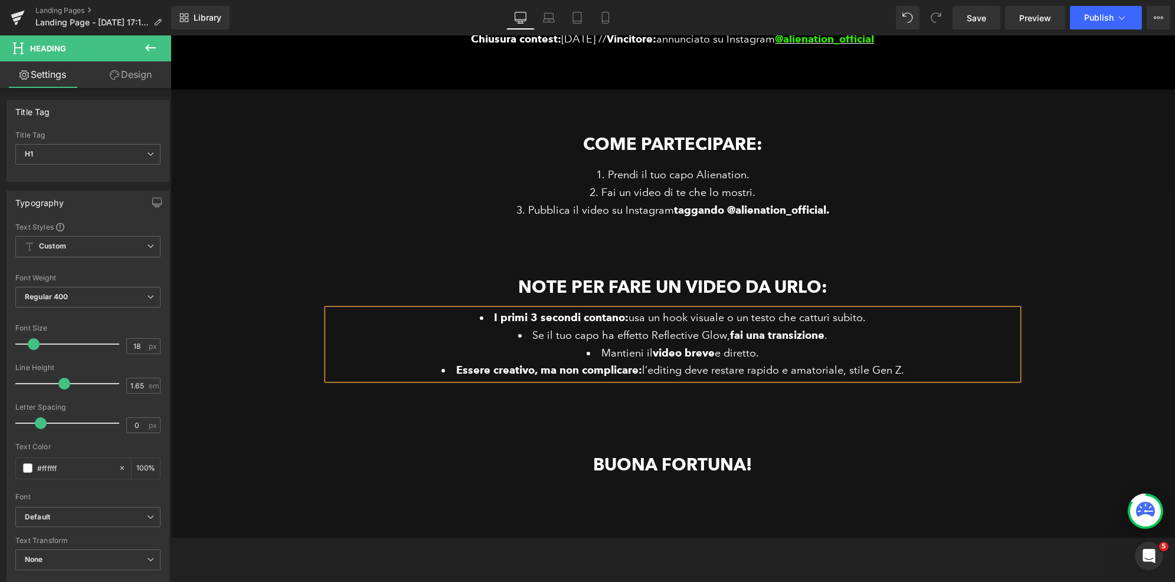
click at [762, 534] on div "Come partecipare: Heading Prendi il tuo capo Alienation. Fai un video di te che…" at bounding box center [672, 313] width 1004 height 447
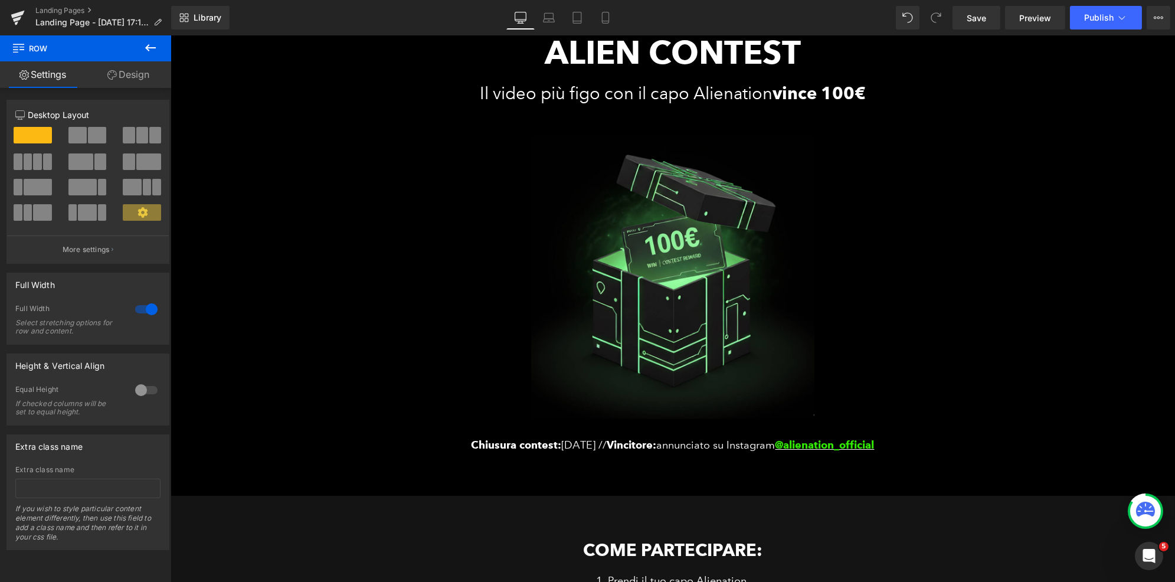
scroll to position [49, 0]
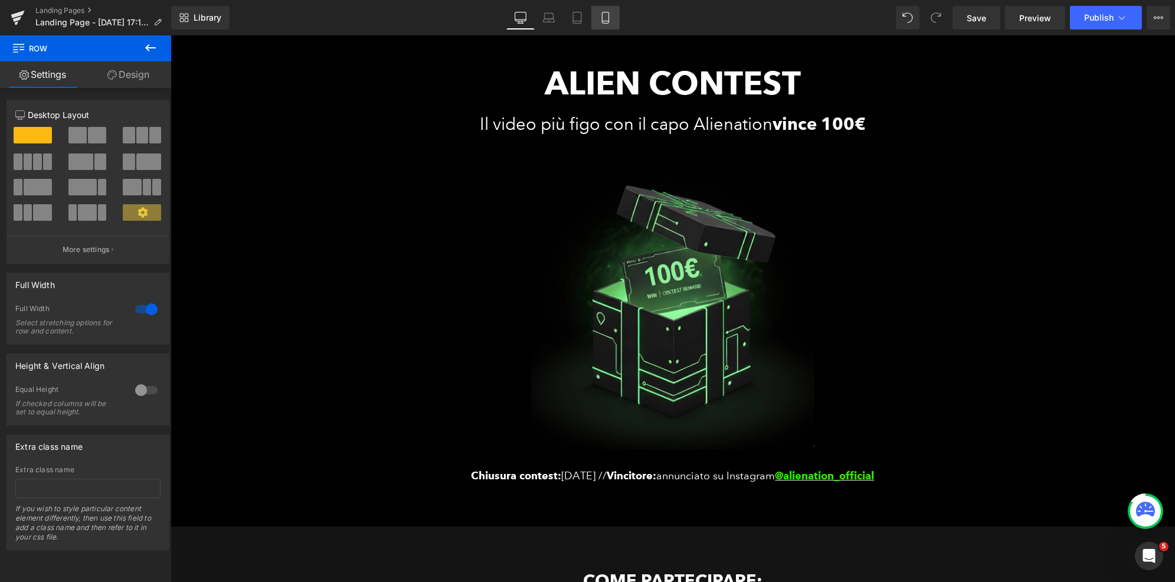
click at [605, 19] on icon at bounding box center [606, 18] width 12 height 12
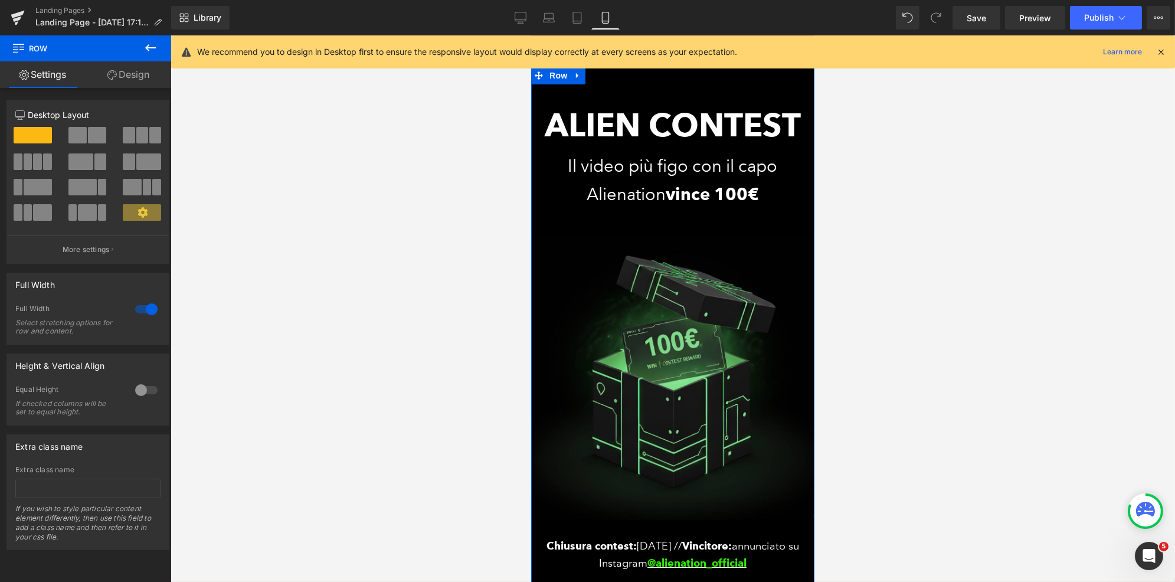
scroll to position [0, 0]
click at [661, 126] on span "Heading" at bounding box center [666, 126] width 32 height 14
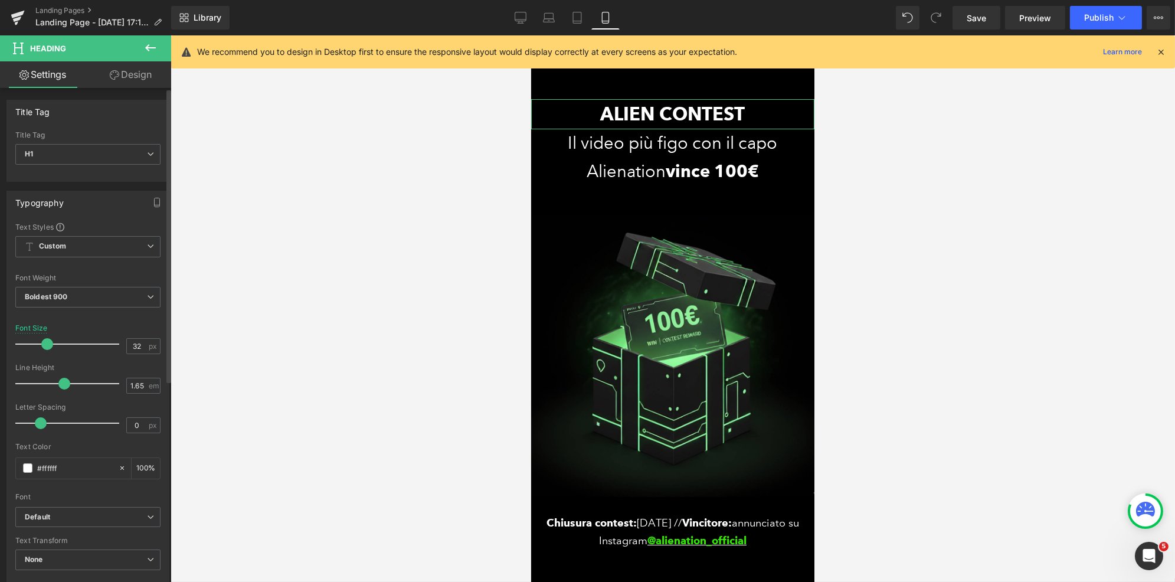
type input "33"
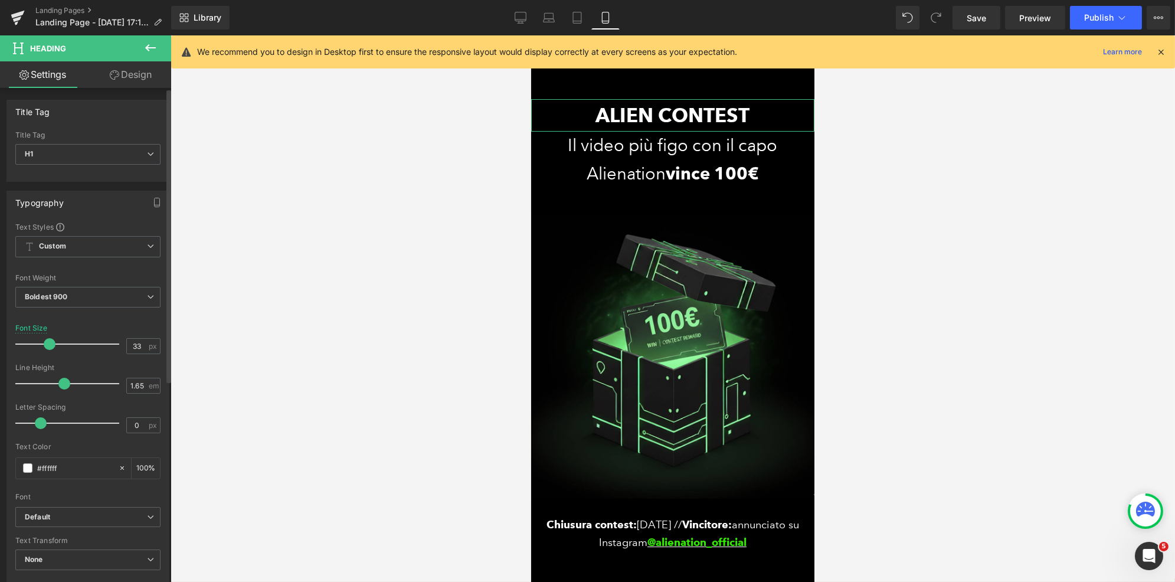
drag, startPoint x: 68, startPoint y: 341, endPoint x: 47, endPoint y: 349, distance: 23.1
click at [47, 349] on div at bounding box center [70, 344] width 98 height 24
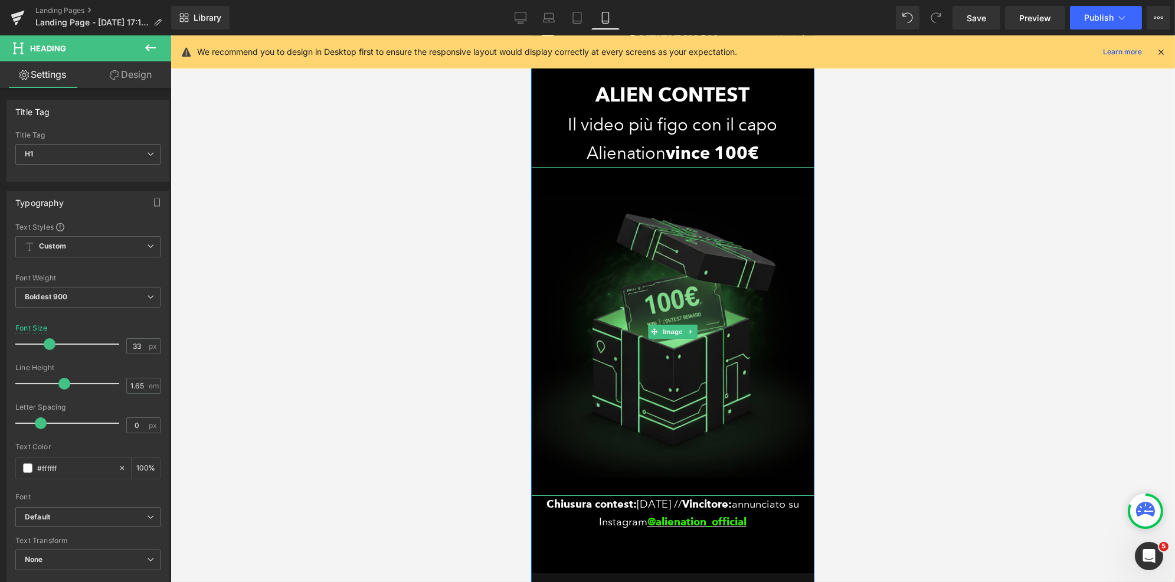
scroll to position [120, 0]
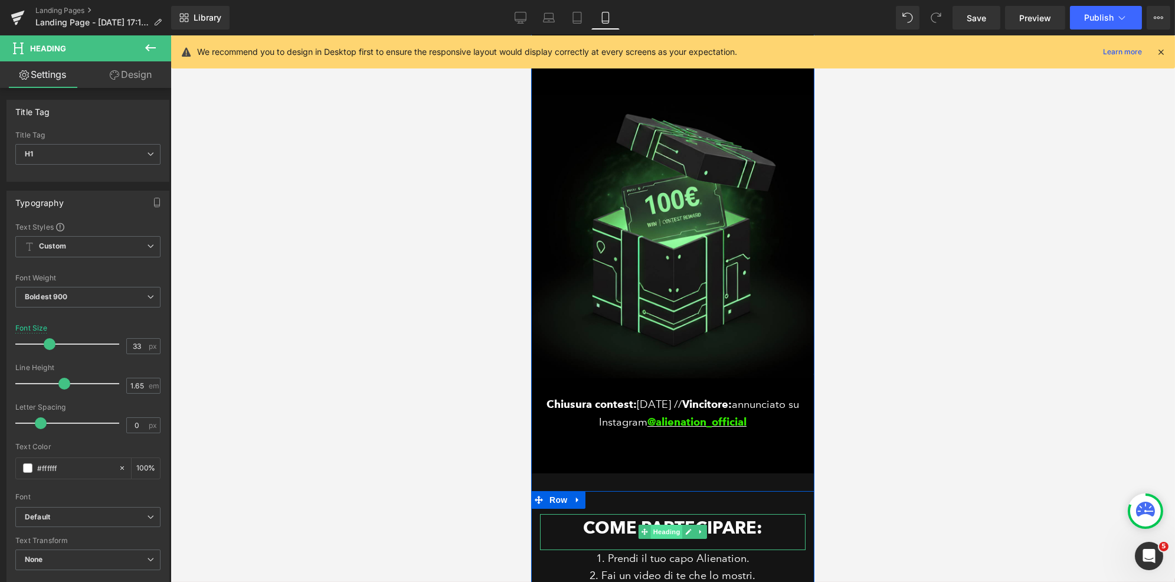
click at [669, 529] on span "Heading" at bounding box center [666, 532] width 32 height 14
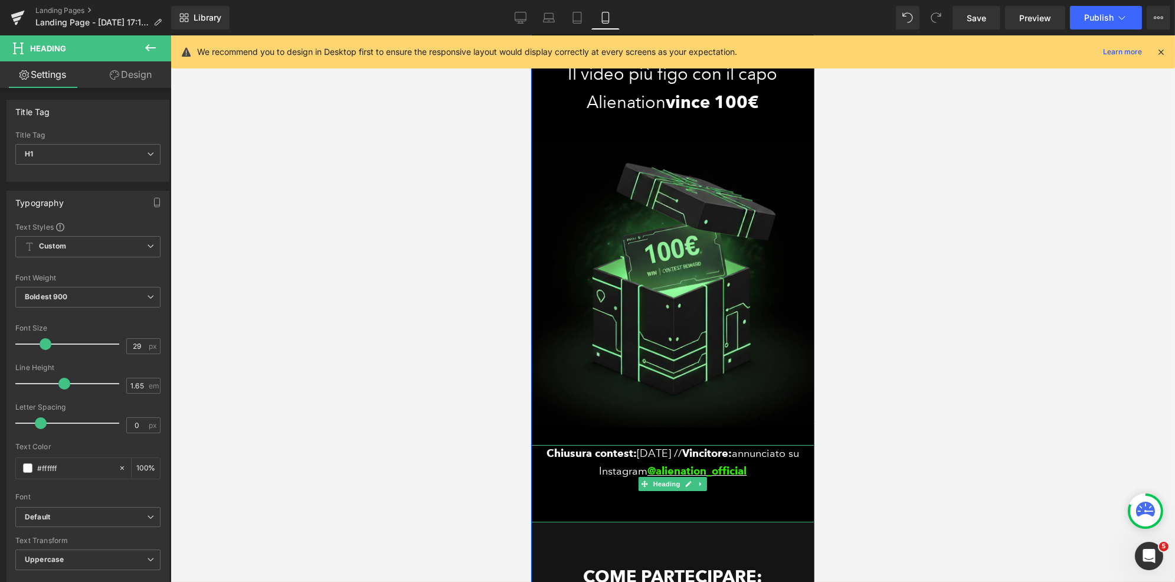
scroll to position [0, 0]
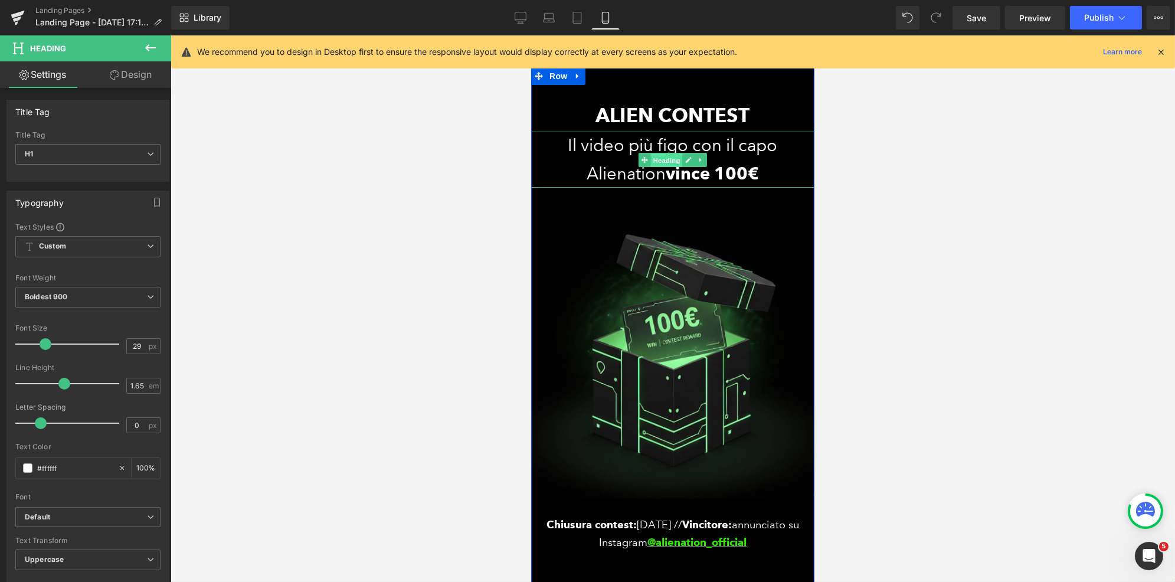
click at [660, 157] on span "Heading" at bounding box center [666, 160] width 32 height 14
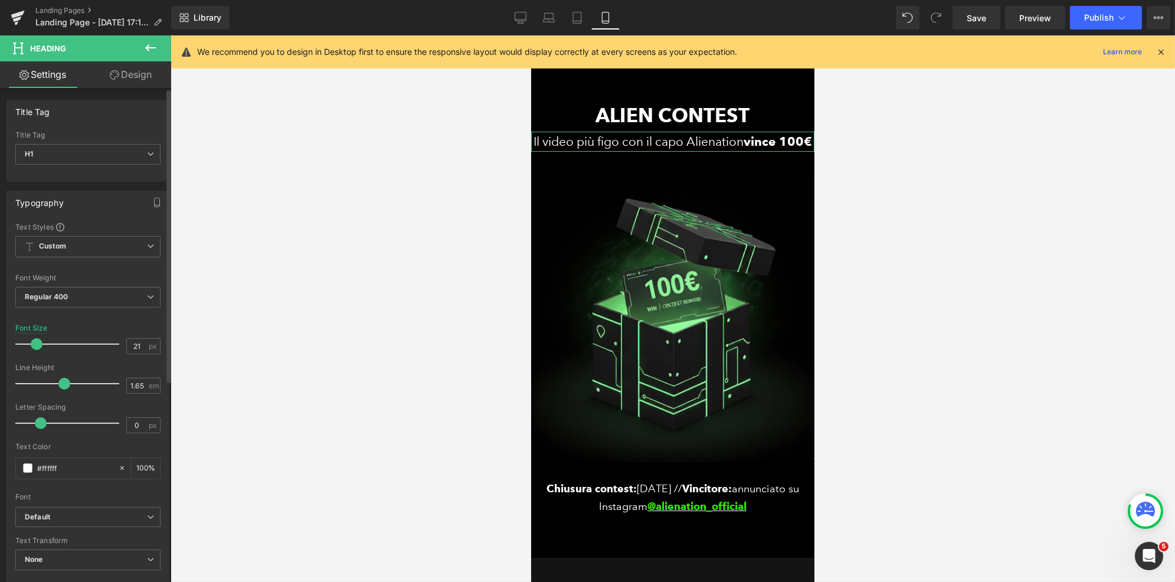
type input "20"
drag, startPoint x: 41, startPoint y: 340, endPoint x: 32, endPoint y: 345, distance: 10.3
click at [32, 345] on span at bounding box center [36, 344] width 12 height 12
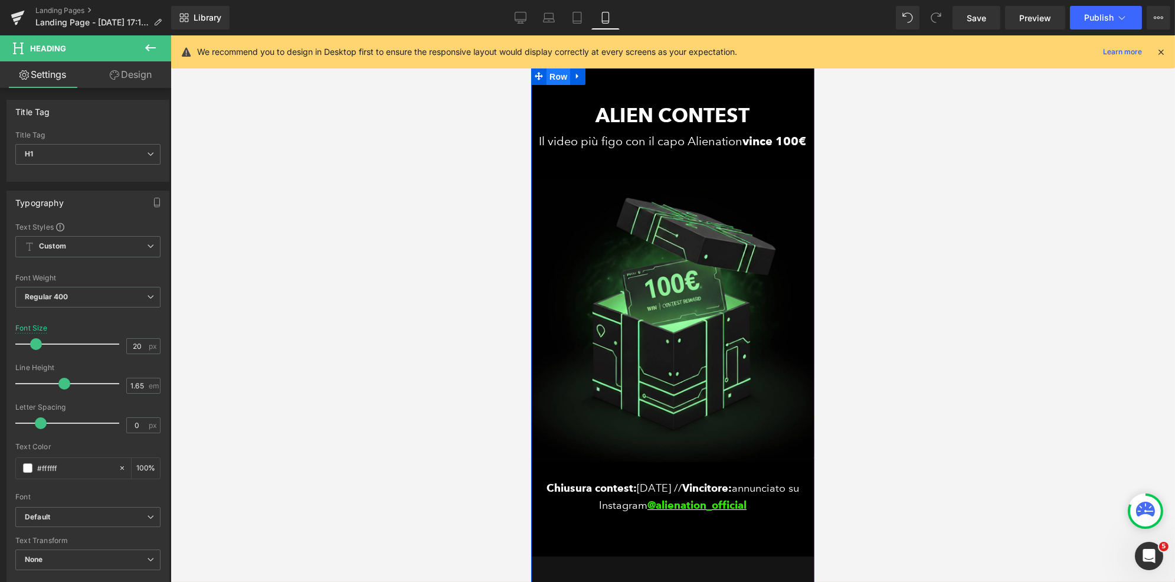
click at [552, 79] on span "Row" at bounding box center [558, 77] width 24 height 18
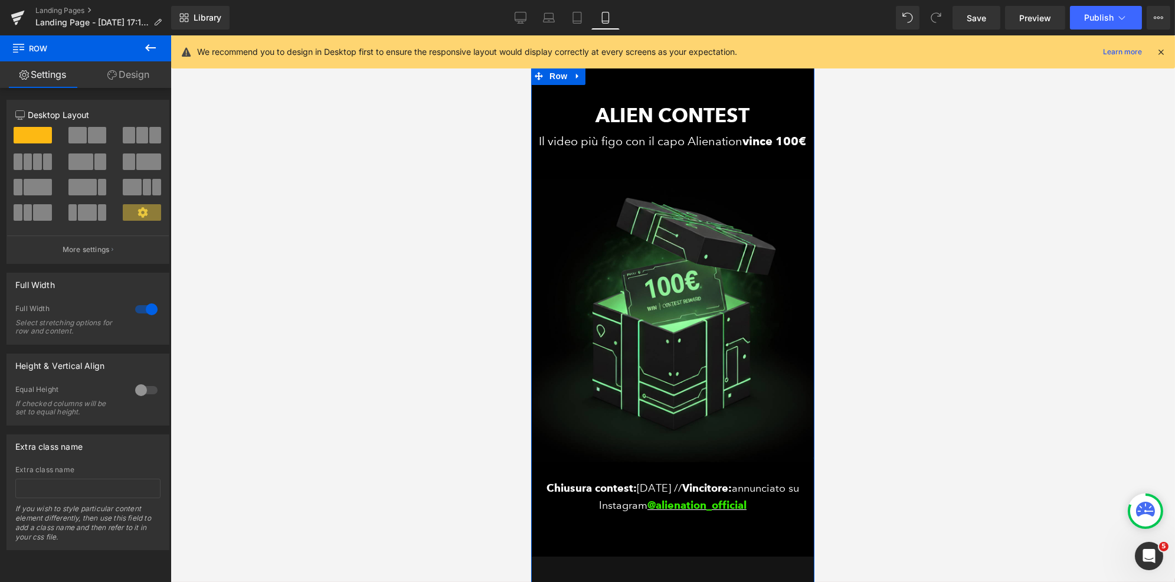
click at [136, 84] on link "Design" at bounding box center [129, 74] width 86 height 27
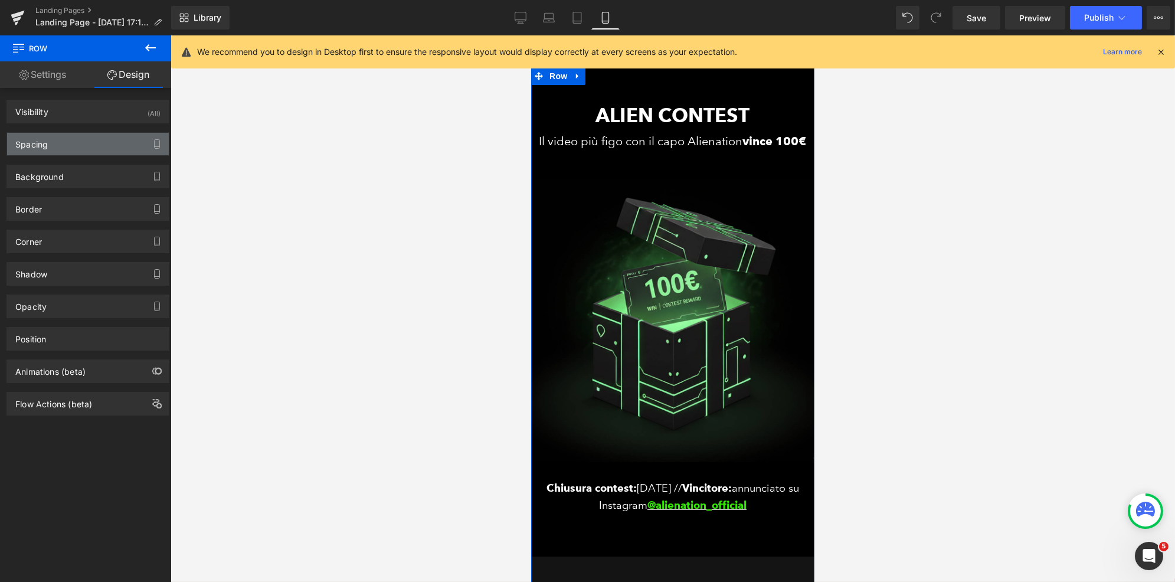
click at [53, 145] on div "Spacing" at bounding box center [88, 144] width 162 height 22
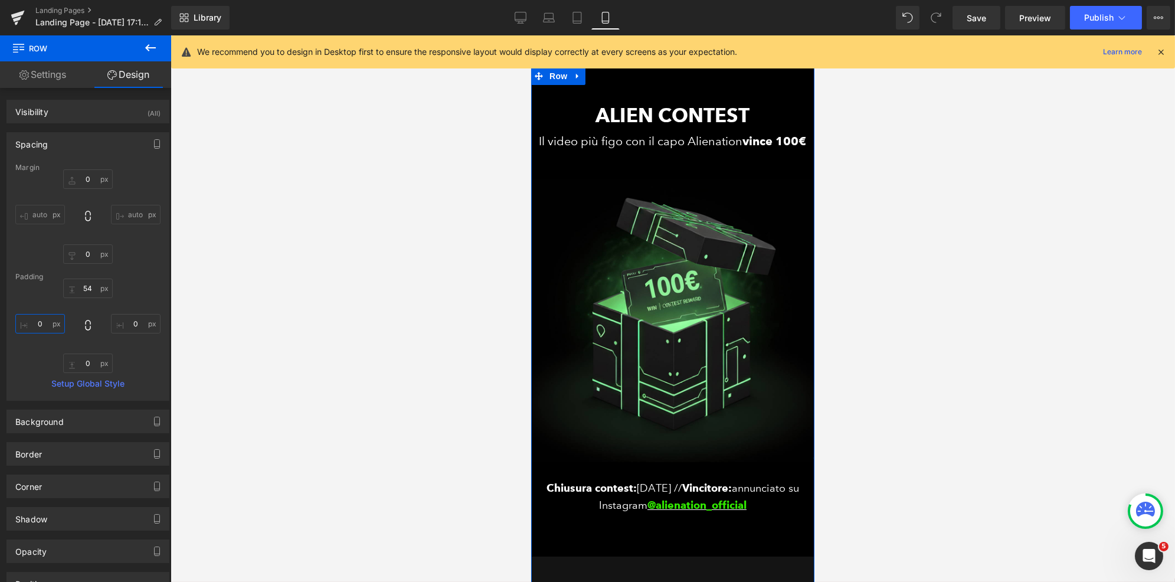
drag, startPoint x: 40, startPoint y: 326, endPoint x: 47, endPoint y: 325, distance: 7.8
click at [40, 326] on input "0" at bounding box center [40, 323] width 50 height 19
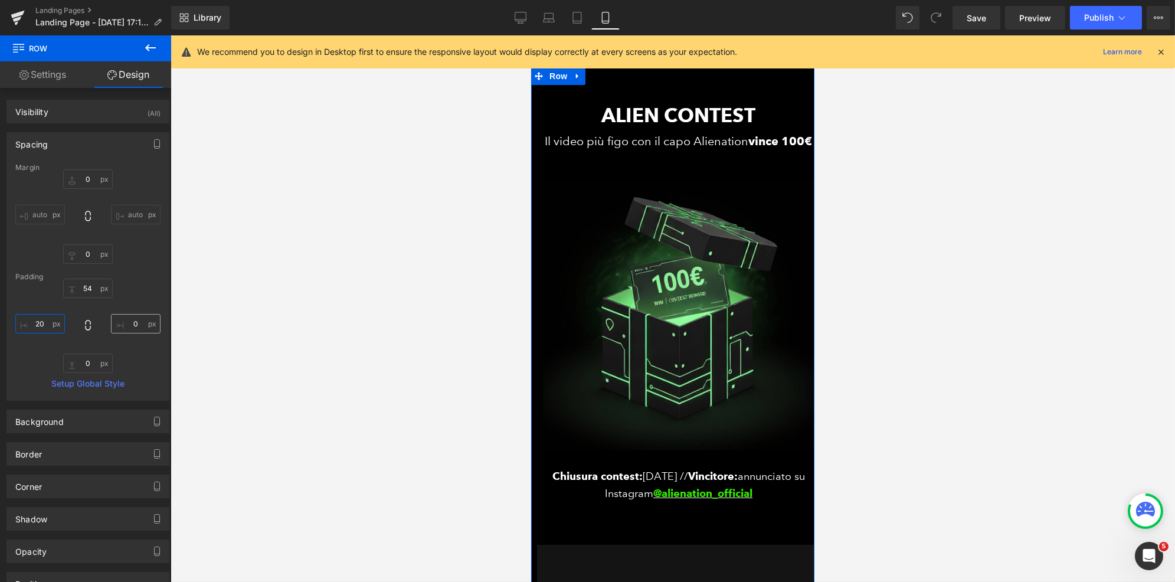
type input "20"
click at [129, 320] on input "0" at bounding box center [136, 323] width 50 height 19
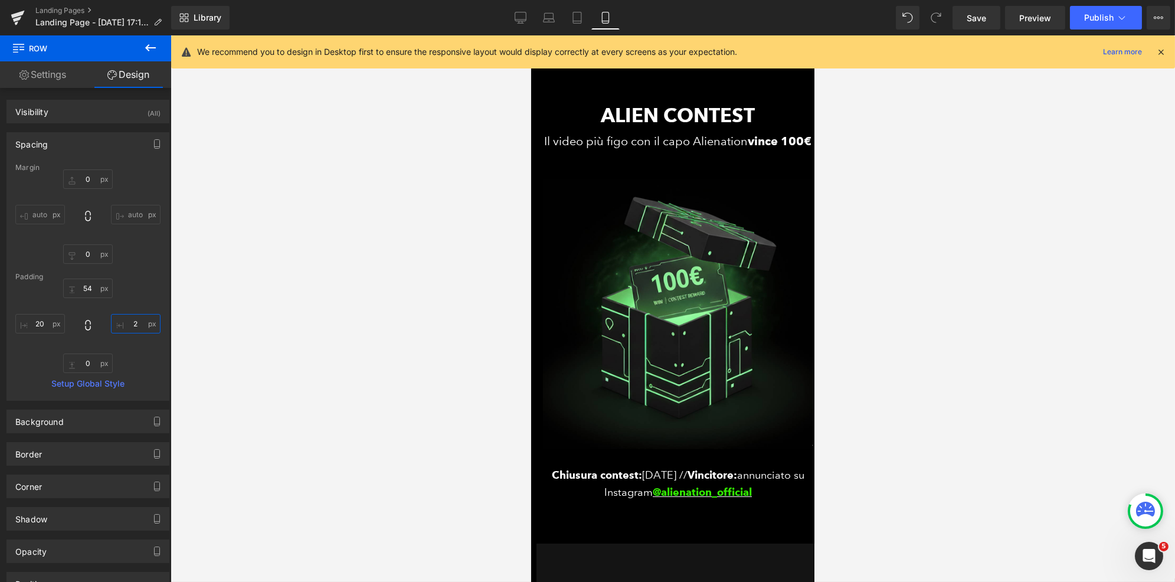
type input "20"
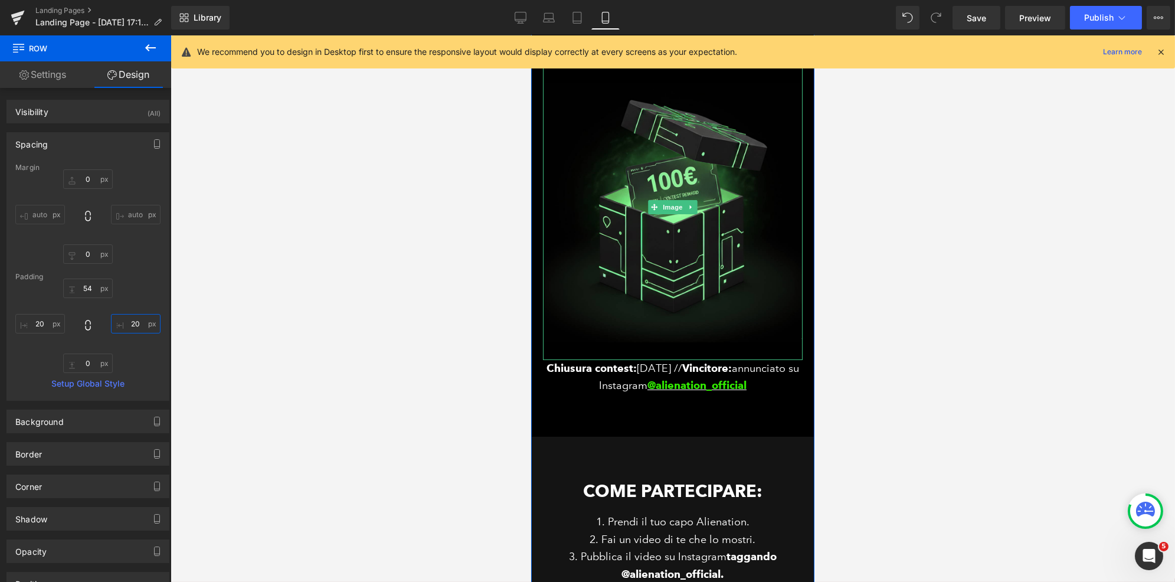
scroll to position [277, 0]
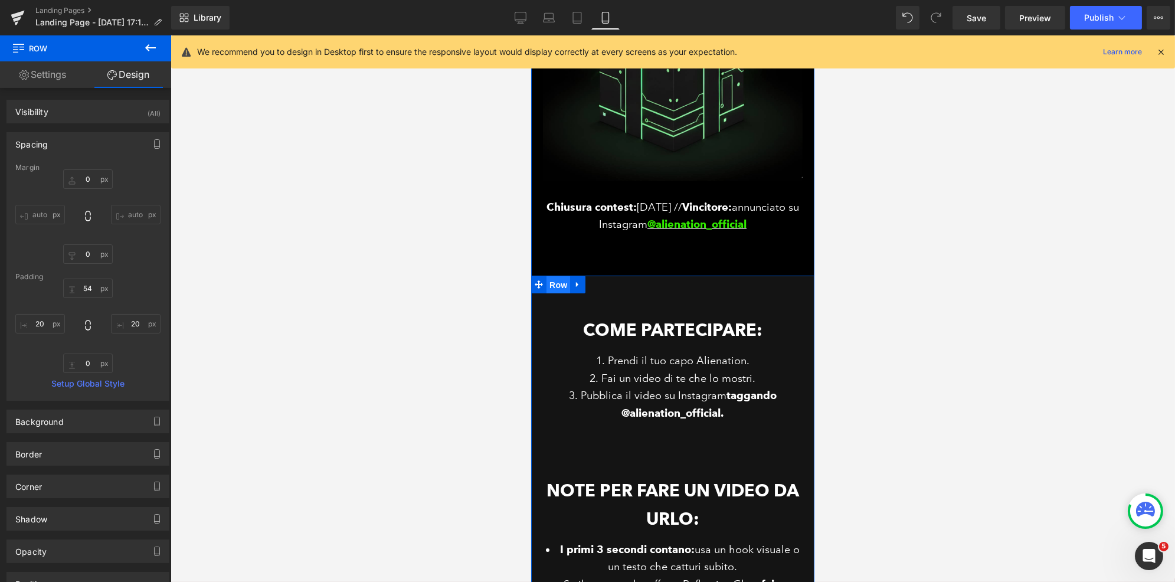
click at [554, 286] on span "Row" at bounding box center [558, 285] width 24 height 18
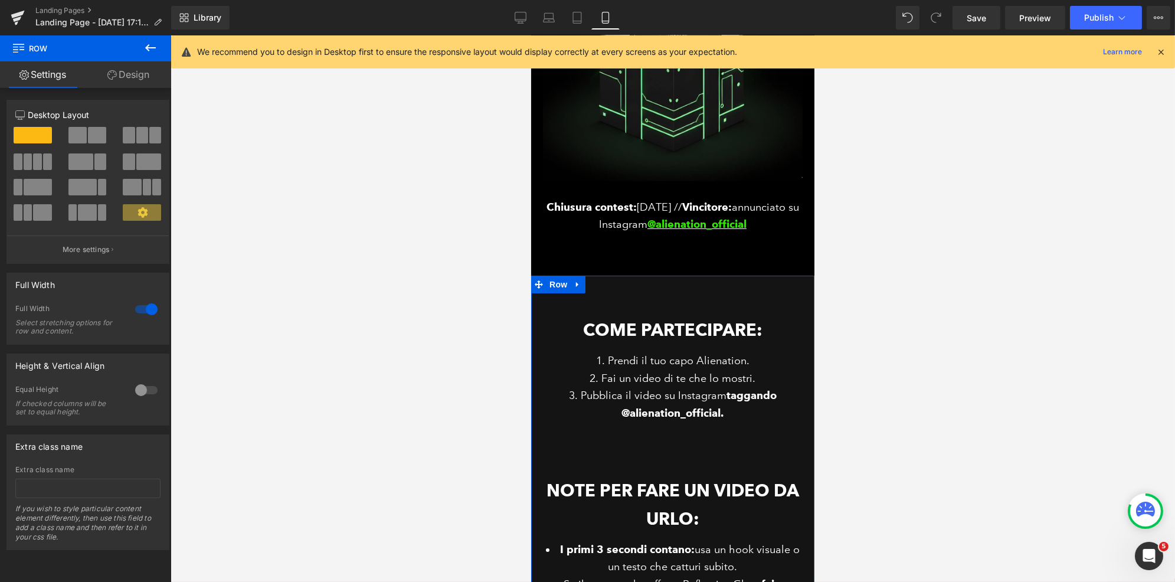
click at [127, 72] on link "Design" at bounding box center [129, 74] width 86 height 27
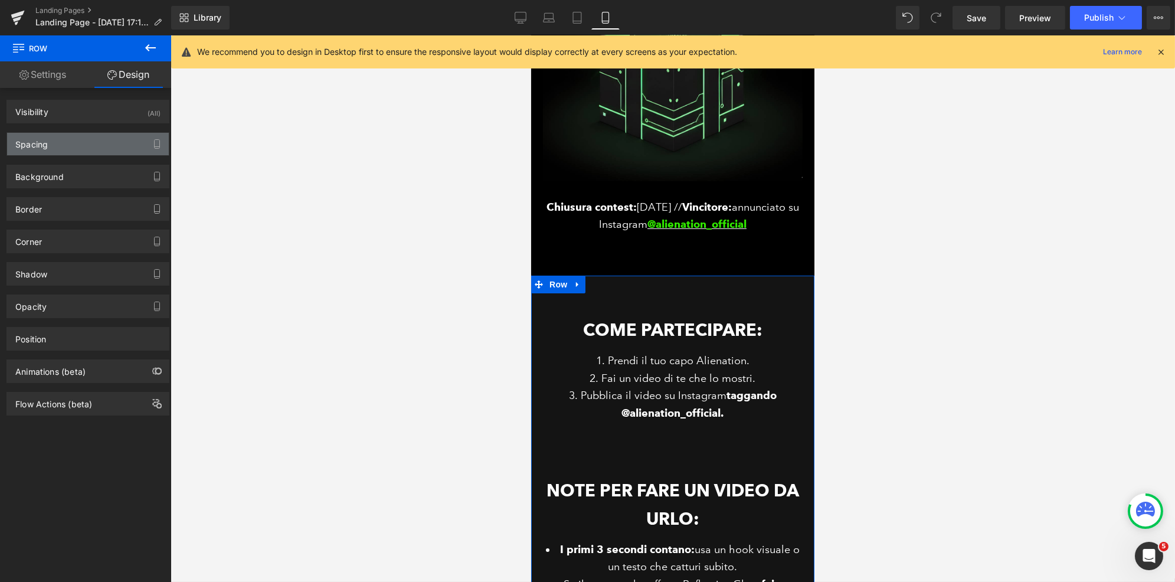
type input "0"
type input "30"
type input "0"
type input "86"
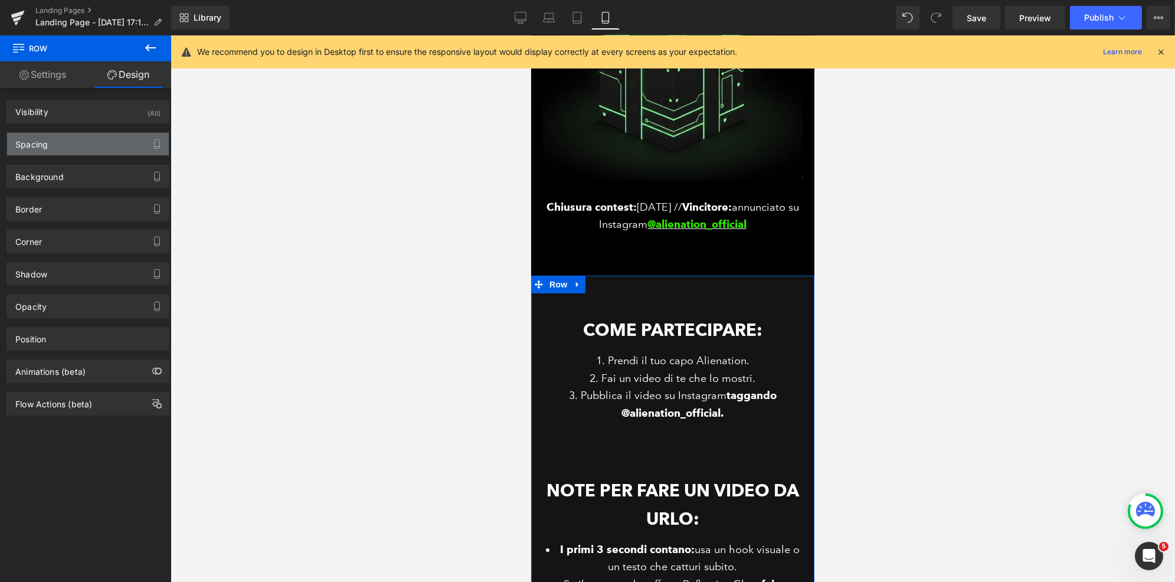
click at [53, 148] on div "Spacing" at bounding box center [88, 144] width 162 height 22
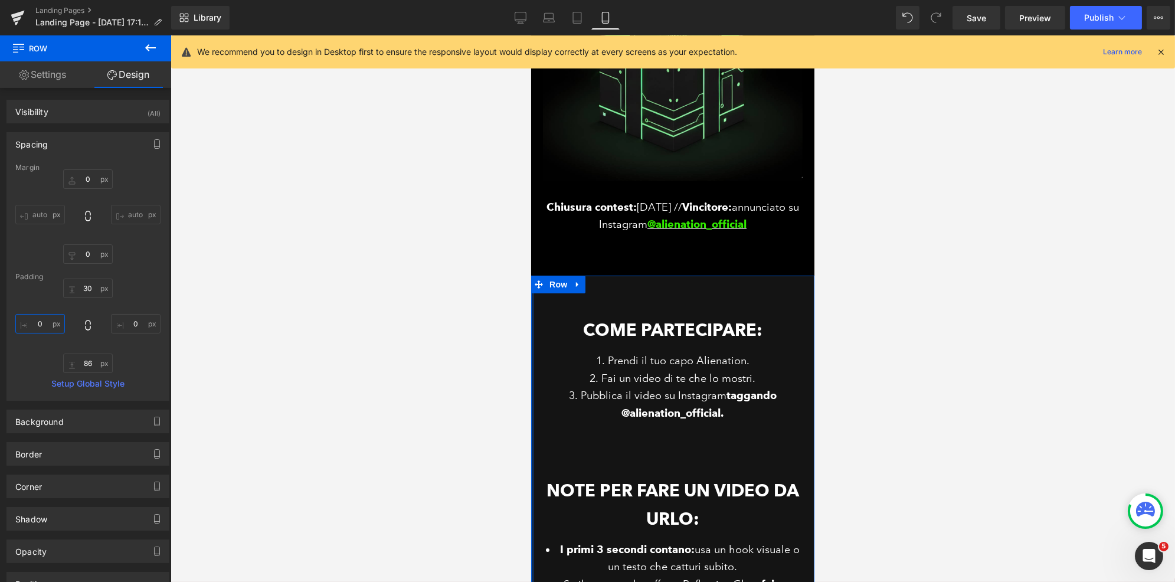
click at [38, 323] on input "0" at bounding box center [40, 323] width 50 height 19
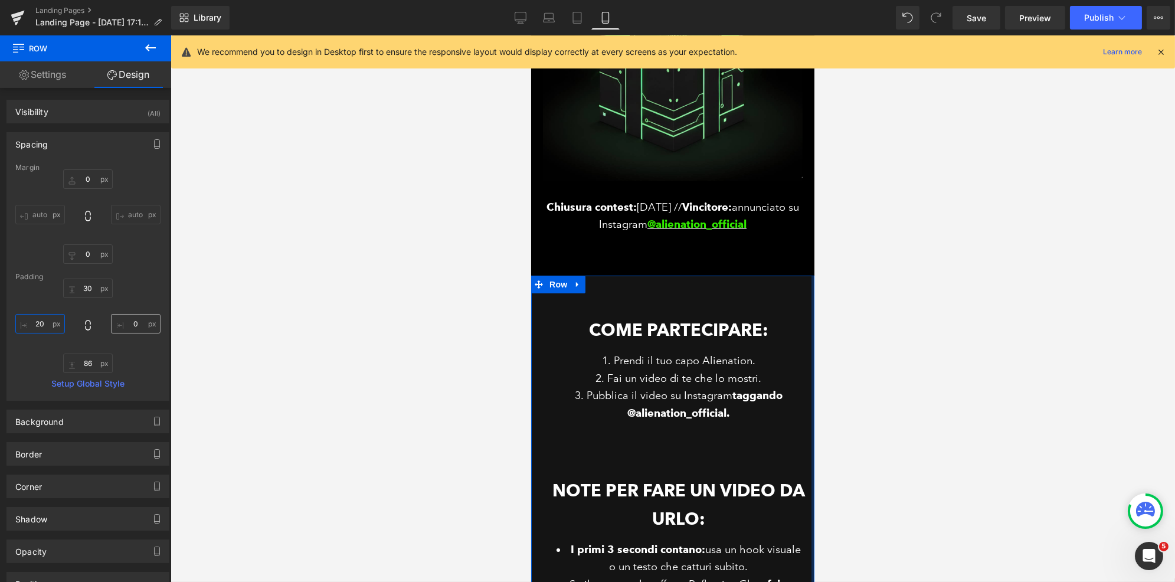
type input "20"
click at [133, 327] on input "0" at bounding box center [136, 323] width 50 height 19
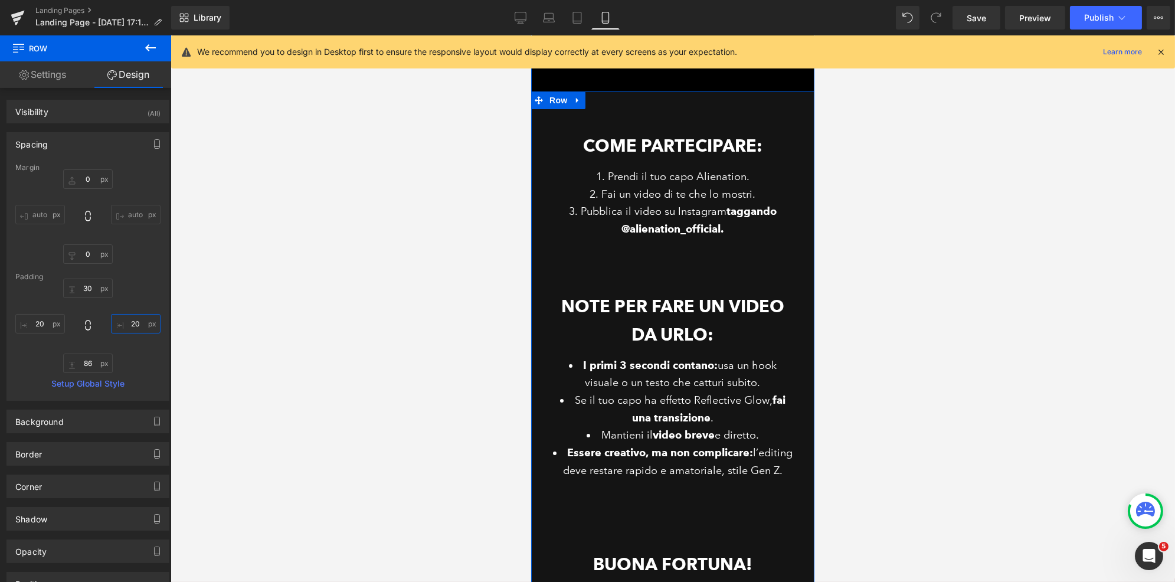
scroll to position [389, 0]
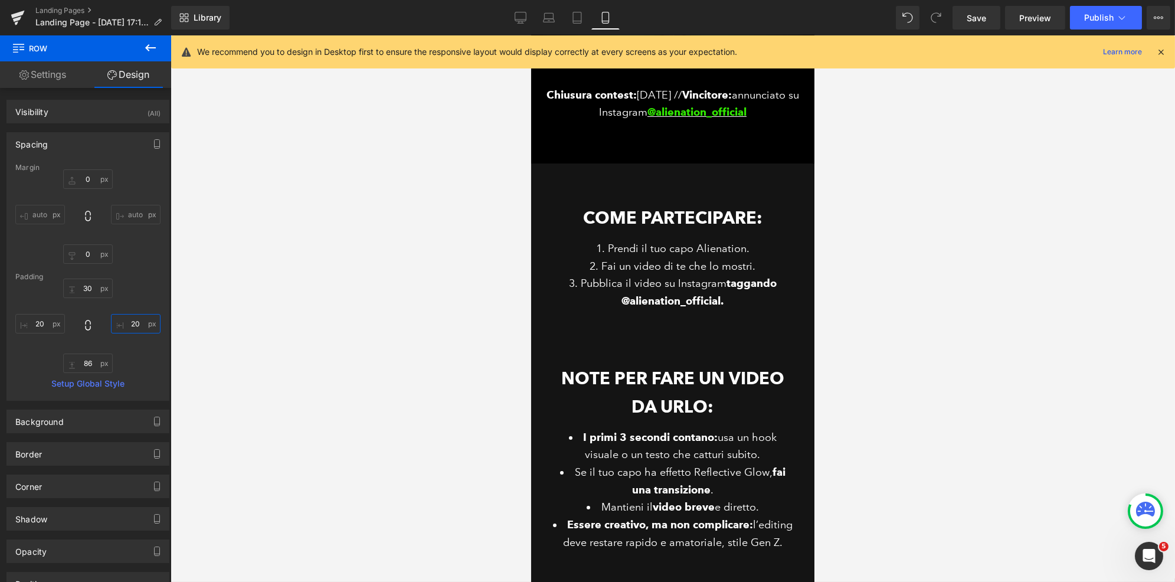
type input "20"
click at [152, 42] on icon at bounding box center [150, 48] width 14 height 14
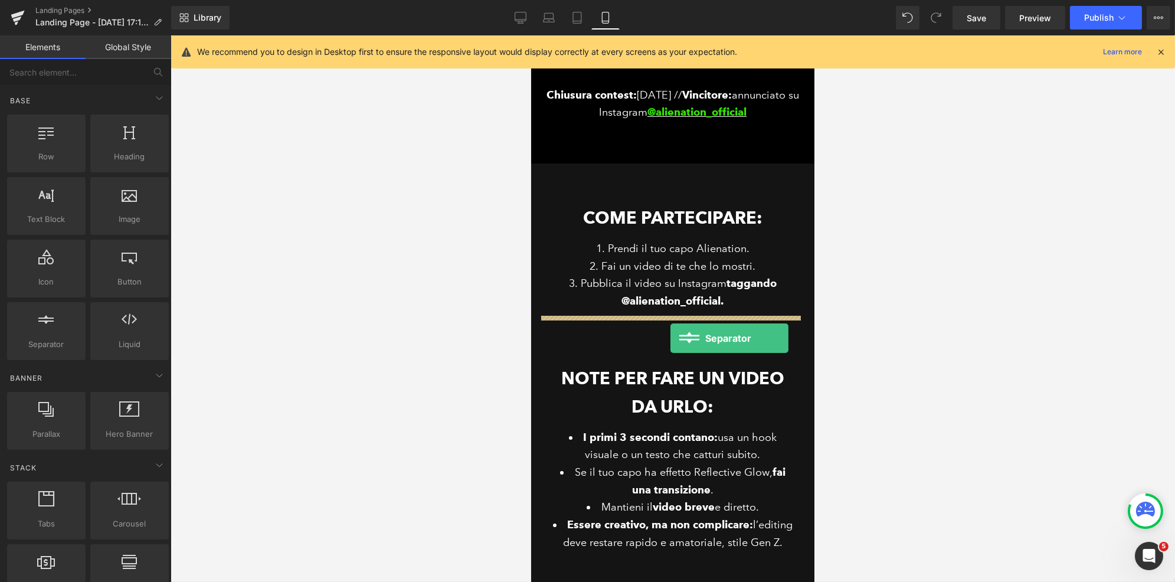
drag, startPoint x: 582, startPoint y: 369, endPoint x: 670, endPoint y: 338, distance: 93.0
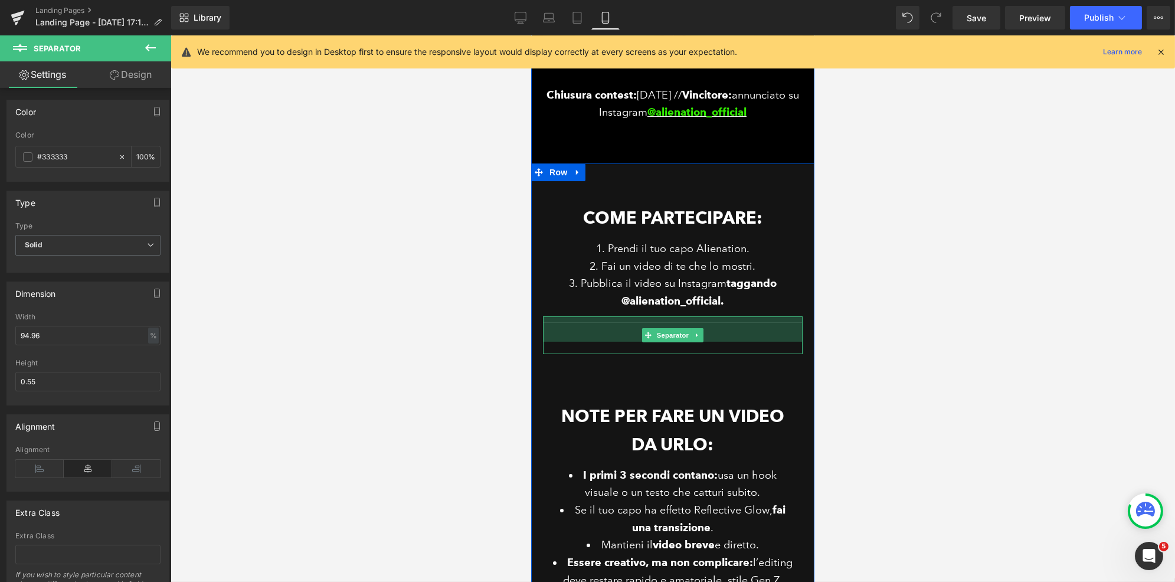
drag, startPoint x: 741, startPoint y: 317, endPoint x: 741, endPoint y: 342, distance: 25.4
click at [741, 342] on div "Separator 43px" at bounding box center [672, 335] width 260 height 38
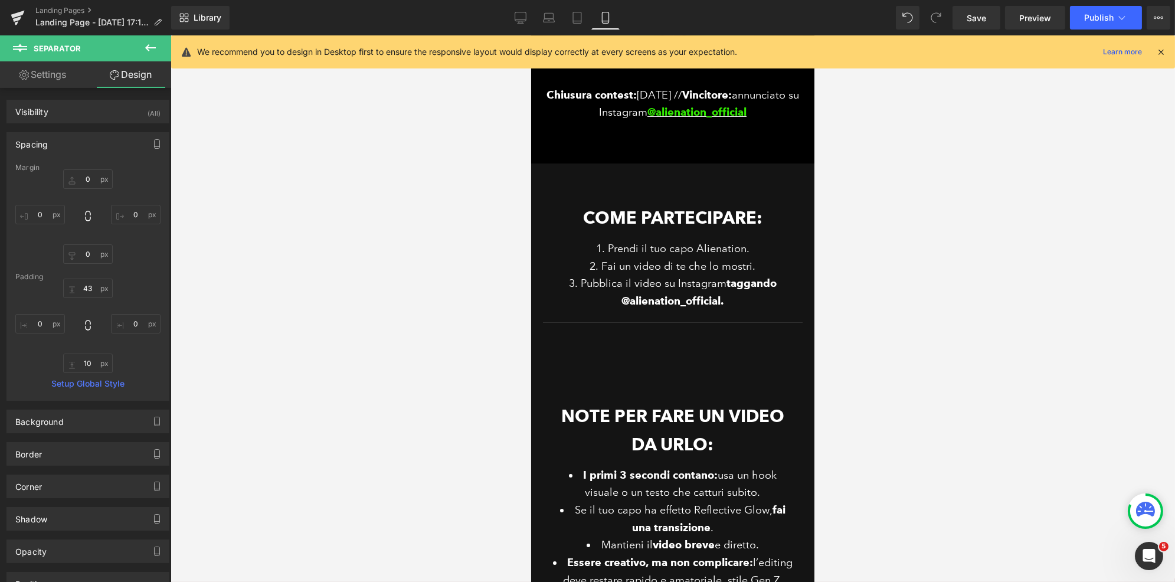
click at [881, 313] on div at bounding box center [673, 308] width 1004 height 546
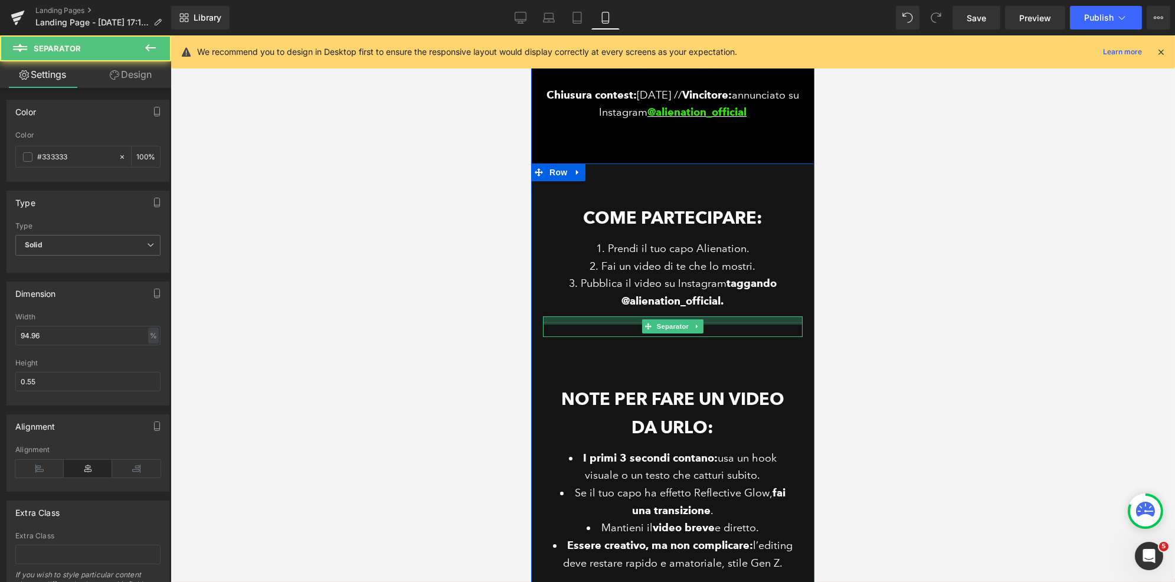
drag, startPoint x: 732, startPoint y: 316, endPoint x: 734, endPoint y: 299, distance: 17.2
click at [734, 299] on div "Come partecipare: Heading Prendi il tuo capo Alienation. Fai un video di te che…" at bounding box center [672, 430] width 260 height 498
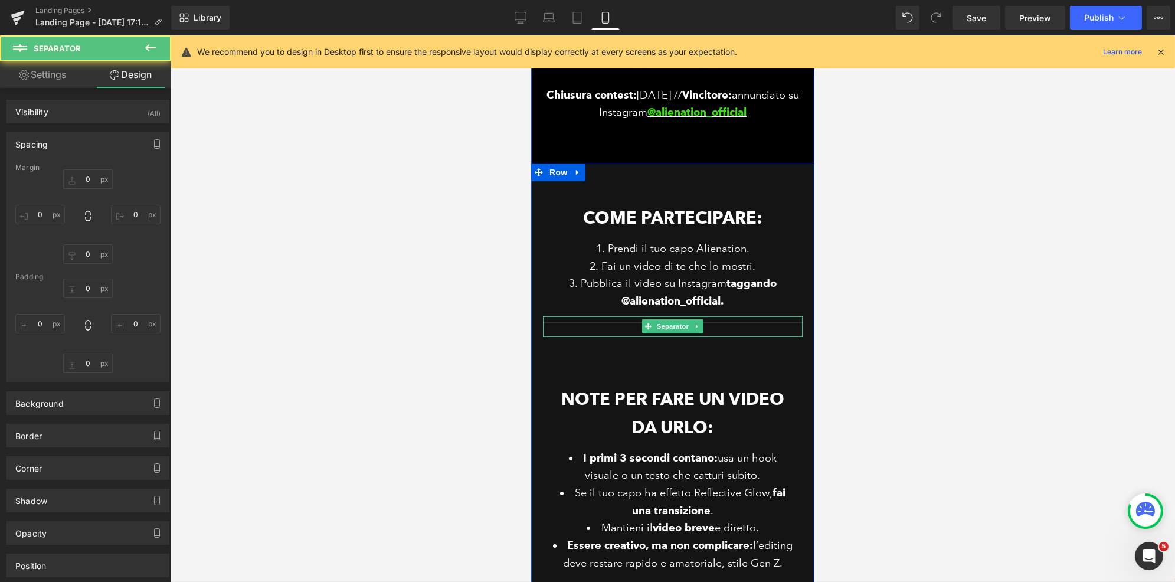
type input "0"
type input "14"
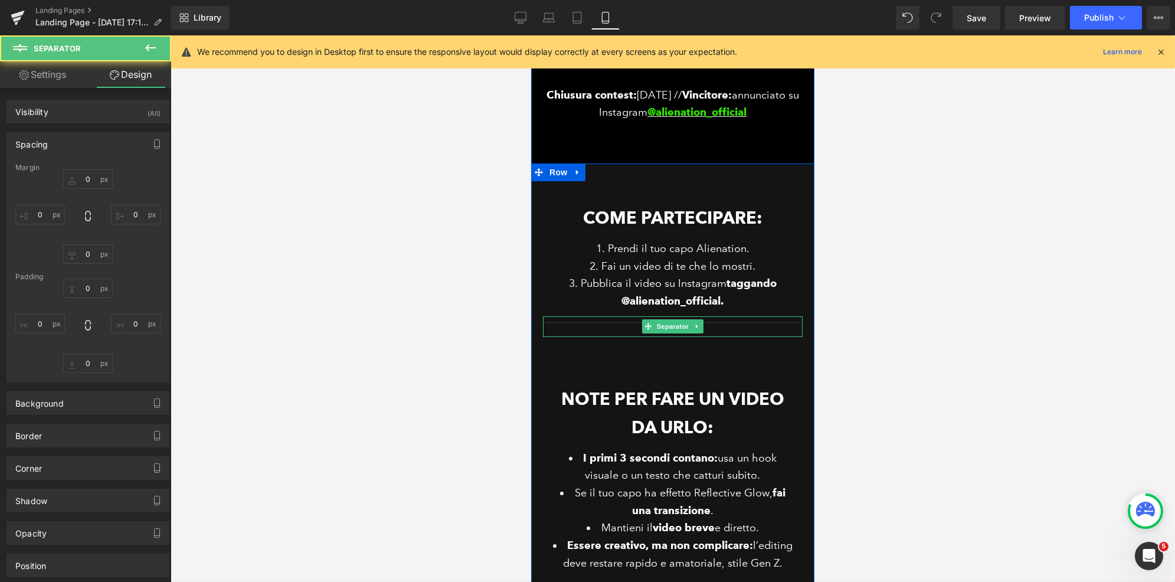
type input "0"
type input "10"
type input "0"
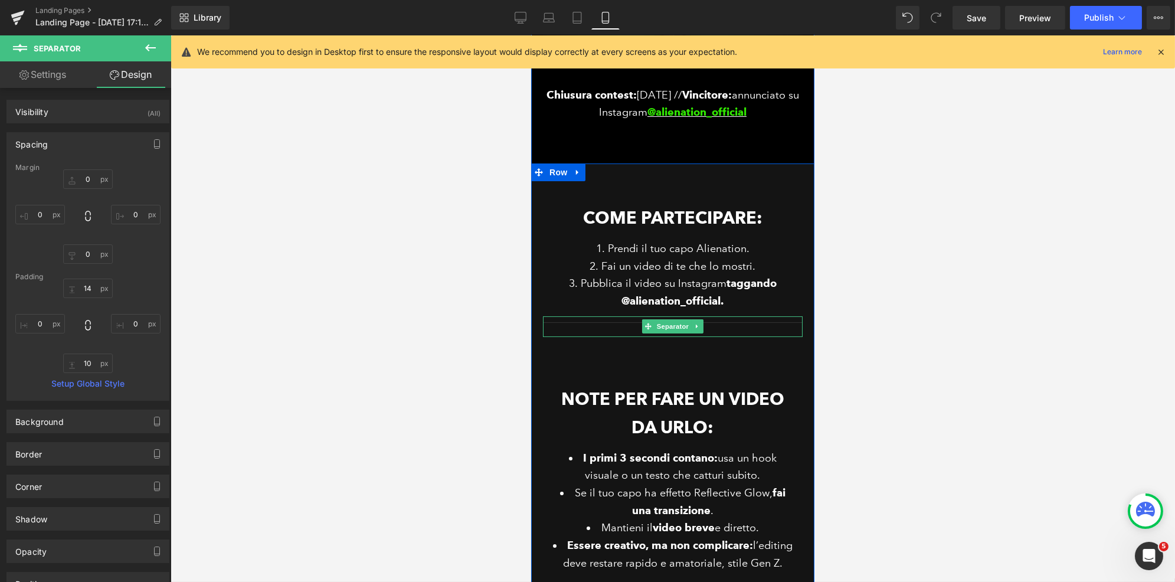
click at [736, 300] on li "Pubblica il video su Instagram taggando @alienation_official." at bounding box center [672, 292] width 242 height 35
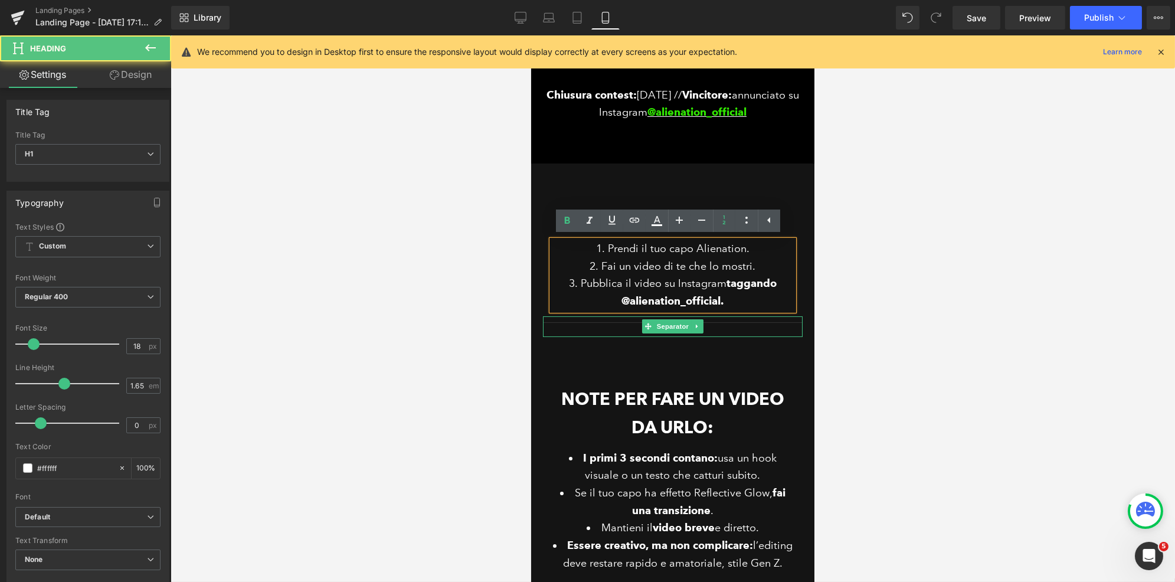
drag, startPoint x: 976, startPoint y: 270, endPoint x: 970, endPoint y: 268, distance: 6.2
click at [976, 270] on div at bounding box center [673, 308] width 1004 height 546
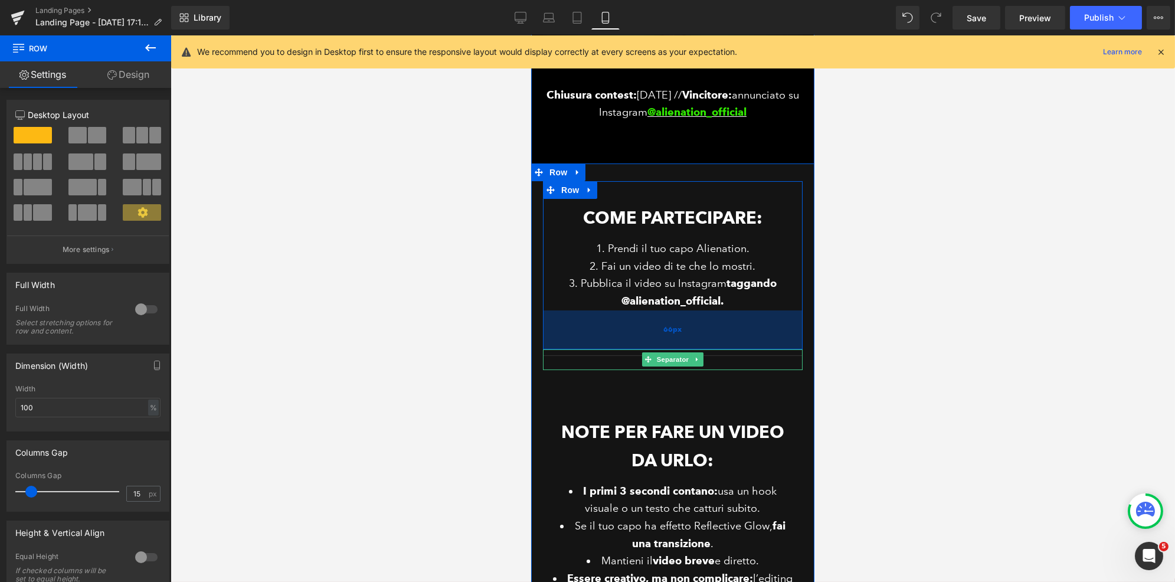
drag, startPoint x: 716, startPoint y: 311, endPoint x: 718, endPoint y: 344, distance: 33.1
click at [718, 344] on div "66px" at bounding box center [672, 329] width 260 height 39
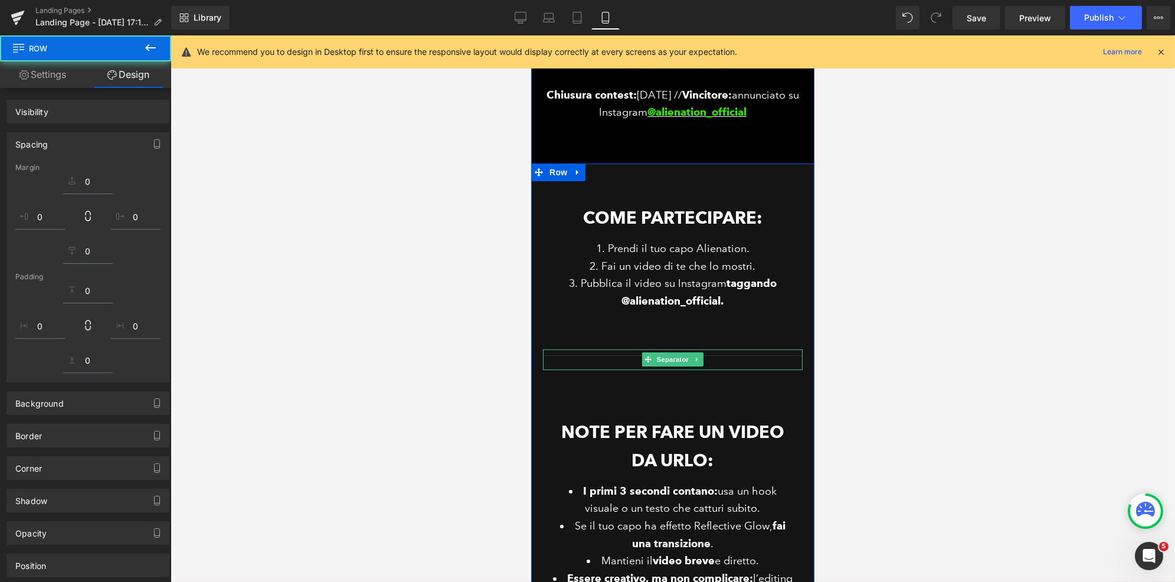
click at [893, 410] on div at bounding box center [673, 308] width 1004 height 546
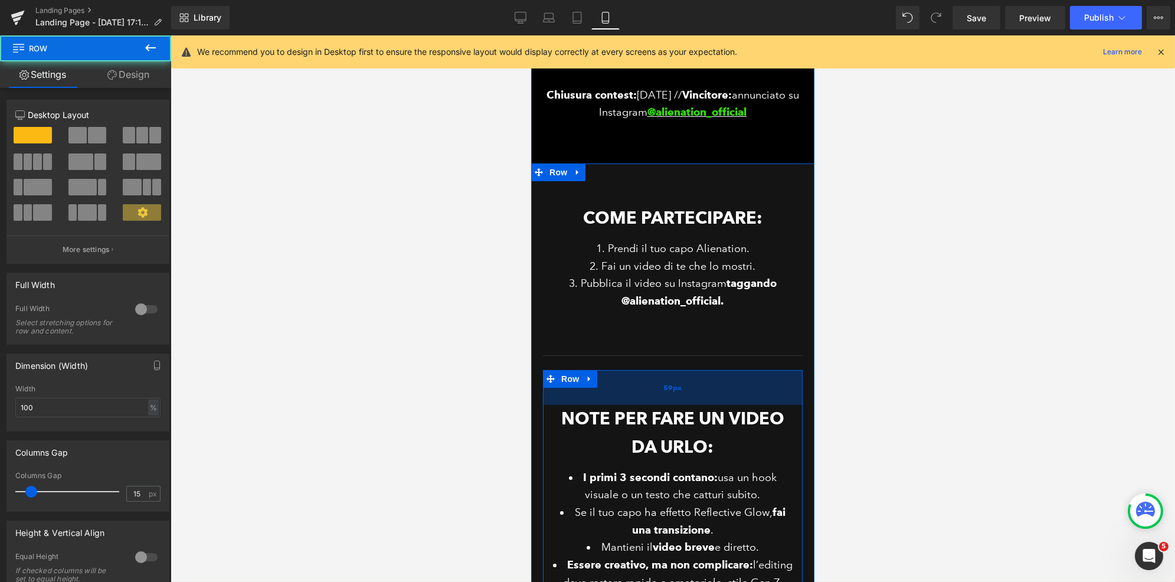
drag, startPoint x: 675, startPoint y: 387, endPoint x: 676, endPoint y: 373, distance: 14.2
click at [676, 373] on div "59px" at bounding box center [672, 387] width 260 height 35
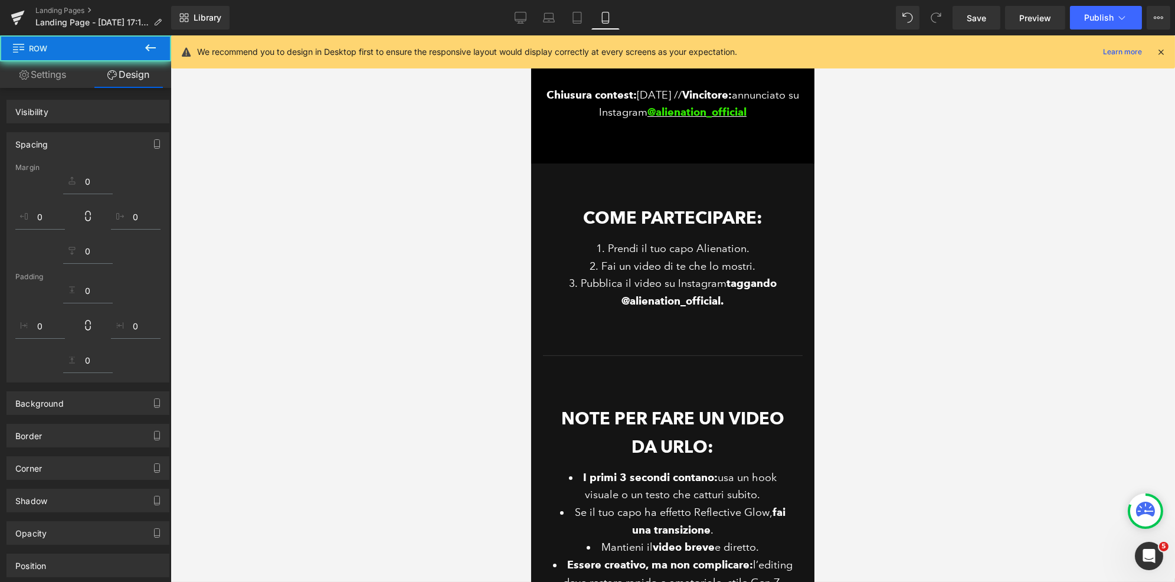
click at [958, 339] on div at bounding box center [673, 308] width 1004 height 546
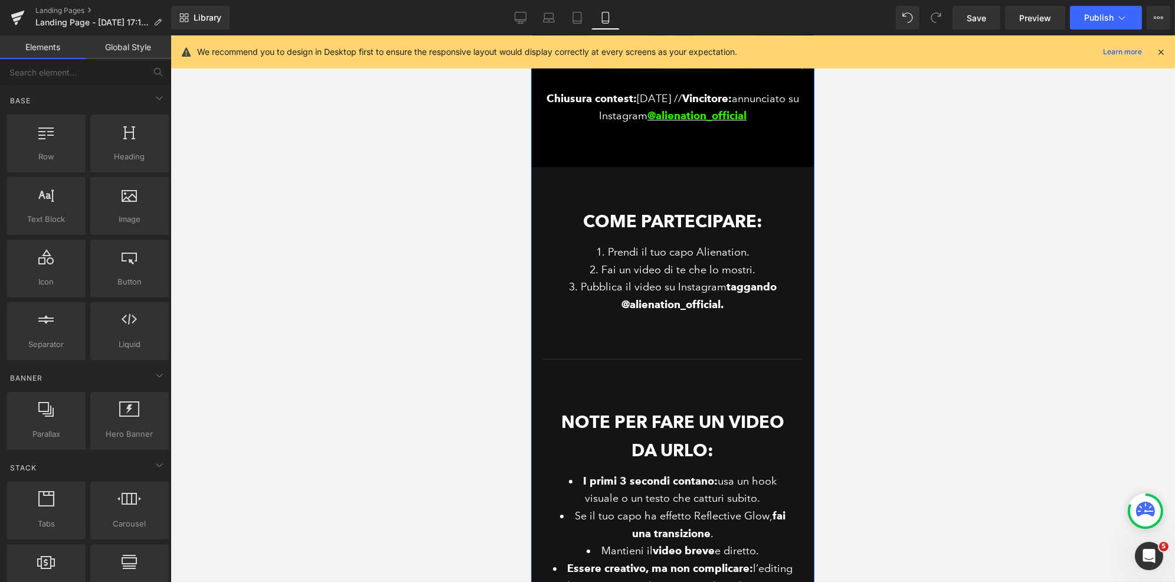
scroll to position [384, 0]
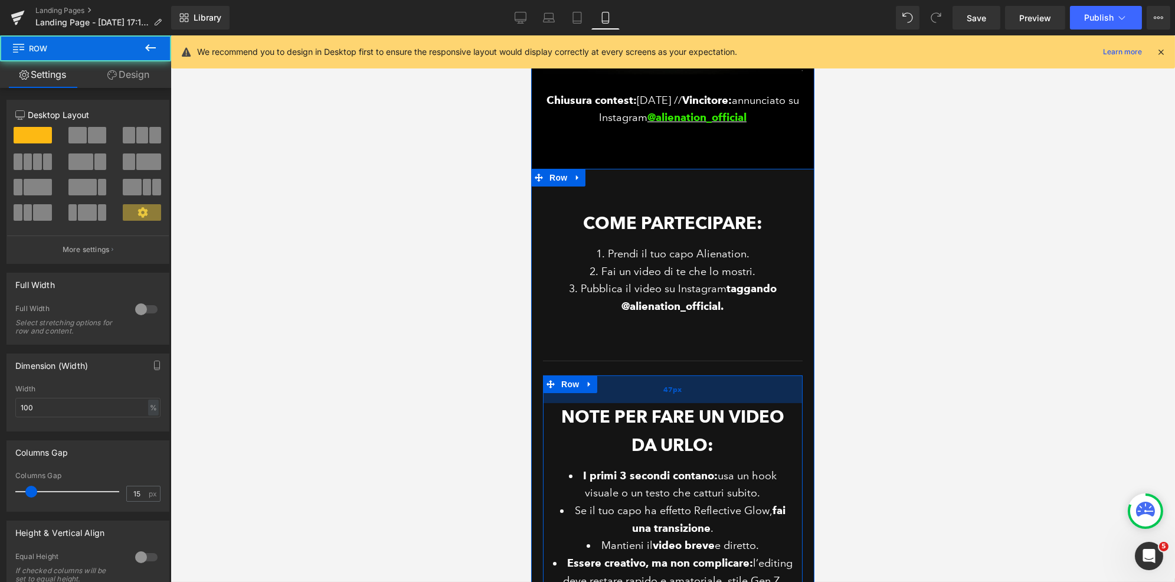
drag, startPoint x: 727, startPoint y: 381, endPoint x: 727, endPoint y: 375, distance: 6.5
click at [727, 375] on div "47px" at bounding box center [672, 389] width 260 height 28
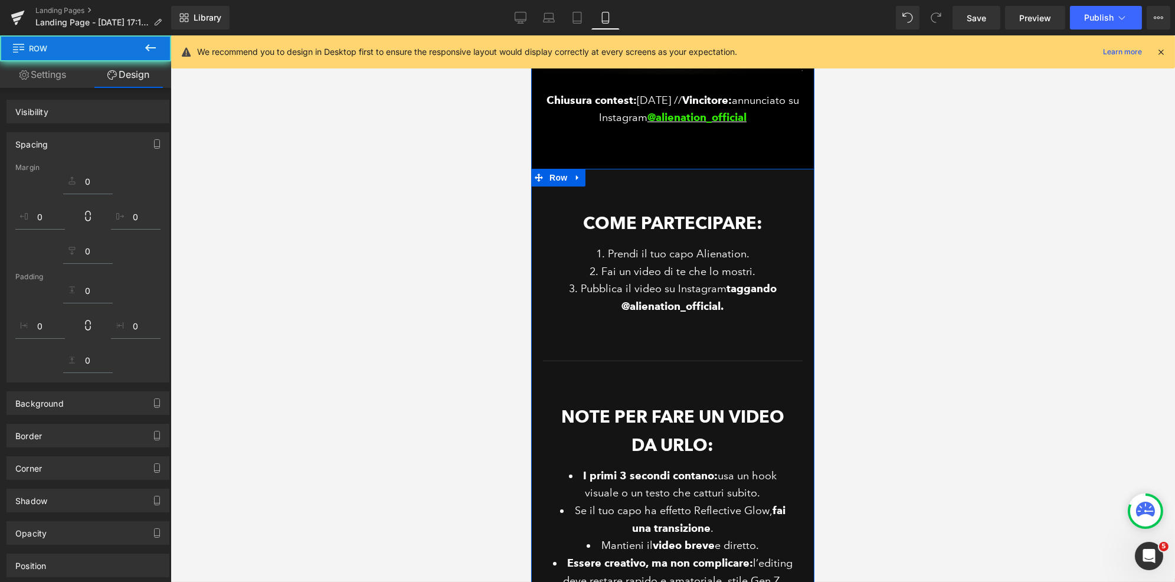
click at [712, 351] on div "Come partecipare: Heading Prendi il tuo capo Alienation. Fai un video di te che…" at bounding box center [672, 270] width 260 height 168
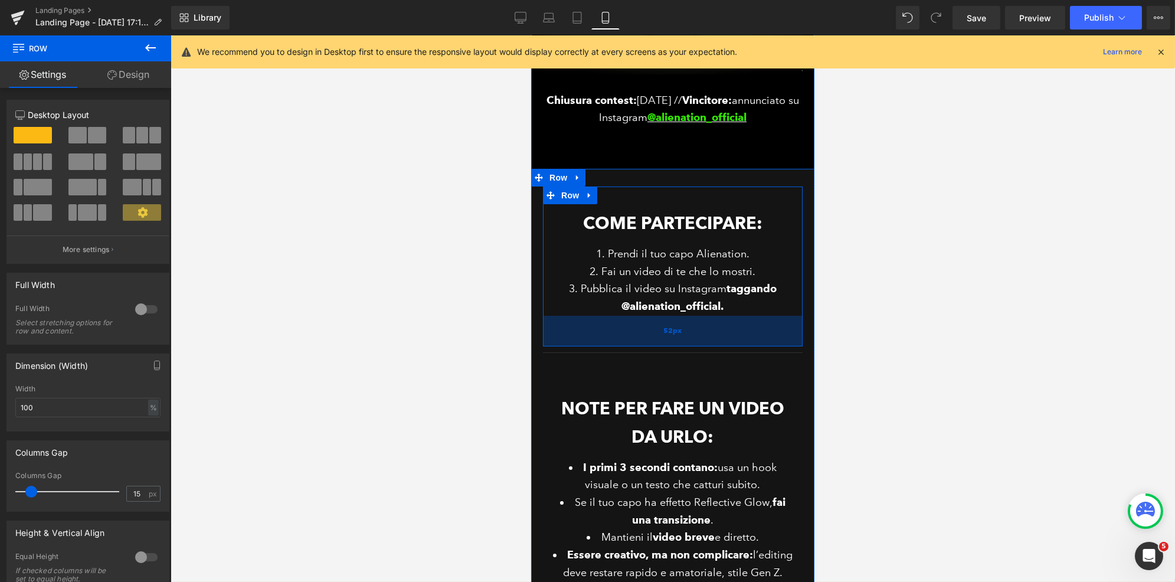
drag, startPoint x: 748, startPoint y: 343, endPoint x: 748, endPoint y: 335, distance: 7.7
click at [748, 335] on div "52px" at bounding box center [672, 331] width 260 height 31
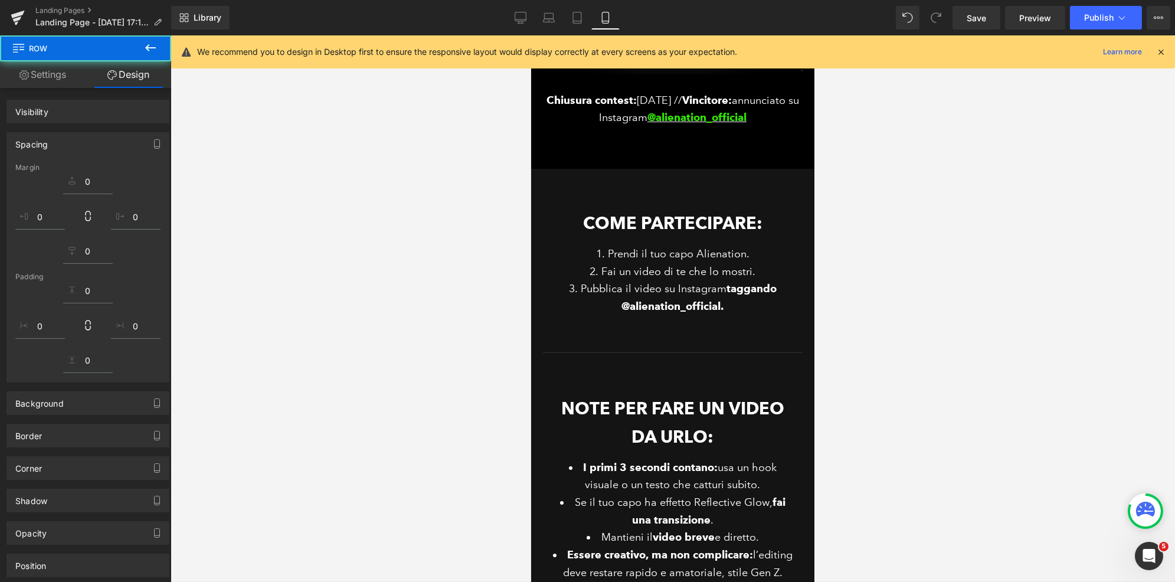
click at [942, 327] on div at bounding box center [673, 308] width 1004 height 546
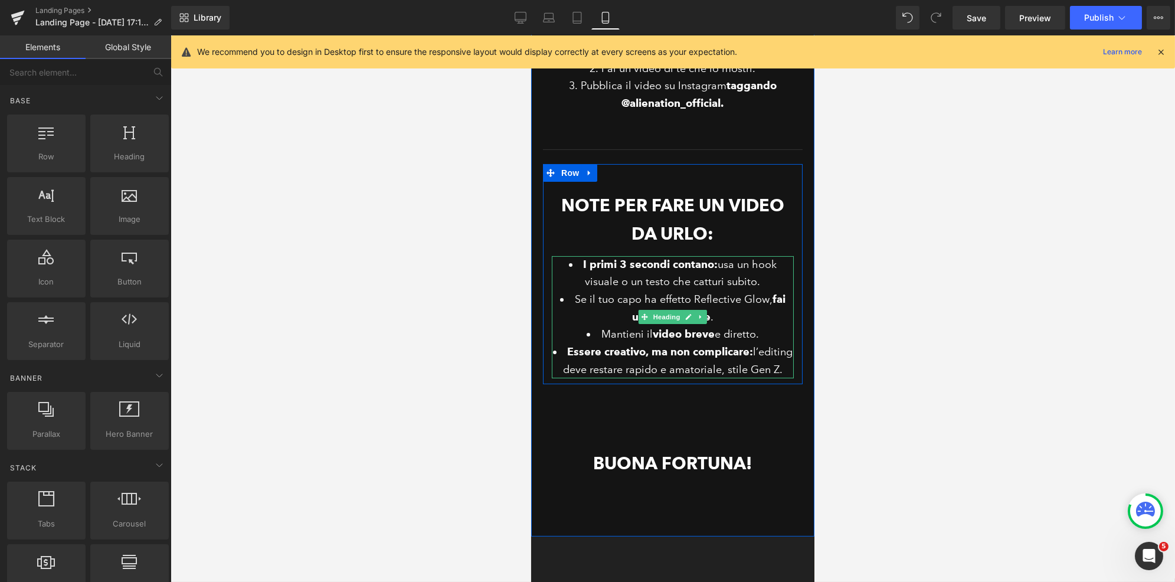
scroll to position [612, 0]
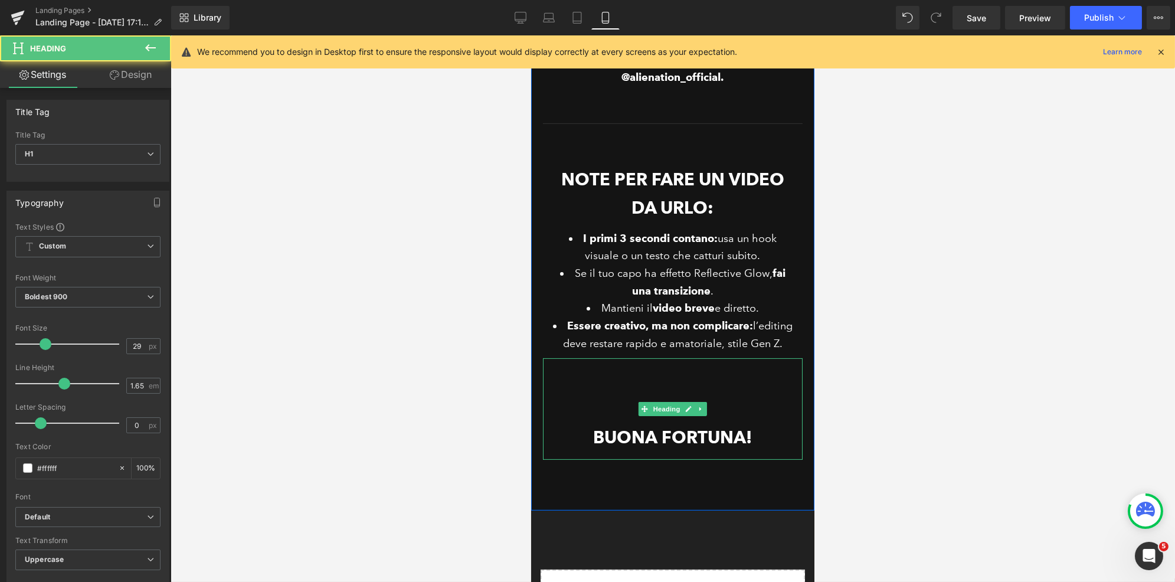
drag, startPoint x: 747, startPoint y: 438, endPoint x: 566, endPoint y: 438, distance: 181.1
click at [566, 438] on h1 "buona fortuna!" at bounding box center [672, 438] width 260 height 28
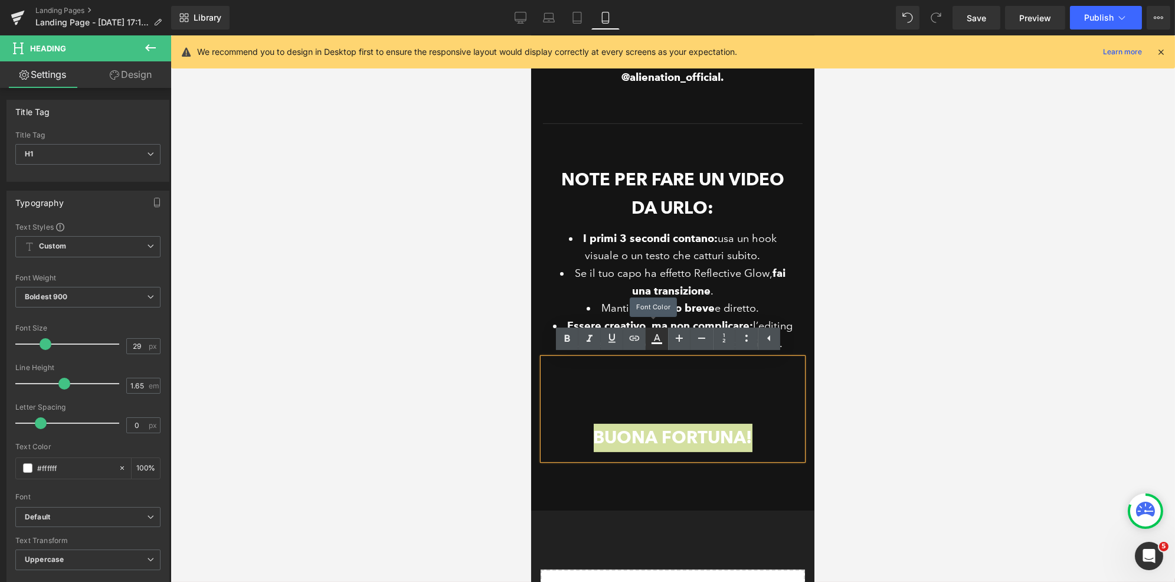
click at [650, 339] on icon at bounding box center [657, 339] width 14 height 14
type input "#ffffff"
type input "100"
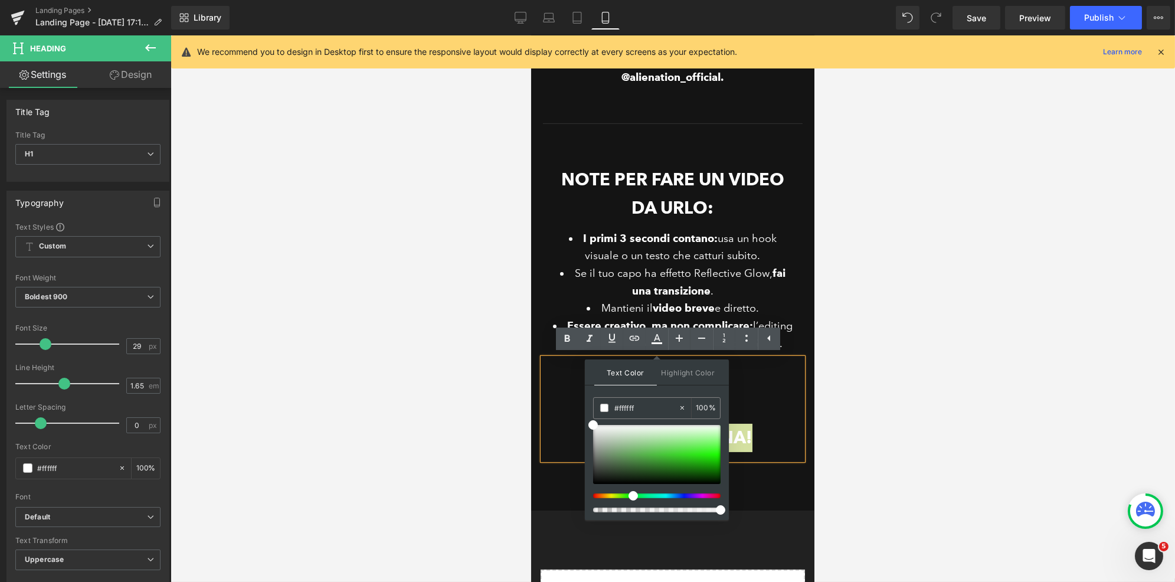
click at [628, 495] on div at bounding box center [651, 495] width 127 height 5
type input "#35ff1e"
drag, startPoint x: 700, startPoint y: 460, endPoint x: 725, endPoint y: 450, distance: 27.0
click at [725, 450] on div "Text Color Highlight Color rgba(53, 255, 30, 1) #35ff1e 100 % transparent trans…" at bounding box center [657, 439] width 144 height 160
click at [881, 407] on div at bounding box center [673, 308] width 1004 height 546
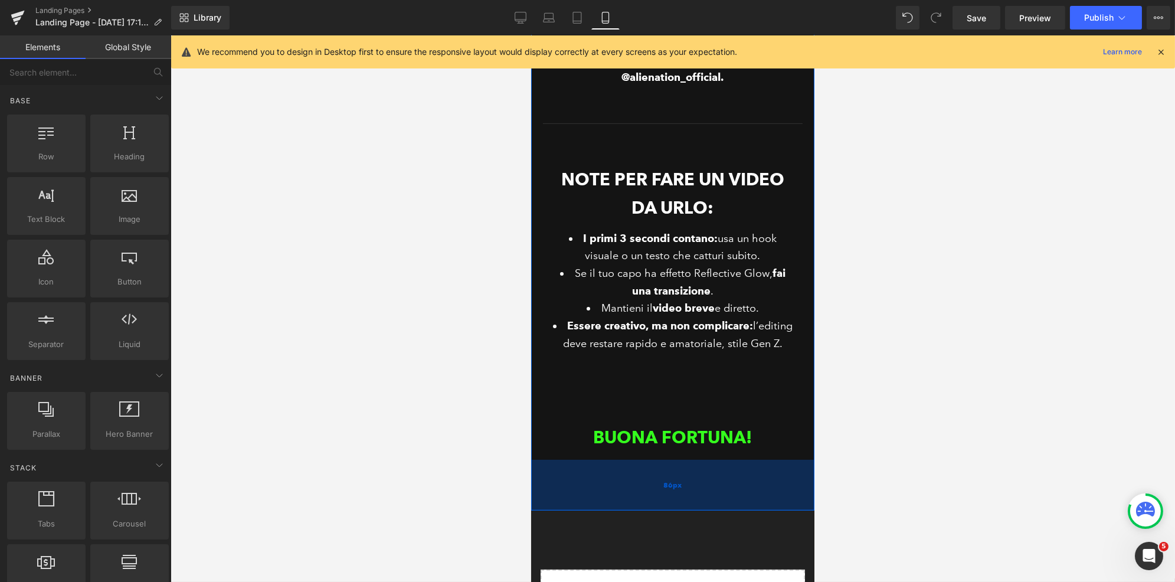
drag, startPoint x: 1372, startPoint y: 466, endPoint x: 740, endPoint y: 501, distance: 632.9
click at [740, 501] on div "86px" at bounding box center [671, 485] width 283 height 51
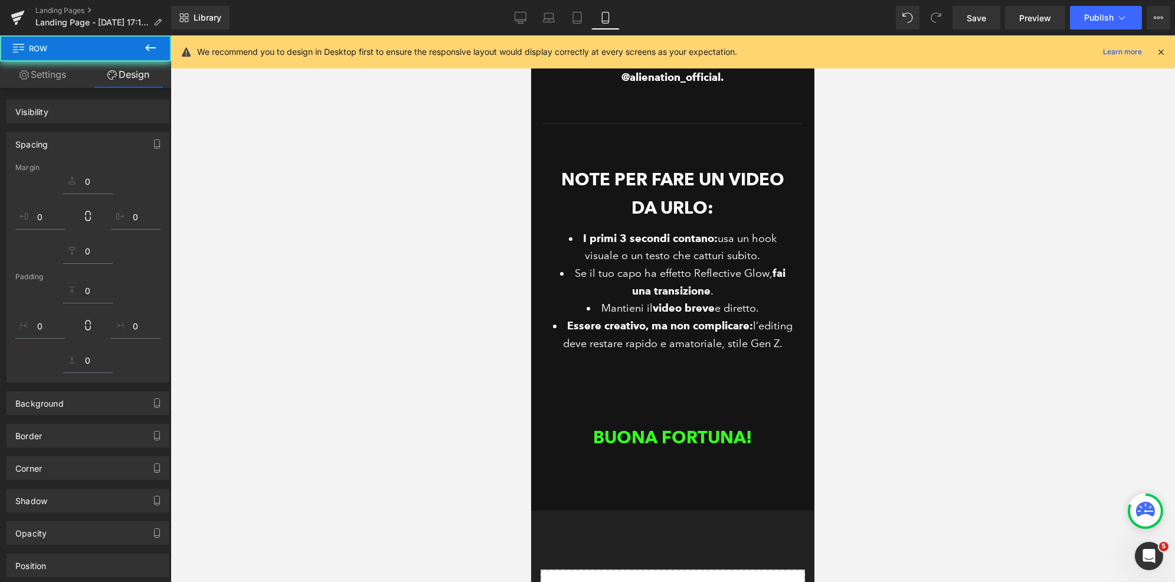
click at [843, 430] on div at bounding box center [673, 308] width 1004 height 546
click at [755, 386] on div "buona fortuna!" at bounding box center [672, 408] width 260 height 101
click at [751, 384] on div "buona fortuna!" at bounding box center [672, 408] width 260 height 101
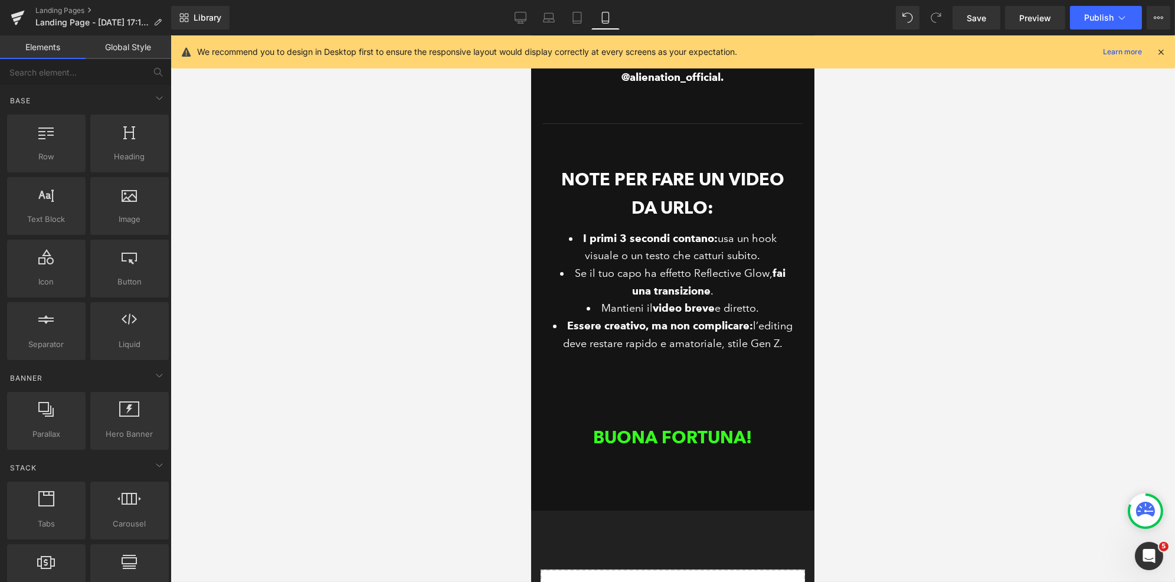
click at [880, 388] on div at bounding box center [673, 308] width 1004 height 546
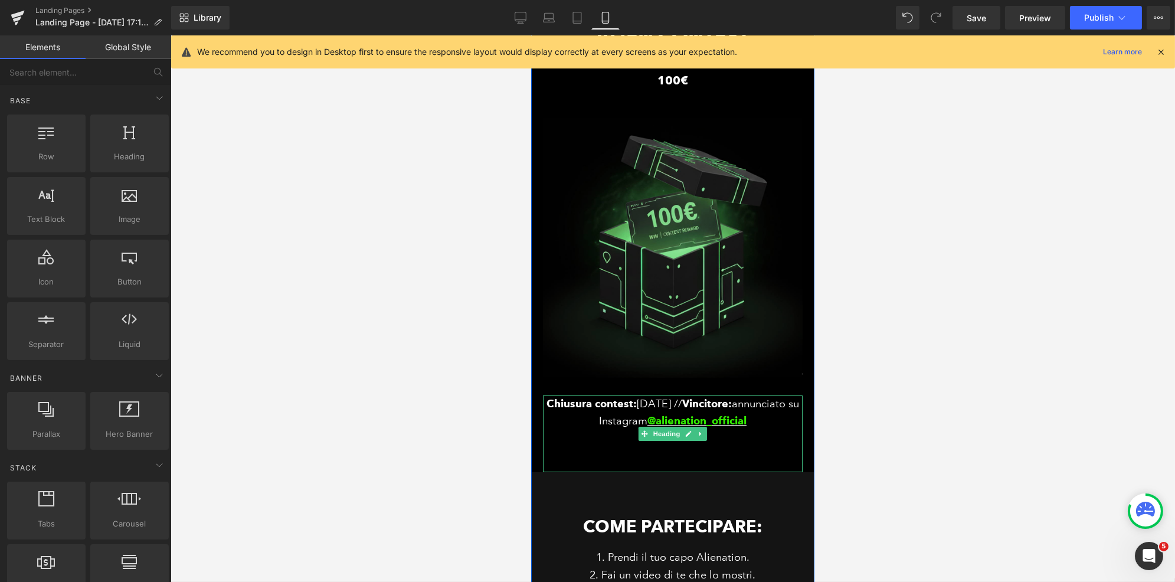
scroll to position [19, 0]
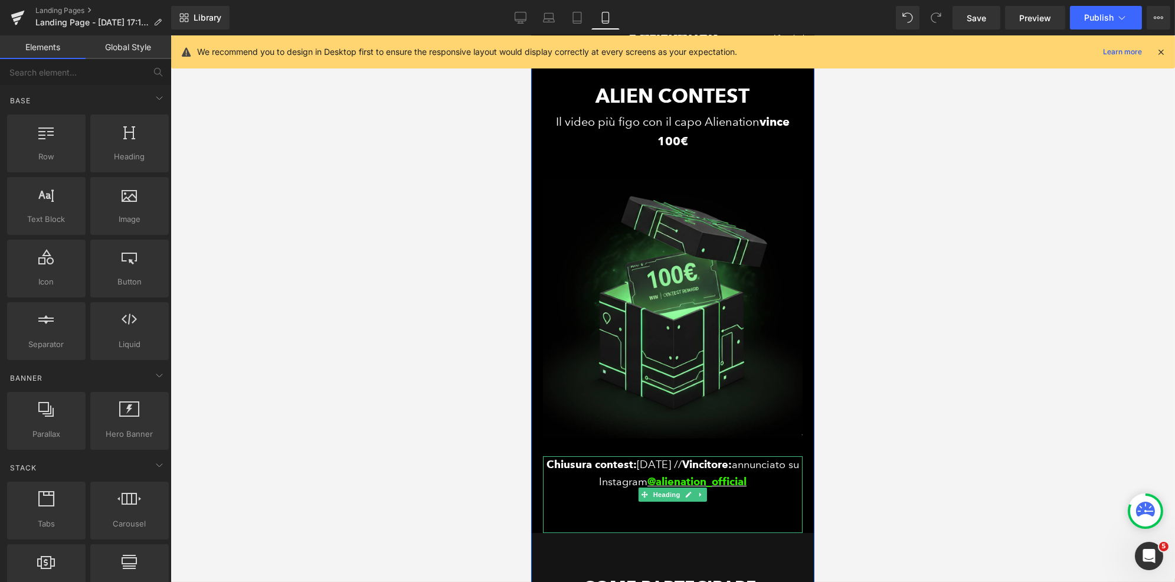
click at [686, 466] on div "Chiusura contest: 4 ottobre // Vincitore: annunciato su Instagram @alienation_o…" at bounding box center [672, 473] width 260 height 35
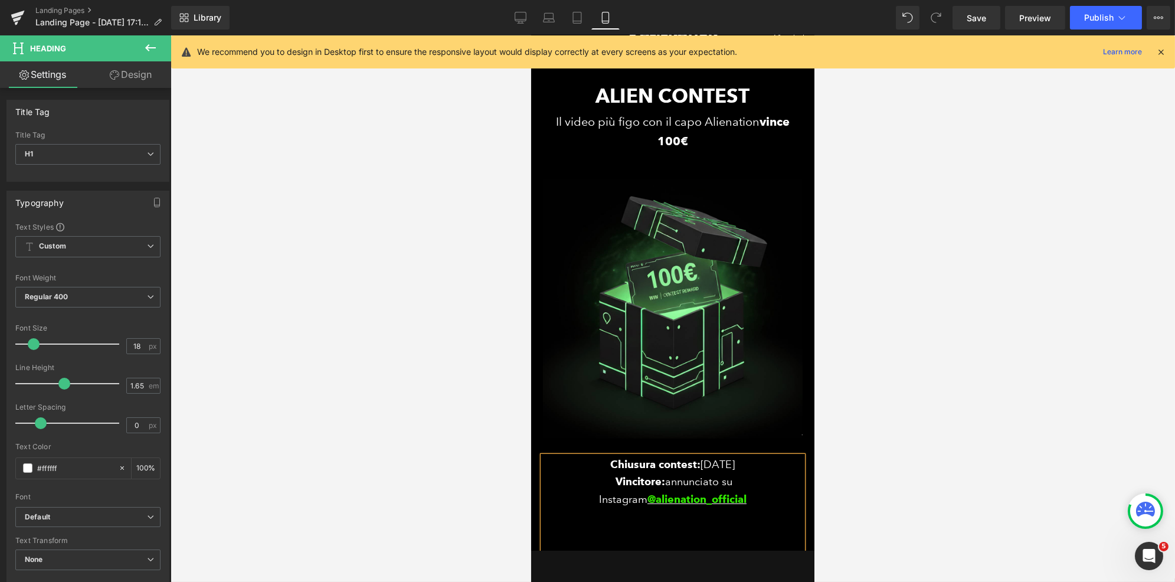
click at [1003, 388] on div at bounding box center [673, 308] width 1004 height 546
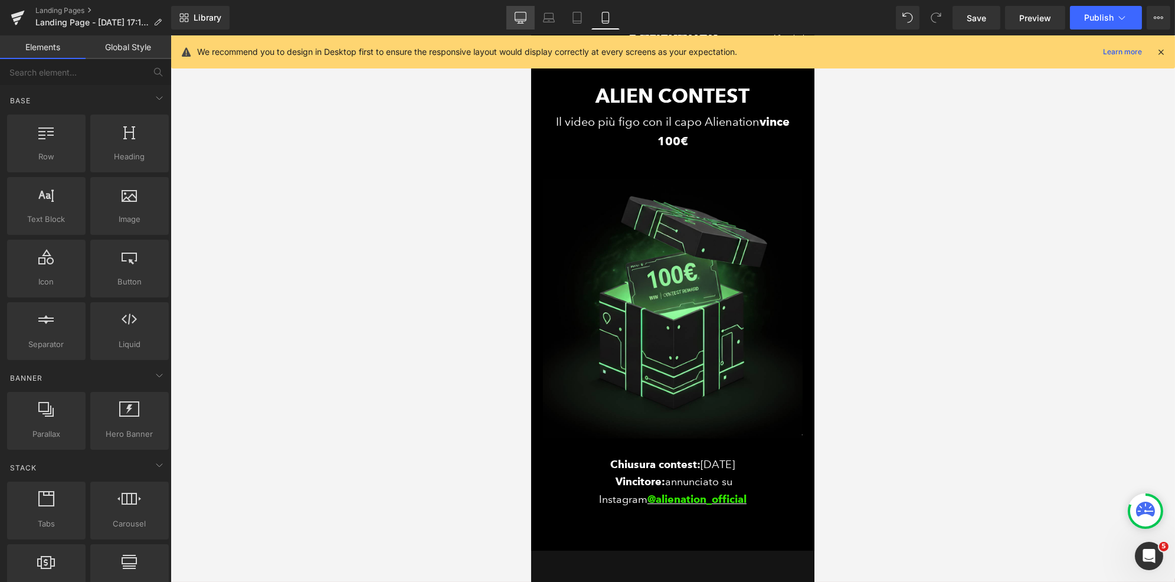
click at [525, 21] on icon at bounding box center [520, 16] width 11 height 9
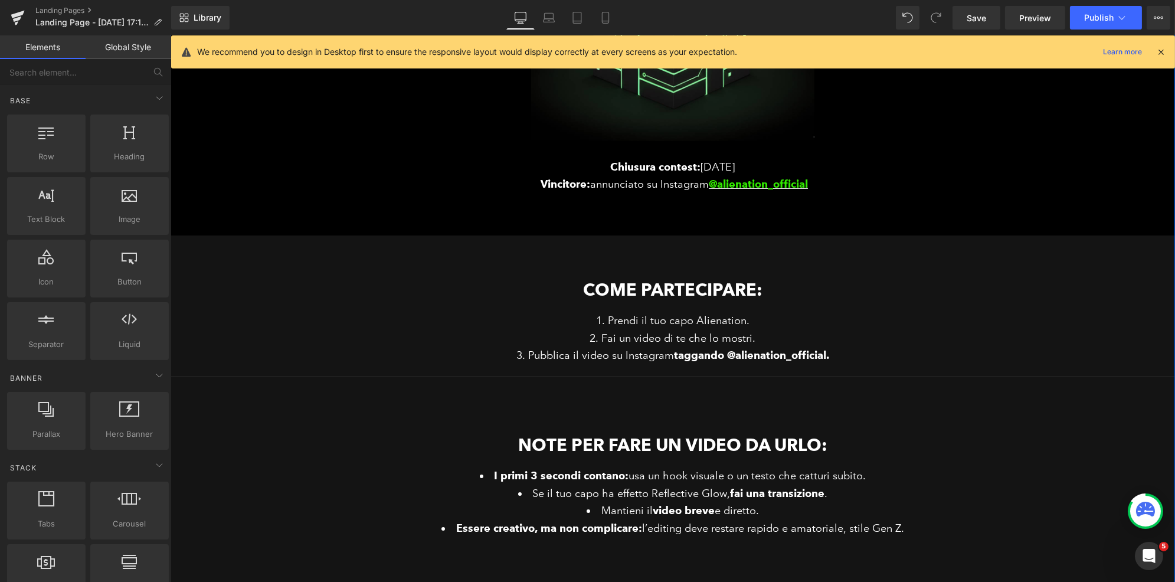
scroll to position [409, 0]
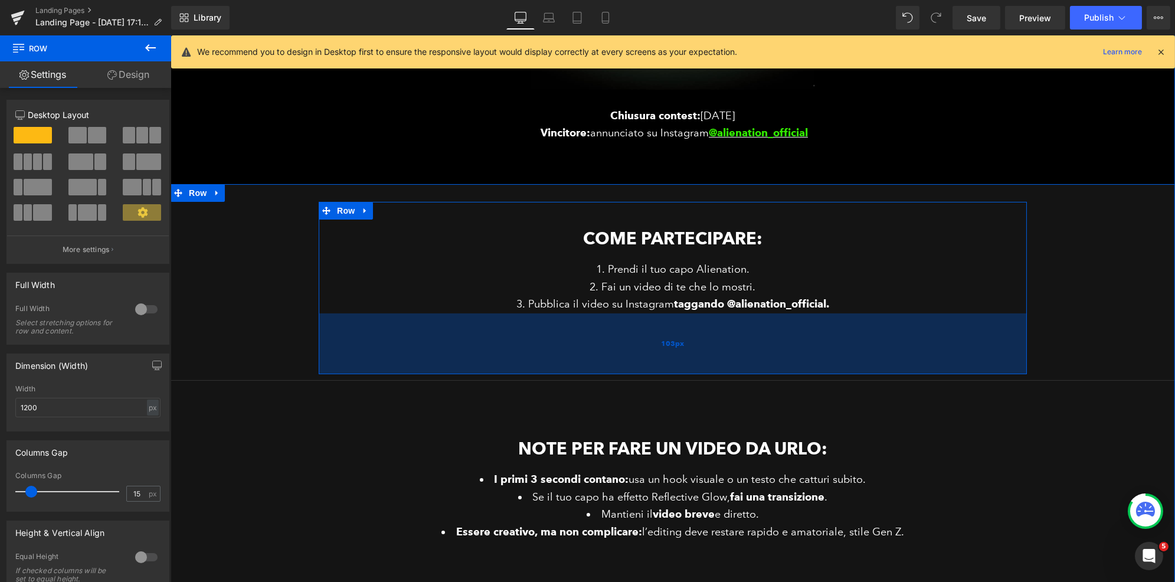
drag, startPoint x: 768, startPoint y: 316, endPoint x: 780, endPoint y: 371, distance: 56.1
click at [780, 371] on div "103px" at bounding box center [672, 343] width 708 height 61
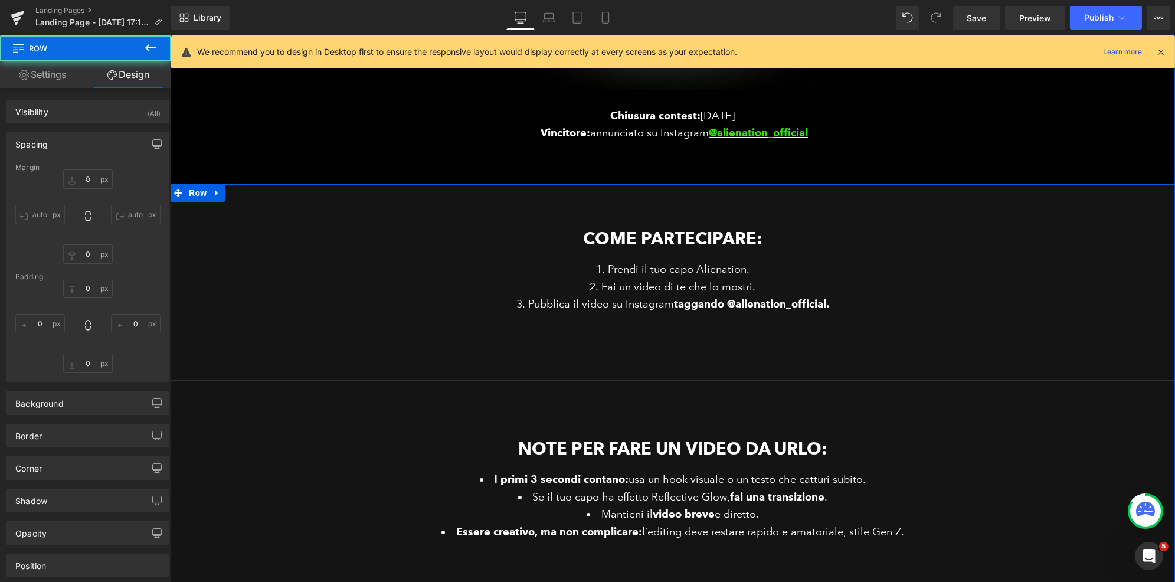
type input "0"
type input "39"
type input "0"
type input "103"
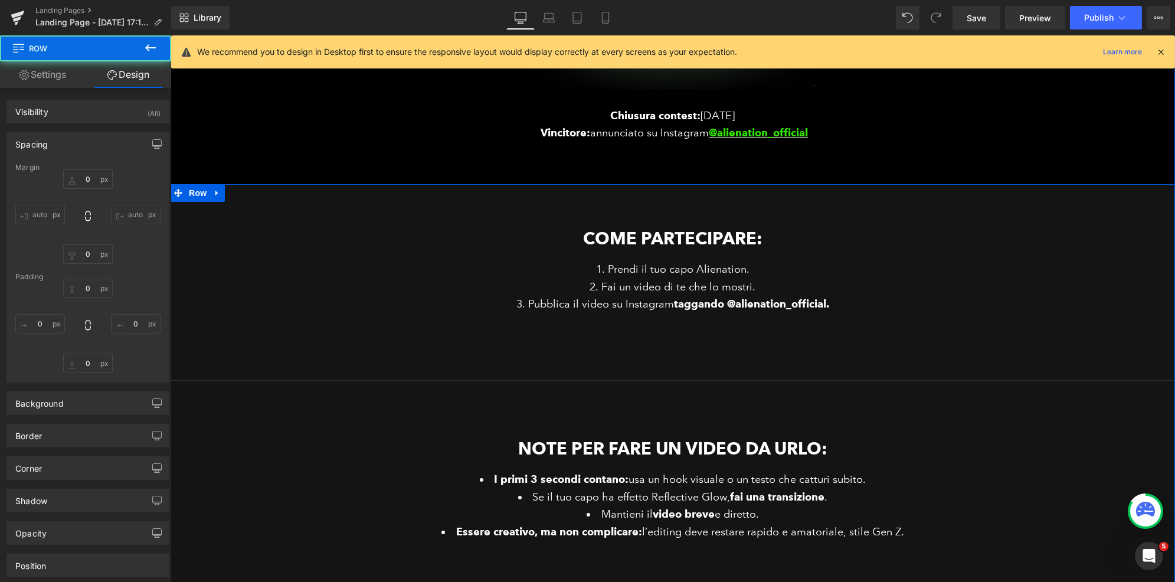
type input "0"
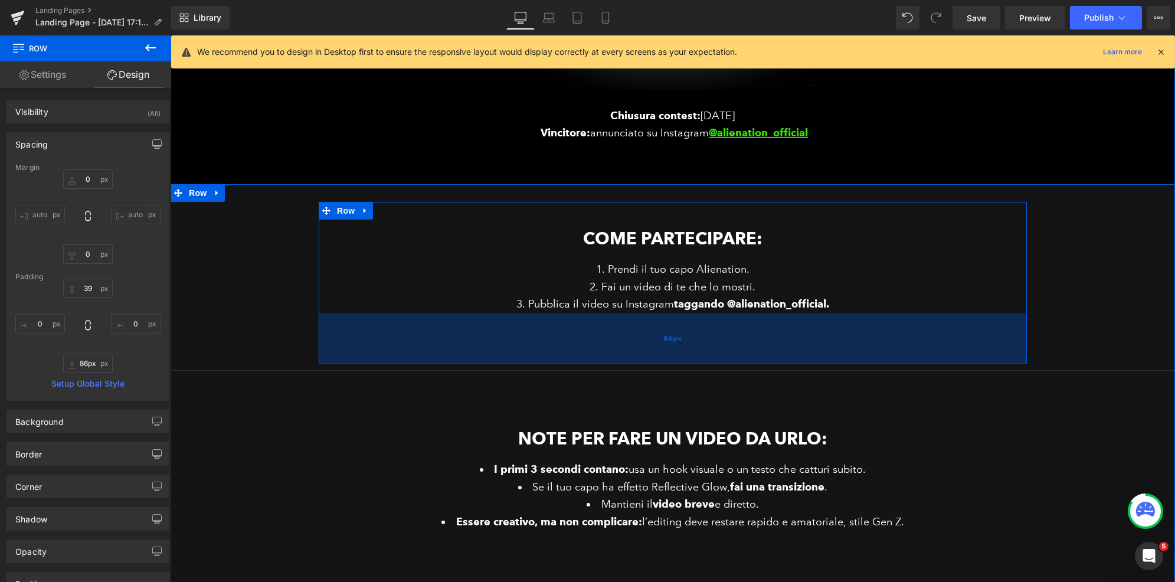
type input "85px"
drag, startPoint x: 759, startPoint y: 366, endPoint x: 758, endPoint y: 355, distance: 10.6
click at [758, 355] on div "85px" at bounding box center [672, 338] width 708 height 50
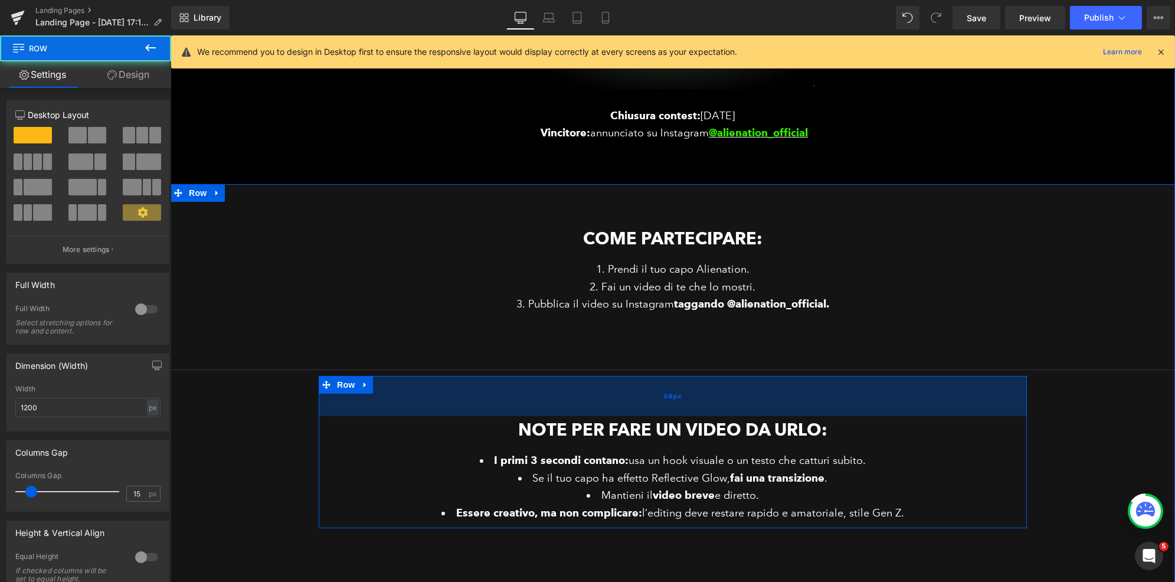
drag, startPoint x: 869, startPoint y: 396, endPoint x: 867, endPoint y: 388, distance: 8.4
click at [867, 388] on div "68px" at bounding box center [672, 396] width 708 height 40
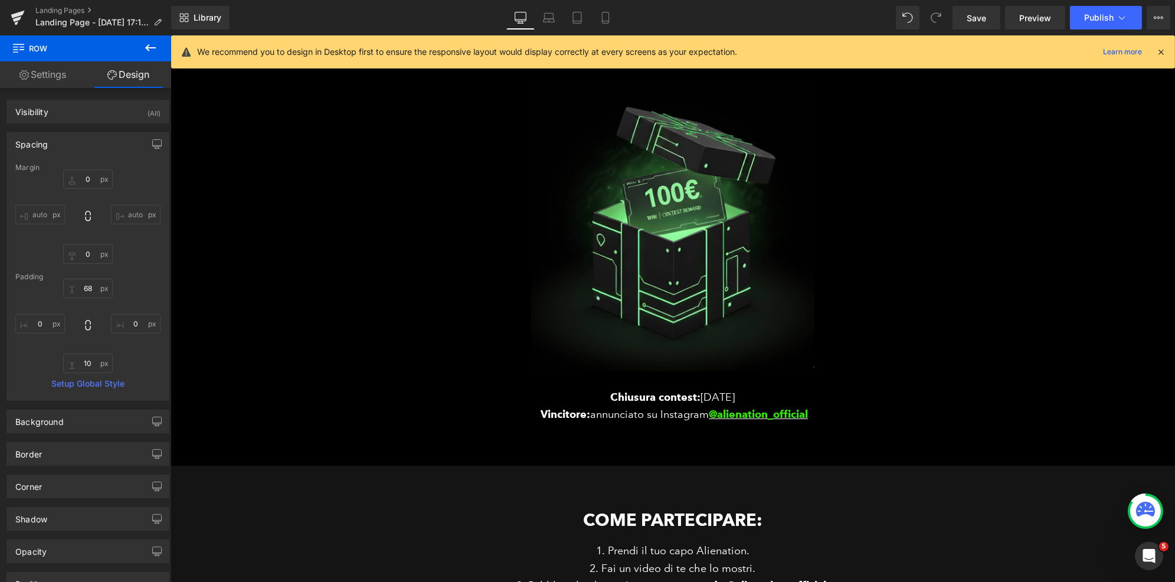
scroll to position [0, 0]
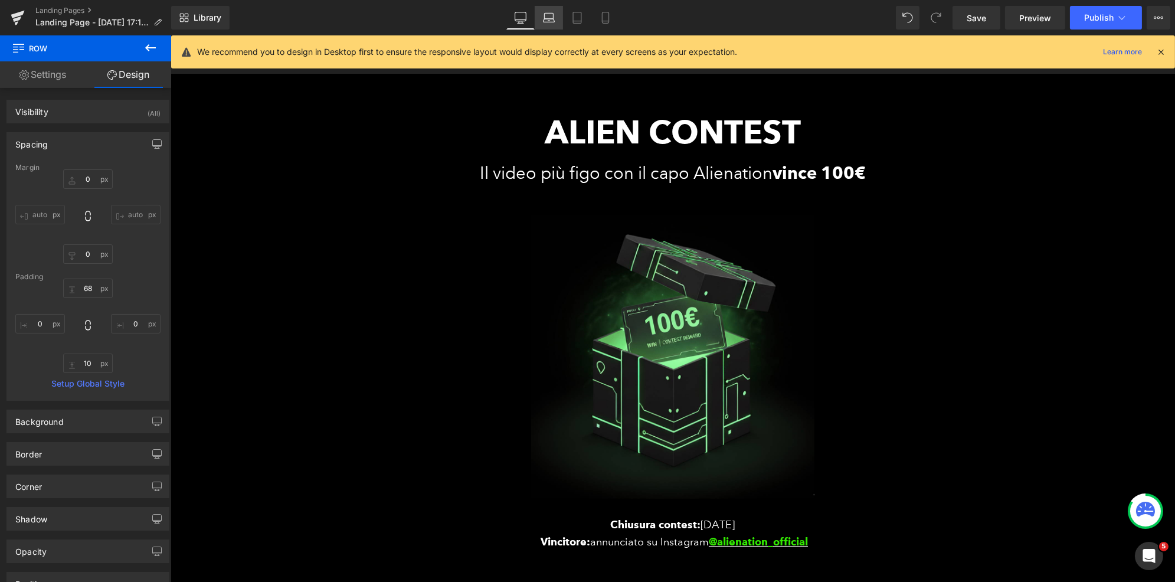
click at [545, 17] on icon at bounding box center [549, 18] width 12 height 12
type input "0"
type input "82"
type input "0"
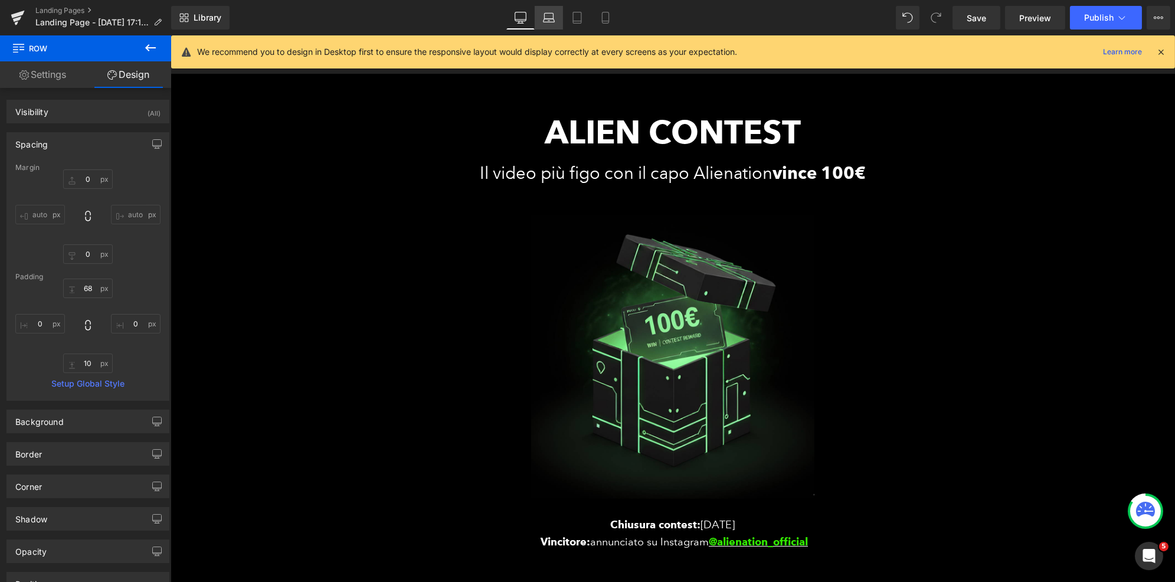
type input "10"
type input "0"
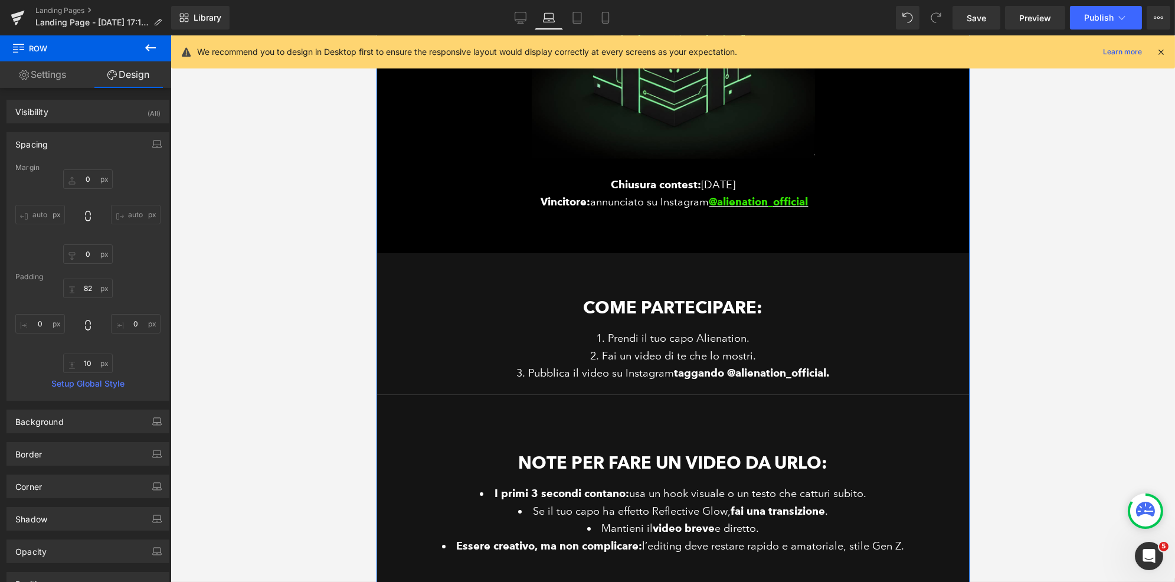
scroll to position [448, 0]
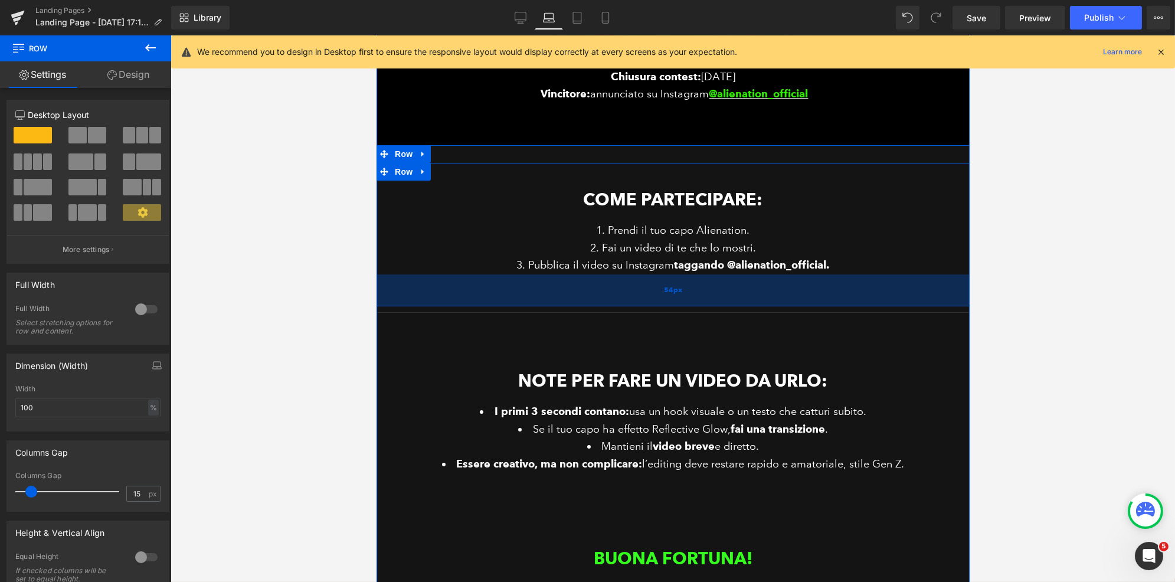
drag, startPoint x: 695, startPoint y: 276, endPoint x: 700, endPoint y: 302, distance: 26.4
click at [700, 302] on div "54px" at bounding box center [672, 290] width 593 height 32
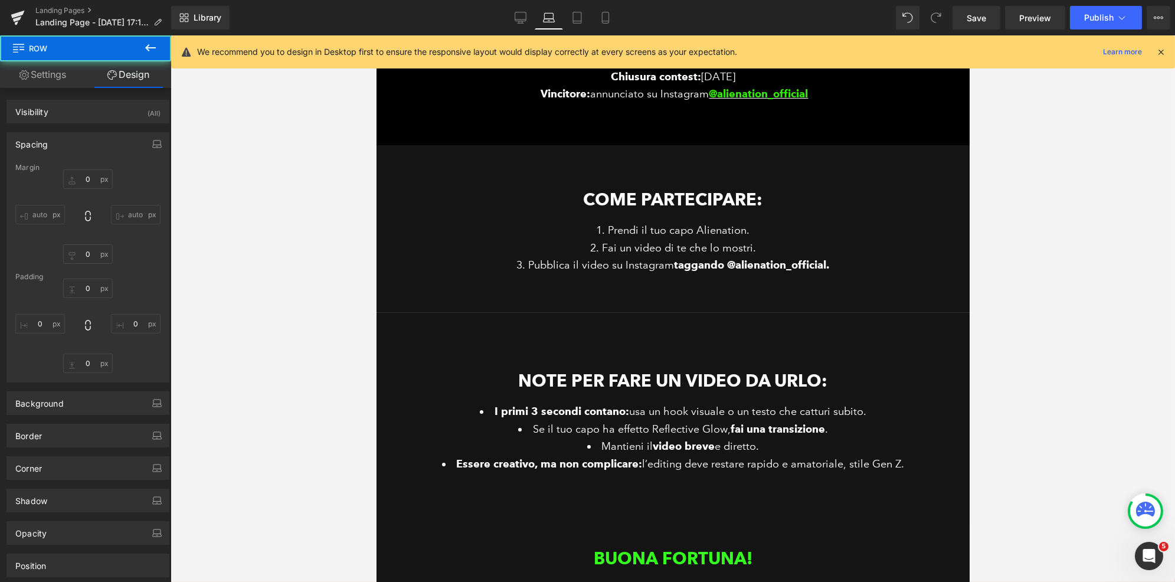
type input "0"
type input "39"
type input "0"
type input "54"
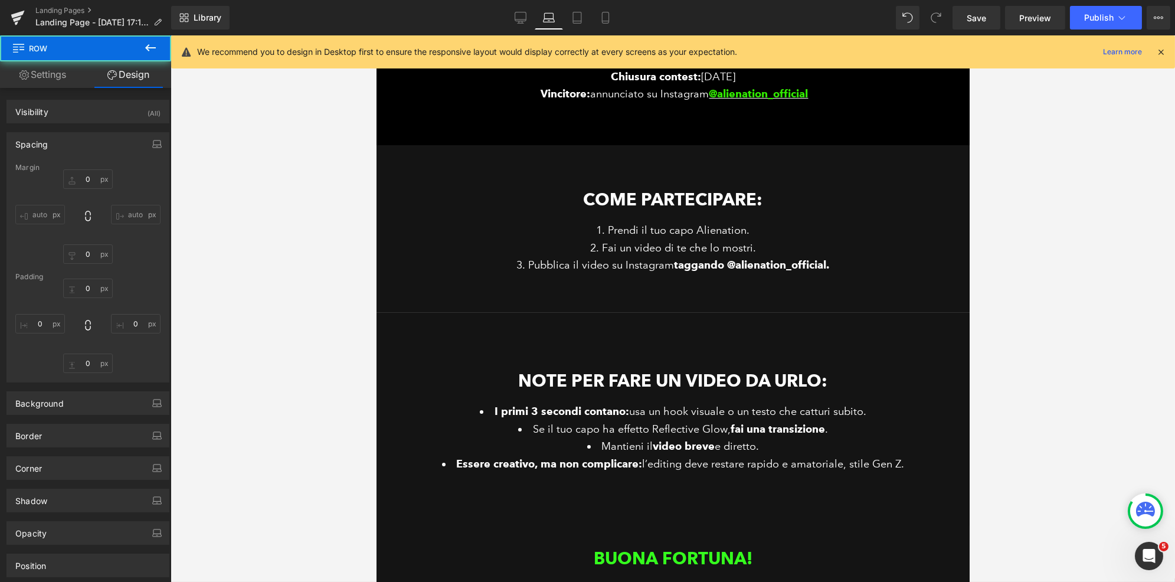
type input "0"
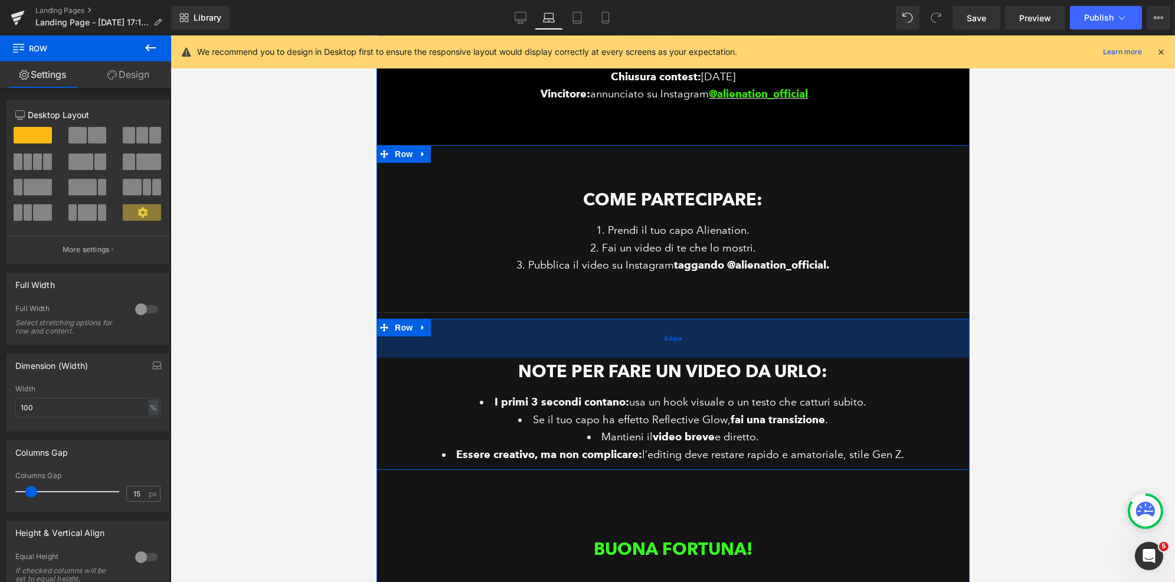
click at [719, 346] on div "66px" at bounding box center [672, 338] width 593 height 39
click at [1063, 266] on div at bounding box center [673, 308] width 1004 height 546
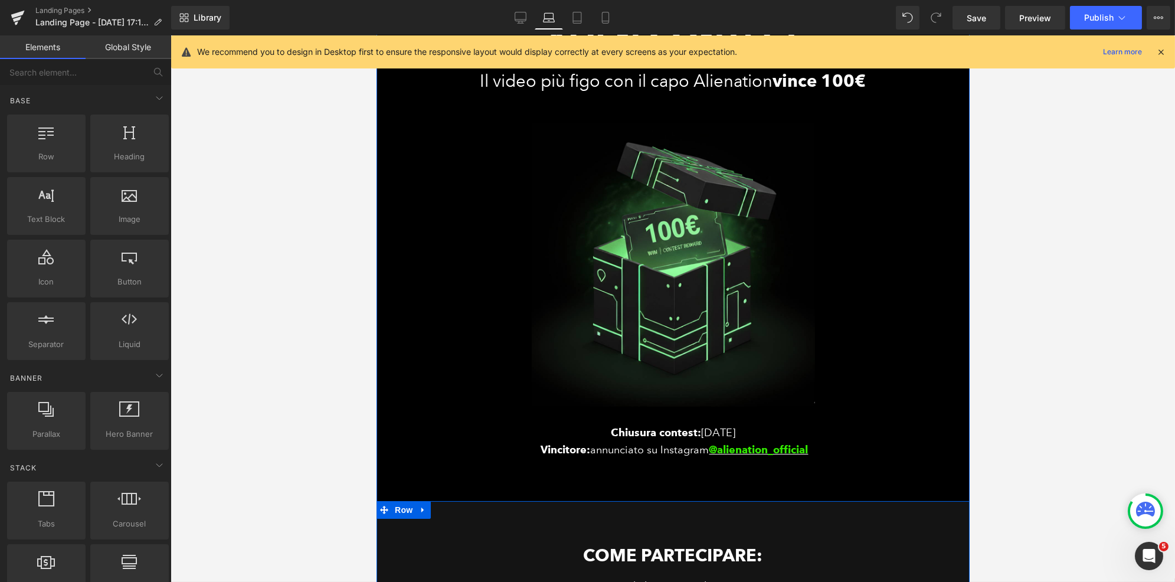
scroll to position [0, 0]
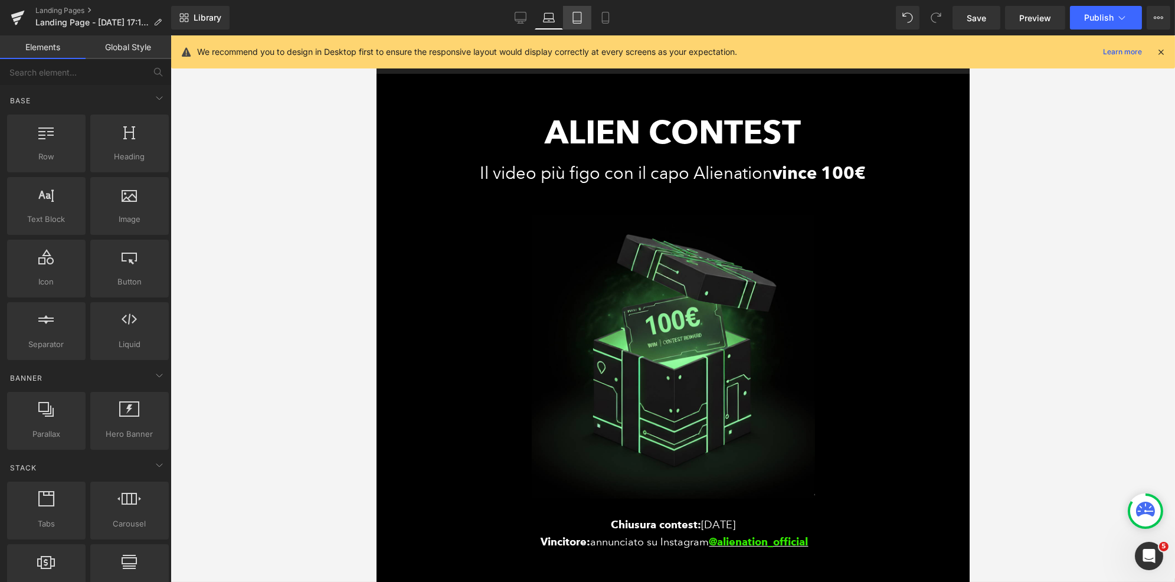
click at [576, 17] on icon at bounding box center [577, 18] width 12 height 12
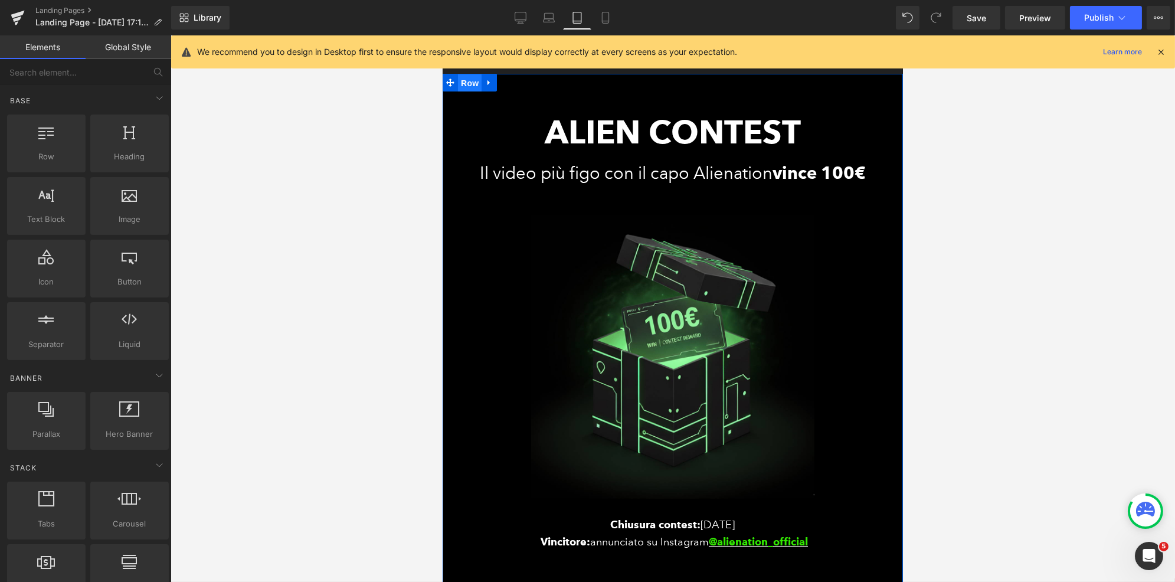
click at [469, 89] on span "Row" at bounding box center [469, 83] width 24 height 18
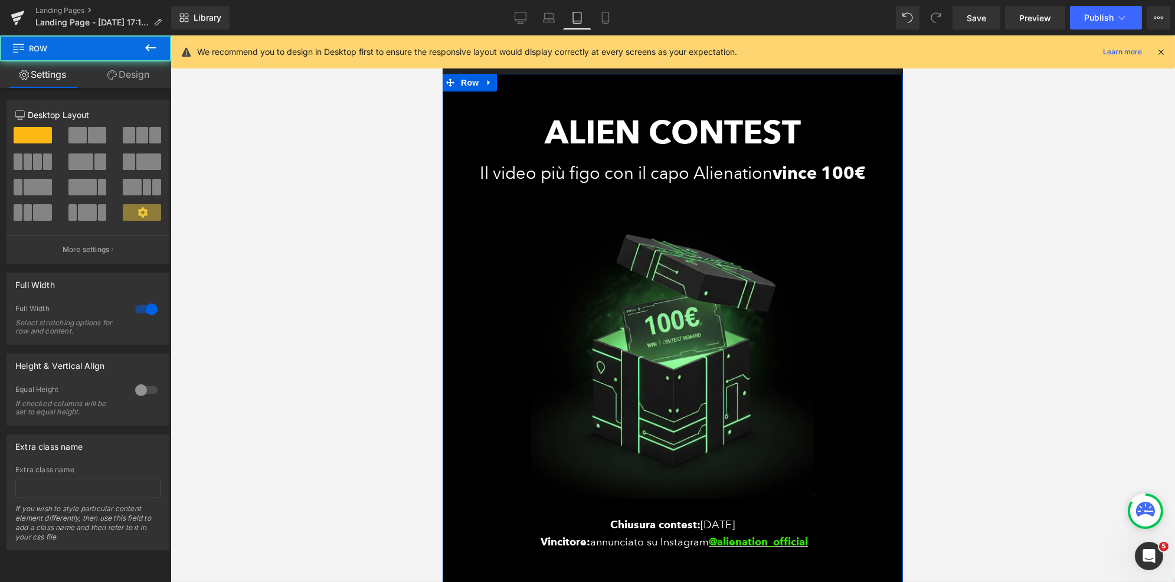
click at [124, 74] on link "Design" at bounding box center [129, 74] width 86 height 27
click at [0, 0] on div "Spacing" at bounding box center [0, 0] width 0 height 0
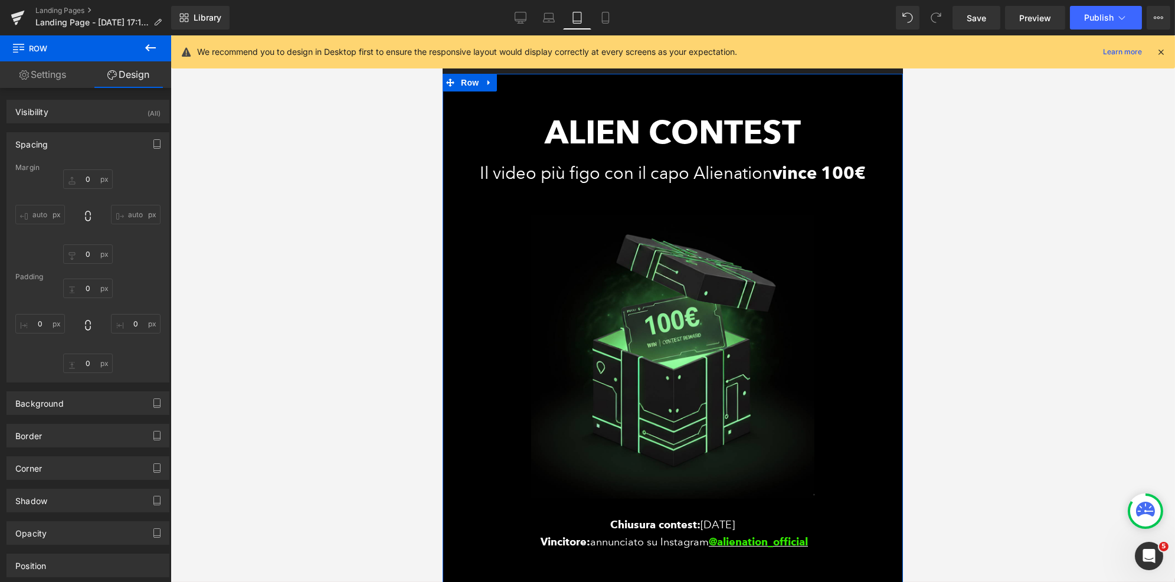
type input "0"
type input "54"
type input "0"
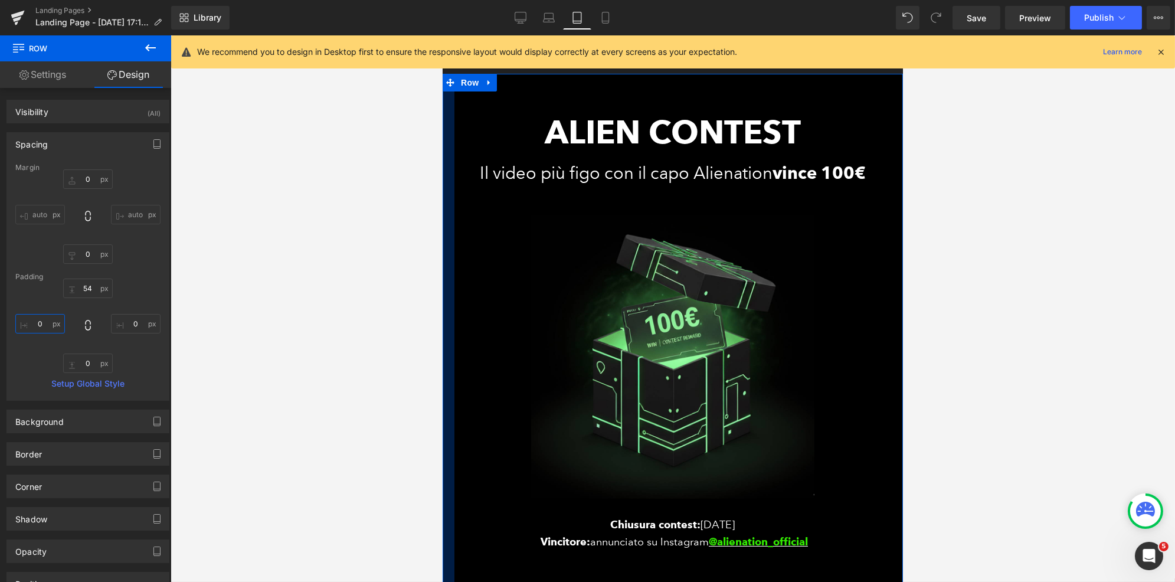
click at [47, 328] on input "0" at bounding box center [40, 323] width 50 height 19
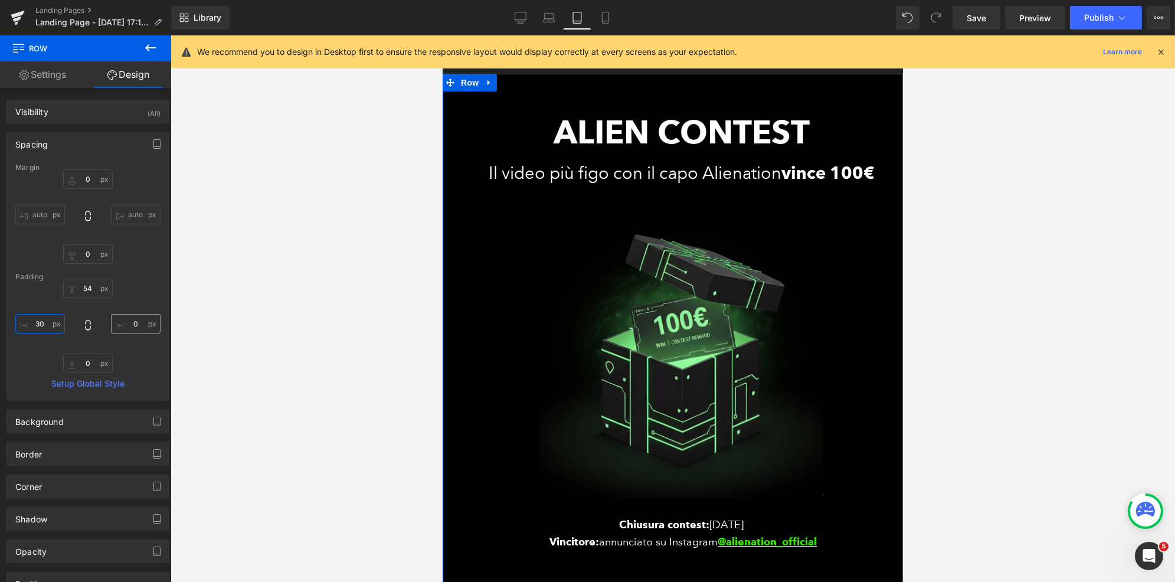
type input "30"
click at [129, 329] on input "0" at bounding box center [136, 323] width 50 height 19
type input "30"
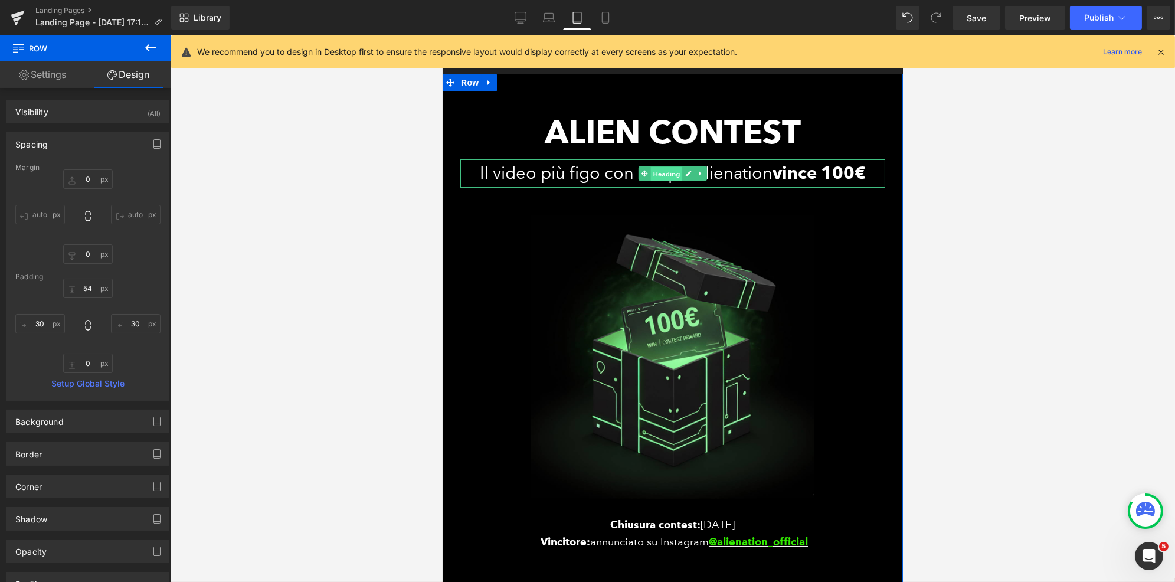
click at [660, 175] on span "Heading" at bounding box center [666, 173] width 32 height 14
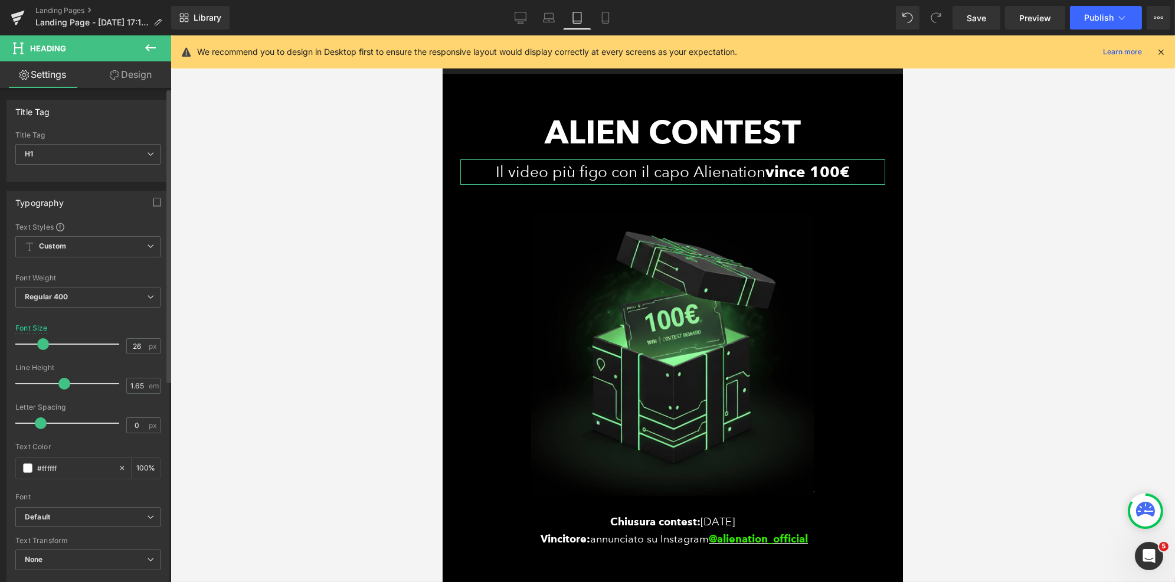
type input "25"
click at [39, 343] on span at bounding box center [41, 344] width 12 height 12
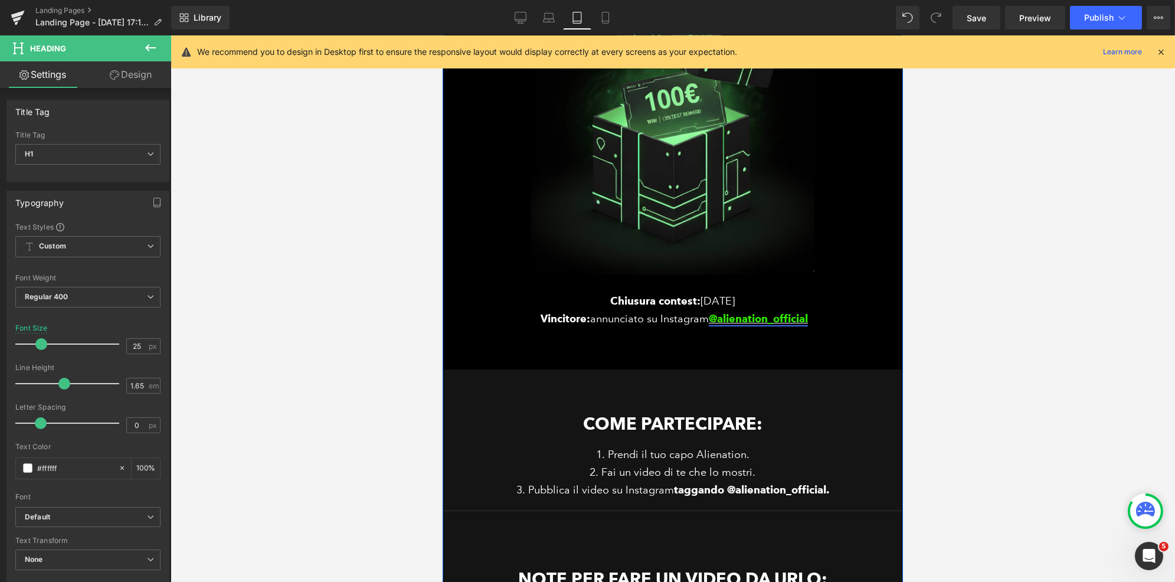
scroll to position [243, 0]
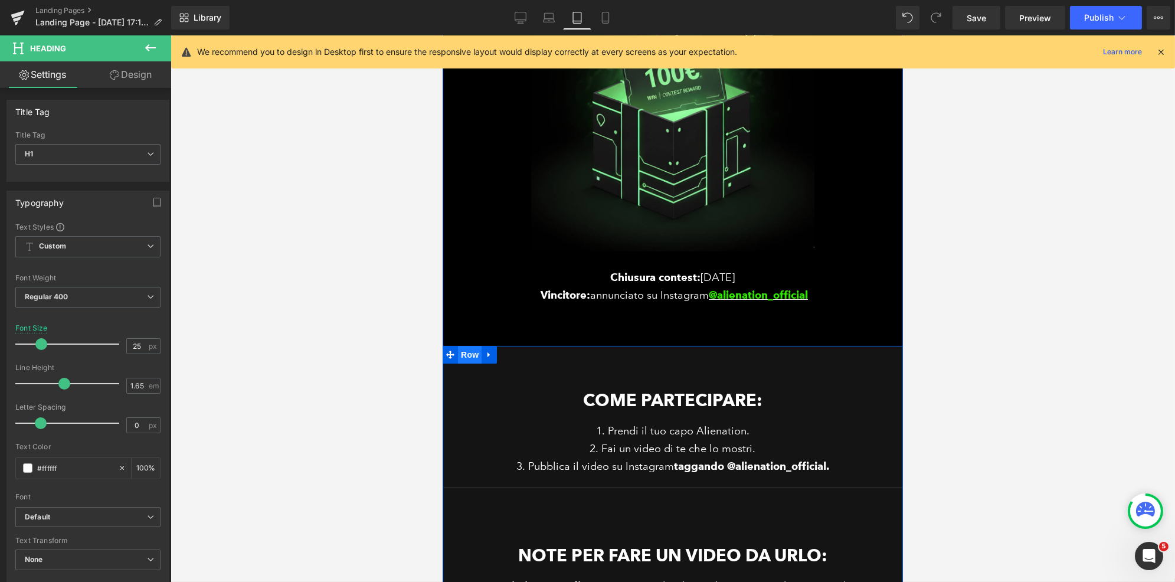
click at [464, 357] on span "Row" at bounding box center [469, 355] width 24 height 18
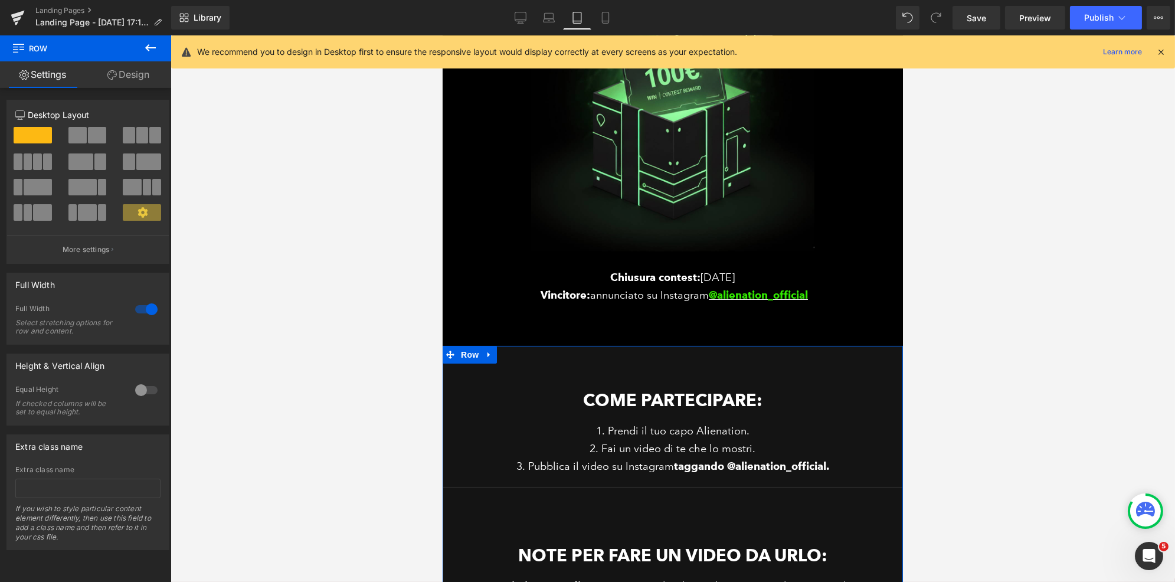
click at [131, 78] on link "Design" at bounding box center [129, 74] width 86 height 27
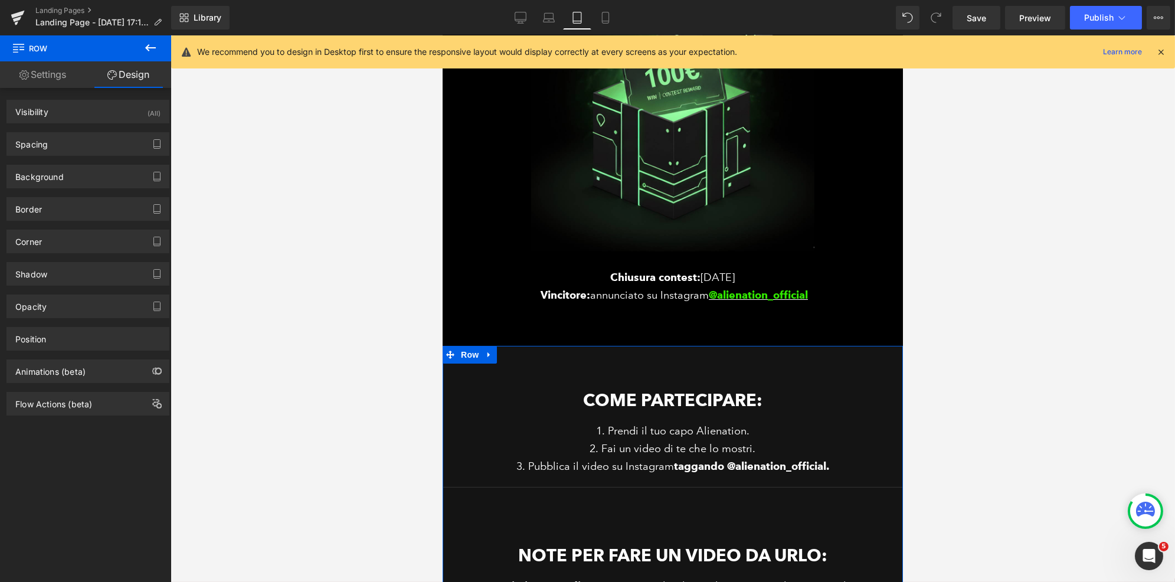
type input "0"
type input "30"
type input "0"
type input "86"
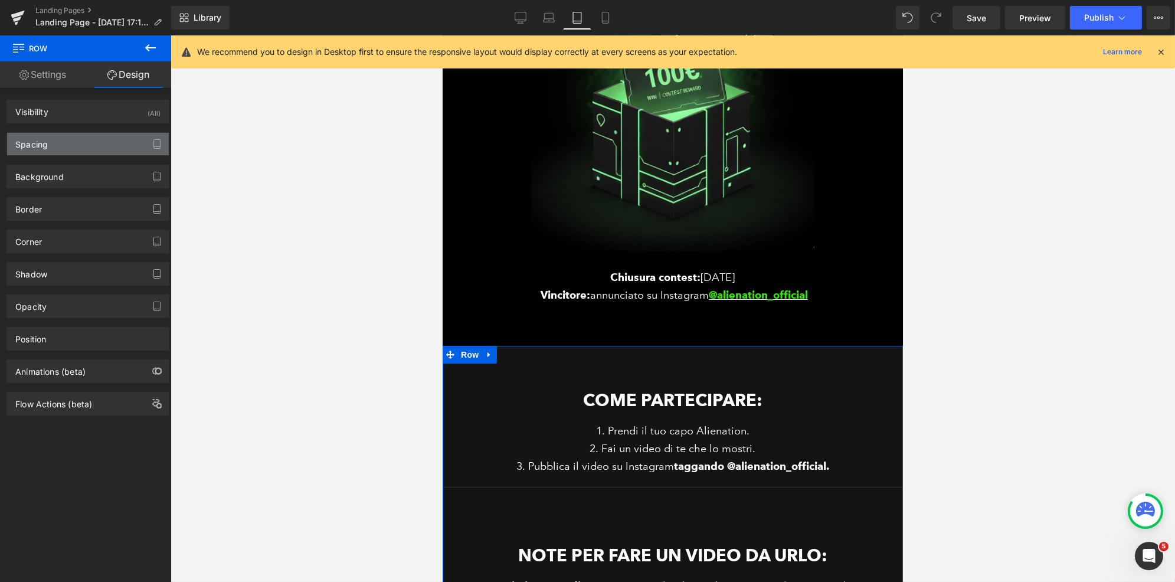
click at [45, 146] on div "Spacing" at bounding box center [31, 141] width 32 height 17
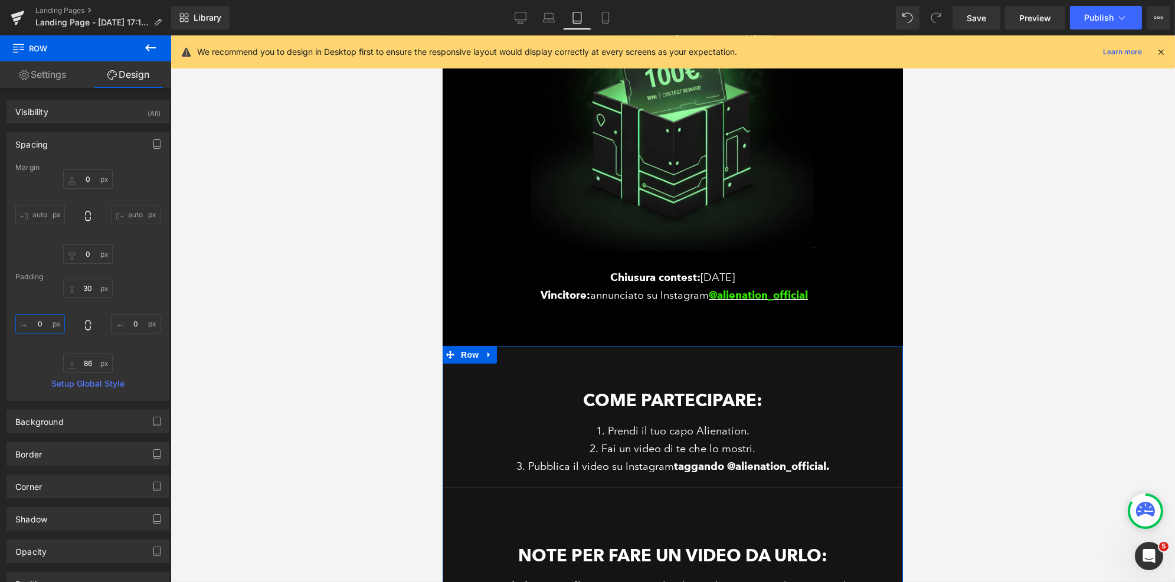
click at [44, 317] on input "0" at bounding box center [40, 323] width 50 height 19
type input "30"
click at [130, 320] on input "0" at bounding box center [136, 323] width 50 height 19
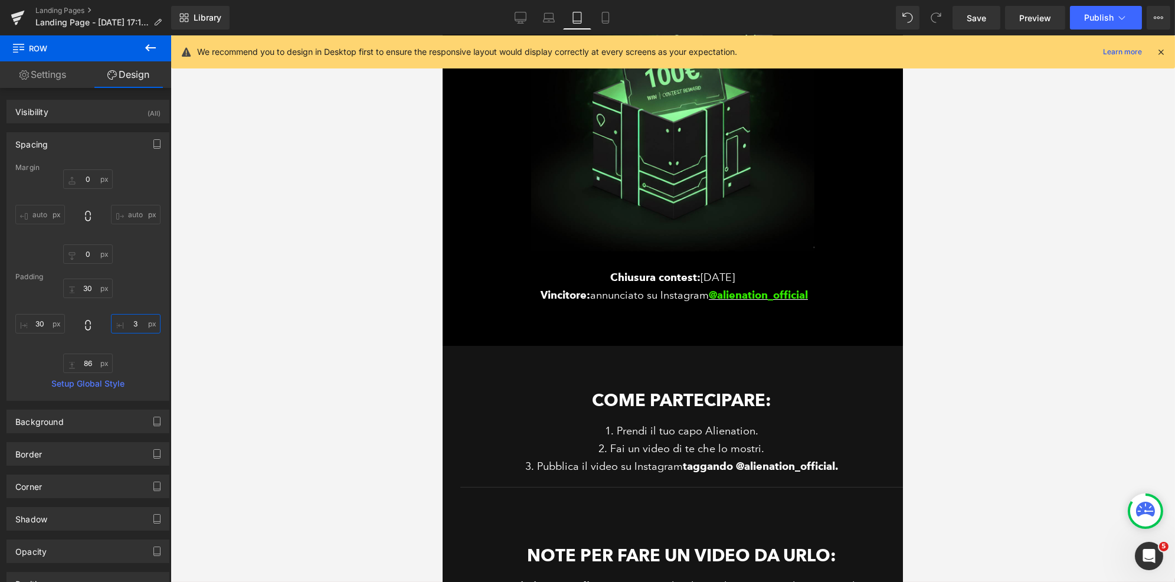
type input "30"
click at [263, 290] on div at bounding box center [673, 308] width 1004 height 546
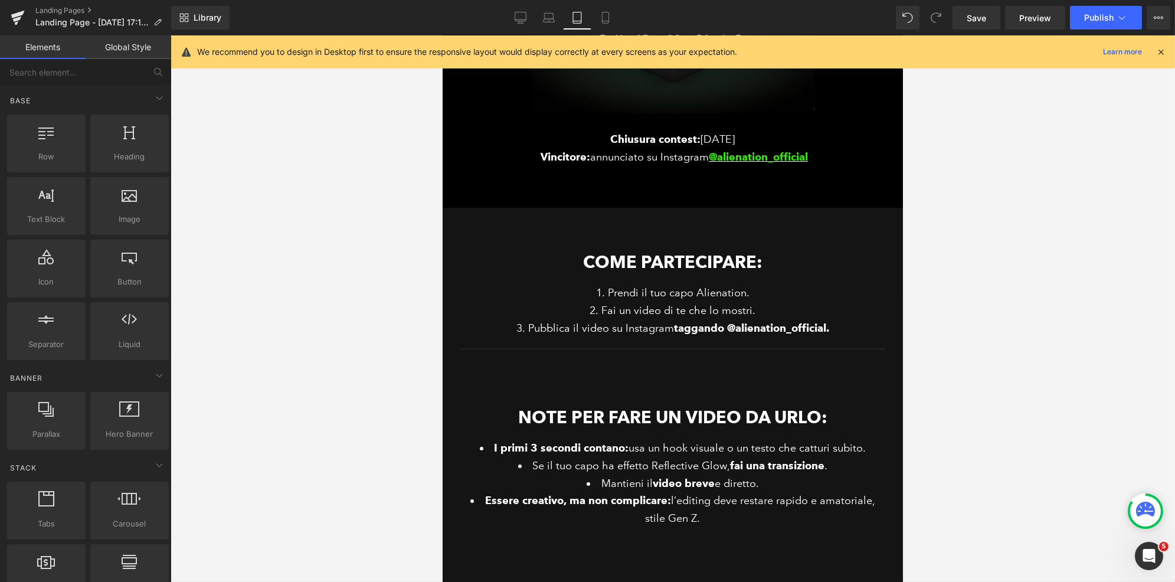
scroll to position [382, 0]
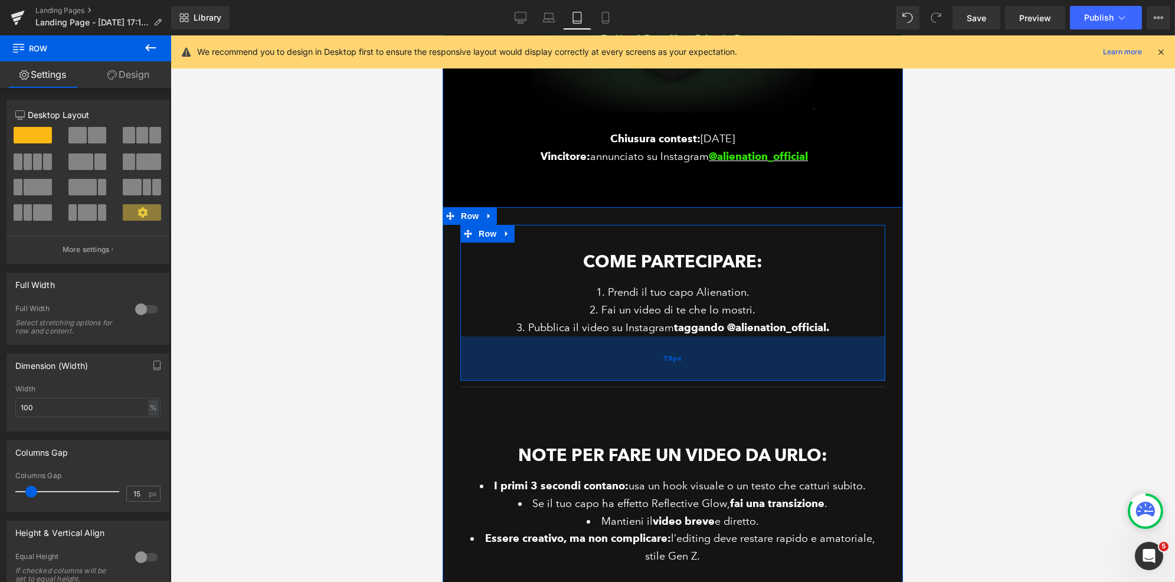
drag, startPoint x: 658, startPoint y: 339, endPoint x: 663, endPoint y: 377, distance: 38.6
click at [663, 377] on div "75px" at bounding box center [672, 358] width 425 height 44
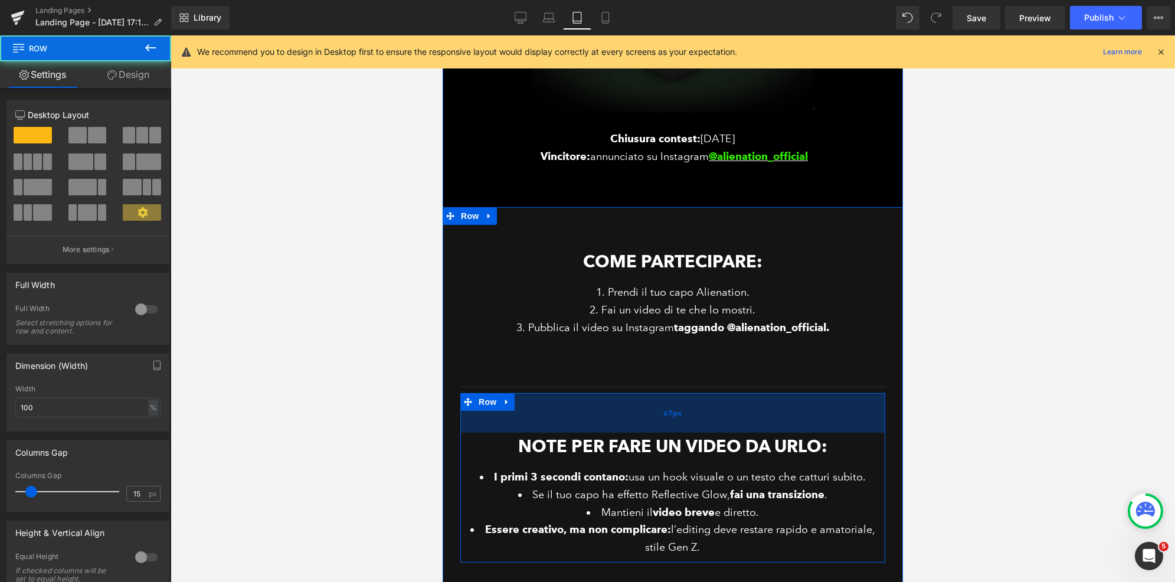
drag, startPoint x: 659, startPoint y: 421, endPoint x: 659, endPoint y: 412, distance: 8.9
click at [663, 412] on span "67px" at bounding box center [672, 413] width 18 height 12
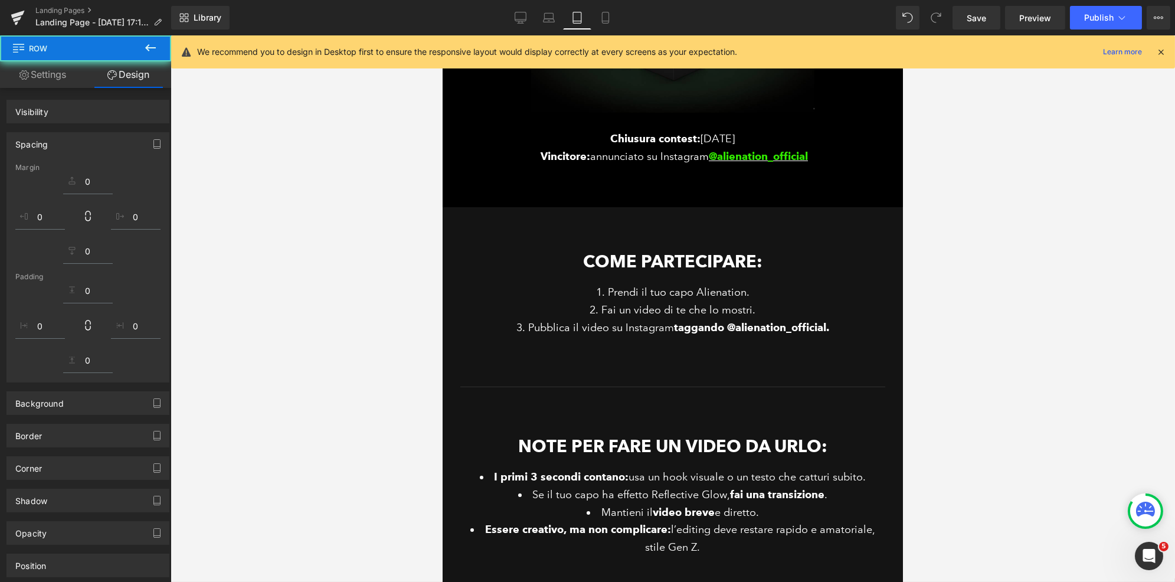
click at [1011, 324] on div at bounding box center [673, 308] width 1004 height 546
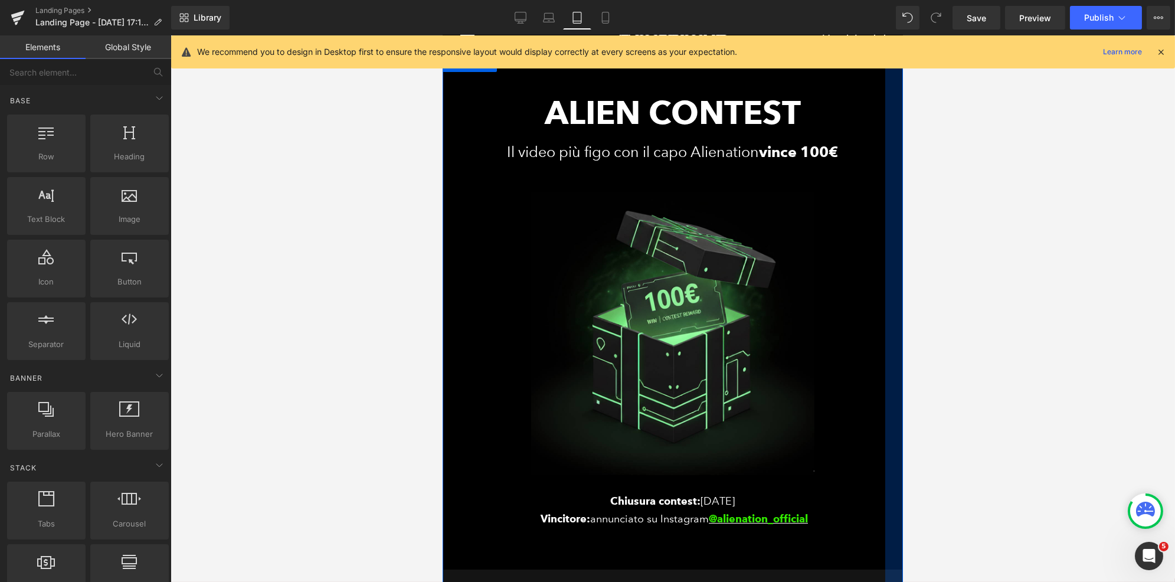
scroll to position [0, 0]
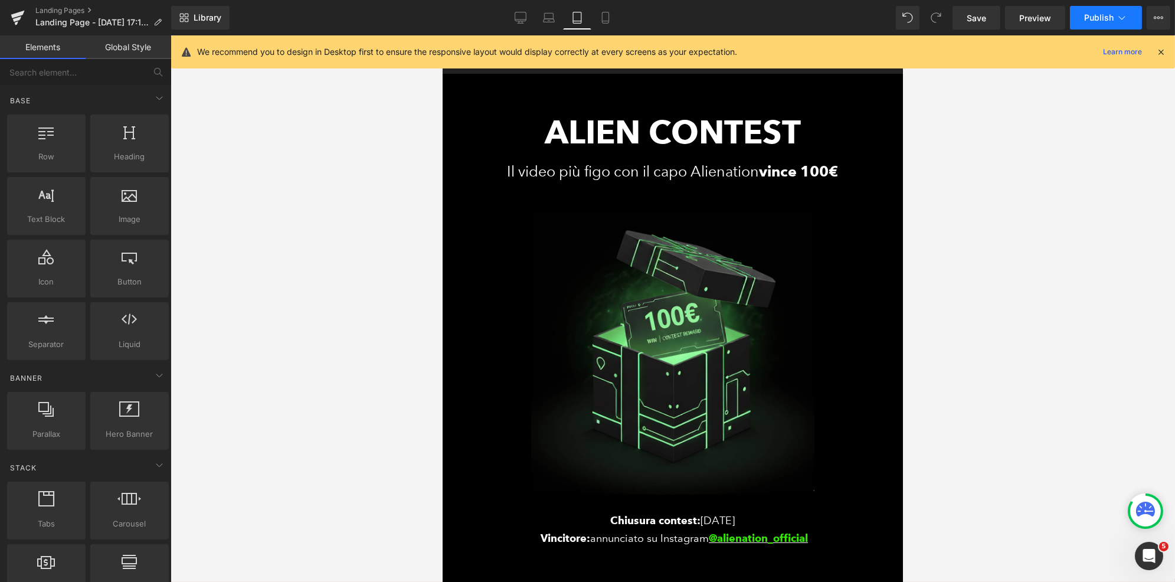
click at [1103, 18] on span "Publish" at bounding box center [1099, 17] width 30 height 9
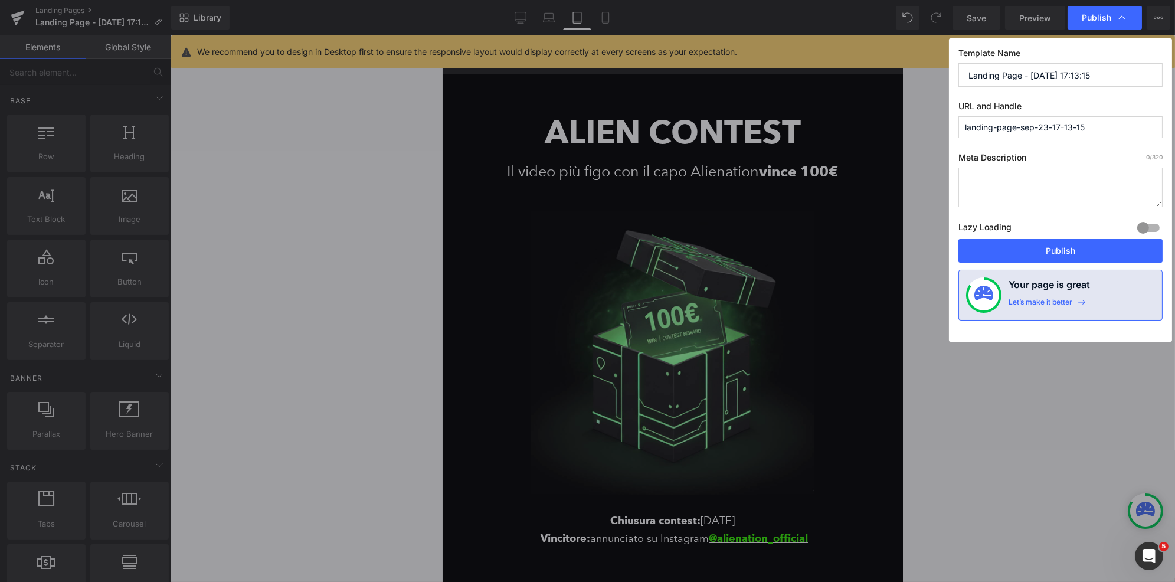
drag, startPoint x: 1083, startPoint y: 74, endPoint x: 922, endPoint y: 74, distance: 161.1
click at [922, 74] on div "Publish Template Name Landing Page - Sep 23, 17:13:15 URL and Handle landing-pa…" at bounding box center [587, 291] width 1175 height 582
type input "alien-contest"
drag, startPoint x: 1131, startPoint y: 127, endPoint x: 955, endPoint y: 123, distance: 175.3
click at [955, 123] on div "Template Name alien-contest URL and Handle landing-page-sep-23-17-13-15 Meta De…" at bounding box center [1060, 189] width 223 height 303
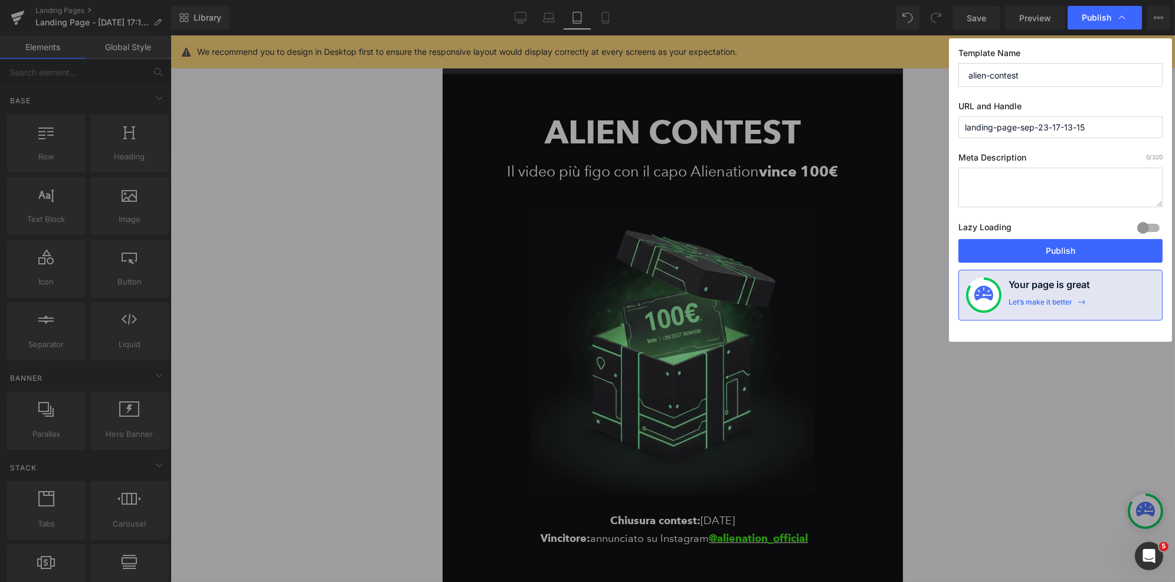
paste input "alien-contest"
type input "alien-contest"
click at [1057, 253] on button "Publish" at bounding box center [1060, 251] width 204 height 24
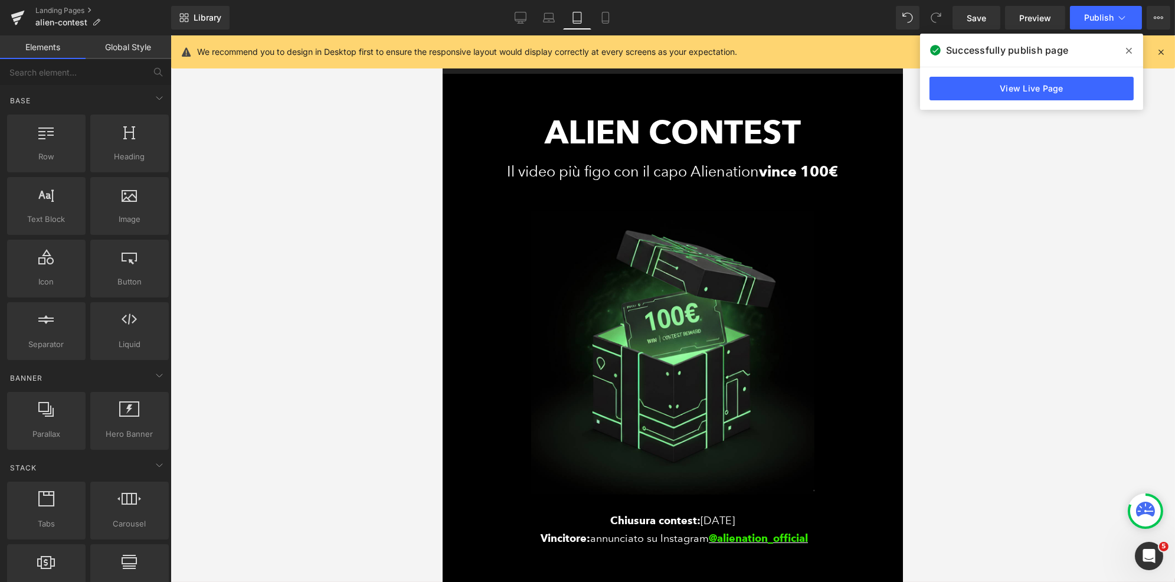
click at [1124, 53] on span at bounding box center [1128, 50] width 19 height 19
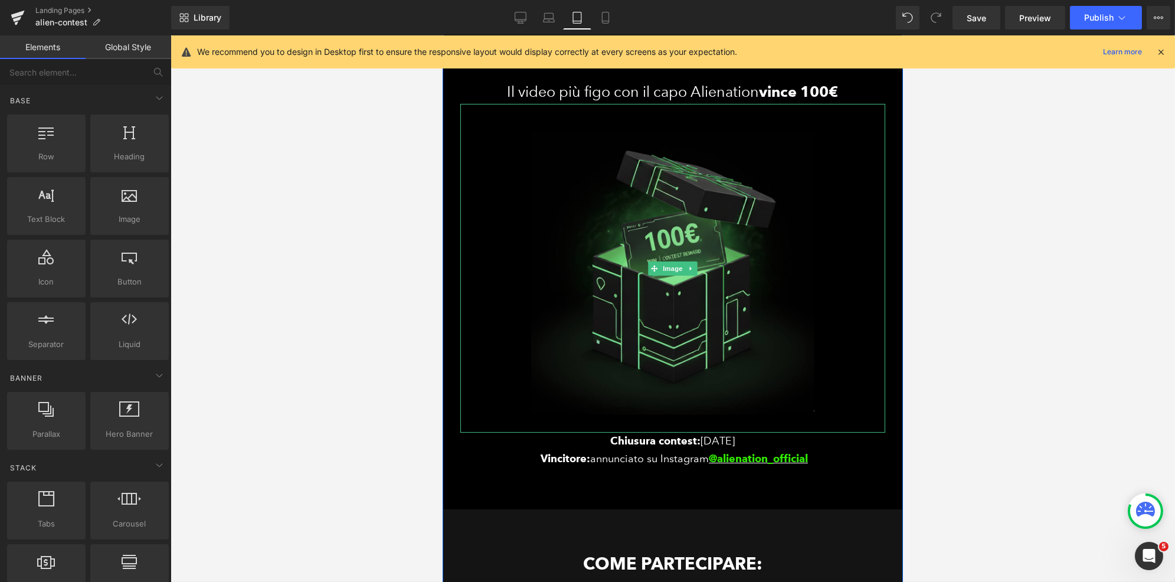
scroll to position [251, 0]
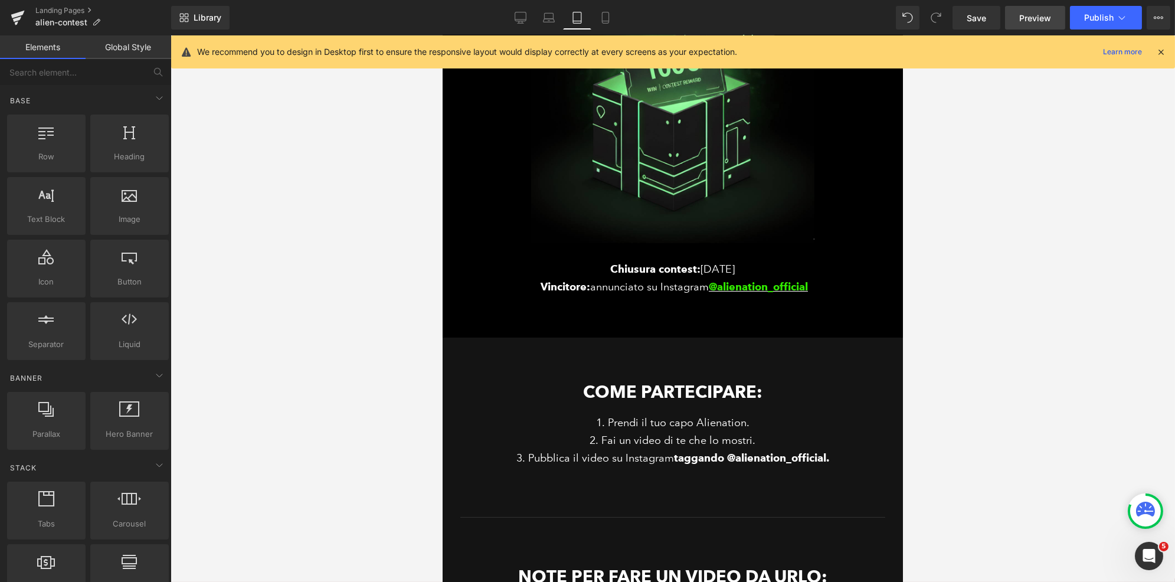
click at [1023, 19] on span "Preview" at bounding box center [1035, 18] width 32 height 12
click at [1096, 19] on span "Publish" at bounding box center [1099, 17] width 30 height 9
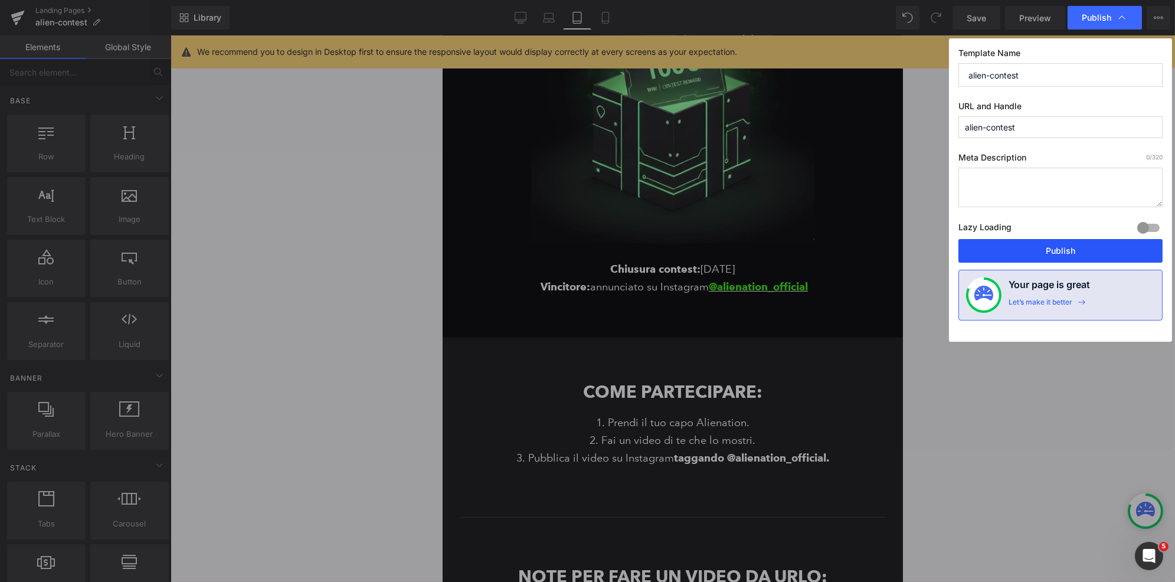
click at [1039, 248] on button "Publish" at bounding box center [1060, 251] width 204 height 24
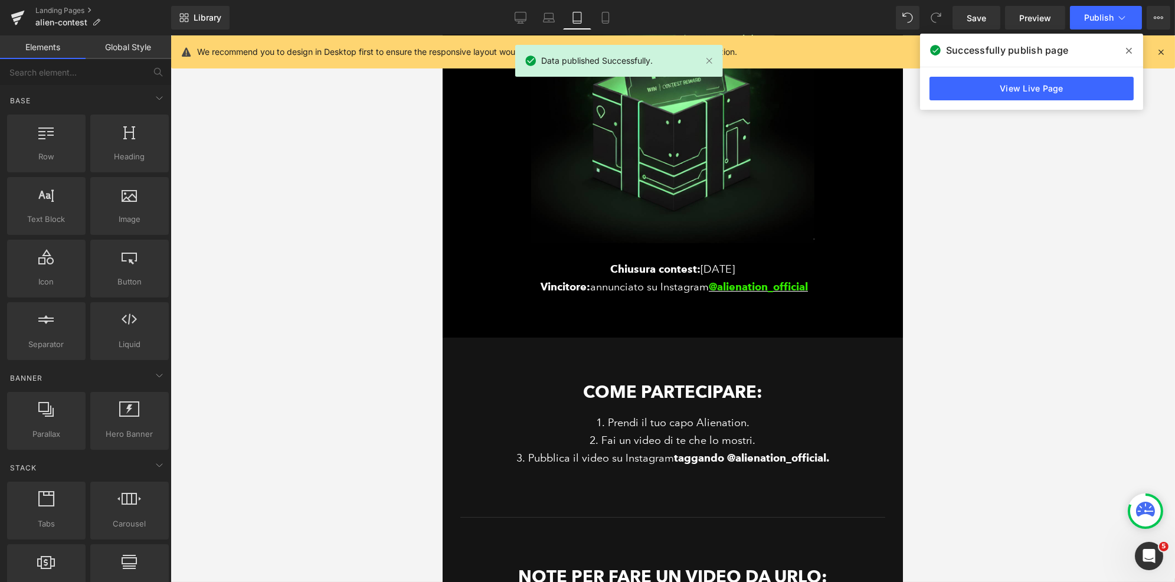
click at [1063, 92] on link "View Live Page" at bounding box center [1031, 89] width 204 height 24
